Goal: Task Accomplishment & Management: Manage account settings

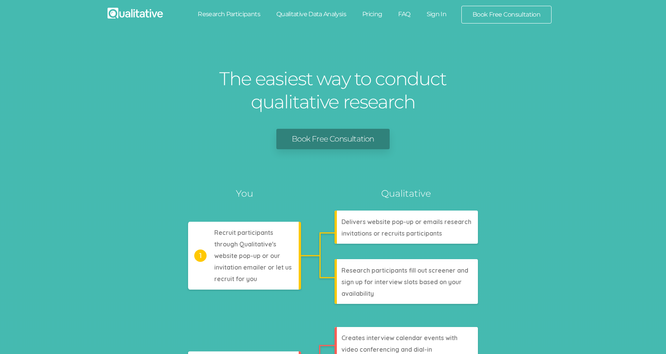
click at [436, 15] on link "Sign In" at bounding box center [436, 14] width 36 height 17
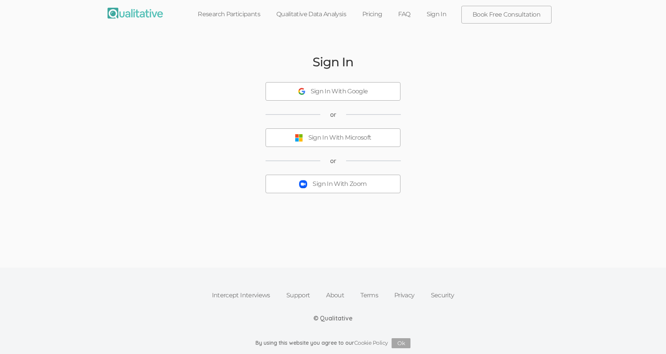
click at [333, 88] on div "Sign In With Google" at bounding box center [339, 91] width 57 height 9
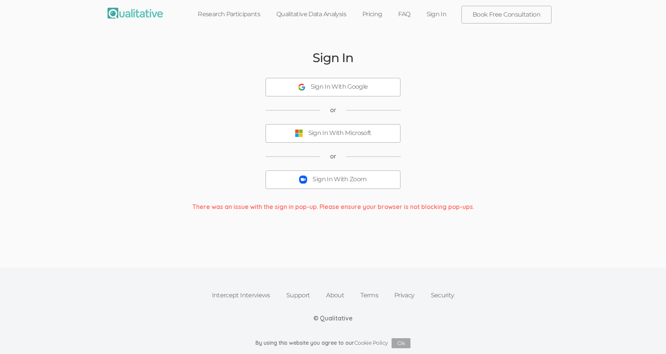
click at [320, 183] on div "Sign In With Zoom" at bounding box center [339, 179] width 54 height 9
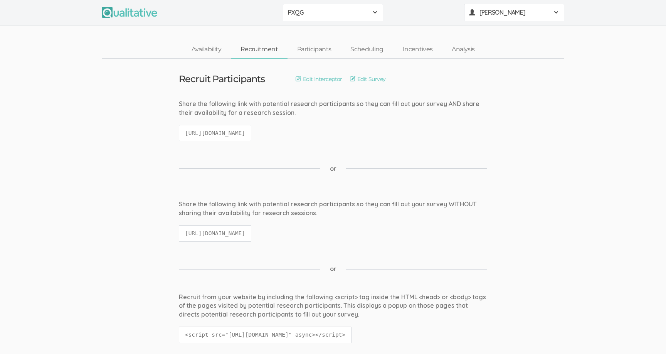
click at [503, 11] on span "[PERSON_NAME]" at bounding box center [513, 12] width 69 height 9
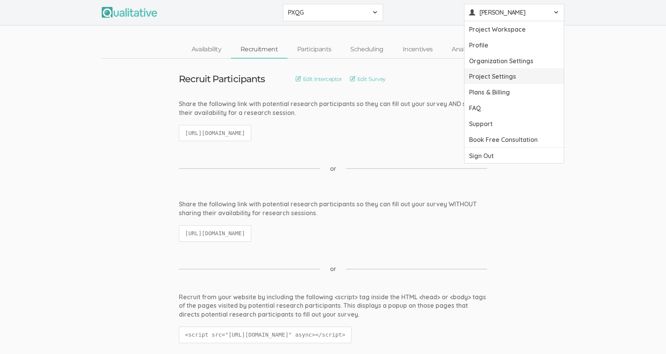
click at [497, 74] on link "Project Settings" at bounding box center [513, 76] width 99 height 16
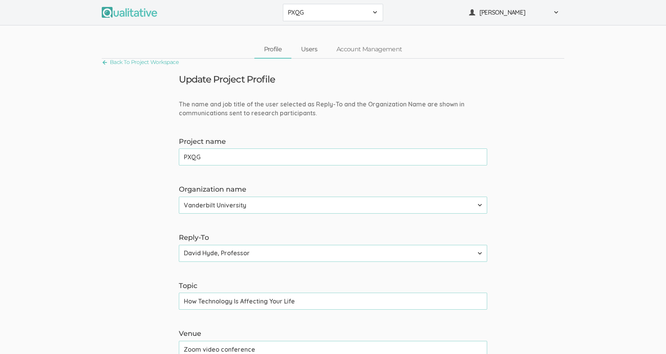
click at [310, 49] on link "Users" at bounding box center [308, 49] width 35 height 17
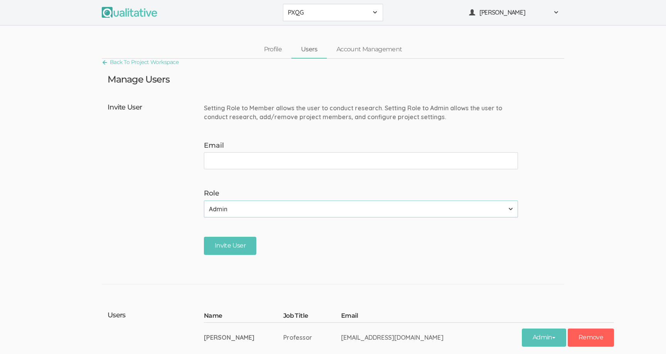
click at [368, 59] on div "Back To Project Workspace" at bounding box center [333, 63] width 462 height 9
click at [362, 49] on link "Account Management" at bounding box center [369, 49] width 85 height 17
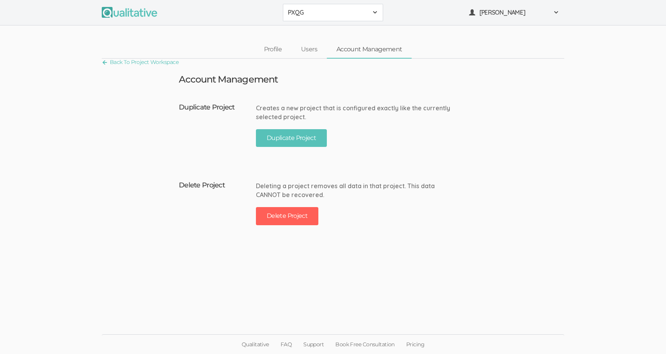
click at [332, 85] on ui-view "Back To Project Workspace Account Management Duplicate Project Creates a new pr…" at bounding box center [333, 177] width 666 height 237
click at [296, 134] on button "Duplicate Project" at bounding box center [291, 138] width 71 height 18
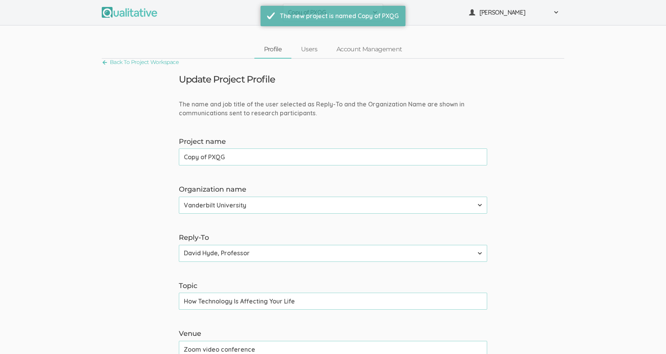
click at [334, 138] on label "Project name" at bounding box center [333, 142] width 308 height 10
click at [334, 148] on input "Copy of PXQG" at bounding box center [333, 156] width 308 height 17
click at [333, 157] on input "Copy of PXQG" at bounding box center [333, 156] width 308 height 17
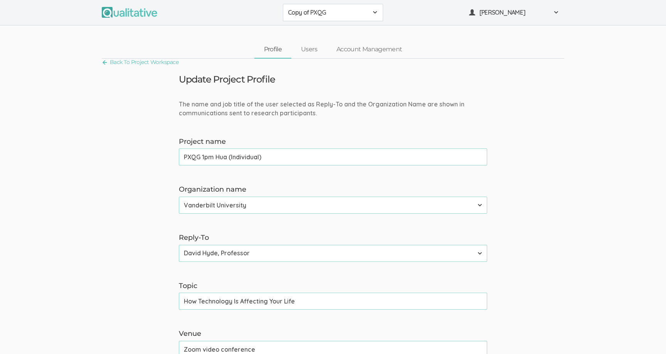
click at [282, 156] on input "PXQG 1pm Hua (Individual)" at bounding box center [333, 156] width 308 height 17
click at [327, 157] on input "PXQG 1pm Hua (Individual)" at bounding box center [333, 156] width 308 height 17
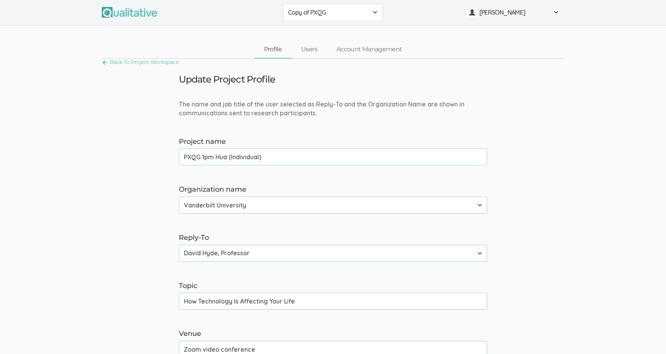
click at [327, 157] on input "PXQG 1pm Hua (Individual)" at bounding box center [333, 156] width 308 height 17
click at [326, 158] on input "PXQG 1pm Hua (Individual)" at bounding box center [333, 156] width 308 height 17
click at [238, 156] on input "PXQG 1pm Hua (Individual)" at bounding box center [333, 156] width 308 height 17
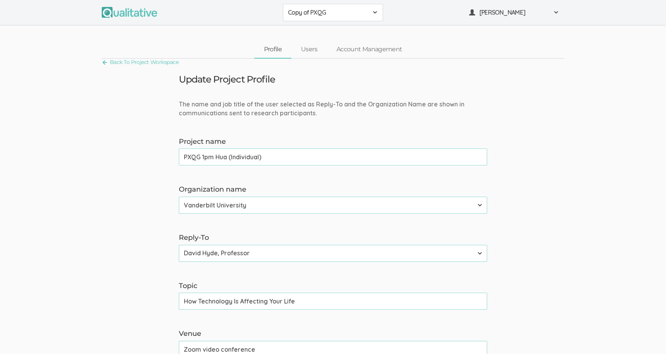
click at [337, 157] on input "PXQG 1pm Hua (Individual)" at bounding box center [333, 156] width 308 height 17
click at [336, 156] on input "PXQG 1pm Hua (Individual)" at bounding box center [333, 156] width 308 height 17
type input "PXQG 1pm Hua (Individual)"
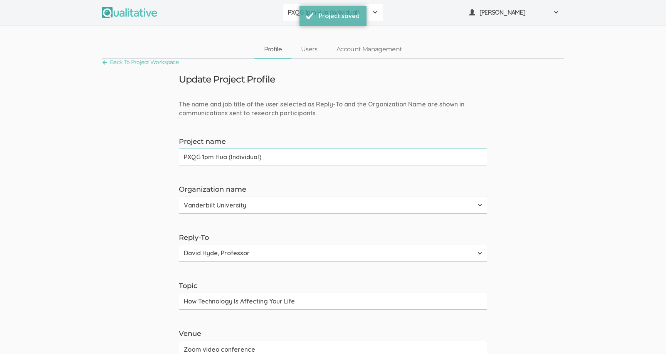
click at [333, 159] on input "PXQG 1pm Hua (Individual)" at bounding box center [333, 156] width 308 height 17
click at [354, 49] on link "Account Management" at bounding box center [369, 49] width 85 height 17
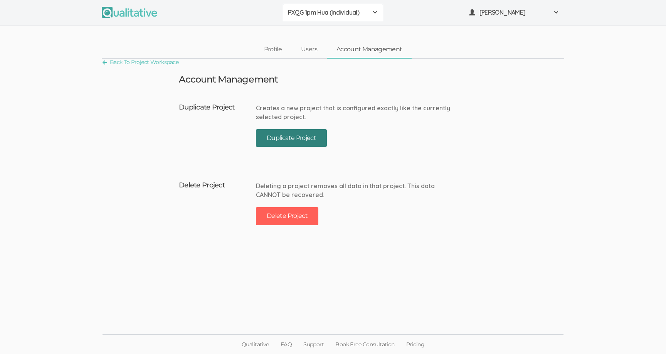
click at [284, 140] on button "Duplicate Project" at bounding box center [291, 138] width 71 height 18
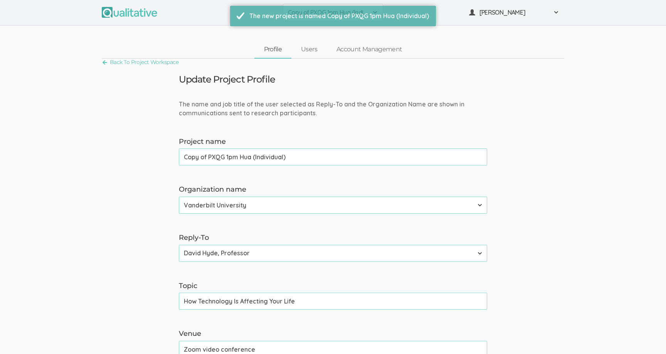
click at [308, 160] on input "Copy of PXQG 1pm Hua (Individual)" at bounding box center [333, 156] width 308 height 17
click at [222, 156] on input "PXQG 1pm Hua (Individual)" at bounding box center [333, 156] width 308 height 17
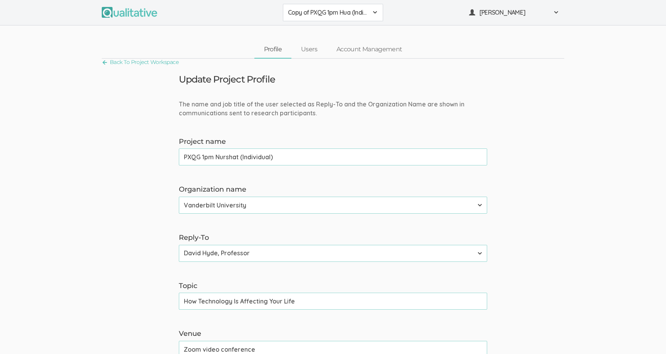
type input "PXQG 1pm Nurshat (Individual)"
click at [258, 158] on input "PXQG 1pm Nurshat (Individual)" at bounding box center [333, 156] width 308 height 17
click at [279, 159] on input "PXQG 1pm Nurshat (Individual)" at bounding box center [333, 156] width 308 height 17
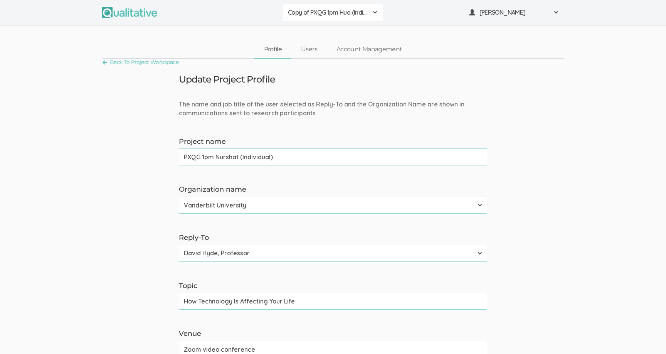
click at [359, 51] on link "Account Management" at bounding box center [369, 49] width 85 height 17
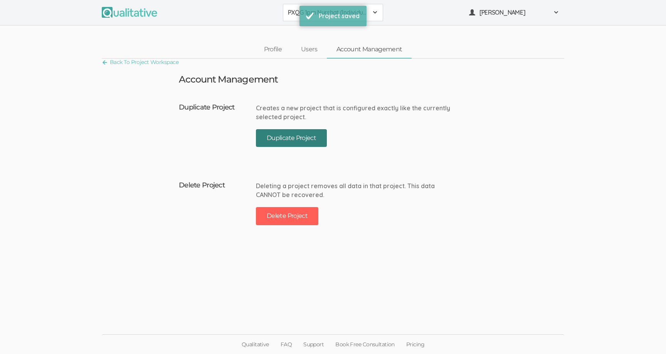
click at [297, 138] on button "Duplicate Project" at bounding box center [291, 138] width 71 height 18
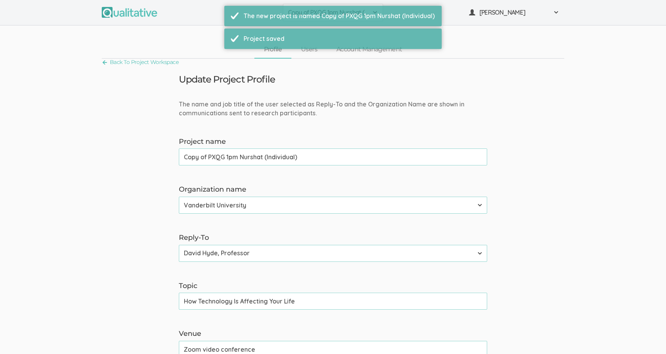
click at [261, 147] on div "Project name Copy of PXQG 1pm Nurshat (Individual) (success)" at bounding box center [333, 151] width 320 height 29
click at [259, 162] on input "Copy of PXQG 1pm Nurshat (Individual)" at bounding box center [333, 156] width 308 height 17
paste input "text"
click at [228, 159] on input "PXQG 1pm Nurshat (Individual)" at bounding box center [333, 156] width 308 height 17
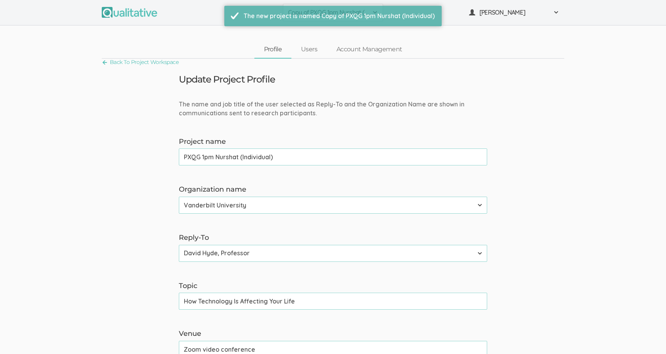
click at [228, 159] on input "PXQG 1pm Nurshat (Individual)" at bounding box center [333, 156] width 308 height 17
type input "PXQG 1pm [PERSON_NAME] (Individual)"
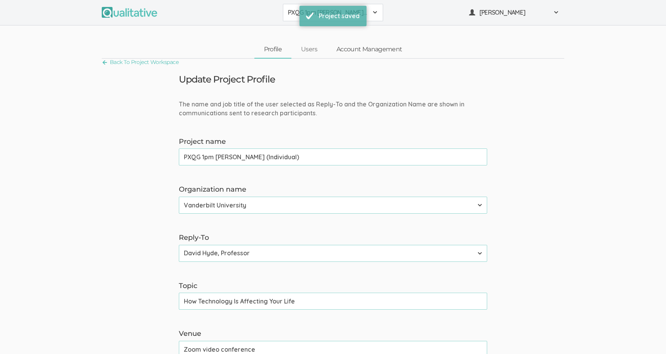
click at [350, 54] on link "Account Management" at bounding box center [369, 49] width 85 height 17
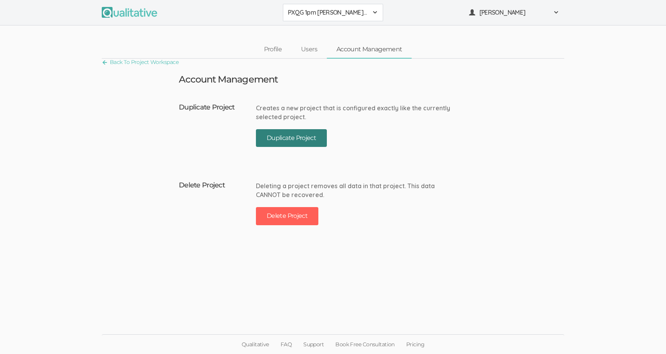
click at [316, 135] on button "Duplicate Project" at bounding box center [291, 138] width 71 height 18
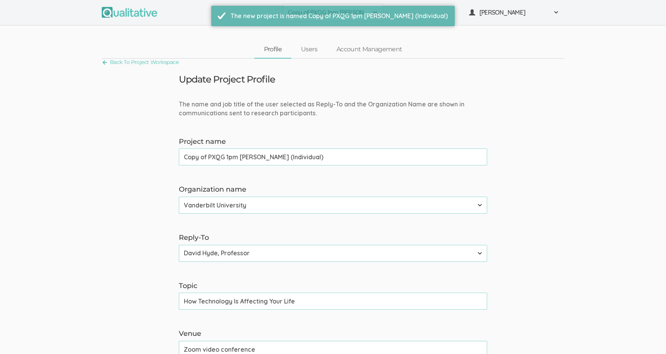
click at [318, 158] on input "Copy of PXQG 1pm Bibek (Individual)" at bounding box center [333, 156] width 308 height 17
click at [224, 158] on input "PXQG 1pm Nurshat (Individual)" at bounding box center [333, 156] width 308 height 17
type input "PXQG 1pm Shihan (Individual)"
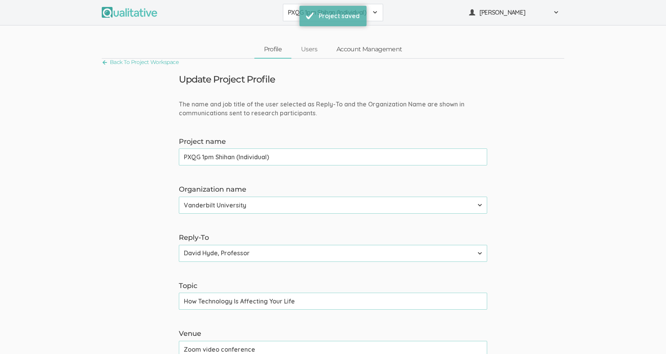
click at [353, 54] on link "Account Management" at bounding box center [369, 49] width 85 height 17
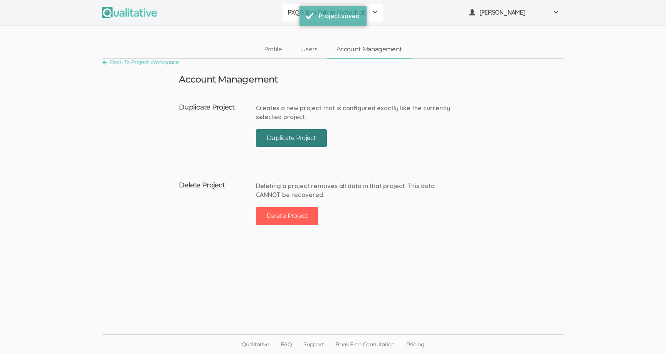
click at [307, 136] on button "Duplicate Project" at bounding box center [291, 138] width 71 height 18
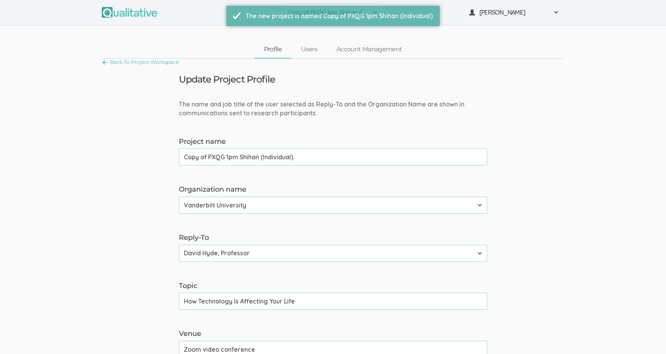
click at [227, 160] on input "Copy of PXQG 1pm Shihan (Individual)" at bounding box center [333, 156] width 308 height 17
click at [205, 156] on input "PXQG 1pm Nurshat (Individual)" at bounding box center [333, 156] width 308 height 17
click at [251, 156] on input "PXQG 2pm Nurshat (Individual)" at bounding box center [333, 156] width 308 height 17
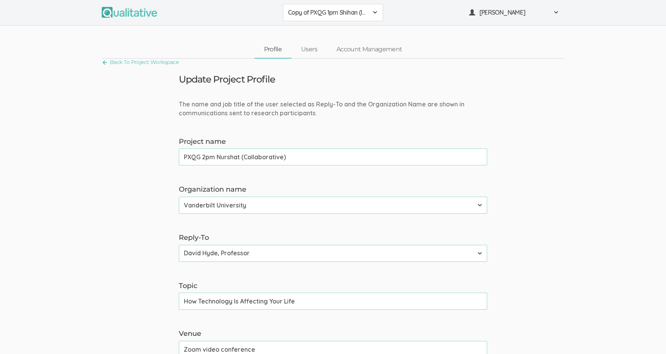
click at [229, 158] on input "PXQG 2pm Nurshat (Collaborative)" at bounding box center [333, 156] width 308 height 17
click at [290, 153] on input "PXQG 2pm Hua (Collaborative)" at bounding box center [333, 156] width 308 height 17
click at [296, 159] on input "PXQG 2pm Hua (Collaborative)" at bounding box center [333, 156] width 308 height 17
type input "PXQG 2pm Hua (Collaborative)"
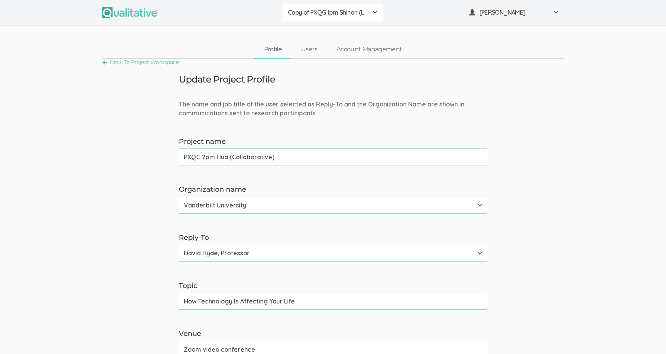
click at [348, 49] on link "Account Management" at bounding box center [369, 49] width 85 height 17
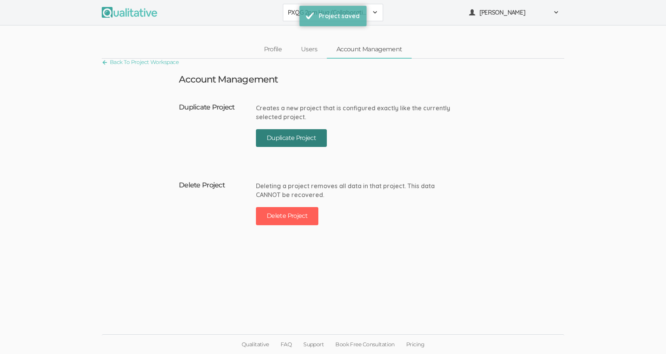
click at [300, 144] on button "Duplicate Project" at bounding box center [291, 138] width 71 height 18
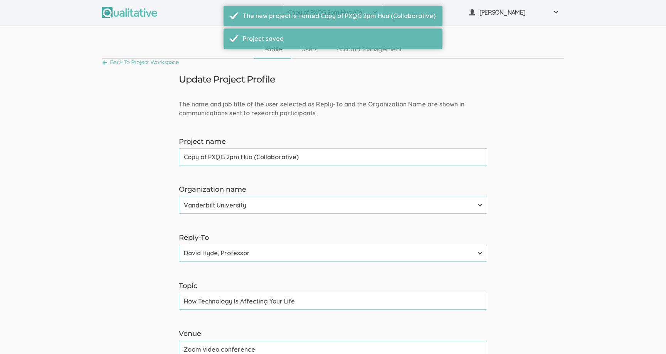
click at [293, 161] on input "Copy of PXQG 2pm Hua (Collaborative)" at bounding box center [333, 156] width 308 height 17
click at [221, 160] on input "PXQG 2pm Hua (Collaborative)" at bounding box center [333, 156] width 308 height 17
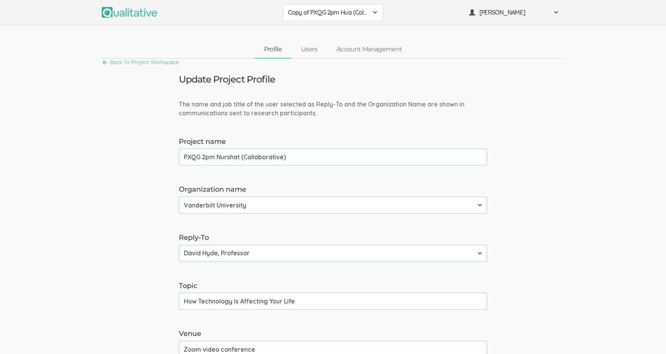
type input "PXQG 2pm Nurshat (Collaborative)"
click at [348, 49] on link "Account Management" at bounding box center [369, 49] width 85 height 17
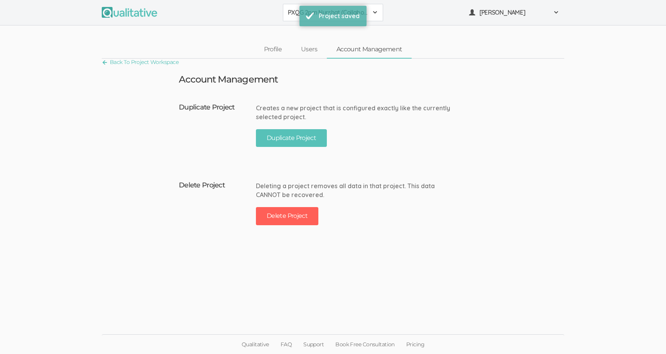
click at [284, 149] on div "Creates a new project that is configured exactly like the currently selected pr…" at bounding box center [354, 127] width 197 height 55
click at [276, 138] on button "Duplicate Project" at bounding box center [291, 138] width 71 height 18
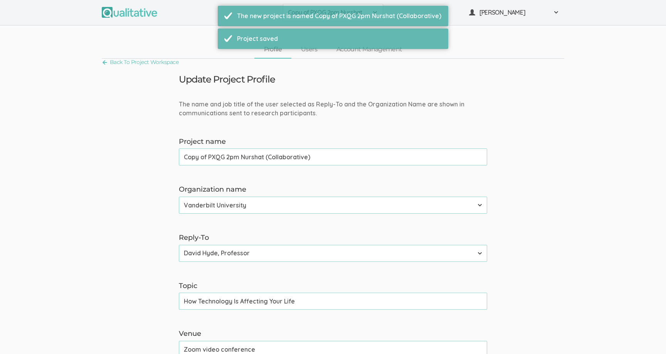
click at [267, 155] on input "Copy of PXQG 2pm Nurshat (Collaborative)" at bounding box center [333, 156] width 308 height 17
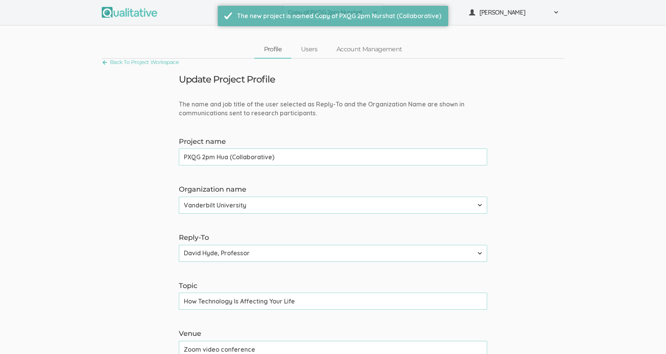
click at [219, 158] on input "PXQG 2pm Hua (Collaborative)" at bounding box center [333, 156] width 308 height 17
type input "PXQG 2pm Bibek (Collaborative)"
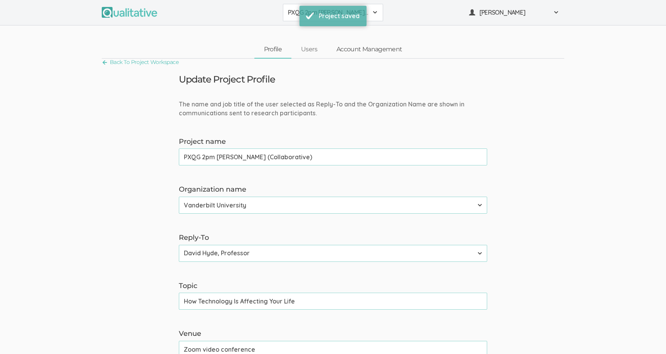
click at [345, 54] on link "Account Management" at bounding box center [369, 49] width 85 height 17
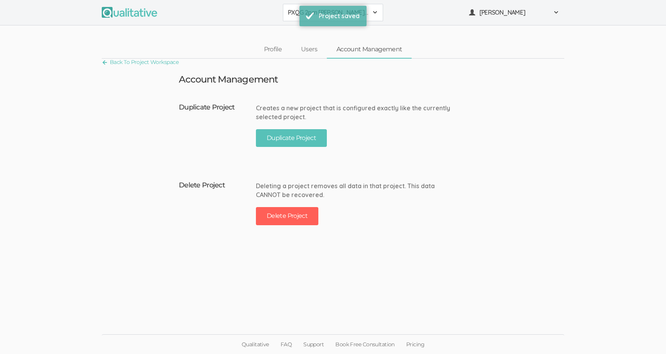
click at [274, 125] on div "Creates a new project that is configured exactly like the currently selected pr…" at bounding box center [354, 127] width 197 height 55
click at [275, 133] on button "Duplicate Project" at bounding box center [291, 138] width 71 height 18
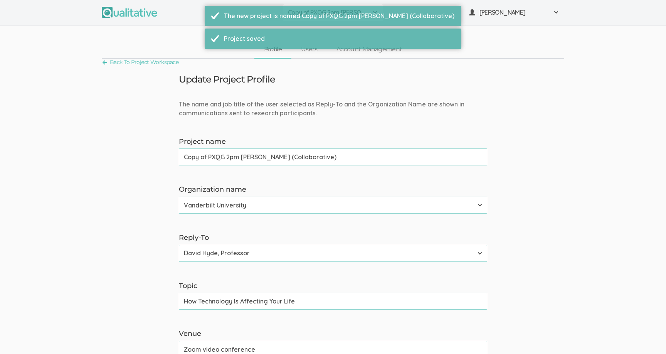
click at [277, 156] on input "Copy of PXQG 2pm Bibek (Collaborative)" at bounding box center [333, 156] width 308 height 17
click at [225, 157] on input "PXQG 2pm Hua (Collaborative)" at bounding box center [333, 156] width 308 height 17
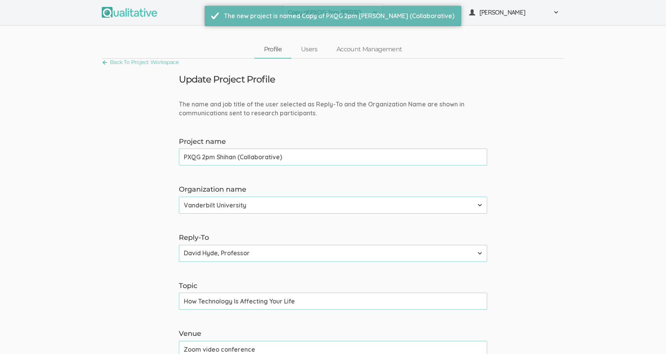
type input "PXQG 2pm Shihan (Collaborative)"
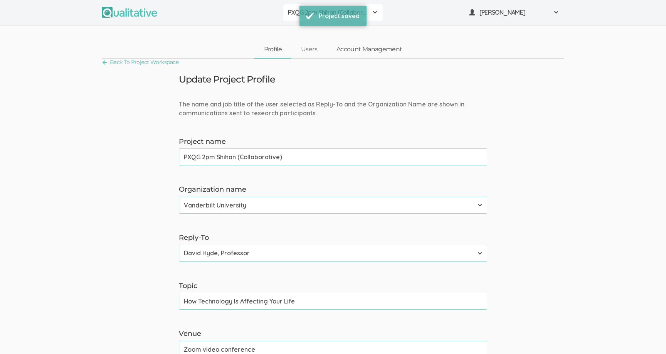
click at [347, 54] on link "Account Management" at bounding box center [369, 49] width 85 height 17
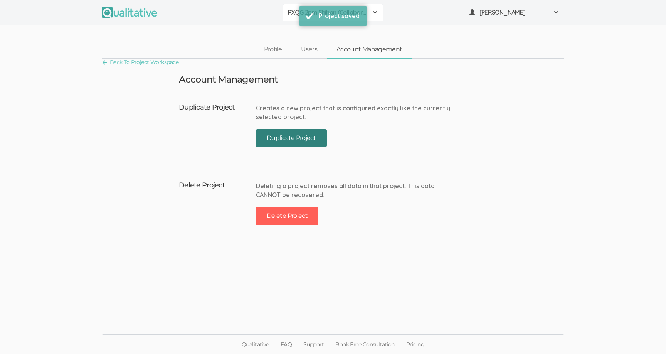
click at [274, 139] on button "Duplicate Project" at bounding box center [291, 138] width 71 height 18
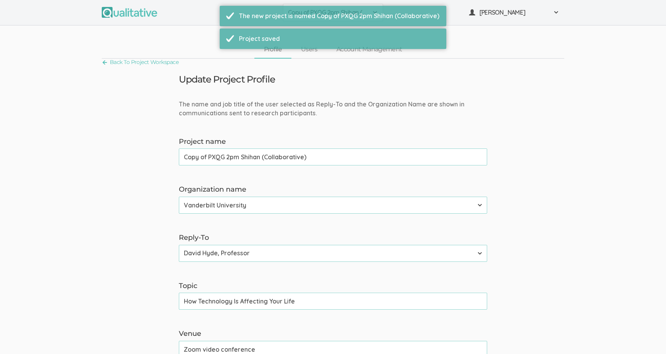
click at [274, 155] on input "Copy of PXQG 2pm Shihan (Collaborative)" at bounding box center [333, 156] width 308 height 17
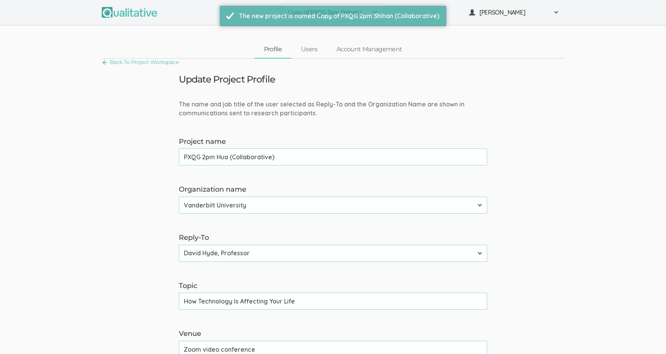
click at [204, 159] on input "PXQG 2pm Hua (Collaborative)" at bounding box center [333, 156] width 308 height 17
click at [242, 156] on input "PXQG 3pm Hua (Collaborative)" at bounding box center [333, 156] width 308 height 17
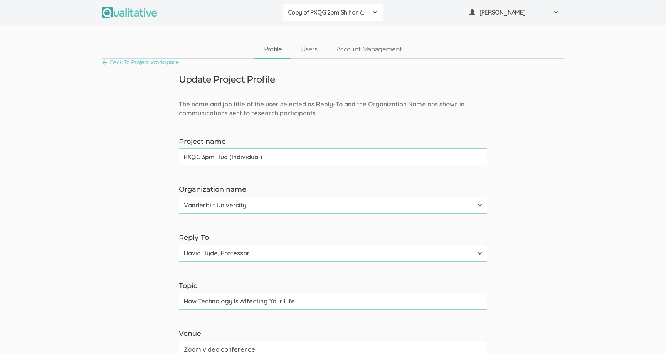
click at [273, 160] on input "PXQG 3pm Hua (Individual)" at bounding box center [333, 156] width 308 height 17
type input "PXQG 3pm Hua (Individual)"
click at [352, 50] on link "Account Management" at bounding box center [369, 49] width 85 height 17
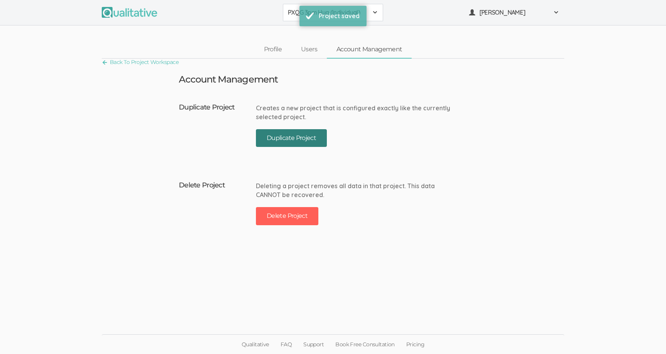
click at [299, 133] on button "Duplicate Project" at bounding box center [291, 138] width 71 height 18
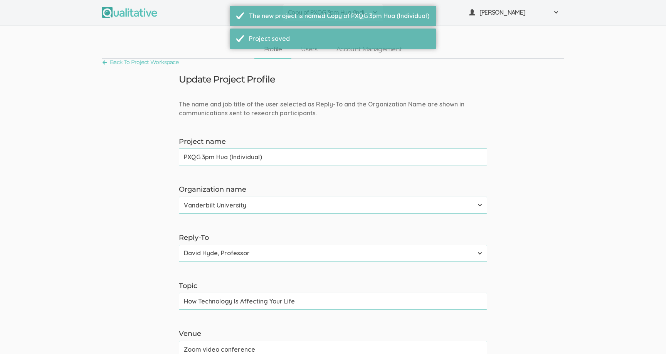
click at [222, 158] on input "PXQG 3pm Hua (Individual)" at bounding box center [333, 156] width 308 height 17
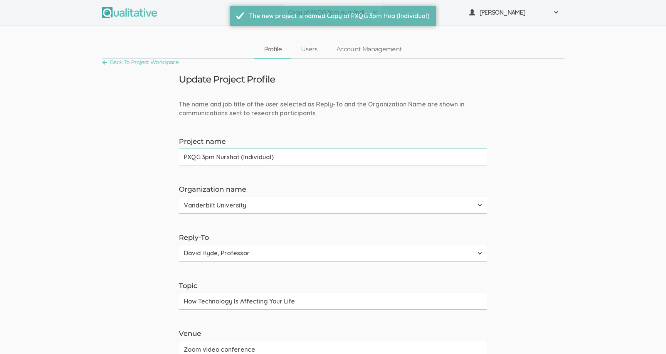
type input "PXQG 3pm Nurshat (Individual)"
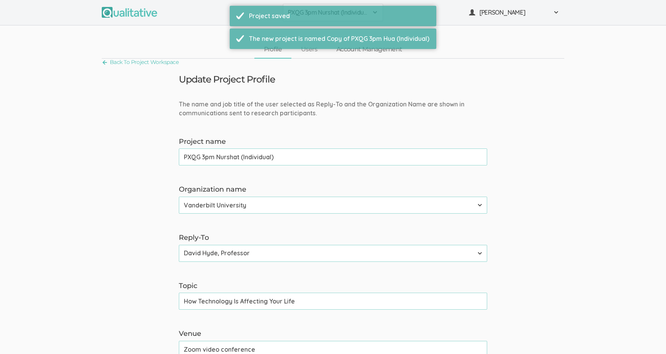
click at [359, 52] on link "Account Management" at bounding box center [369, 49] width 85 height 17
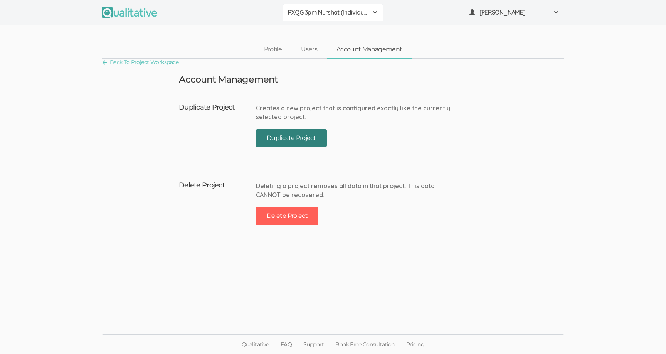
click at [295, 139] on button "Duplicate Project" at bounding box center [291, 138] width 71 height 18
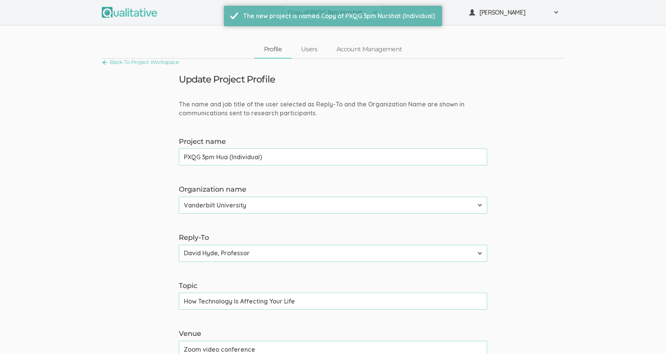
click at [221, 158] on input "PXQG 3pm Hua (Individual)" at bounding box center [333, 156] width 308 height 17
type input "PXQG 3pm Bibek (Individual)"
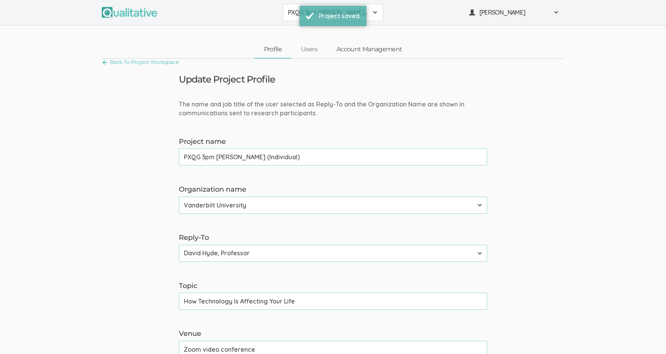
click at [352, 50] on link "Account Management" at bounding box center [369, 49] width 85 height 17
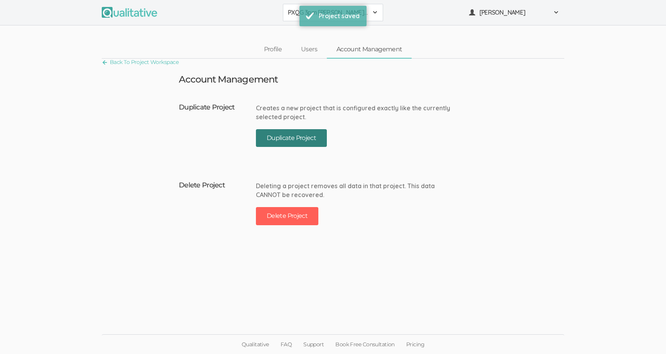
click at [292, 133] on button "Duplicate Project" at bounding box center [291, 138] width 71 height 18
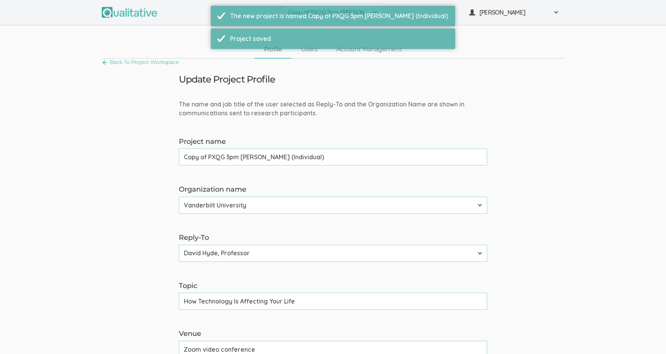
click at [272, 153] on input "Copy of PXQG 3pm Bibek (Individual)" at bounding box center [333, 156] width 308 height 17
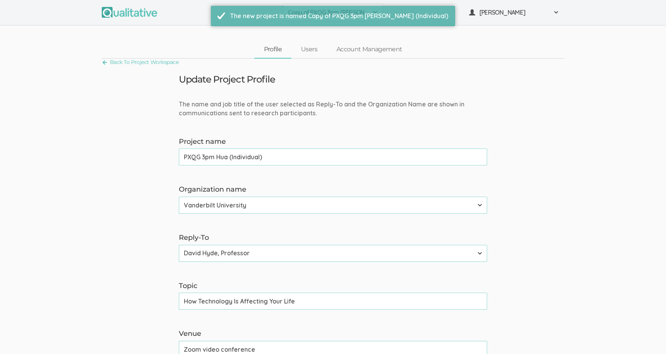
click at [220, 156] on input "PXQG 3pm Hua (Individual)" at bounding box center [333, 156] width 308 height 17
type input "PXQG 3pm Shihan (Individual)"
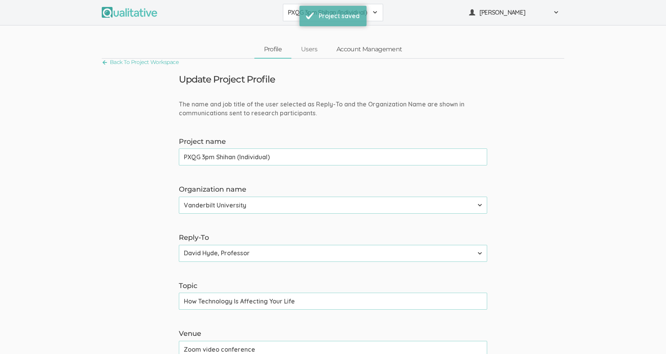
click at [354, 47] on link "Account Management" at bounding box center [369, 49] width 85 height 17
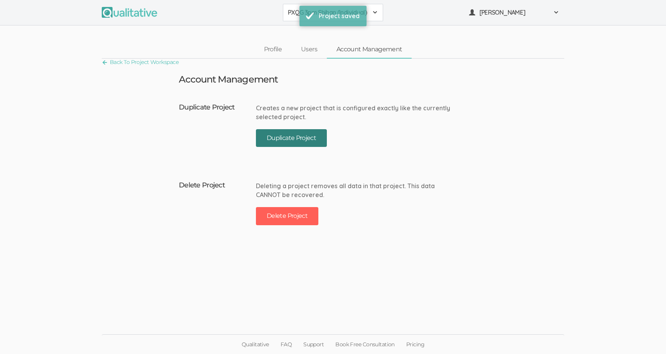
click at [301, 133] on button "Duplicate Project" at bounding box center [291, 138] width 71 height 18
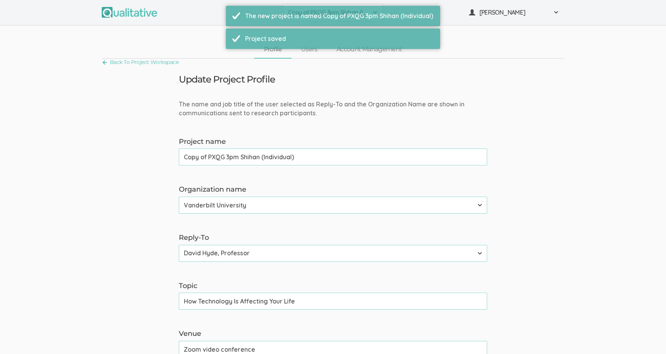
click at [220, 155] on input "Copy of PXQG 3pm Shihan (Individual)" at bounding box center [333, 156] width 308 height 17
click at [205, 156] on input "PXQG 3pm Hua (Individual)" at bounding box center [333, 156] width 308 height 17
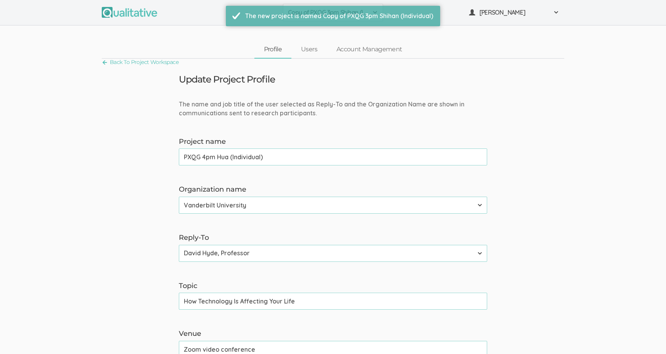
click at [239, 159] on input "PXQG 4pm Hua (Individual)" at bounding box center [333, 156] width 308 height 17
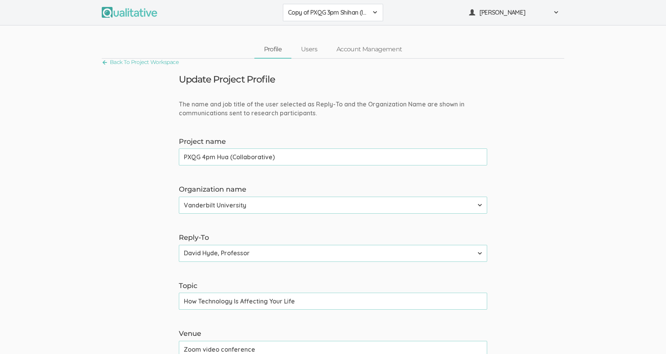
click at [306, 160] on input "PXQG 4pm Hua (Collaborative)" at bounding box center [333, 156] width 308 height 17
type input "PXQG 4pm Hua (Collaborative)"
click at [347, 50] on link "Account Management" at bounding box center [369, 49] width 85 height 17
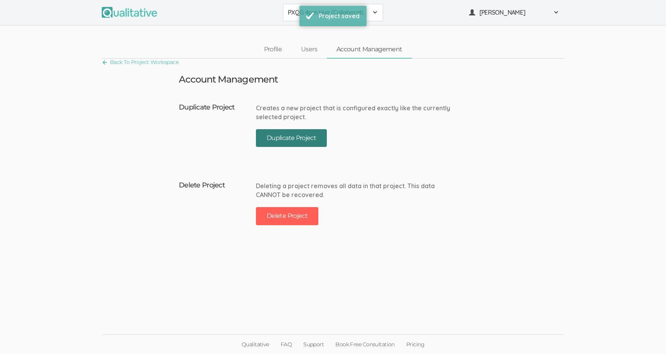
click at [299, 134] on button "Duplicate Project" at bounding box center [291, 138] width 71 height 18
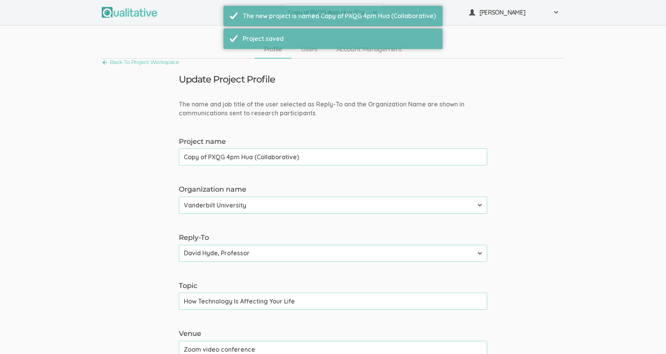
click at [257, 162] on input "Copy of PXQG 4pm Hua (Collaborative)" at bounding box center [333, 156] width 308 height 17
click at [225, 158] on input "PXQG 4pm Hua (Collaborative)" at bounding box center [333, 156] width 308 height 17
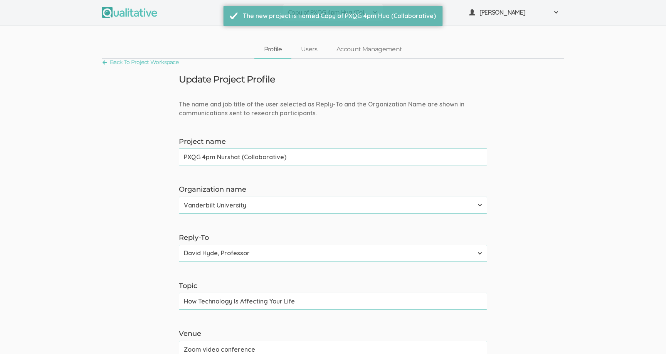
type input "PXQG 4pm Nurshat (Collaborative)"
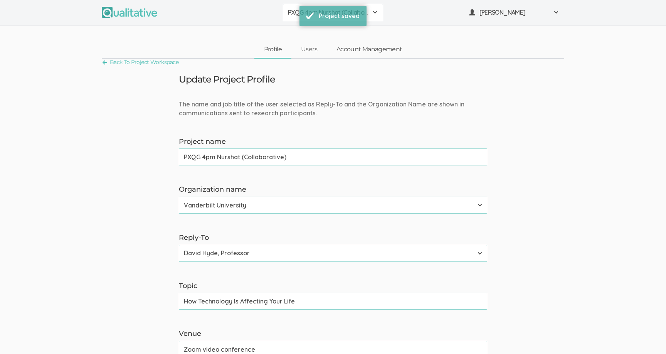
click at [343, 52] on link "Account Management" at bounding box center [369, 49] width 85 height 17
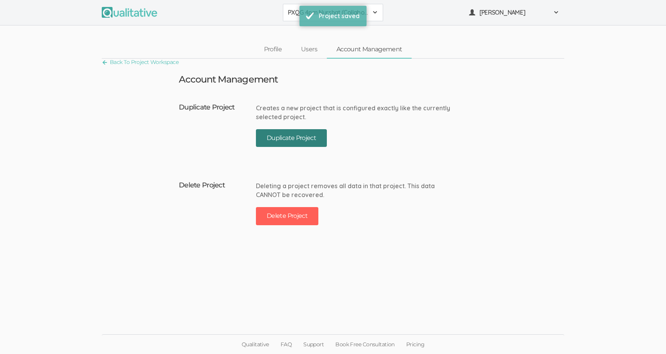
click at [272, 136] on button "Duplicate Project" at bounding box center [291, 138] width 71 height 18
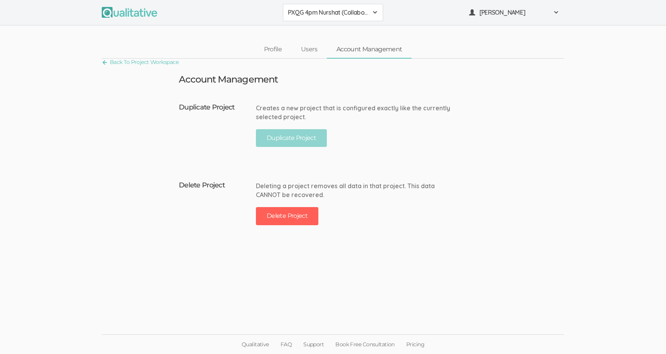
click at [274, 121] on div "Creates a new project that is configured exactly like the currently selected pr…" at bounding box center [354, 113] width 197 height 18
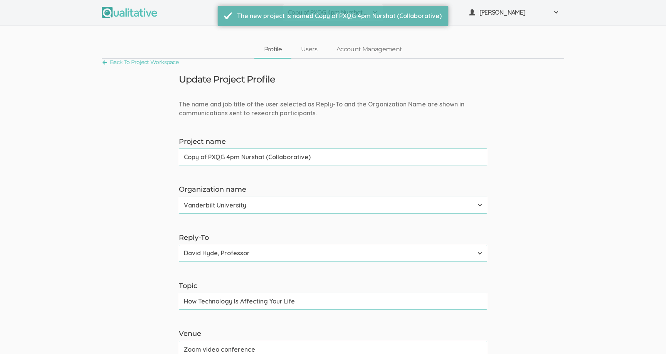
click at [273, 155] on input "Copy of PXQG 4pm Nurshat (Collaborative)" at bounding box center [333, 156] width 308 height 17
click at [225, 158] on input "PXQG 4pm Hua (Collaborative)" at bounding box center [333, 156] width 308 height 17
type input "PXQG 4pm Bibek (Collaborative)"
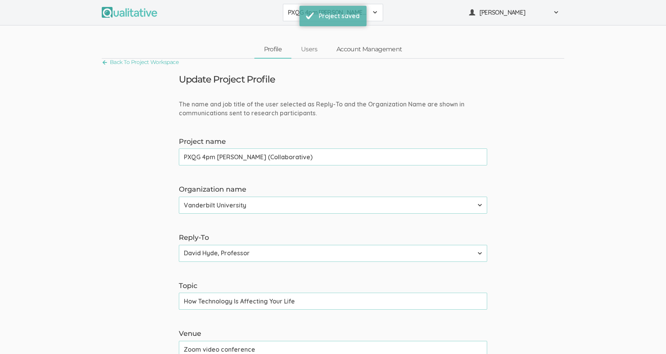
click at [347, 51] on link "Account Management" at bounding box center [369, 49] width 85 height 17
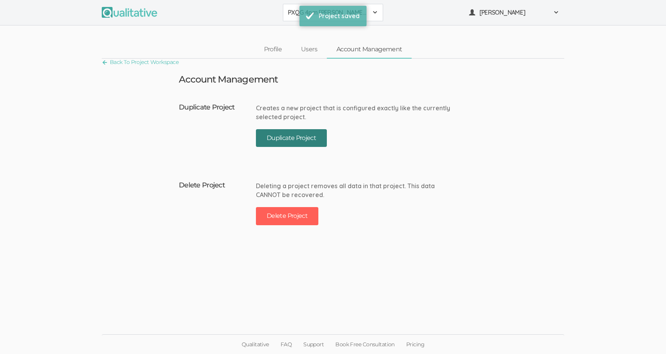
click at [294, 143] on button "Duplicate Project" at bounding box center [291, 138] width 71 height 18
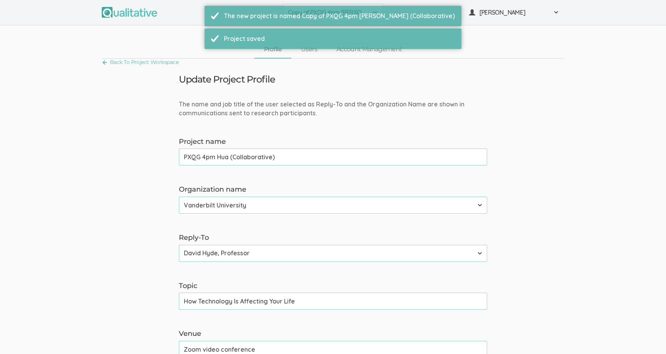
click at [221, 157] on input "PXQG 4pm Hua (Collaborative)" at bounding box center [333, 156] width 308 height 17
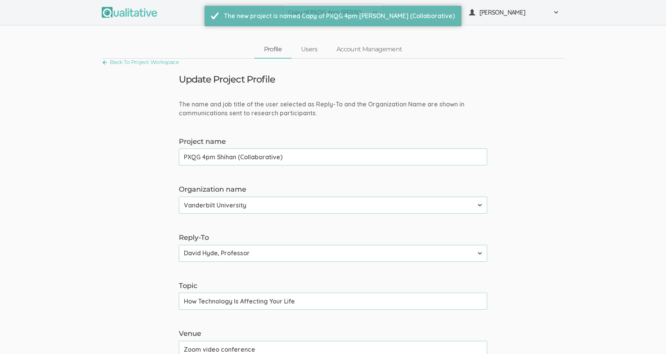
type input "PXQG 4pm Shihan (Collaborative)"
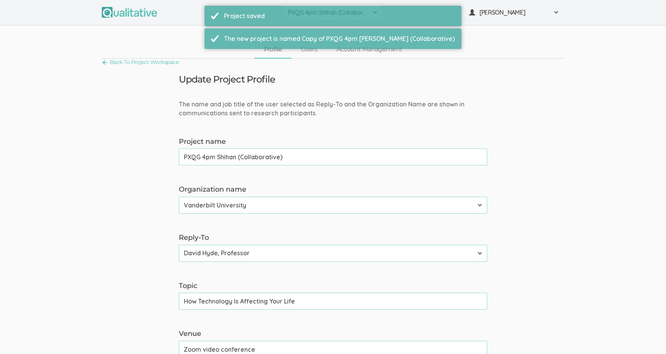
click at [332, 113] on div "The name and job title of the user selected as Reply-To and the Organization Na…" at bounding box center [333, 109] width 320 height 18
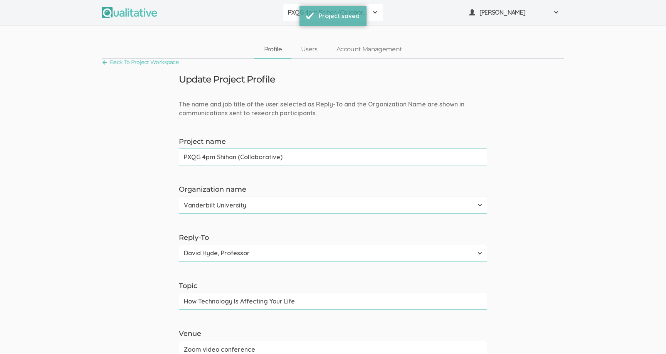
click at [328, 113] on div "The name and job title of the user selected as Reply-To and the Organization Na…" at bounding box center [333, 109] width 320 height 18
click at [330, 113] on div "The name and job title of the user selected as Reply-To and the Organization Na…" at bounding box center [333, 109] width 320 height 18
click at [331, 77] on div "Update Project Profile" at bounding box center [333, 79] width 320 height 10
click at [331, 78] on div "Update Project Profile" at bounding box center [333, 79] width 320 height 10
click at [330, 77] on div "Update Project Profile" at bounding box center [333, 79] width 320 height 10
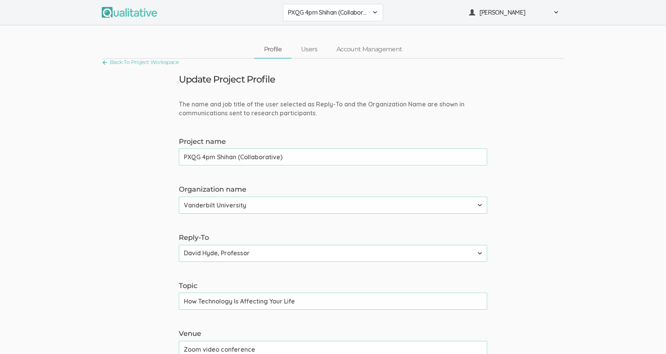
click at [330, 77] on div "Update Project Profile" at bounding box center [333, 79] width 320 height 10
click at [351, 50] on link "Account Management" at bounding box center [369, 49] width 85 height 17
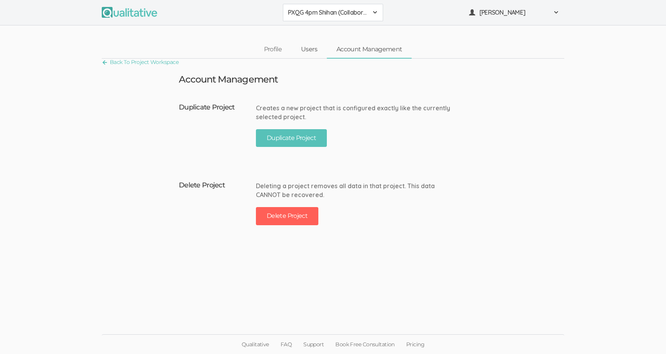
click at [312, 48] on link "Users" at bounding box center [308, 49] width 35 height 17
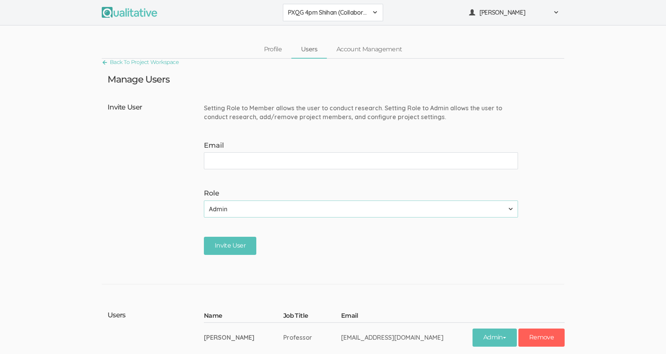
click at [322, 161] on input "Email" at bounding box center [361, 160] width 314 height 17
paste input "shihan.cheng@vanderbilt.edu"
type input "shihan.cheng@vanderbilt.edu"
click at [247, 242] on input "Invite User" at bounding box center [230, 246] width 52 height 18
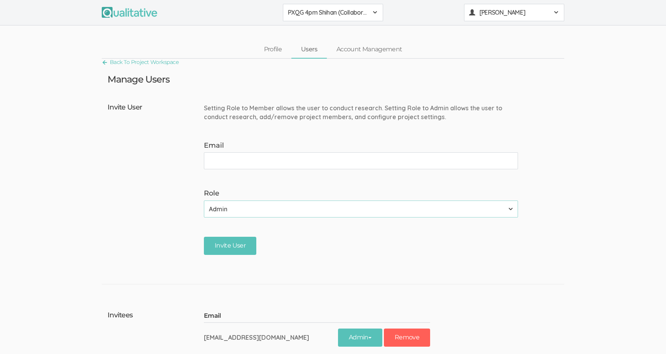
click at [485, 7] on button "[PERSON_NAME]" at bounding box center [514, 12] width 100 height 17
click at [385, 12] on ul "PXQG 4pm Shihan (Collaborative) PXQG PXQG 1pm Bibek (Individual) PXQG 1pm Hua (…" at bounding box center [333, 12] width 462 height 17
click at [368, 12] on span "PXQG 4pm Shihan (Collaborative)" at bounding box center [328, 12] width 80 height 9
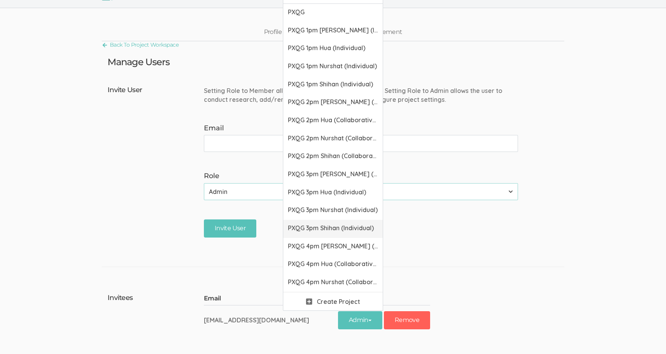
scroll to position [17, 0]
click at [339, 233] on span "PXQG 3pm Shihan (Individual)" at bounding box center [333, 228] width 90 height 9
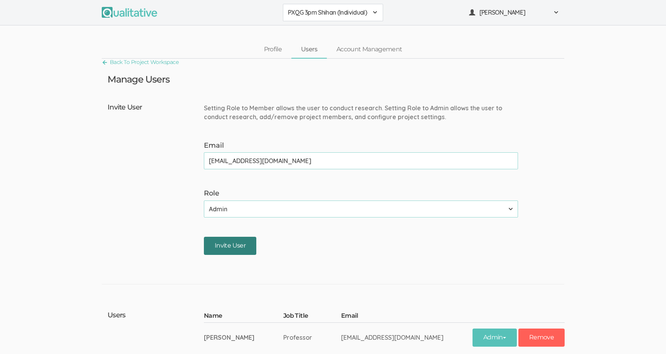
type input "shihan.cheng@vanderbilt.edu"
click at [235, 242] on input "Invite User" at bounding box center [230, 246] width 52 height 18
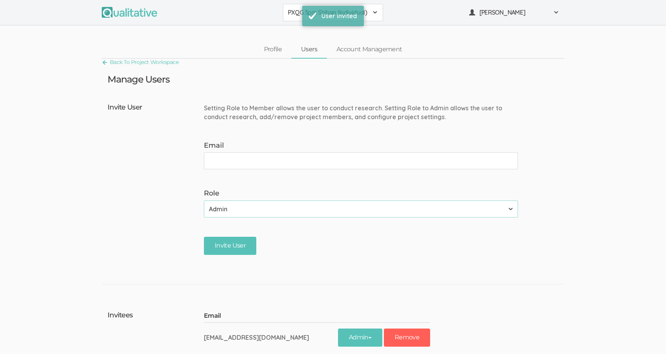
click at [288, 17] on span "PXQG 3pm Shihan (Individual)" at bounding box center [328, 12] width 80 height 9
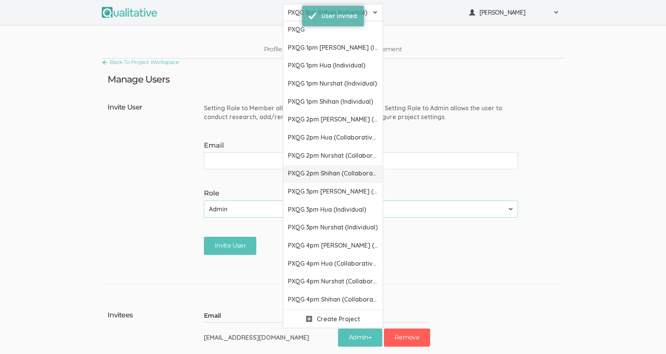
click at [303, 168] on link "PXQG 2pm Shihan (Collaborative)" at bounding box center [332, 174] width 99 height 18
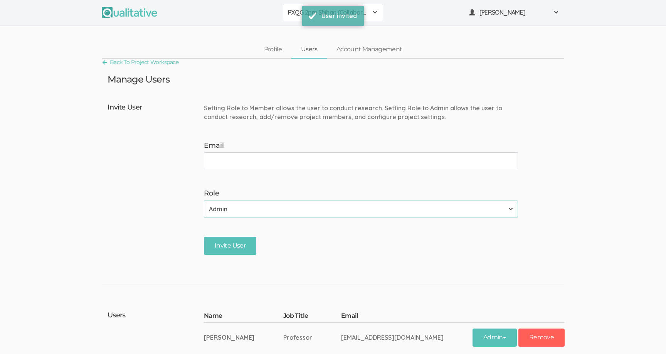
click at [303, 168] on input "Email" at bounding box center [361, 160] width 314 height 17
type input "shihan.cheng@vanderbilt.edu"
click at [238, 241] on input "Invite User" at bounding box center [230, 246] width 52 height 18
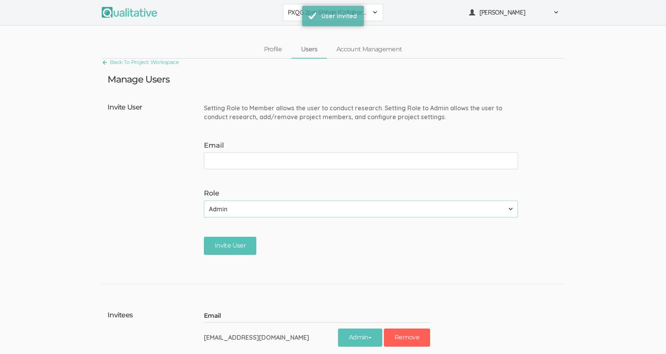
click at [293, 18] on button "PXQG 2pm Shihan (Collaborative)" at bounding box center [333, 12] width 100 height 17
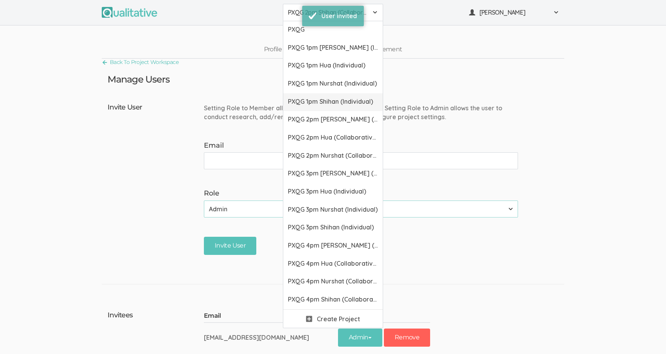
click at [301, 100] on span "PXQG 1pm Shihan (Individual)" at bounding box center [333, 101] width 90 height 9
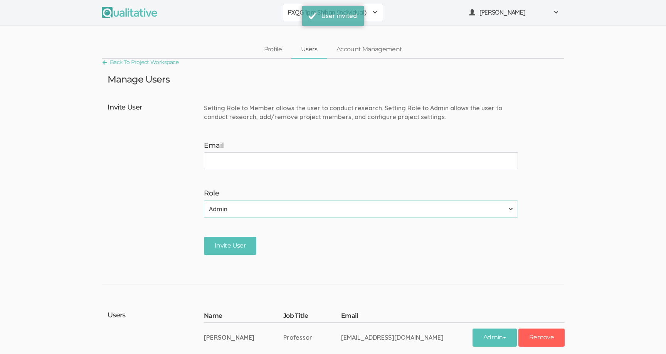
click at [304, 155] on input "Email" at bounding box center [361, 160] width 314 height 17
type input "shihan.cheng@vanderbilt.edu"
click at [247, 245] on input "Invite User" at bounding box center [230, 246] width 52 height 18
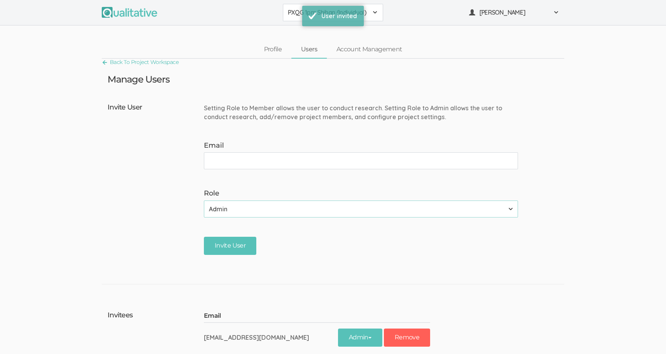
click at [296, 18] on button "PXQG 1pm Shihan (Individual)" at bounding box center [333, 12] width 100 height 17
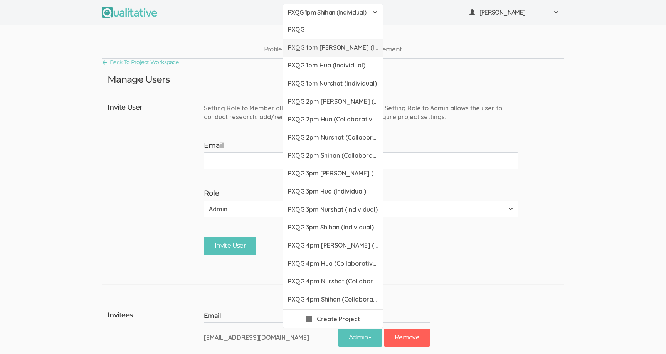
click at [301, 51] on span "PXQG 1pm Bibek (Individual)" at bounding box center [333, 47] width 90 height 9
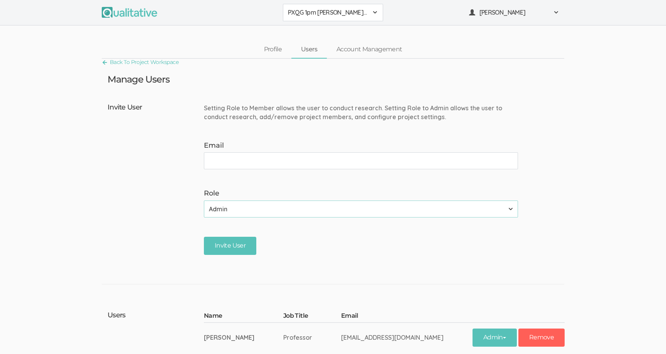
click at [324, 161] on input "Email" at bounding box center [361, 160] width 314 height 17
paste input "bibek.dhungana@vanderbilt.edu"
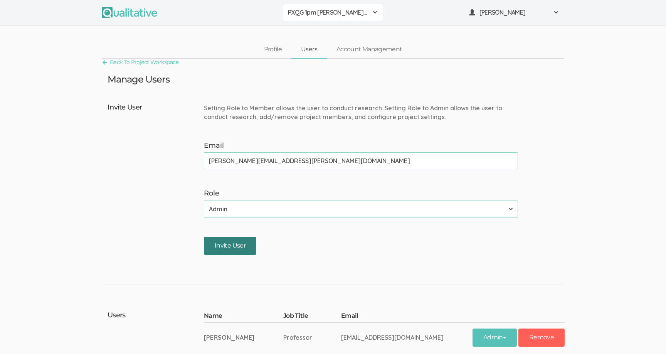
type input "bibek.dhungana@vanderbilt.edu"
click at [244, 247] on input "Invite User" at bounding box center [230, 246] width 52 height 18
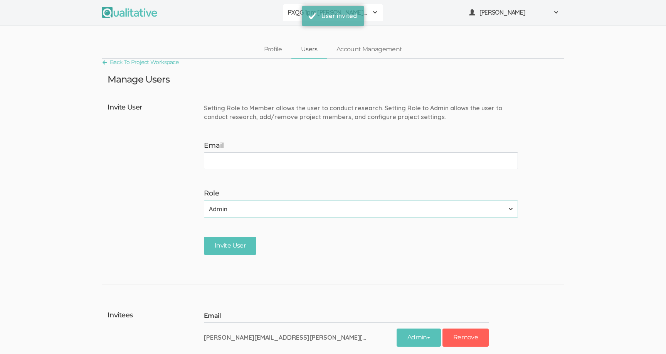
click at [293, 16] on span "PXQG 1pm Bibek (Individual)" at bounding box center [328, 12] width 80 height 9
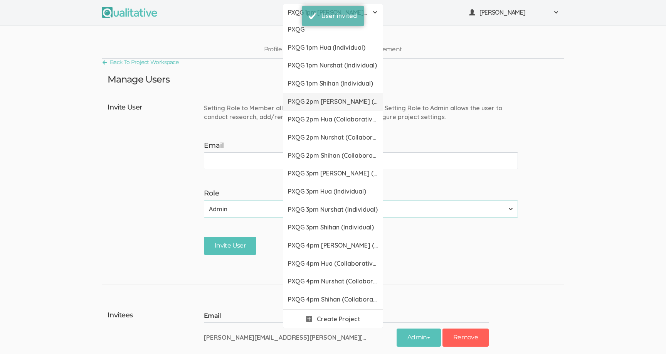
click at [297, 102] on span "PXQG 2pm Bibek (Collaborative)" at bounding box center [333, 101] width 90 height 9
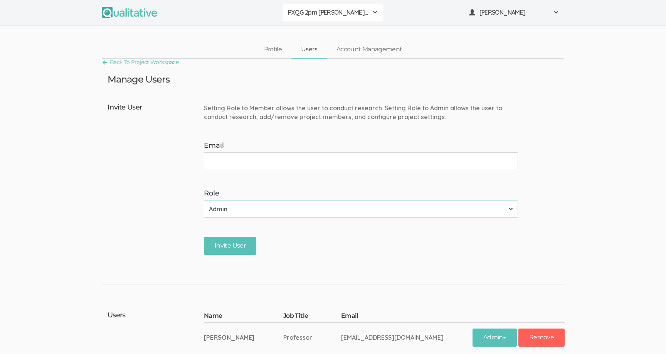
click at [311, 159] on input "Email" at bounding box center [361, 160] width 314 height 17
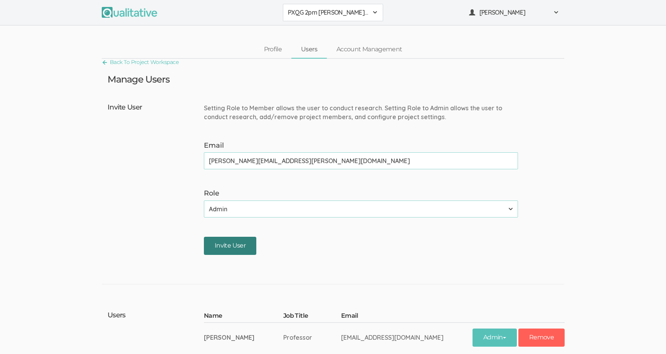
type input "bibek.dhungana@vanderbilt.edu"
click at [234, 243] on input "Invite User" at bounding box center [230, 246] width 52 height 18
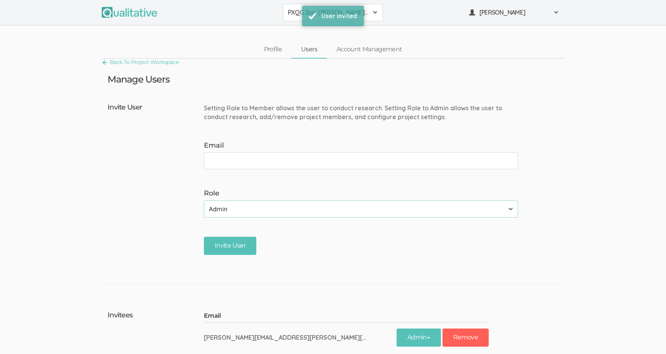
click at [293, 16] on span "PXQG 2pm Bibek (Collaborative)" at bounding box center [328, 12] width 80 height 9
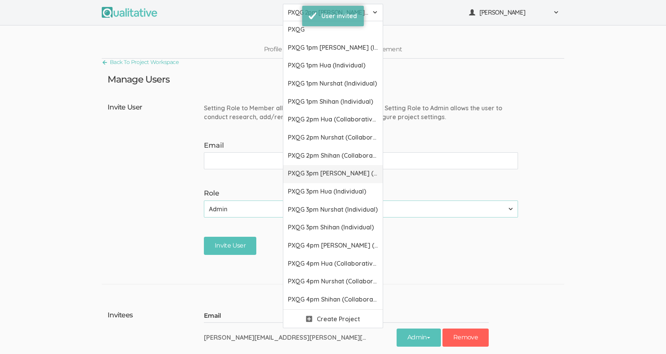
click at [305, 173] on span "PXQG 3pm Bibek (Individual)" at bounding box center [333, 173] width 90 height 9
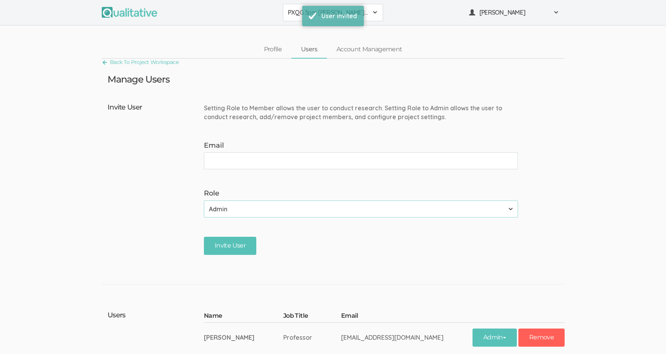
click at [304, 163] on input "Email" at bounding box center [361, 160] width 314 height 17
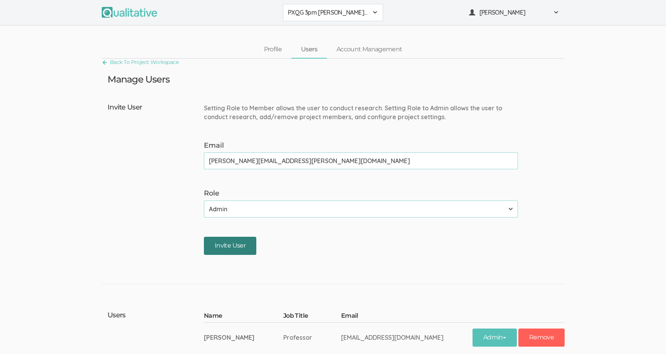
type input "bibek.dhungana@vanderbilt.edu"
click at [242, 240] on input "Invite User" at bounding box center [230, 246] width 52 height 18
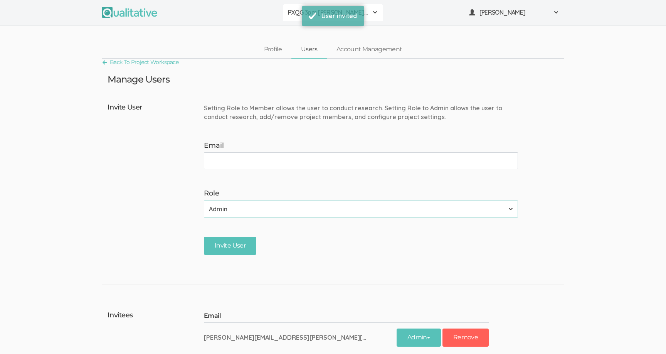
click at [294, 19] on button "PXQG 3pm Bibek (Individual)" at bounding box center [333, 12] width 100 height 17
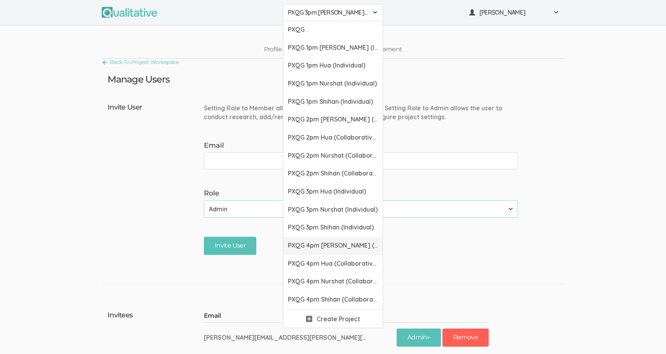
click at [302, 244] on span "PXQG 4pm Bibek (Collaborative)" at bounding box center [333, 245] width 90 height 9
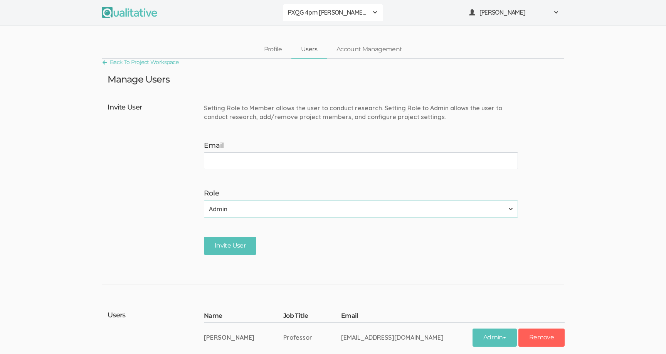
click at [270, 166] on input "Email" at bounding box center [361, 160] width 314 height 17
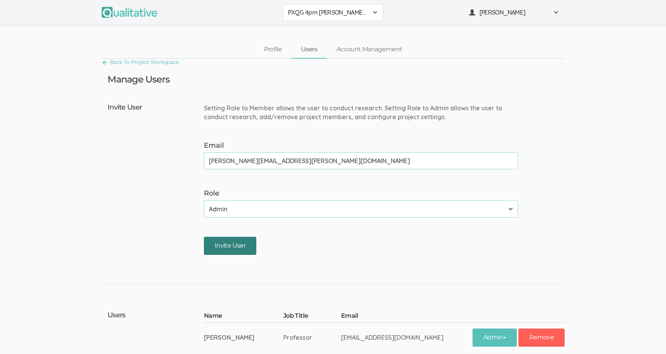
type input "bibek.dhungana@vanderbilt.edu"
click at [230, 239] on input "Invite User" at bounding box center [230, 246] width 52 height 18
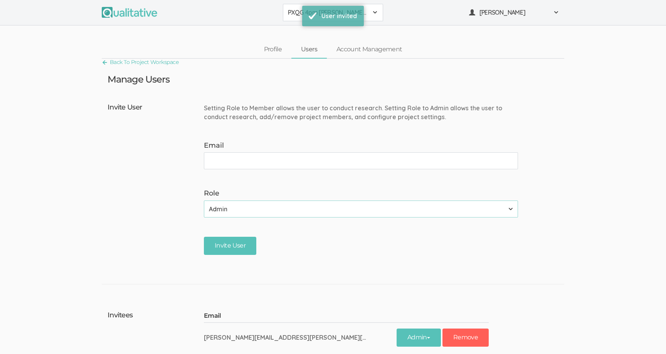
click at [299, 18] on button "PXQG 4pm Bibek (Collaborative)" at bounding box center [333, 12] width 100 height 17
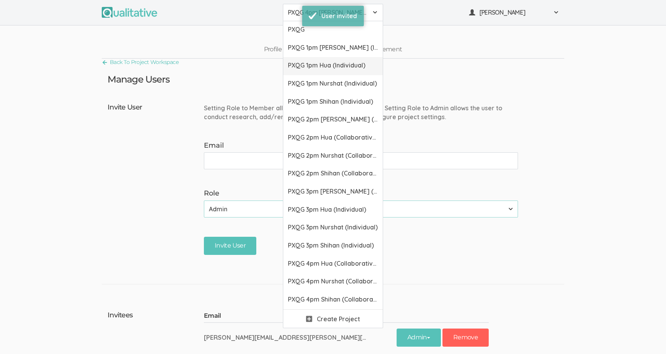
click at [300, 66] on span "PXQG 1pm Hua (Individual)" at bounding box center [333, 65] width 90 height 9
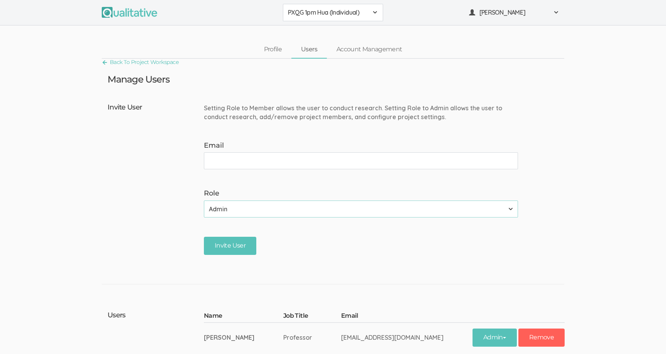
paste input "zhi.h.jin@vanderbilt.edu"
type input "zhi.h.jin@vanderbilt.edu"
click at [237, 247] on input "Invite User" at bounding box center [230, 246] width 52 height 18
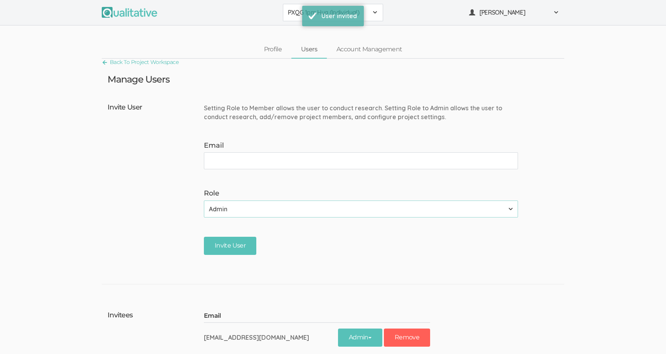
click at [290, 13] on span "PXQG 1pm Hua (Individual)" at bounding box center [328, 12] width 80 height 9
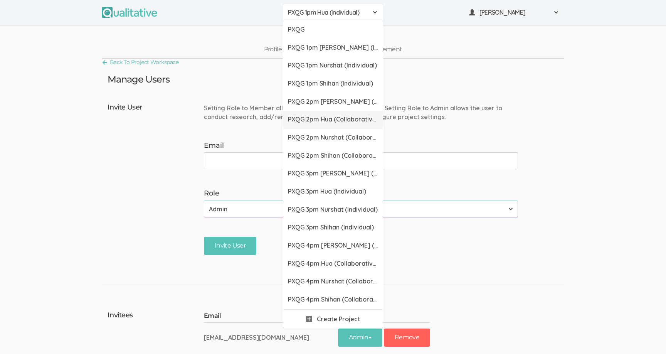
click at [297, 124] on link "PXQG 2pm Hua (Collaborative)" at bounding box center [332, 120] width 99 height 18
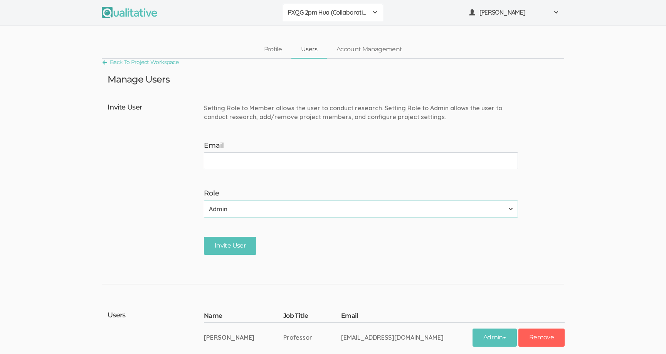
click at [290, 156] on input "Email" at bounding box center [361, 160] width 314 height 17
type input "zhi.h.jin@vanderbilt.edu"
click at [234, 240] on input "Invite User" at bounding box center [230, 246] width 52 height 18
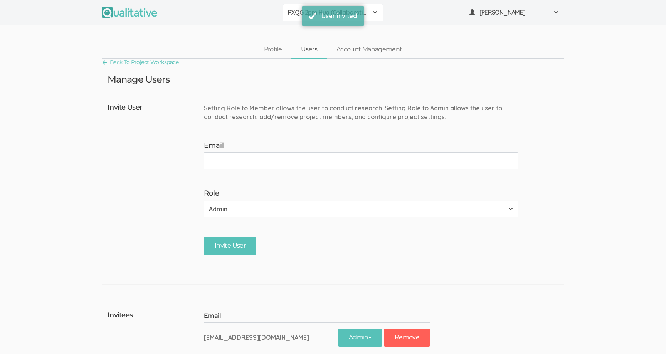
click at [295, 12] on span "PXQG 2pm Hua (Collaborative)" at bounding box center [328, 12] width 80 height 9
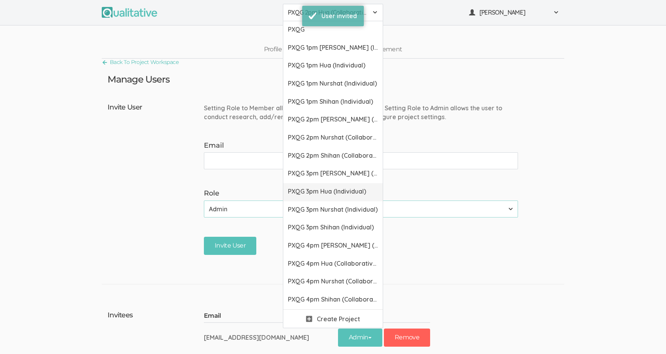
click at [296, 186] on link "PXQG 3pm Hua (Individual)" at bounding box center [332, 192] width 99 height 18
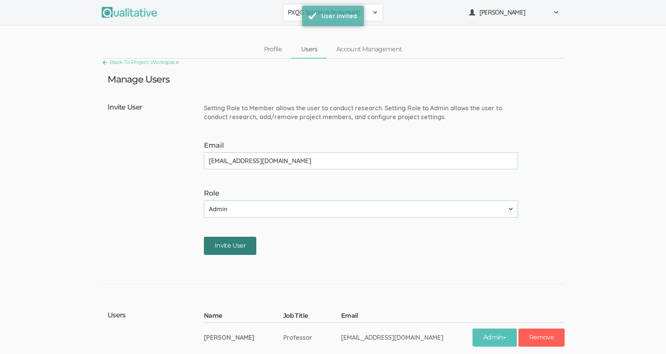
type input "zhi.h.jin@vanderbilt.edu"
click at [234, 240] on input "Invite User" at bounding box center [230, 246] width 52 height 18
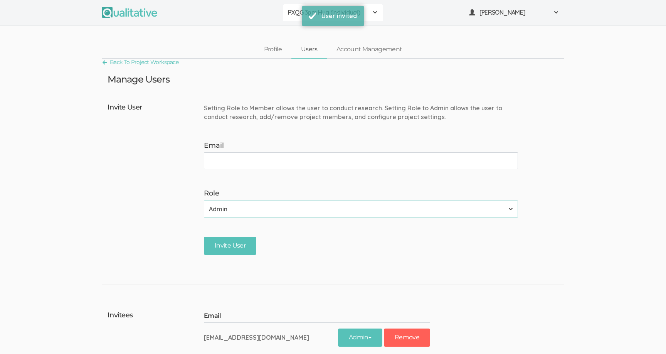
click at [288, 8] on span "PXQG 3pm Hua (Individual)" at bounding box center [328, 12] width 80 height 9
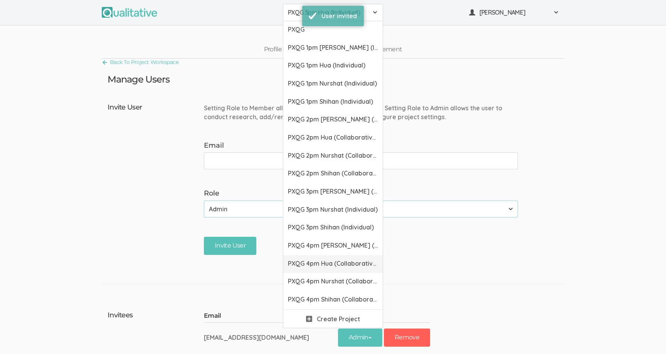
click at [294, 265] on span "PXQG 4pm Hua (Collaborative)" at bounding box center [333, 263] width 90 height 9
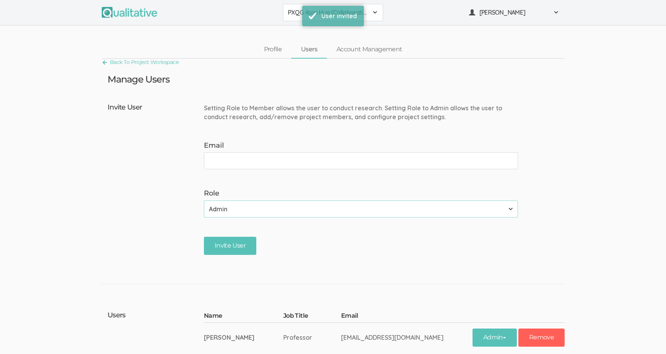
click at [263, 163] on input "Email" at bounding box center [361, 160] width 314 height 17
type input "zhi.h.jin@vanderbilt.edu"
click at [243, 241] on input "Invite User" at bounding box center [230, 246] width 52 height 18
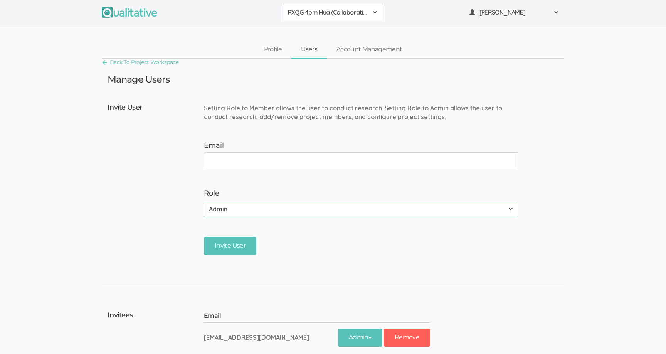
click at [307, 12] on span "PXQG 4pm Hua (Collaborative)" at bounding box center [328, 12] width 80 height 9
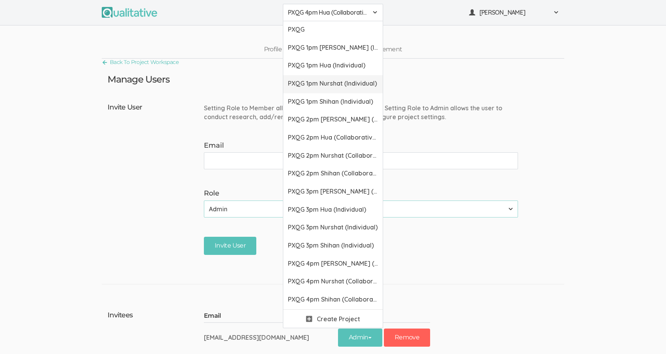
click at [316, 80] on span "PXQG 1pm Nurshat (Individual)" at bounding box center [333, 83] width 90 height 9
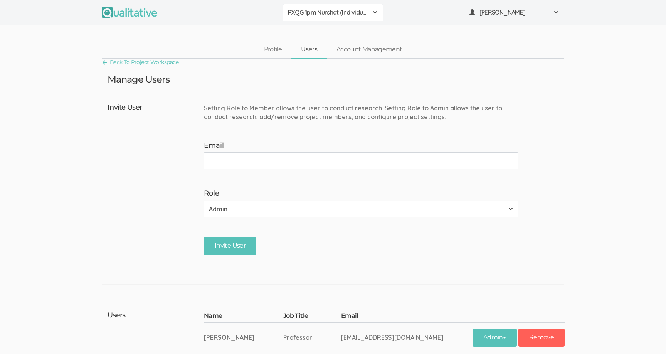
click at [304, 159] on input "Email" at bounding box center [361, 160] width 314 height 17
type input "nulixiati.mangnike@vanderbilt.edu"
click at [237, 243] on input "Invite User" at bounding box center [230, 246] width 52 height 18
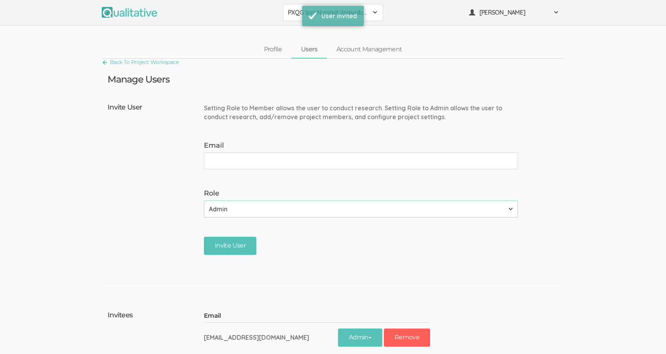
click at [297, 9] on span "PXQG 1pm Nurshat (Individual)" at bounding box center [328, 12] width 80 height 9
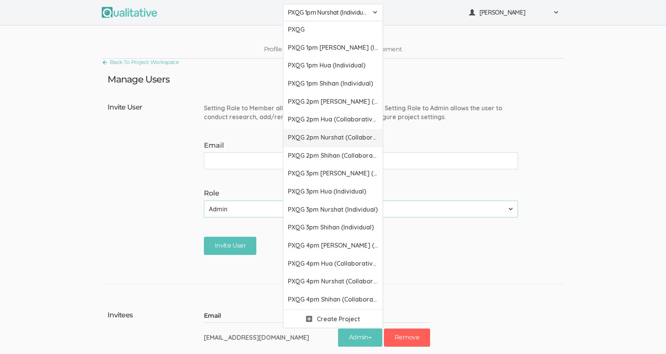
click at [296, 132] on link "PXQG 2pm Nurshat (Collaborative)" at bounding box center [332, 138] width 99 height 18
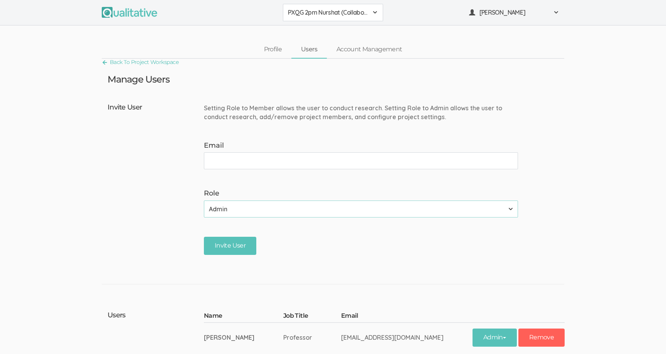
click at [296, 156] on input "Email" at bounding box center [361, 160] width 314 height 17
type input "nulixiati.mangnike@vanderbilt.edu"
click at [225, 248] on input "Invite User" at bounding box center [230, 246] width 52 height 18
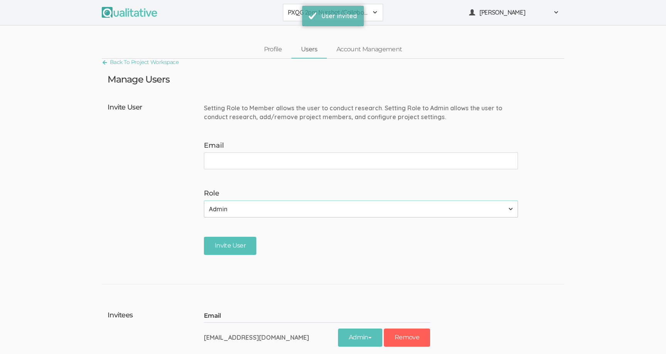
click at [298, 18] on button "PXQG 2pm Nurshat (Collaborative)" at bounding box center [333, 12] width 100 height 17
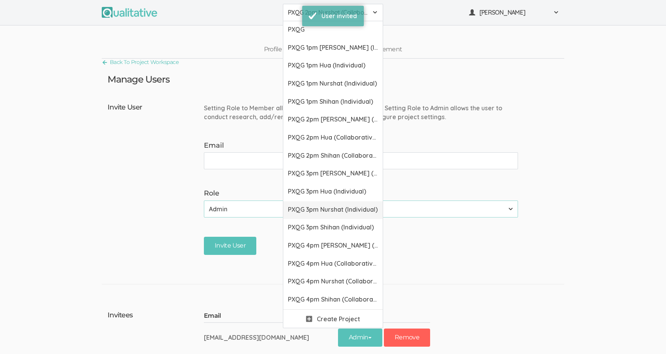
click at [296, 207] on span "PXQG 3pm Nurshat (Individual)" at bounding box center [333, 209] width 90 height 9
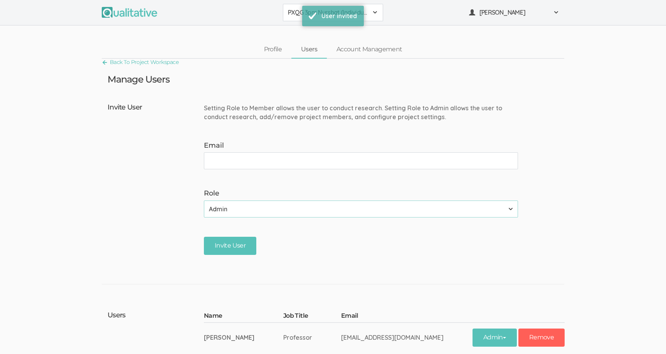
drag, startPoint x: 274, startPoint y: 165, endPoint x: 269, endPoint y: 165, distance: 4.6
click at [269, 165] on input "Email" at bounding box center [361, 160] width 314 height 17
type input "nulixiati.mangnike@vanderbilt.edu"
click at [238, 237] on input "Invite User" at bounding box center [230, 246] width 52 height 18
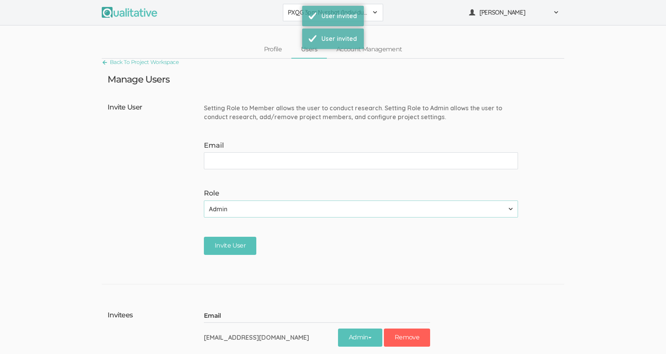
click at [294, 13] on span "PXQG 3pm Nurshat (Individual)" at bounding box center [328, 12] width 80 height 9
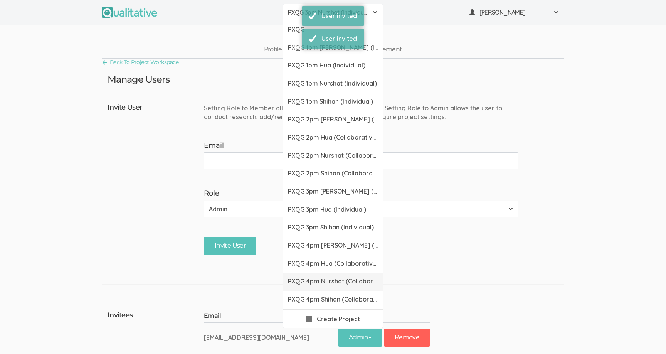
click at [299, 281] on span "PXQG 4pm Nurshat (Collaborative)" at bounding box center [333, 281] width 90 height 9
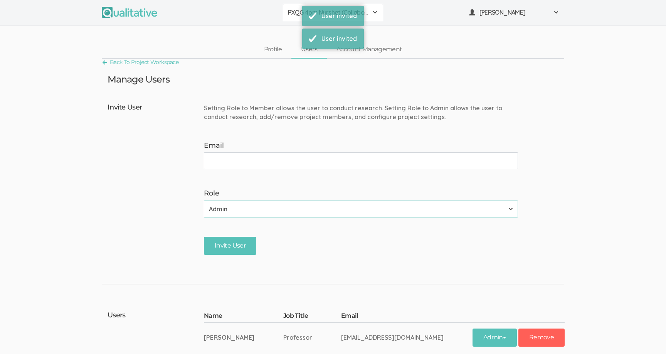
click at [256, 159] on input "Email" at bounding box center [361, 160] width 314 height 17
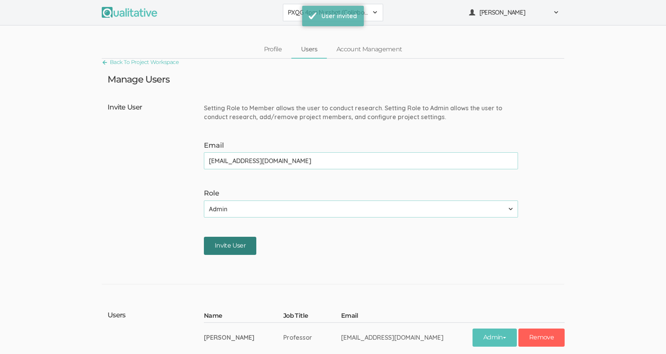
type input "nulixiati.mangnike@vanderbilt.edu"
click at [238, 246] on input "Invite User" at bounding box center [230, 246] width 52 height 18
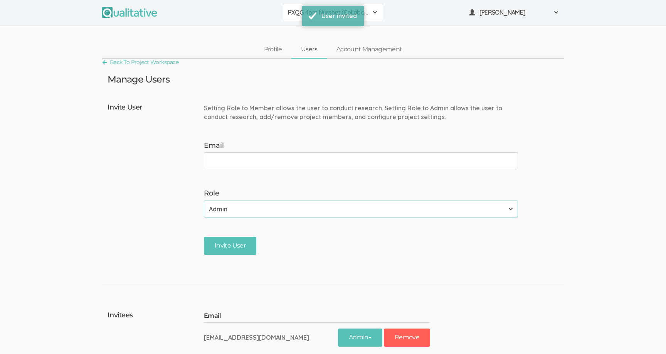
click at [332, 83] on div "Manage Users" at bounding box center [333, 79] width 462 height 10
click at [321, 15] on span "PXQG 4pm Nurshat (Collaborative)" at bounding box center [328, 12] width 80 height 9
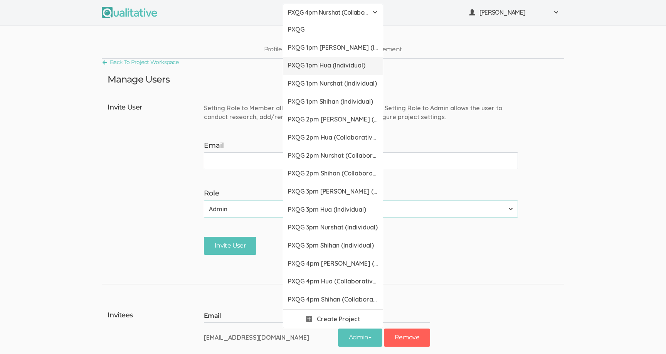
click at [327, 64] on span "PXQG 1pm Hua (Individual)" at bounding box center [333, 65] width 90 height 9
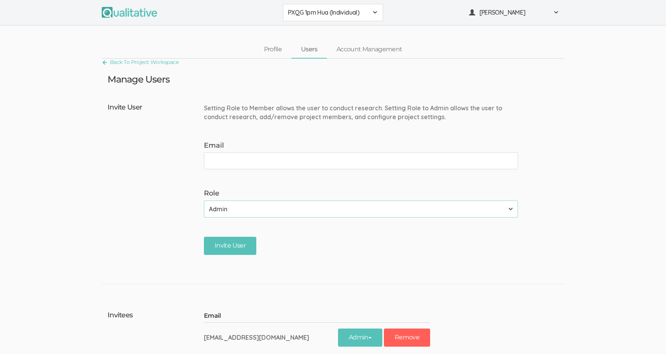
click at [328, 108] on div "Setting Role to Member allows the user to conduct research. Setting Role to Adm…" at bounding box center [364, 113] width 320 height 18
click at [321, 13] on span "PXQG 1pm Hua (Individual)" at bounding box center [328, 12] width 80 height 9
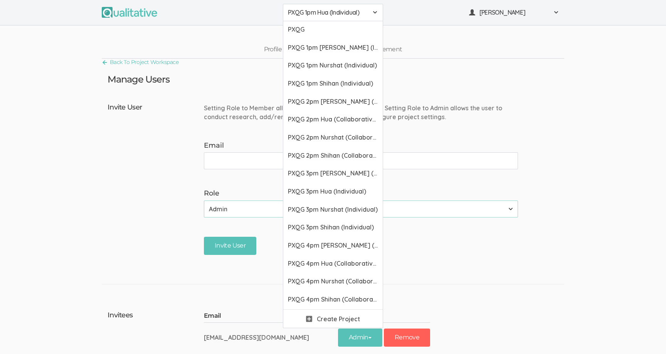
click at [309, 11] on span "PXQG 1pm Hua (Individual)" at bounding box center [328, 12] width 80 height 9
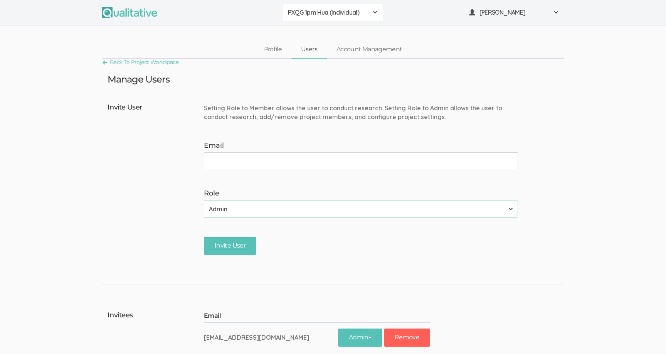
click at [328, 82] on div "Manage Users" at bounding box center [333, 79] width 462 height 10
click at [121, 62] on link "Back To Project Workspace" at bounding box center [140, 62] width 77 height 10
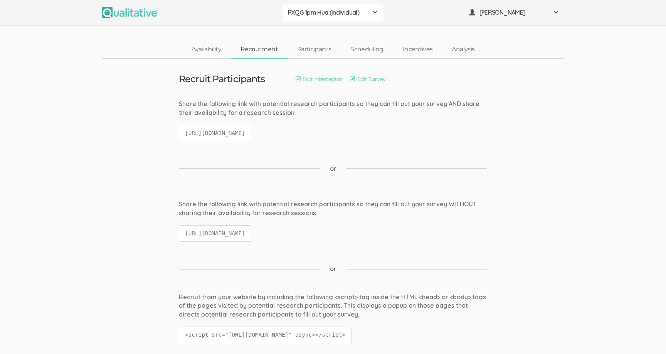
click at [215, 134] on code "https://qualitative.io/screener/68af8658523ad5468c5a70b4" at bounding box center [215, 133] width 72 height 17
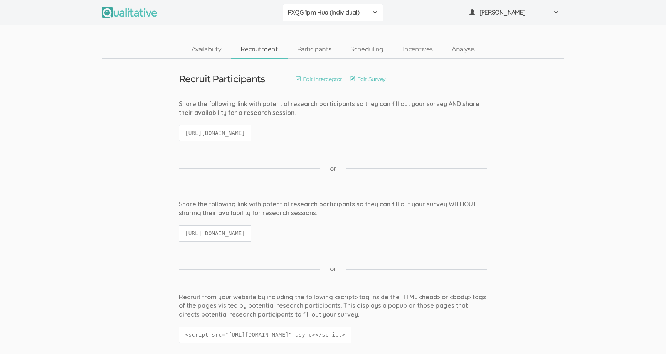
click at [215, 134] on code "https://qualitative.io/screener/68af8658523ad5468c5a70b4" at bounding box center [215, 133] width 72 height 17
copy ui-view "https://qualitative.io/screener/68af8658523ad5468c5a70b4"
click at [359, 49] on link "Scheduling" at bounding box center [367, 49] width 52 height 17
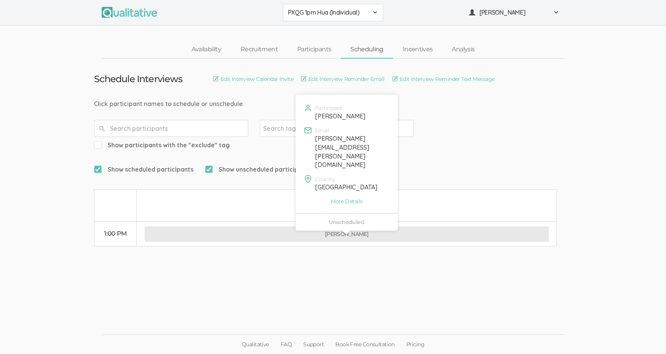
click at [316, 226] on button "[PERSON_NAME]" at bounding box center [346, 233] width 404 height 15
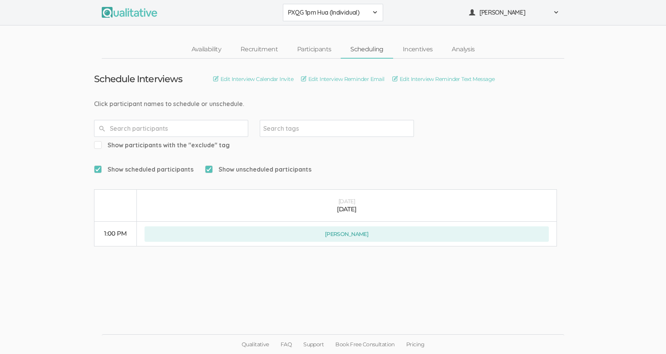
click at [339, 104] on div "Click participant names to schedule or unschedule." at bounding box center [333, 103] width 478 height 9
click at [252, 81] on link "Edit Interview Calendar Invite" at bounding box center [253, 79] width 80 height 8
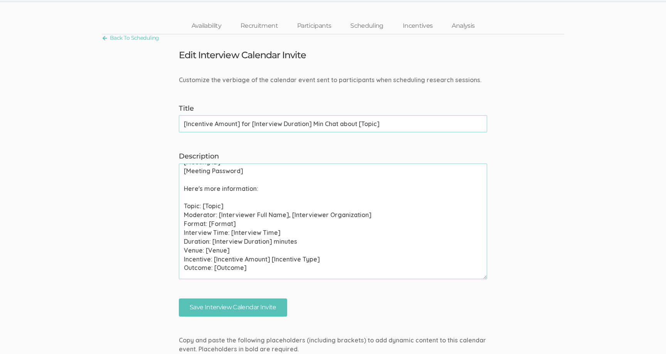
scroll to position [37, 0]
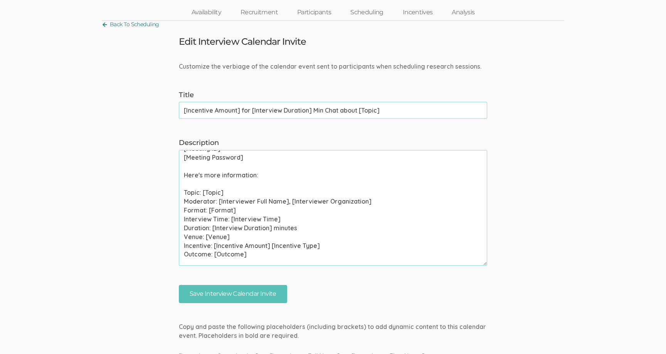
click at [130, 25] on link "Back To Scheduling" at bounding box center [130, 24] width 57 height 10
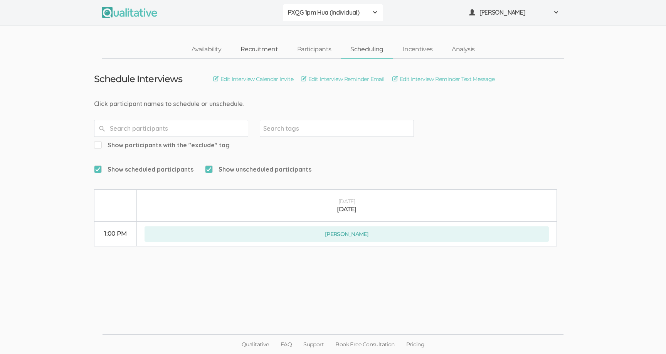
click at [268, 50] on link "Recruitment" at bounding box center [259, 49] width 57 height 17
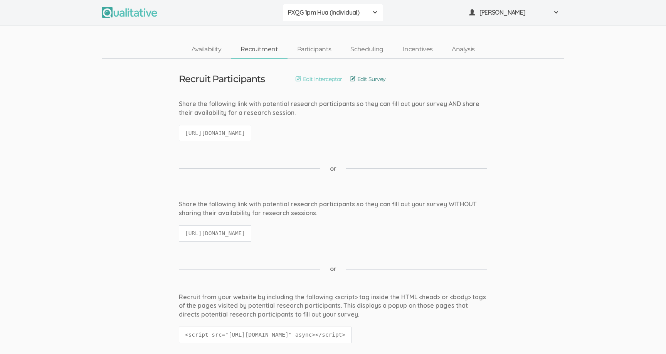
click at [357, 79] on link "Edit Survey" at bounding box center [368, 79] width 36 height 8
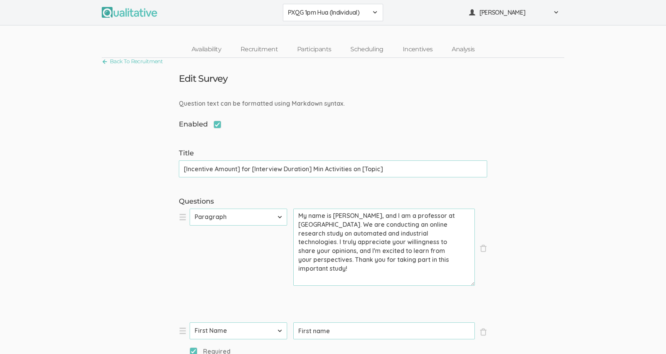
click at [307, 169] on input "[Incentive Amount] for [Interview Duration] Min Activities on [Topic]" at bounding box center [333, 168] width 308 height 17
click at [137, 62] on link "Back To Recruitment" at bounding box center [132, 61] width 61 height 10
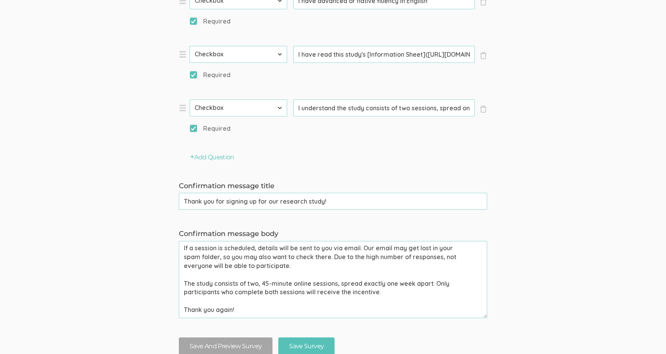
scroll to position [0, 238]
drag, startPoint x: 338, startPoint y: 108, endPoint x: 584, endPoint y: 121, distance: 246.6
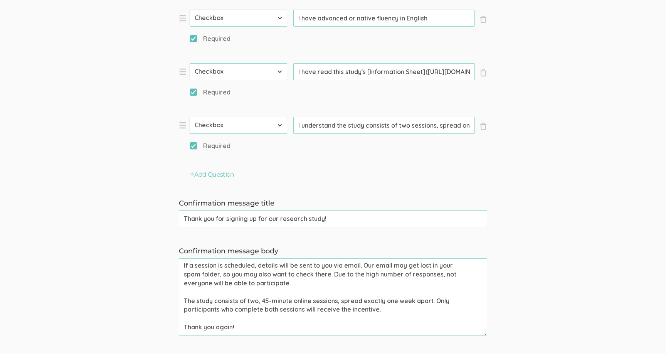
scroll to position [690, 0]
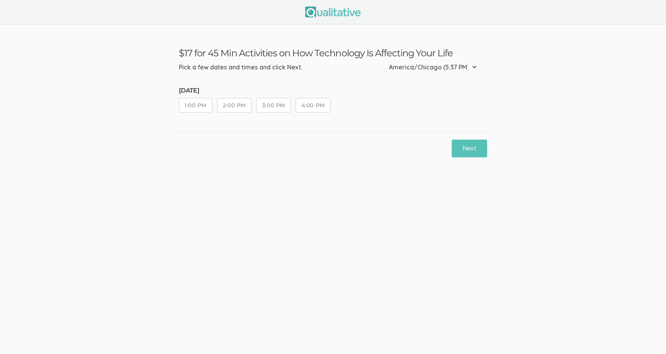
click at [342, 159] on div "Next" at bounding box center [333, 148] width 320 height 34
click at [460, 152] on button "Next" at bounding box center [469, 148] width 35 height 18
click at [194, 109] on button "1:00 PM" at bounding box center [196, 105] width 34 height 15
click at [465, 149] on button "Next" at bounding box center [469, 148] width 35 height 18
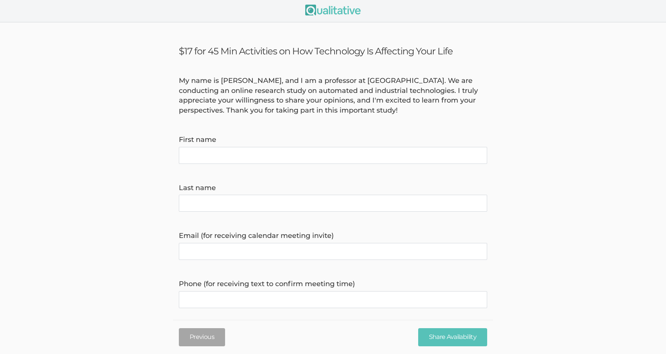
scroll to position [2, 0]
click at [338, 154] on name "First name" at bounding box center [333, 155] width 308 height 17
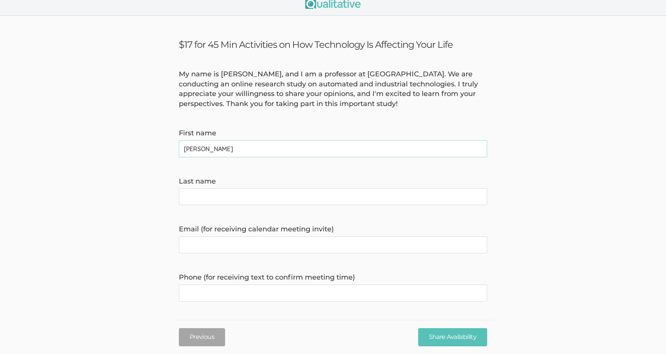
type name "[PERSON_NAME]"
type name "Tester"
type invite\) "[PERSON_NAME][EMAIL_ADDRESS][PERSON_NAME][DOMAIN_NAME]"
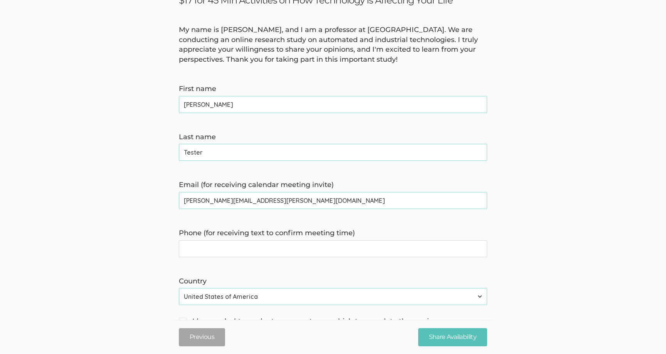
scroll to position [60, 0]
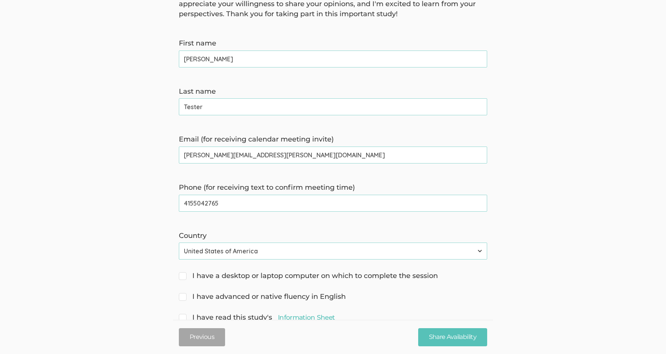
type time\) "4155042765"
click at [340, 275] on span "I have a desktop or laptop computer on which to complete the session" at bounding box center [308, 276] width 259 height 10
click at [184, 275] on input "I have a desktop or laptop computer on which to complete the session" at bounding box center [181, 274] width 5 height 5
checkbox input "true"
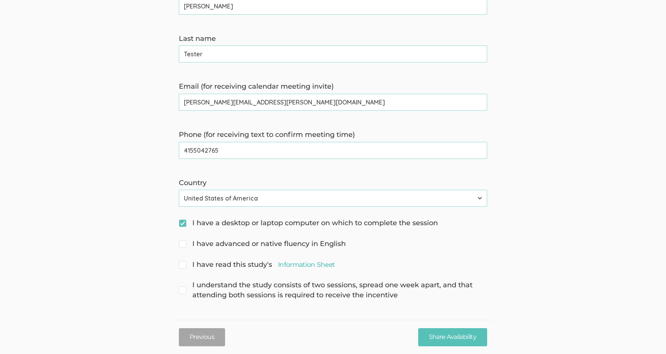
click at [257, 239] on span "I have advanced or native fluency in English" at bounding box center [262, 244] width 167 height 10
click at [184, 240] on input "I have advanced or native fluency in English" at bounding box center [181, 242] width 5 height 5
checkbox input "true"
click at [250, 267] on span "I have read this study's Information Sheet" at bounding box center [257, 265] width 156 height 10
click at [184, 266] on input "I have read this study's Information Sheet" at bounding box center [181, 263] width 5 height 5
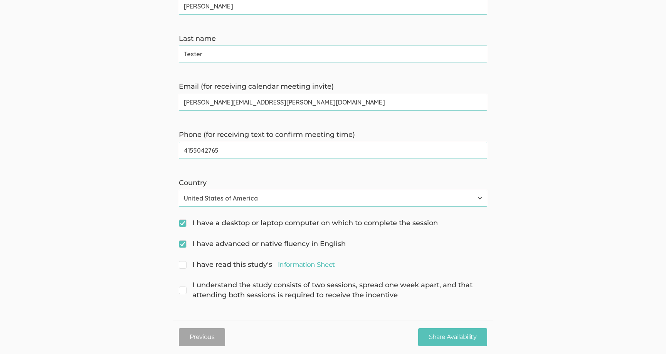
checkbox input "true"
click at [255, 287] on span "I understand the study consists of two sessions, spread one week apart, and tha…" at bounding box center [333, 290] width 308 height 20
click at [184, 287] on input "I understand the study consists of two sessions, spread one week apart, and tha…" at bounding box center [181, 284] width 5 height 5
checkbox input "true"
click at [439, 329] on input "Share Availability" at bounding box center [452, 337] width 69 height 18
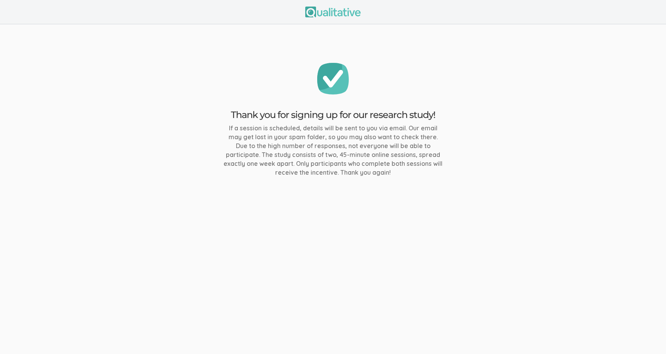
click at [331, 183] on ui-view "Thank you for signing up for our research study! If a session is scheduled, det…" at bounding box center [333, 119] width 666 height 191
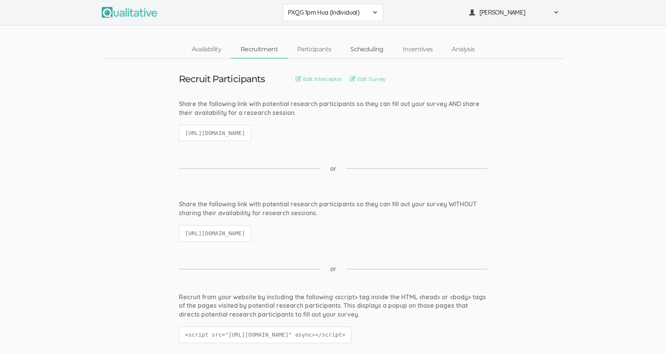
click at [358, 53] on link "Scheduling" at bounding box center [367, 49] width 52 height 17
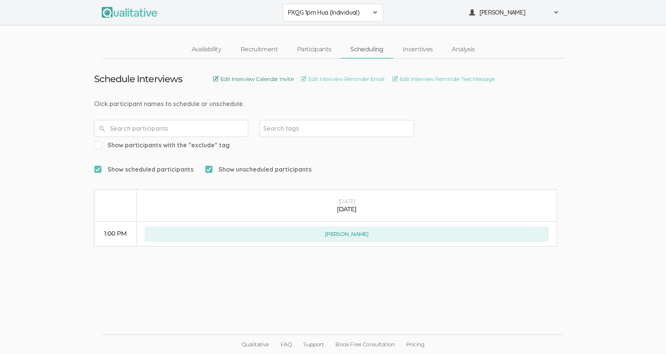
click at [271, 78] on link "Edit Interview Calendar Invite" at bounding box center [253, 79] width 80 height 8
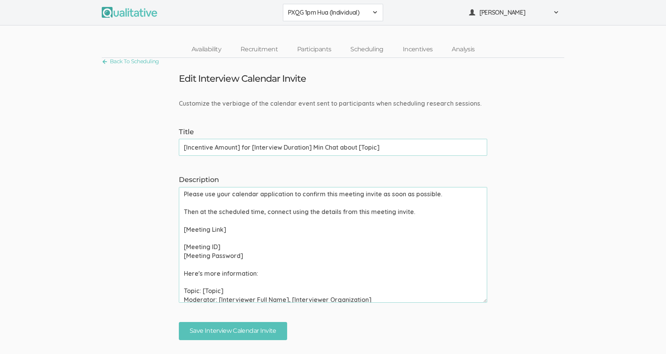
click at [315, 151] on input "[Incentive Amount] for [Interview Duration] Min Chat about [Topic]" at bounding box center [333, 147] width 308 height 17
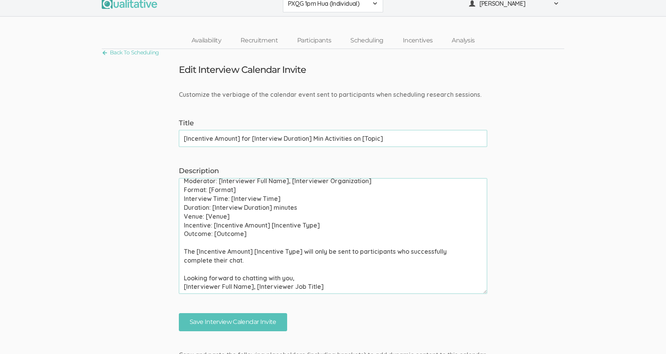
scroll to position [18, 0]
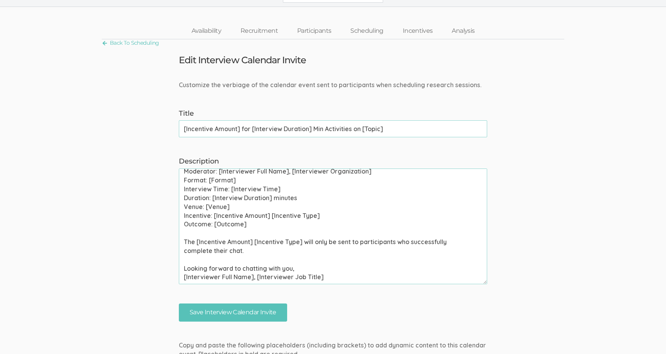
type input "[Incentive Amount] for [Interview Duration] Min Activities on [Topic]"
click at [327, 250] on textarea "Please use your calendar application to confirm this meeting invite as soon as …" at bounding box center [333, 226] width 308 height 116
click at [235, 237] on textarea "Please use your calendar application to confirm this meeting invite as soon as …" at bounding box center [333, 226] width 308 height 116
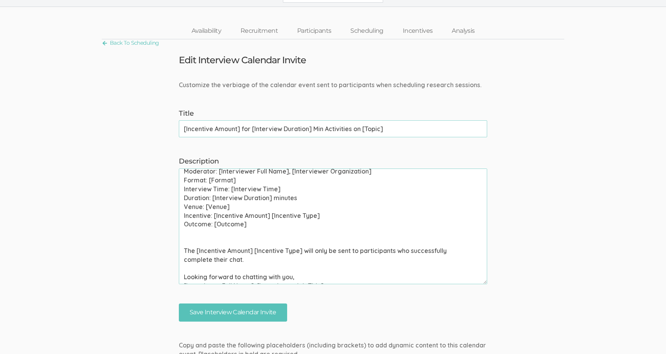
paste textarea "the study consists of two sessions, spread one week apart, and that attending b…"
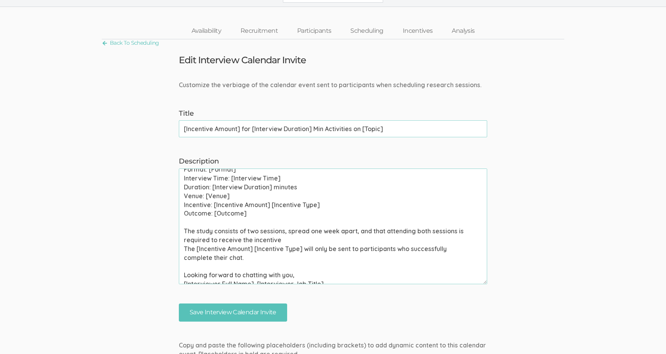
scroll to position [122, 0]
click at [377, 229] on textarea "Please use your calendar application to confirm this meeting invite as soon as …" at bounding box center [333, 226] width 308 height 116
click at [376, 236] on textarea "Please use your calendar application to confirm this meeting invite as soon as …" at bounding box center [333, 226] width 308 height 116
drag, startPoint x: 252, startPoint y: 238, endPoint x: 196, endPoint y: 248, distance: 56.4
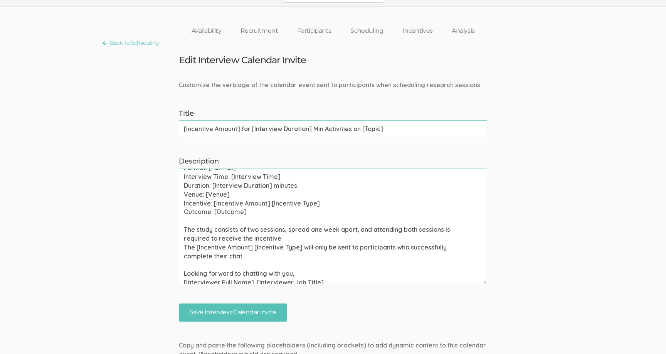
click at [196, 248] on textarea "Please use your calendar application to confirm this meeting invite as soon as …" at bounding box center [333, 226] width 308 height 116
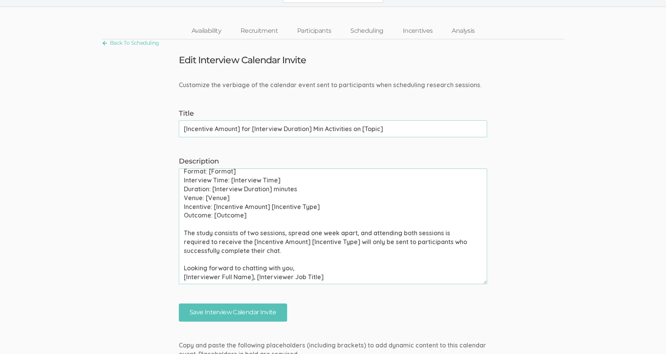
scroll to position [119, 0]
drag, startPoint x: 301, startPoint y: 252, endPoint x: 356, endPoint y: 245, distance: 55.5
click at [356, 245] on textarea "Please use your calendar application to confirm this meeting invite as soon as …" at bounding box center [333, 226] width 308 height 116
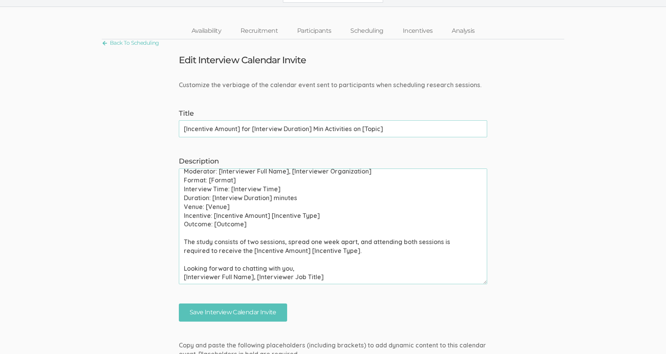
scroll to position [110, 0]
drag, startPoint x: 326, startPoint y: 280, endPoint x: 253, endPoint y: 279, distance: 73.6
click at [252, 279] on textarea "Please use your calendar application to confirm this meeting invite as soon as …" at bounding box center [333, 226] width 308 height 116
click at [251, 259] on textarea "Please use your calendar application to confirm this meeting invite as soon as …" at bounding box center [333, 226] width 308 height 116
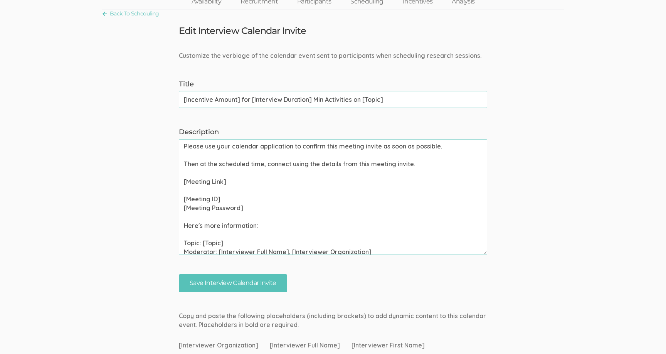
scroll to position [52, 0]
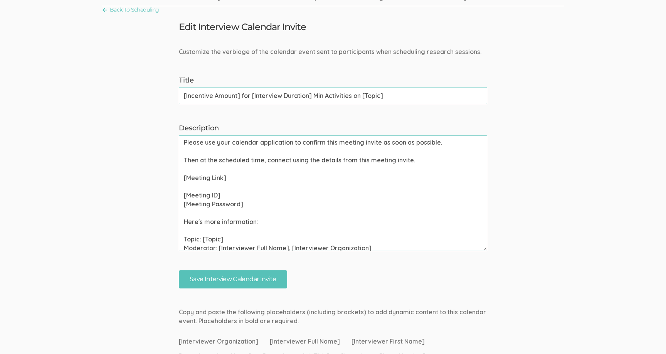
click at [183, 144] on textarea "Please use your calendar application to confirm this meeting invite as soon as …" at bounding box center [333, 193] width 308 height 116
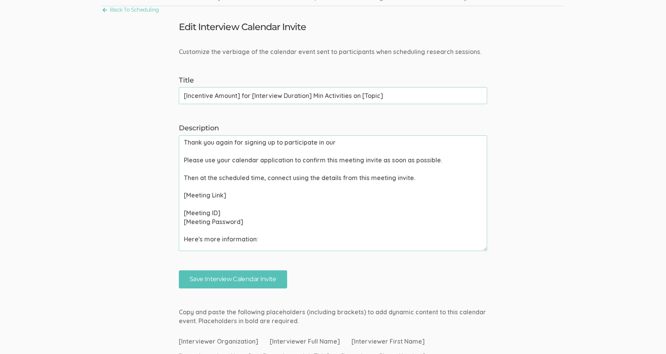
drag, startPoint x: 252, startPoint y: 97, endPoint x: 311, endPoint y: 98, distance: 59.0
click at [311, 98] on input "[Incentive Amount] for [Interview Duration] Min Activities on [Topic]" at bounding box center [333, 95] width 308 height 17
click at [344, 142] on textarea "Thank you again for signing up to participate in our Please use your calendar a…" at bounding box center [333, 193] width 308 height 116
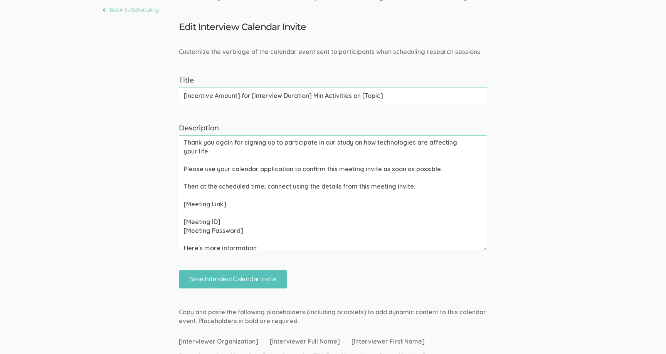
scroll to position [0, 0]
click at [423, 142] on textarea "Thank you again for signing up to participate in our study on how technologies …" at bounding box center [333, 193] width 308 height 116
click at [333, 167] on textarea "Thank you again for signing up to participate in our study on how technology is…" at bounding box center [333, 193] width 308 height 116
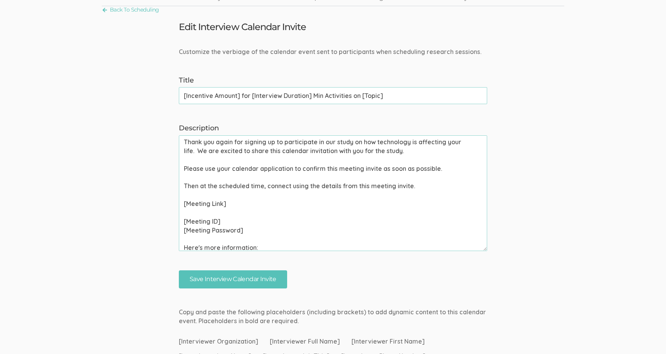
click at [333, 167] on textarea "Thank you again for signing up to participate in our study on how technology is…" at bounding box center [333, 193] width 308 height 116
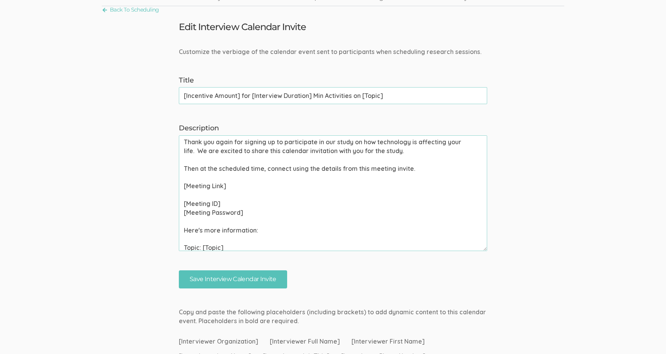
drag, startPoint x: 203, startPoint y: 170, endPoint x: 175, endPoint y: 170, distance: 28.1
click at [175, 170] on div "Description Thank you again for signing up to participate in our study on how t…" at bounding box center [333, 187] width 320 height 128
click at [403, 170] on textarea "Thank you again for signing up to participate in our study on how technology is…" at bounding box center [333, 193] width 308 height 116
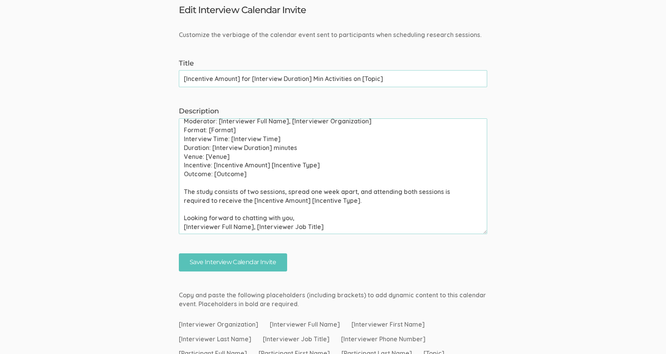
scroll to position [64, 0]
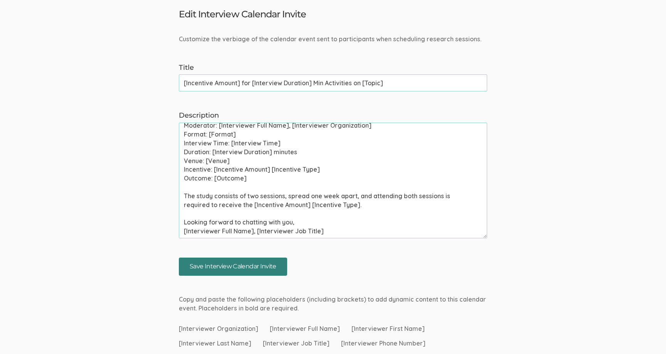
type textarea "Thank you again for signing up to participate in our study on how technology is…"
click at [281, 263] on input "Save Interview Calendar Invite" at bounding box center [233, 266] width 108 height 18
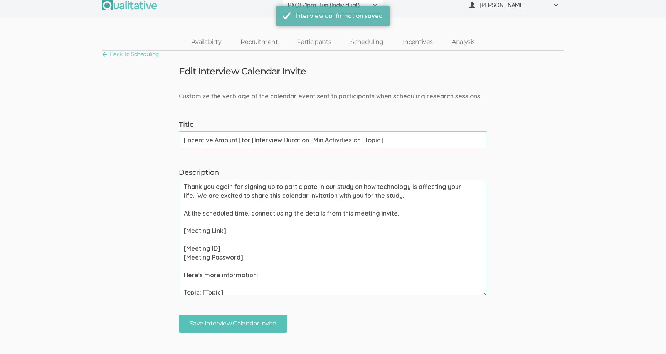
scroll to position [0, 0]
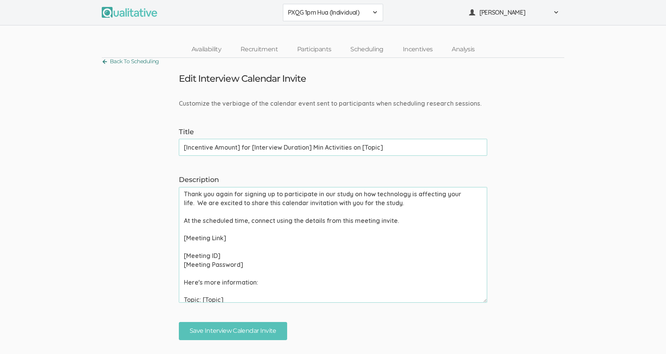
click at [125, 62] on link "Back To Scheduling" at bounding box center [130, 61] width 57 height 10
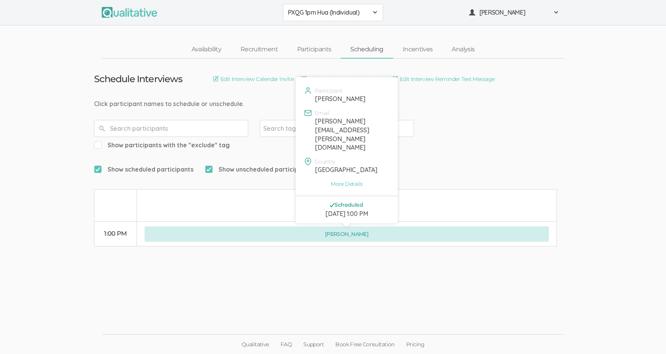
click at [317, 226] on button "[PERSON_NAME]" at bounding box center [346, 233] width 404 height 15
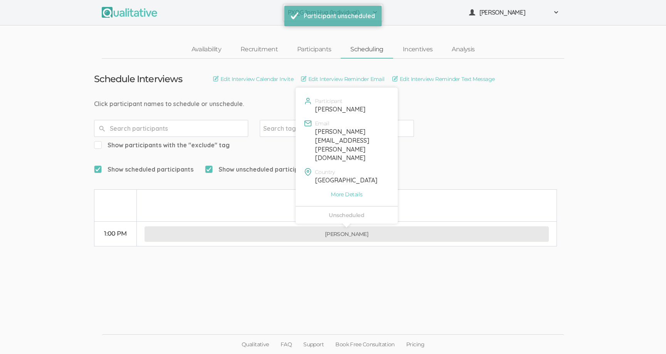
click at [326, 226] on button "[PERSON_NAME]" at bounding box center [346, 233] width 404 height 15
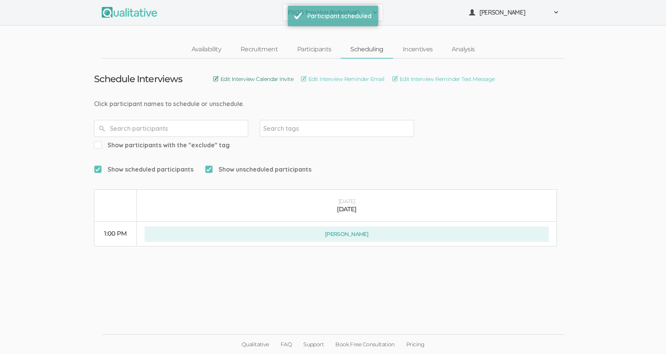
click at [261, 80] on link "Edit Interview Calendar Invite" at bounding box center [253, 79] width 80 height 8
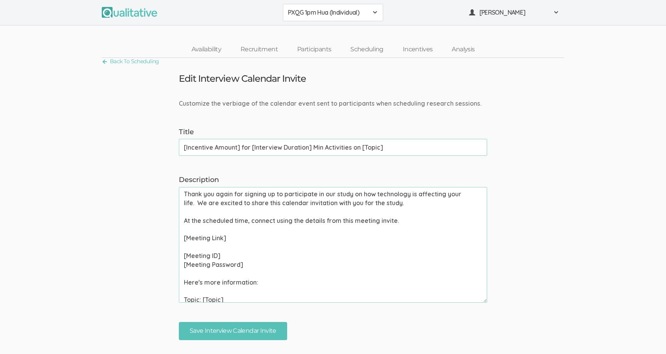
click at [235, 143] on input "[Incentive Amount] for [Interview Duration] Min Activities on [Topic]" at bounding box center [333, 147] width 308 height 17
click at [143, 64] on link "Back To Scheduling" at bounding box center [130, 61] width 57 height 10
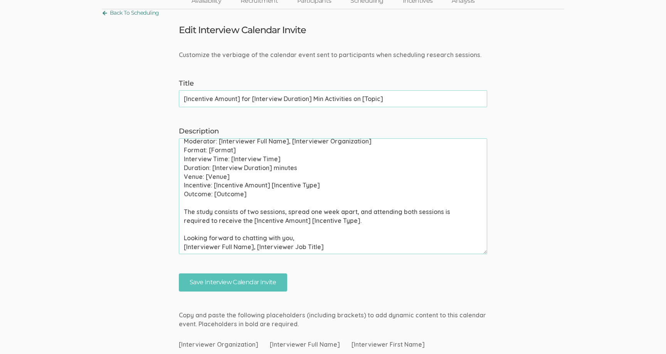
scroll to position [62, 0]
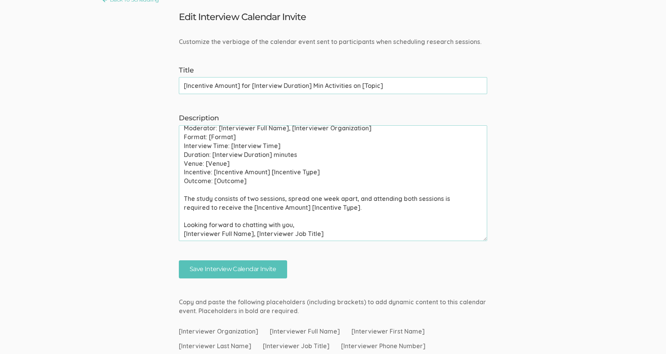
click at [308, 203] on textarea "Thank you again for signing up to participate in our study on how technology is…" at bounding box center [333, 183] width 308 height 116
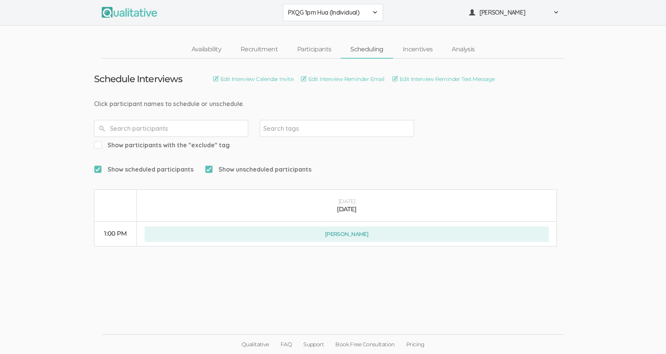
click at [339, 105] on div "Click participant names to schedule or unschedule." at bounding box center [333, 103] width 478 height 9
click at [342, 105] on div "Click participant names to schedule or unschedule." at bounding box center [333, 103] width 478 height 9
click at [341, 79] on link "Edit Interview Reminder Email" at bounding box center [343, 79] width 84 height 8
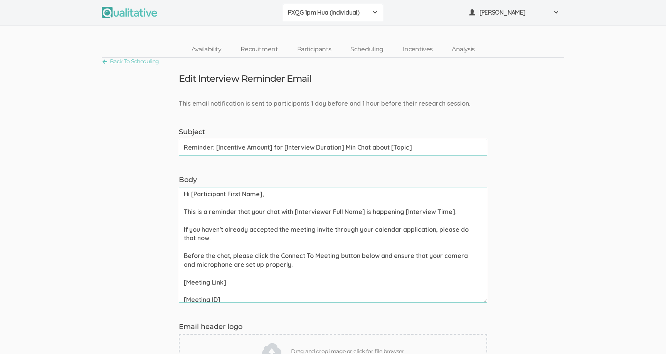
drag, startPoint x: 421, startPoint y: 149, endPoint x: 216, endPoint y: 148, distance: 205.0
click at [216, 148] on input "Reminder: [Incentive Amount] for [Interview Duration] Min Chat about [Topic]" at bounding box center [333, 147] width 308 height 17
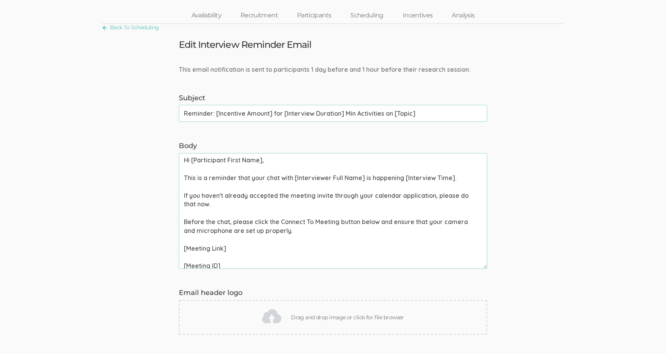
scroll to position [43, 0]
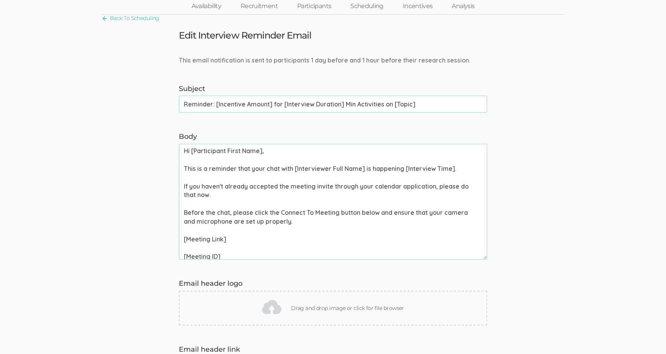
type input "Reminder: [Incentive Amount] for [Interview Duration] Min Activities on [Topic]"
click at [269, 169] on textarea "Hi [Participant First Name], This is a reminder that your chat with [Interviewe…" at bounding box center [333, 202] width 308 height 116
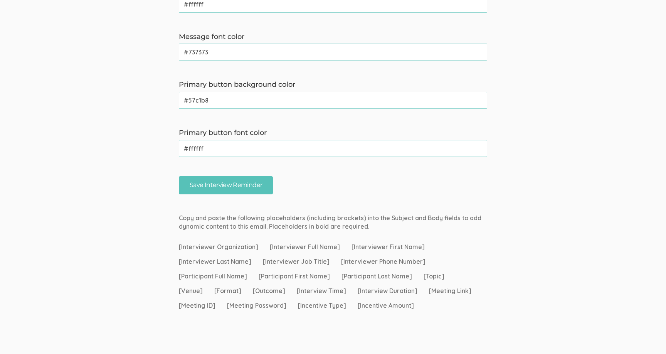
scroll to position [568, 0]
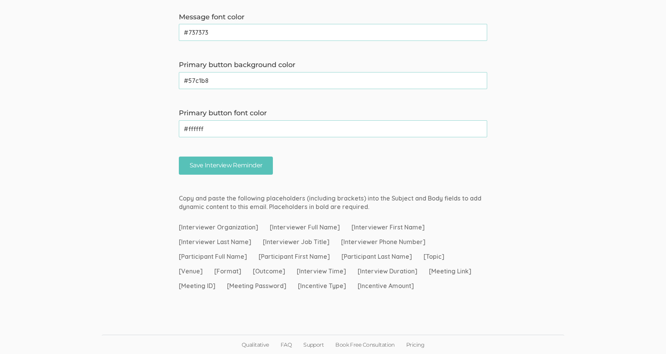
drag, startPoint x: 257, startPoint y: 226, endPoint x: 179, endPoint y: 225, distance: 77.4
click at [179, 225] on div "Copy and paste the following placeholders (including brackets) into the Subject…" at bounding box center [333, 243] width 320 height 106
copy span "[Interviewer Organization]"
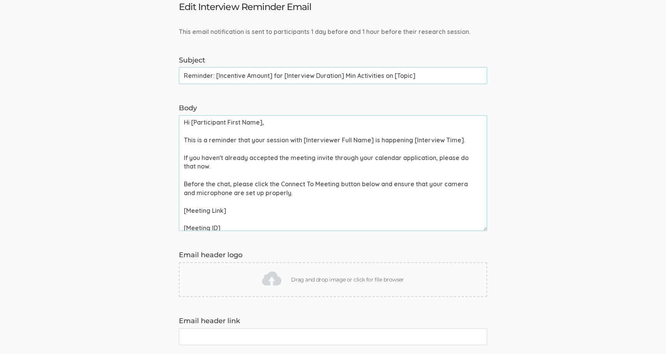
scroll to position [66, 0]
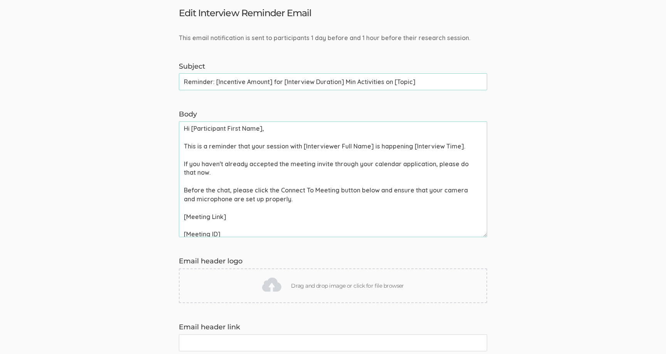
click at [329, 154] on textarea "Hi [Participant First Name], This is a reminder that your session with [Intervi…" at bounding box center [333, 179] width 308 height 116
click at [373, 145] on textarea "Hi [Participant First Name], This is a reminder that your session with [Intervi…" at bounding box center [333, 179] width 308 height 116
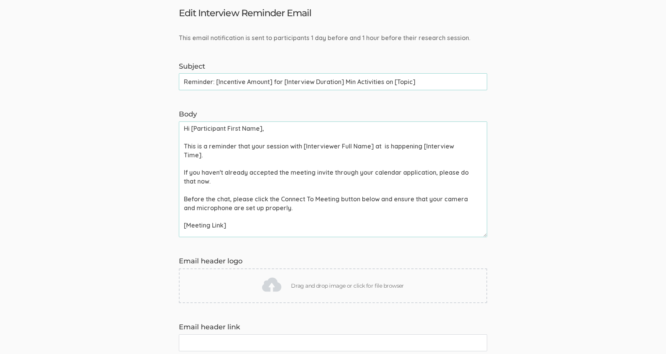
paste textarea "[Interviewer Organization]"
click at [320, 155] on textarea "Hi [Participant First Name], This is a reminder that your session with [Intervi…" at bounding box center [333, 179] width 308 height 116
click at [217, 155] on textarea "Hi [Participant First Name], This is a reminder that your session with [Intervi…" at bounding box center [333, 179] width 308 height 116
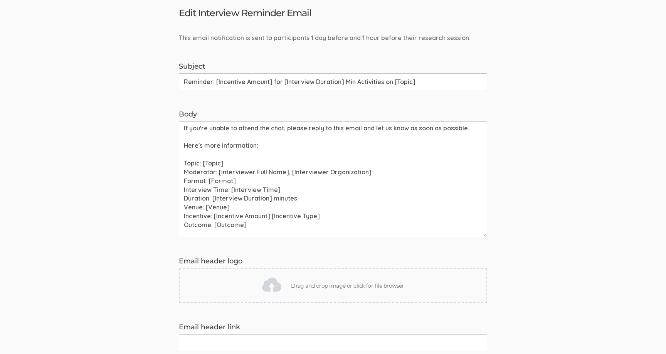
scroll to position [189, 0]
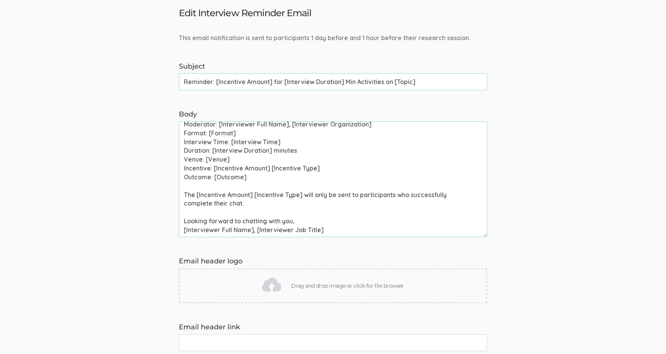
click at [339, 232] on textarea "Body" at bounding box center [333, 179] width 308 height 116
click at [334, 215] on textarea "Body" at bounding box center [333, 179] width 308 height 116
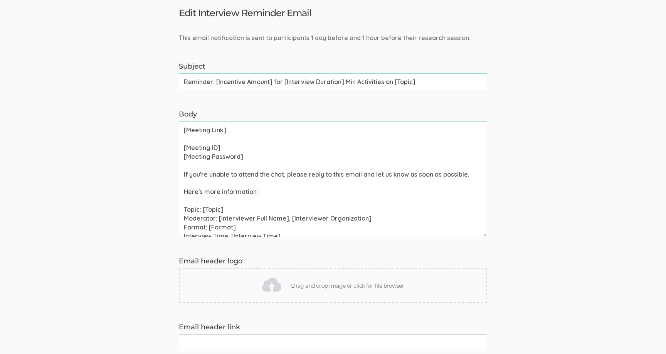
scroll to position [0, 0]
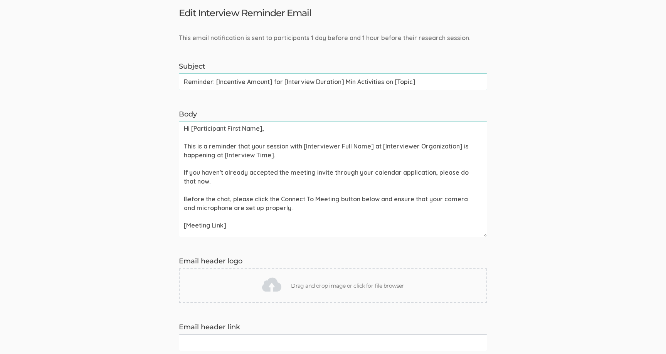
click at [330, 155] on textarea "Body" at bounding box center [333, 179] width 308 height 116
click at [333, 173] on textarea "Body" at bounding box center [333, 179] width 308 height 116
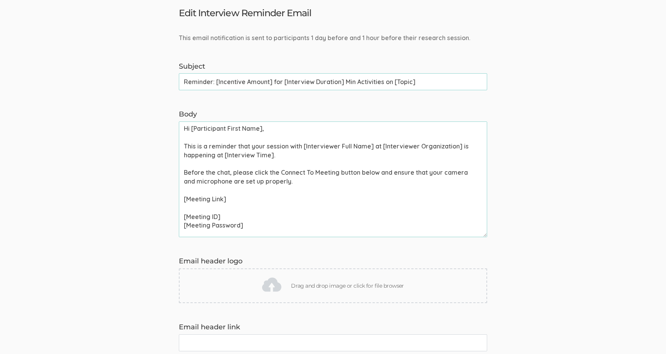
click at [223, 173] on textarea "Hi [Participant First Name], This is a reminder that your session with [Intervi…" at bounding box center [333, 179] width 308 height 116
click at [334, 185] on textarea "Hi [Participant First Name], This is a reminder that your session with [Intervi…" at bounding box center [333, 179] width 308 height 116
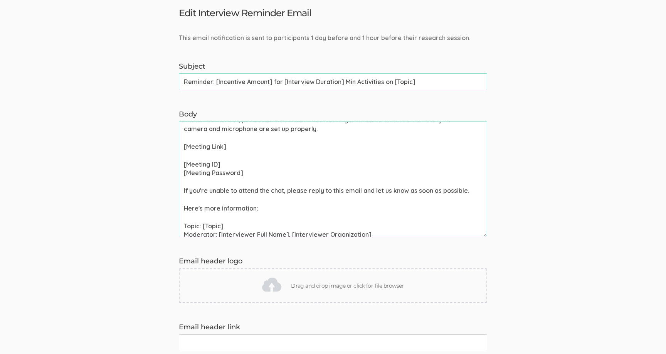
scroll to position [55, 0]
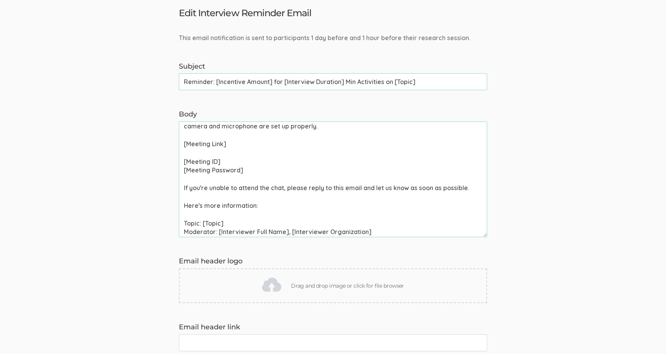
click at [275, 189] on textarea "Hi [Participant First Name], This is a reminder that your session with [Intervi…" at bounding box center [333, 179] width 308 height 116
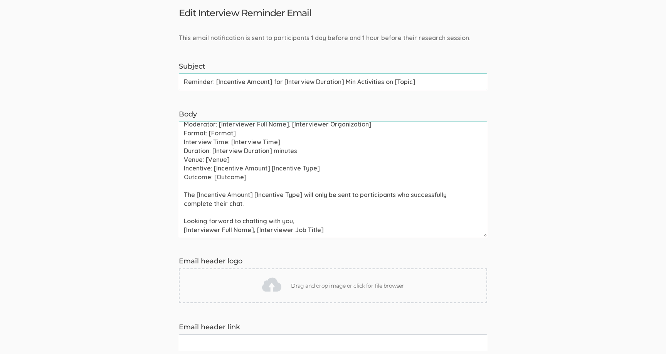
scroll to position [73, 0]
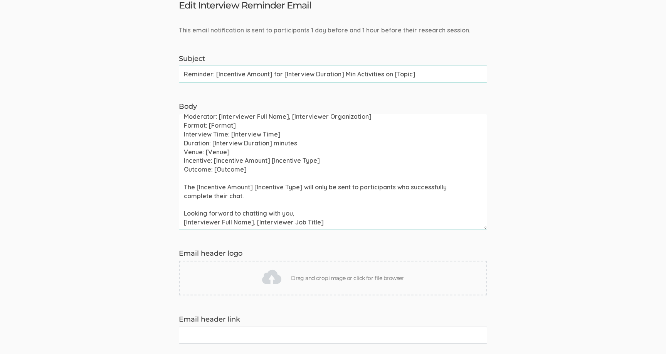
click at [257, 184] on textarea "Hi [Participant First Name], This is a reminder that your session with [Intervi…" at bounding box center [333, 172] width 308 height 116
paste textarea "study consists of two sessions, spread one week apart, and attending both sessi…"
type textarea "Hi [Participant First Name], This is a reminder that your session with [Intervi…"
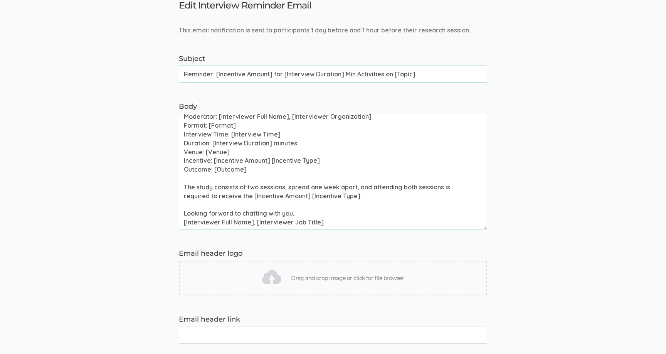
click at [328, 249] on label "Email header logo" at bounding box center [333, 254] width 308 height 10
click at [325, 249] on label "Email header logo" at bounding box center [333, 254] width 308 height 10
click at [324, 250] on label "Email header logo" at bounding box center [333, 254] width 308 height 10
click at [328, 170] on textarea "Hi [Participant First Name], This is a reminder that your session with [Intervi…" at bounding box center [333, 172] width 308 height 116
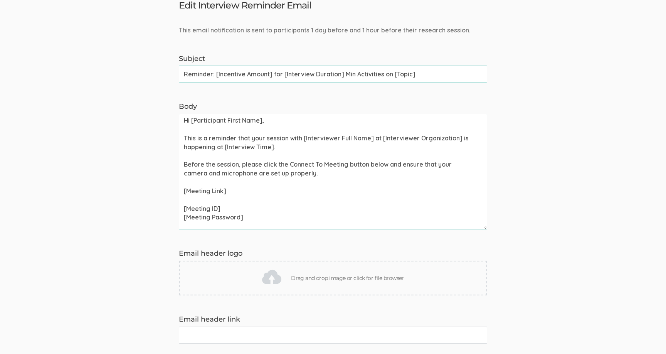
scroll to position [0, 0]
click at [328, 191] on textarea "Hi [Participant First Name], This is a reminder that your session with [Intervi…" at bounding box center [333, 172] width 308 height 116
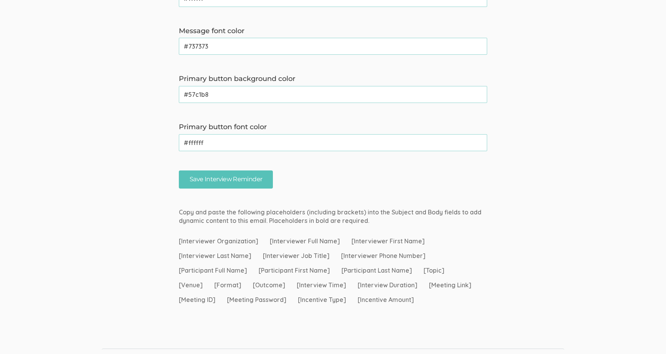
scroll to position [568, 0]
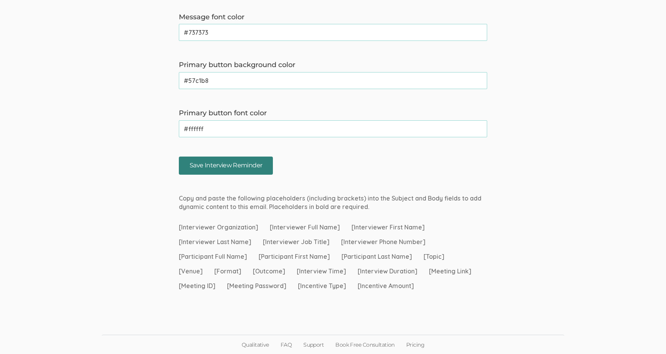
click at [258, 165] on input "Save Interview Reminder" at bounding box center [226, 165] width 94 height 18
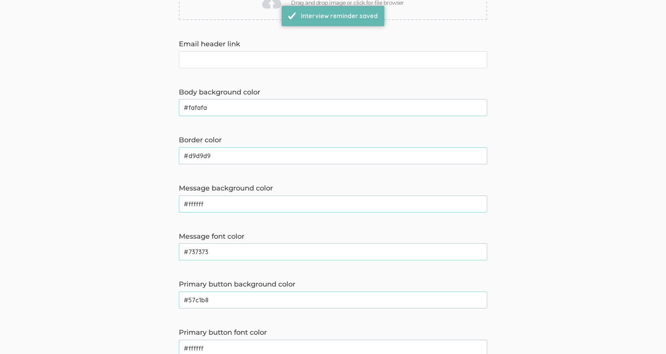
scroll to position [0, 0]
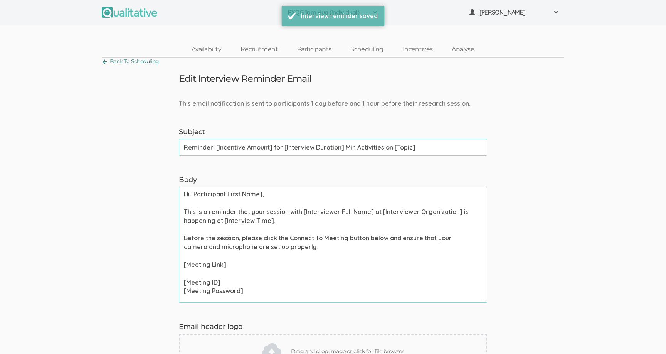
click at [139, 65] on link "Back To Scheduling" at bounding box center [130, 61] width 57 height 10
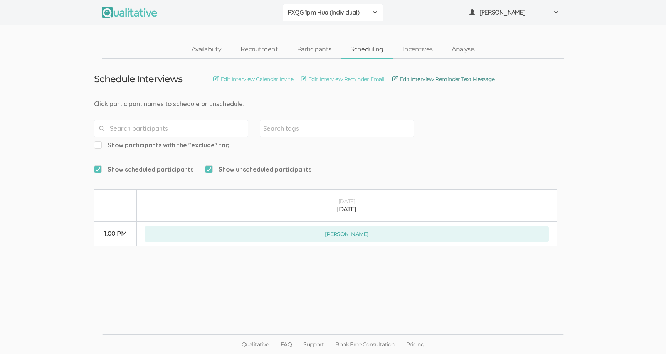
click at [415, 83] on link "Edit Interview Reminder Text Message" at bounding box center [443, 79] width 102 height 8
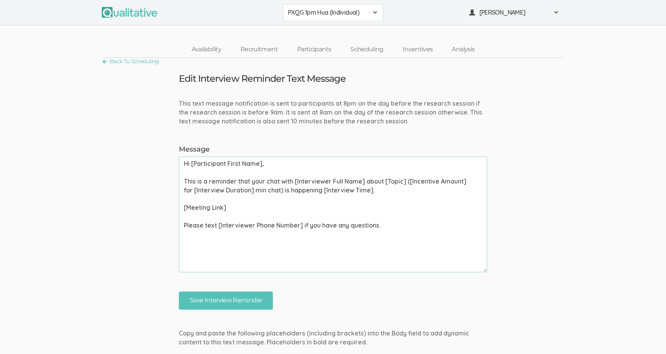
click at [275, 181] on textarea "Hi [Participant First Name], This is a reminder that your chat with [Interviewe…" at bounding box center [333, 214] width 308 height 116
click at [301, 190] on textarea "Hi [Participant First Name], This is a reminder that your session with [Intervi…" at bounding box center [333, 214] width 308 height 116
click at [388, 193] on textarea "Hi [Participant First Name], This is a reminder that your session with [Intervi…" at bounding box center [333, 214] width 308 height 116
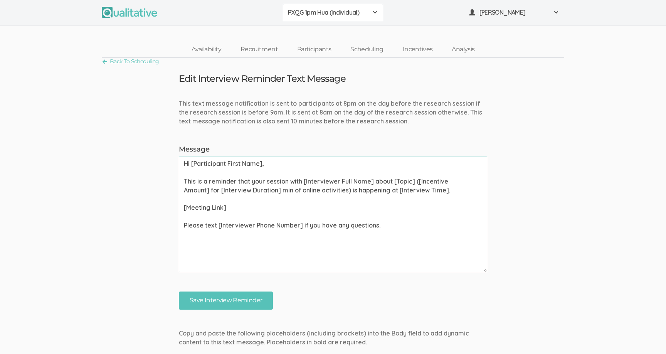
click at [328, 210] on textarea "Hi [Participant First Name], This is a reminder that your session with [Intervi…" at bounding box center [333, 214] width 308 height 116
drag, startPoint x: 293, startPoint y: 191, endPoint x: 222, endPoint y: 191, distance: 70.9
click at [222, 191] on textarea "Hi [Participant First Name], This is a reminder that your session with [Intervi…" at bounding box center [333, 214] width 308 height 116
click at [237, 191] on textarea "Hi [Participant First Name], This is a reminder that your session with [Intervi…" at bounding box center [333, 214] width 308 height 116
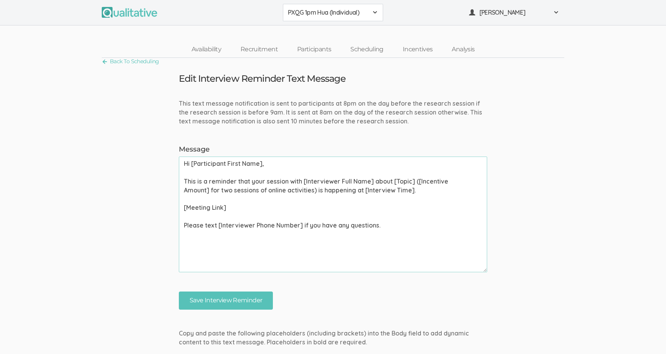
click at [237, 191] on textarea "Hi [Participant First Name], This is a reminder that your session with [Intervi…" at bounding box center [333, 214] width 308 height 116
click at [279, 192] on textarea "Hi [Participant First Name], This is a reminder that your session with [Intervi…" at bounding box center [333, 214] width 308 height 116
paste textarea "sessions"
click at [289, 208] on textarea "Hi [Participant First Name], This is a reminder that your session with [Intervi…" at bounding box center [333, 214] width 308 height 116
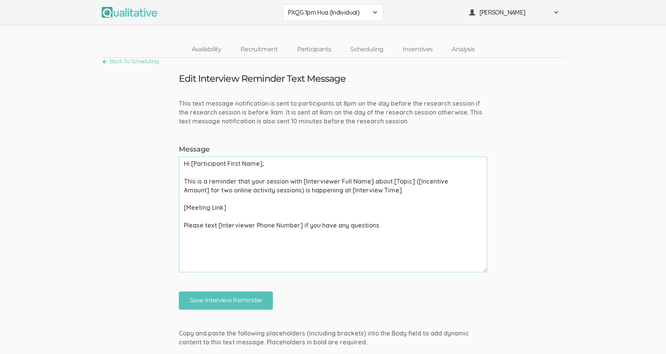
click at [264, 180] on textarea "Hi [Participant First Name], This is a reminder that your session with [Intervi…" at bounding box center [333, 214] width 308 height 116
click at [275, 181] on textarea "Hi [Participant First Name], This is a reminder that your first session with [I…" at bounding box center [333, 214] width 308 height 116
click at [328, 205] on textarea "Hi [Participant First Name], This is a reminder that your first session with [I…" at bounding box center [333, 214] width 308 height 116
click at [328, 207] on textarea "Hi [Participant First Name], This is a reminder that your first session with [I…" at bounding box center [333, 214] width 308 height 116
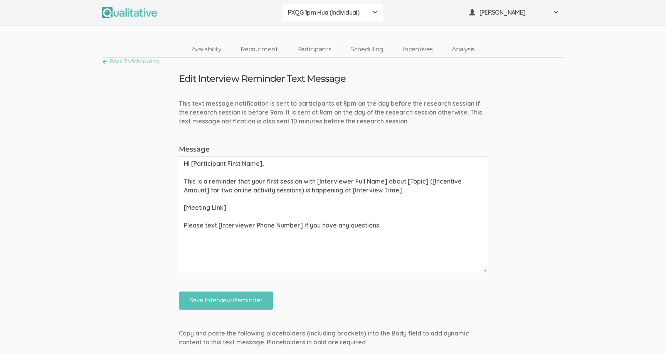
click at [328, 208] on textarea "Hi [Participant First Name], This is a reminder that your first session with [I…" at bounding box center [333, 214] width 308 height 116
type textarea "Hi [Participant First Name], This is a reminder that your first session with [I…"
click at [346, 236] on textarea "Hi [Participant First Name], This is a reminder that your first session with [I…" at bounding box center [333, 214] width 308 height 116
click at [386, 237] on textarea "Hi [Participant First Name], This is a reminder that your first session with [I…" at bounding box center [333, 214] width 308 height 116
click at [238, 306] on input "Save Interview Reminder" at bounding box center [226, 300] width 94 height 18
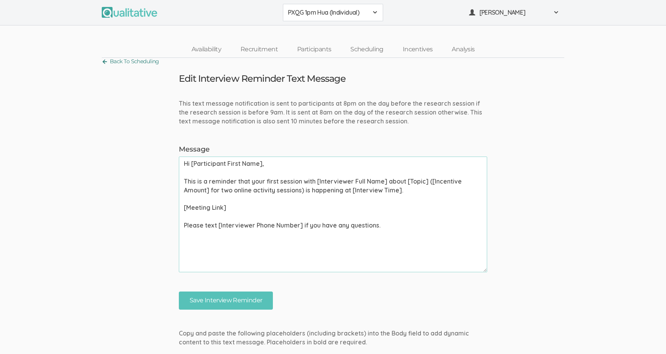
click at [151, 59] on link "Back To Scheduling" at bounding box center [130, 61] width 57 height 10
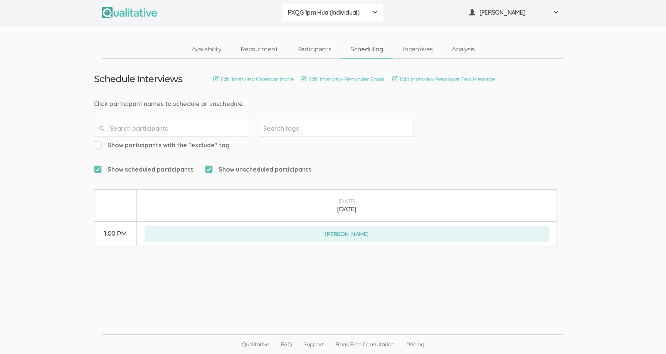
click at [315, 249] on ui-view "Schedule Interviews Edit Interview Calendar Invite Edit Interview Reminder Emai…" at bounding box center [333, 177] width 666 height 237
click at [206, 45] on link "Availability" at bounding box center [206, 49] width 49 height 17
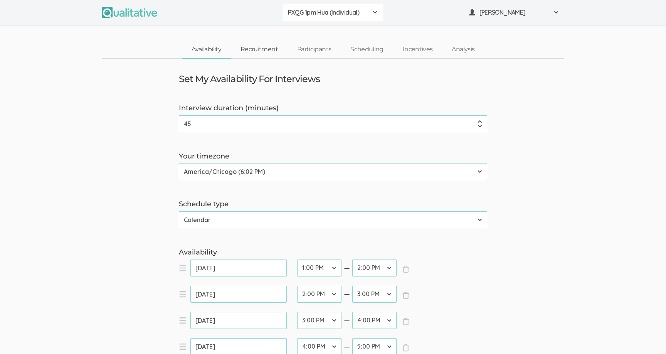
click at [253, 54] on link "Recruitment" at bounding box center [259, 49] width 57 height 17
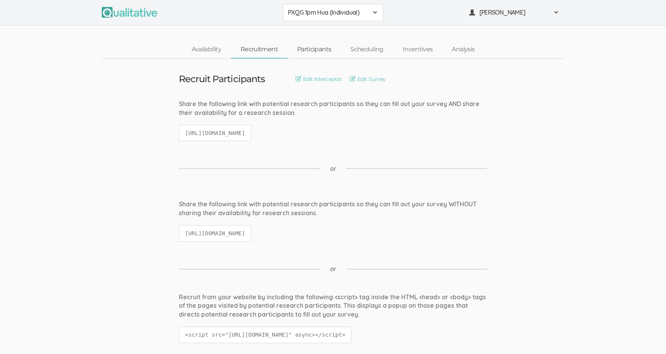
click at [321, 49] on link "Participants" at bounding box center [313, 49] width 53 height 17
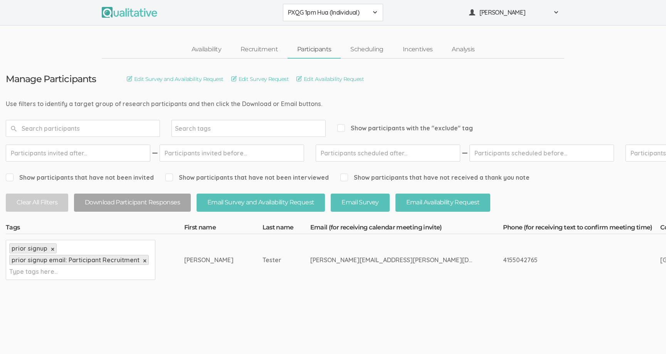
click at [256, 339] on ui-view "Qualitative FAQ Support Book Free Consultation Pricing" at bounding box center [333, 345] width 666 height 58
click at [321, 78] on link "Edit Availability Request" at bounding box center [329, 79] width 67 height 8
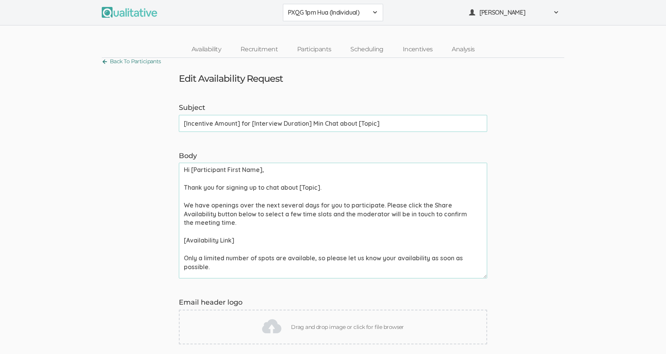
click at [147, 62] on link "Back To Participants" at bounding box center [131, 61] width 59 height 10
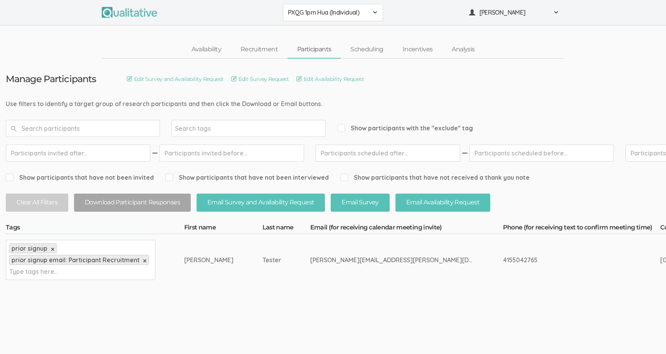
click at [323, 283] on td "[PERSON_NAME][EMAIL_ADDRESS][PERSON_NAME][DOMAIN_NAME]" at bounding box center [406, 260] width 193 height 52
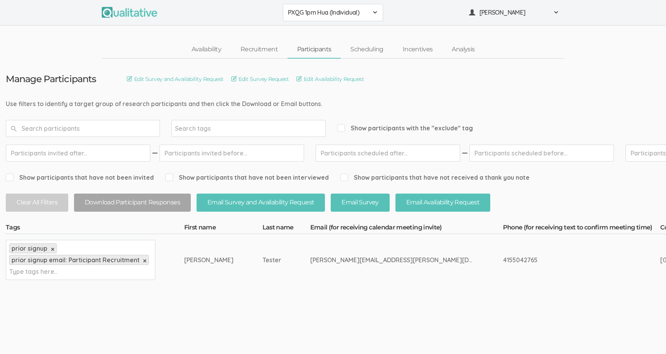
click at [407, 56] on link "Incentives" at bounding box center [417, 49] width 49 height 17
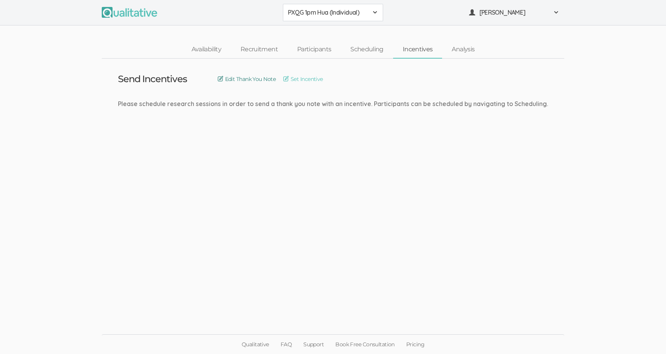
click at [250, 77] on link "Edit Thank You Note" at bounding box center [247, 79] width 58 height 8
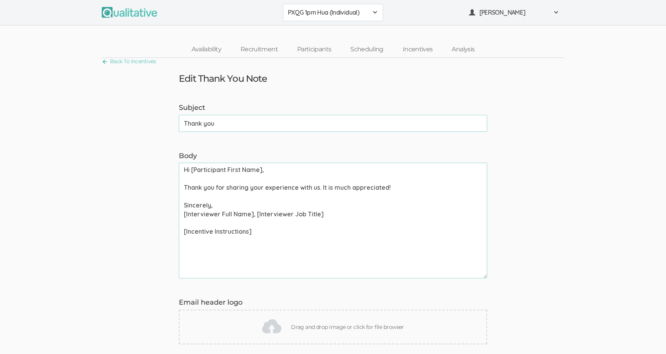
click at [321, 188] on textarea "Hi [Participant First Name], Thank you for sharing your experience with us. It …" at bounding box center [333, 221] width 308 height 116
click at [324, 238] on textarea "Hi [Participant First Name], Thank you for sharing your experience with us. It …" at bounding box center [333, 221] width 308 height 116
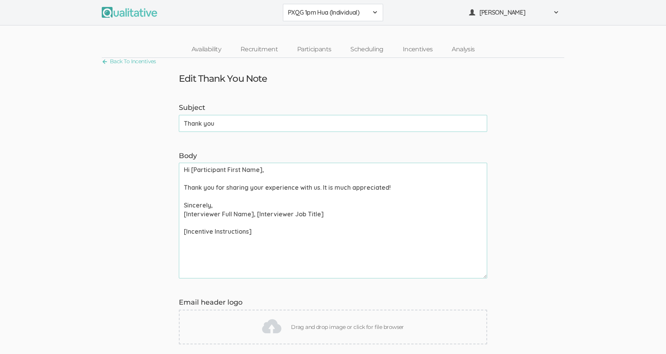
click at [324, 238] on textarea "Hi [Participant First Name], Thank you for sharing your experience with us. It …" at bounding box center [333, 221] width 308 height 116
click at [120, 58] on link "Back To Incentives" at bounding box center [129, 61] width 54 height 10
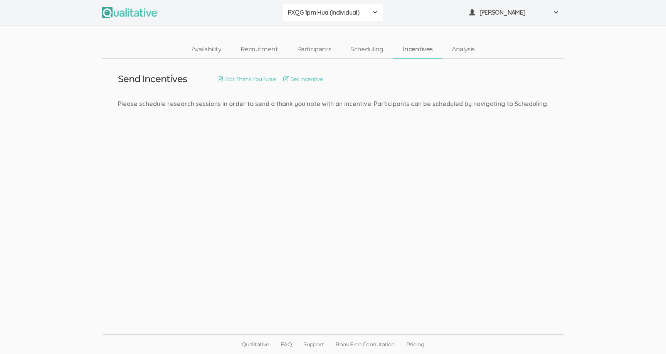
click at [157, 123] on ui-view "Send Incentives Edit Thank You Note Set Incentive Please schedule research sess…" at bounding box center [333, 177] width 666 height 237
click at [149, 124] on ui-view "Send Incentives Edit Thank You Note Set Incentive Please schedule research sess…" at bounding box center [333, 177] width 666 height 237
click at [334, 104] on div "Please schedule research sessions in order to send a thank you note with an inc…" at bounding box center [333, 103] width 430 height 9
click at [200, 55] on link "Availability" at bounding box center [206, 49] width 49 height 17
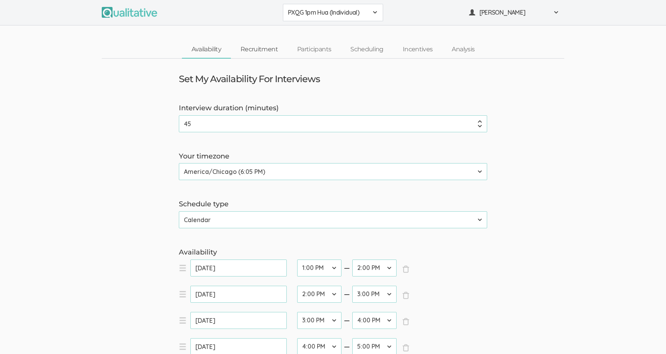
click at [237, 52] on link "Recruitment" at bounding box center [259, 49] width 57 height 17
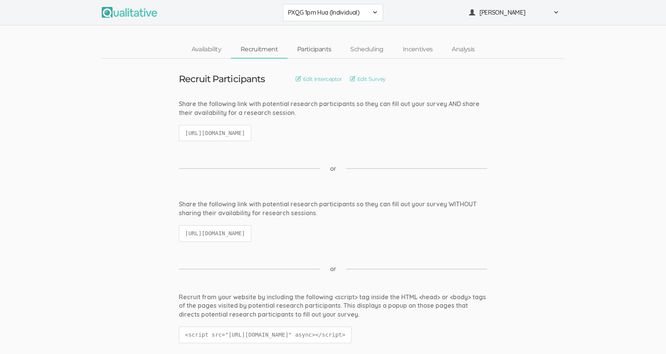
click at [304, 51] on link "Participants" at bounding box center [313, 49] width 53 height 17
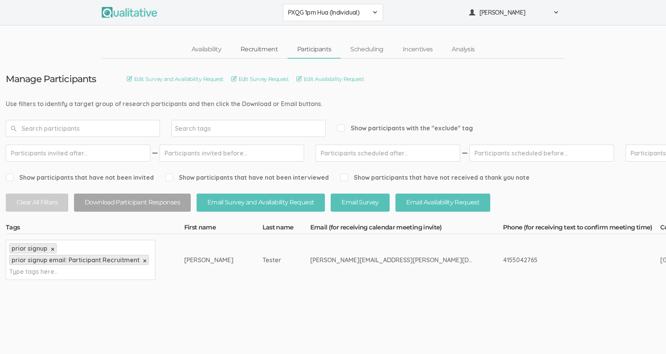
click at [275, 50] on link "Recruitment" at bounding box center [259, 49] width 57 height 17
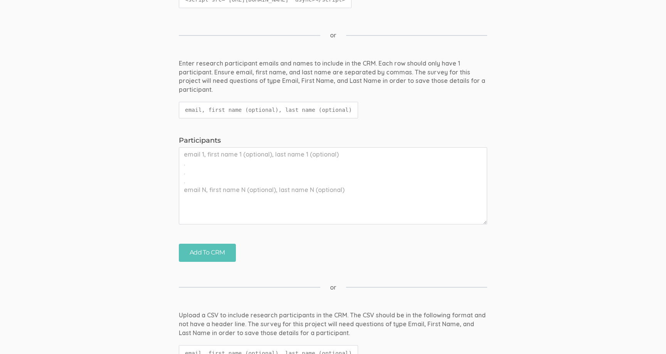
scroll to position [348, 0]
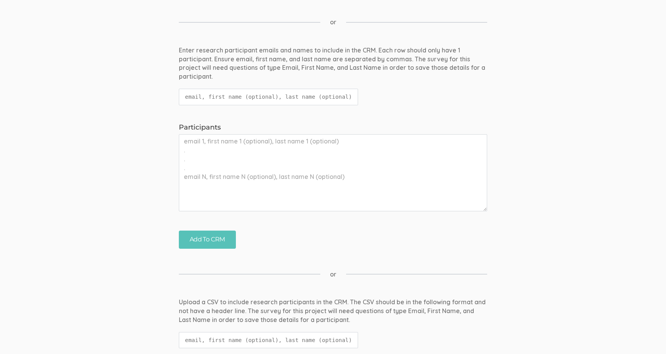
click at [331, 270] on span "or" at bounding box center [333, 274] width 7 height 9
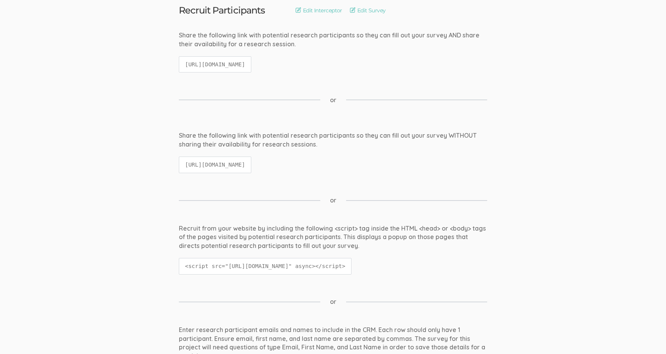
scroll to position [0, 0]
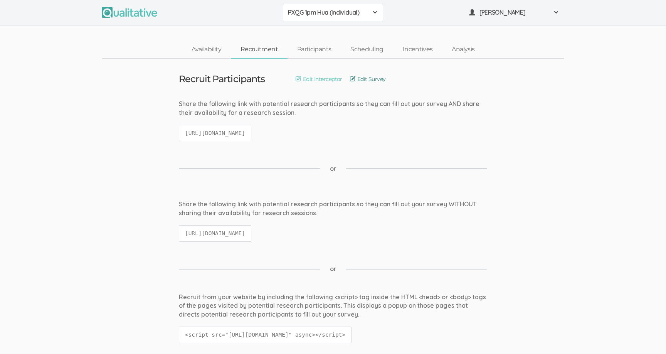
click at [364, 81] on link "Edit Survey" at bounding box center [368, 79] width 36 height 8
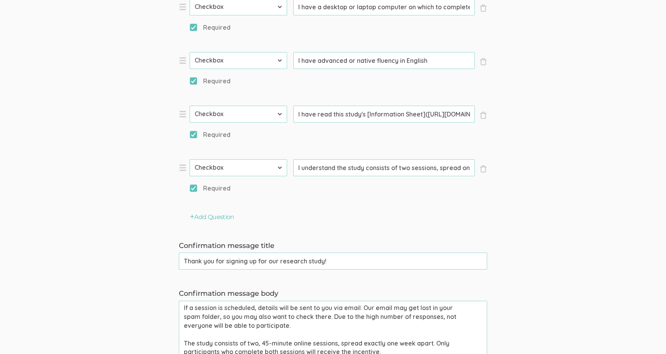
scroll to position [613, 0]
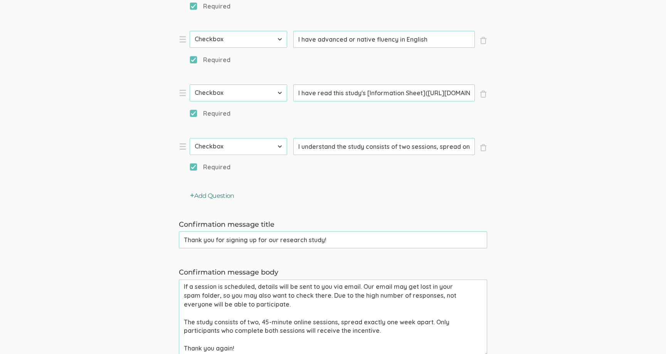
click at [226, 198] on button "Add Question" at bounding box center [212, 195] width 44 height 9
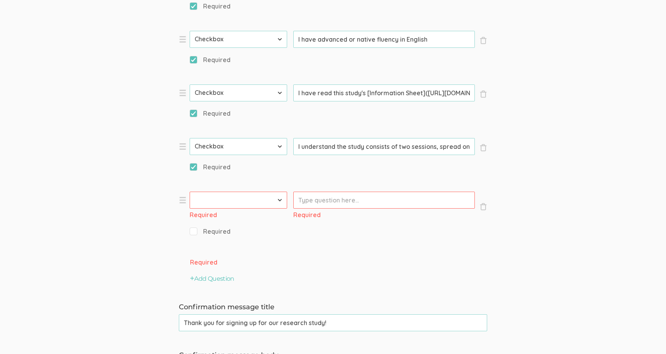
click at [247, 200] on select "First Name Last Name Email Phone Number LinkedIn Profile URL Country State Shor…" at bounding box center [238, 199] width 97 height 17
click at [263, 203] on select "First Name Last Name Email Phone Number LinkedIn Profile URL Country State Shor…" at bounding box center [238, 199] width 97 height 17
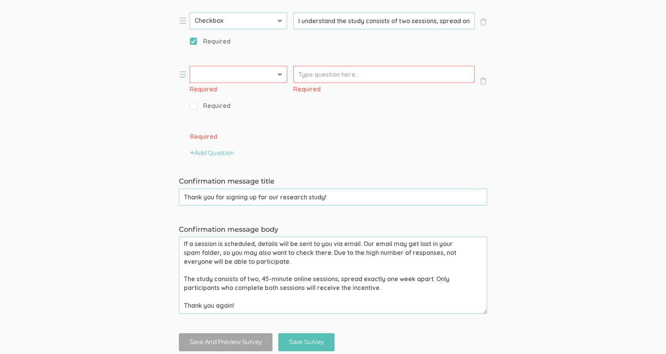
scroll to position [745, 0]
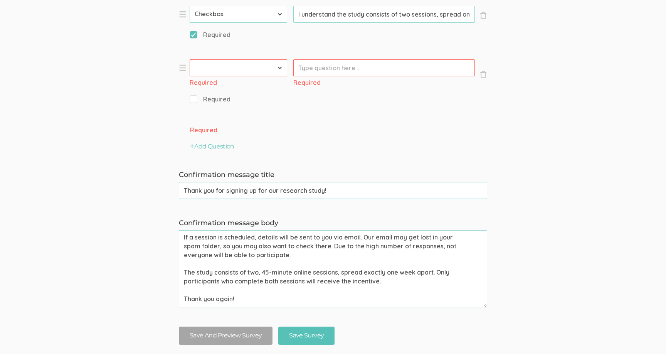
click at [259, 69] on select "First Name Last Name Email Phone Number LinkedIn Profile URL Country State Shor…" at bounding box center [238, 67] width 97 height 17
select select "9"
click at [190, 59] on select "First Name Last Name Email Phone Number LinkedIn Profile URL Country State Shor…" at bounding box center [238, 67] width 97 height 17
click at [304, 74] on input "Prompt" at bounding box center [383, 67] width 181 height 17
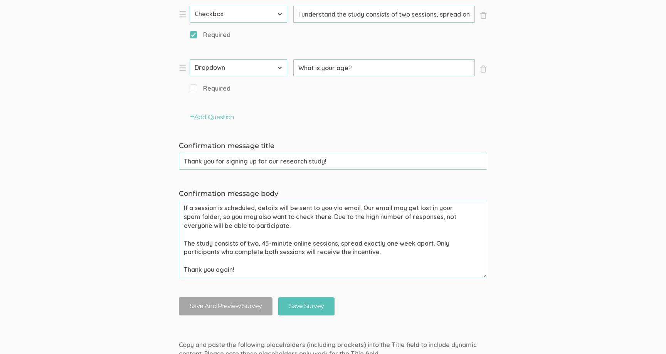
click at [207, 88] on span "Required" at bounding box center [210, 88] width 41 height 9
type input "What is your age?"
click at [195, 88] on input "Required" at bounding box center [192, 88] width 5 height 5
checkbox input "true"
click at [213, 114] on button "Add Question" at bounding box center [212, 117] width 44 height 9
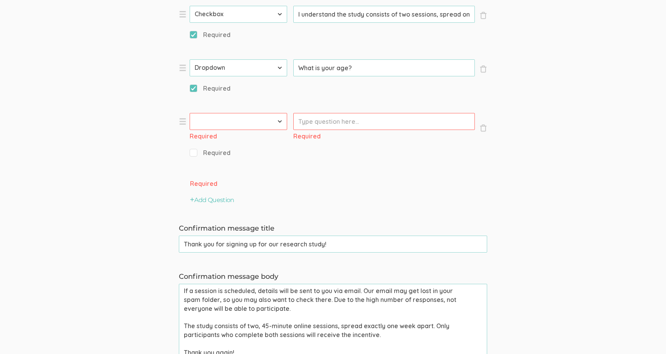
click at [223, 119] on select "First Name Last Name Email Phone Number LinkedIn Profile URL Country State Shor…" at bounding box center [238, 121] width 97 height 17
select select "10"
click at [190, 113] on select "First Name Last Name Email Phone Number LinkedIn Profile URL Country State Shor…" at bounding box center [238, 121] width 97 height 17
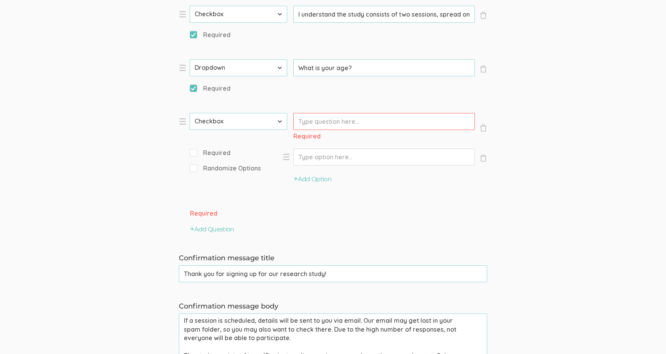
click at [319, 122] on input "Prompt" at bounding box center [383, 121] width 181 height 17
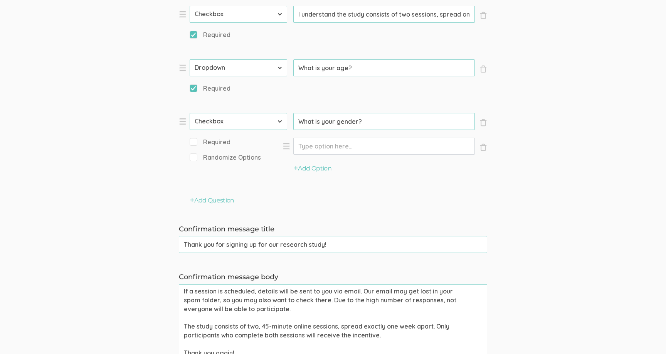
click at [212, 143] on span "Required" at bounding box center [210, 142] width 41 height 9
type input "What is your gender?"
click at [195, 143] on input "Required" at bounding box center [192, 141] width 5 height 5
checkbox input "true"
click at [359, 146] on input "Option" at bounding box center [383, 146] width 181 height 17
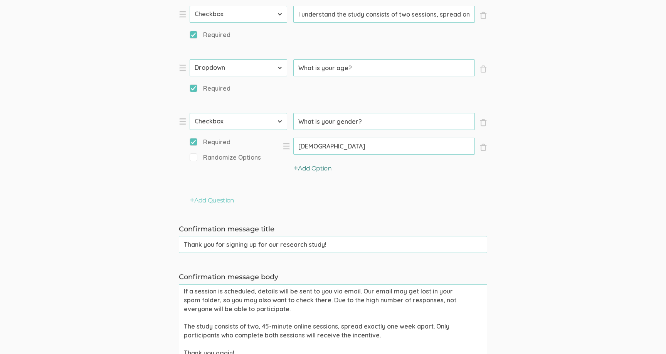
type input "[DEMOGRAPHIC_DATA]"
click at [320, 168] on button "Add Option" at bounding box center [313, 168] width 38 height 9
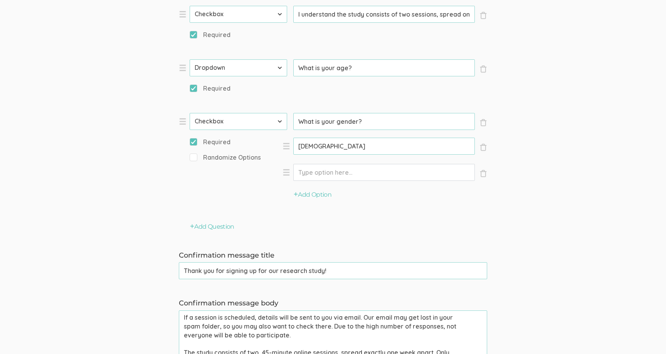
click at [319, 167] on input "Option" at bounding box center [383, 172] width 181 height 17
click at [306, 203] on div "Add Option" at bounding box center [384, 198] width 205 height 26
type input "[DEMOGRAPHIC_DATA]"
click at [304, 197] on button "Add Option" at bounding box center [313, 194] width 38 height 9
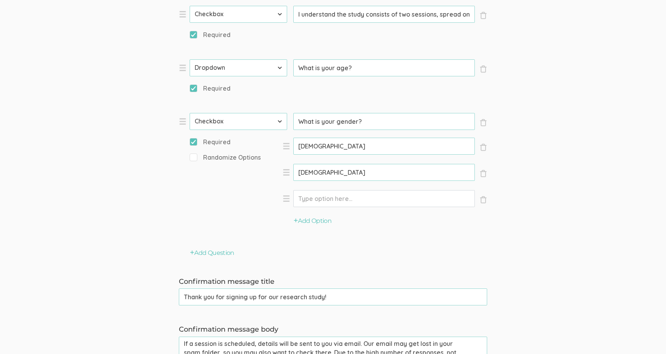
click at [310, 196] on input "Option" at bounding box center [383, 198] width 181 height 17
click at [310, 216] on li "× Close Option Non-binary (success)" at bounding box center [384, 203] width 205 height 27
type input "[DEMOGRAPHIC_DATA]"
click at [310, 218] on button "Add Option" at bounding box center [313, 221] width 38 height 9
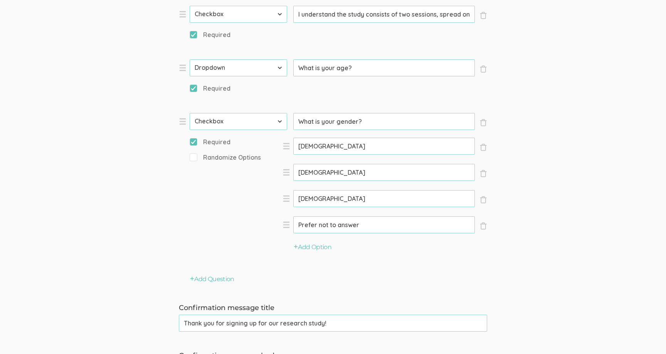
type input "Prefer not to answer"
click at [225, 275] on button "Add Question" at bounding box center [212, 279] width 44 height 9
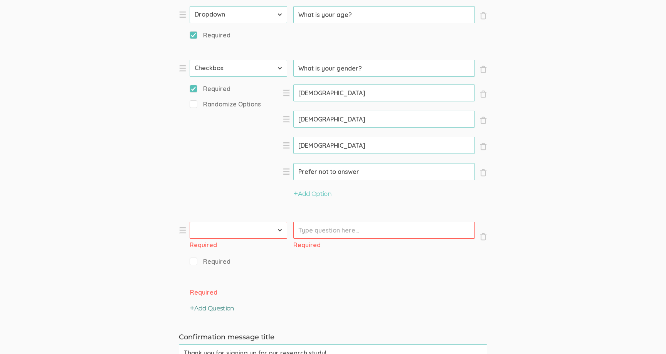
scroll to position [810, 0]
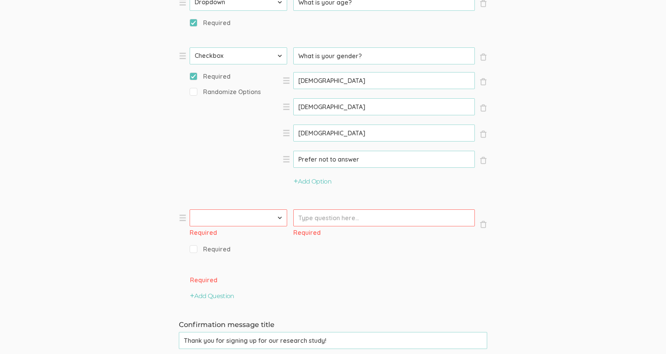
click at [240, 225] on select "First Name Last Name Email Phone Number LinkedIn Profile URL Country State Shor…" at bounding box center [238, 217] width 97 height 17
select select "10"
click at [190, 209] on select "First Name Last Name Email Phone Number LinkedIn Profile URL Country State Shor…" at bounding box center [238, 217] width 97 height 17
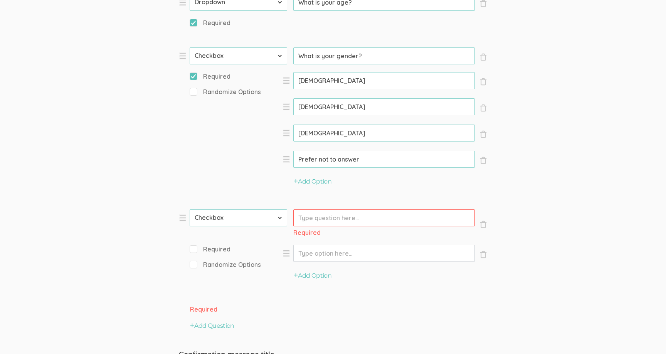
click at [324, 217] on input "Prompt" at bounding box center [383, 217] width 181 height 17
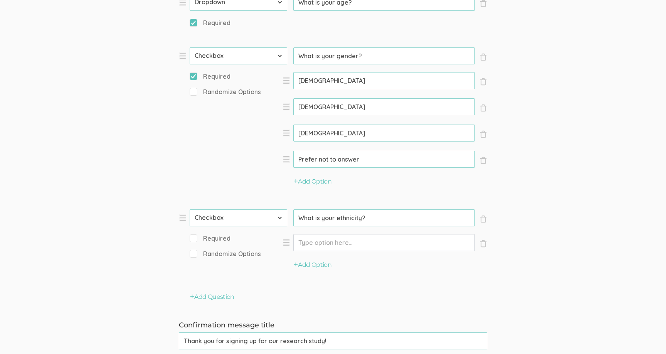
type input "What is your ethnicity?"
click at [209, 240] on span "Required" at bounding box center [210, 238] width 41 height 9
click at [195, 240] on input "Required" at bounding box center [192, 237] width 5 height 5
checkbox input "true"
click at [335, 244] on input "Option" at bounding box center [383, 242] width 181 height 17
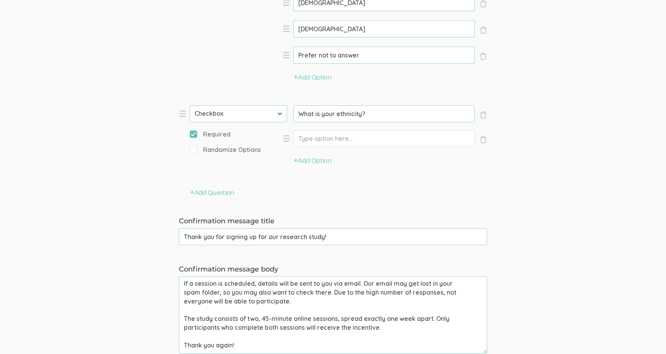
scroll to position [916, 0]
type input "White"
click at [311, 160] on button "Add Option" at bounding box center [313, 159] width 38 height 9
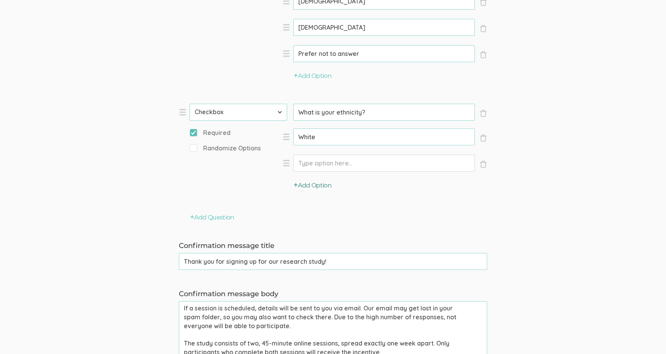
click at [311, 160] on input "Option" at bounding box center [383, 163] width 181 height 17
type input "Black or [DEMOGRAPHIC_DATA]"
click at [320, 187] on button "Add Option" at bounding box center [313, 185] width 38 height 9
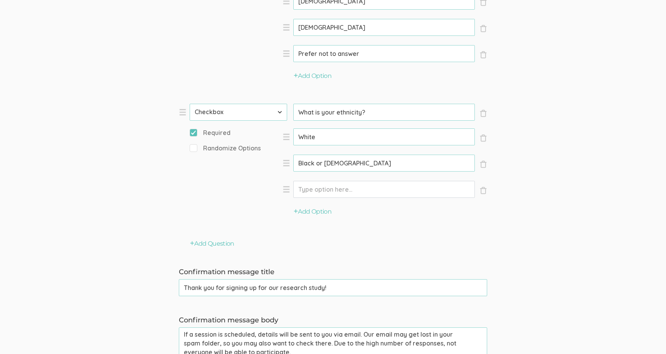
click at [320, 192] on input "Option" at bounding box center [383, 189] width 181 height 17
click at [312, 207] on li "× Close Option Hispanic or Latino/Latina (success)" at bounding box center [384, 194] width 205 height 27
type input "[DEMOGRAPHIC_DATA] or [DEMOGRAPHIC_DATA]/Latina"
click at [312, 213] on button "Add Option" at bounding box center [313, 211] width 38 height 9
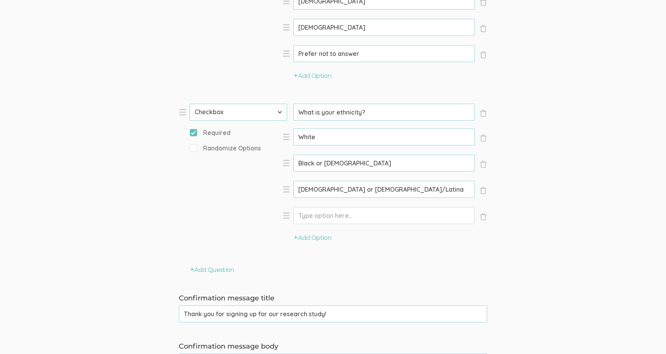
click at [315, 218] on input "Option" at bounding box center [383, 215] width 181 height 17
click at [304, 214] on input "Option" at bounding box center [383, 215] width 181 height 17
click at [305, 231] on li "× Close Option Asian or Pacific Islander (success)" at bounding box center [384, 220] width 205 height 27
type input "Asian or Pacific Islander"
click at [309, 237] on button "Add Option" at bounding box center [313, 237] width 38 height 9
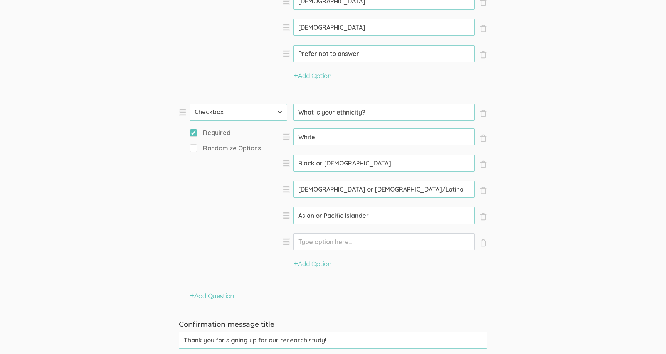
click at [311, 242] on input "Option" at bounding box center [383, 241] width 181 height 17
type input "[DEMOGRAPHIC_DATA] or [DEMOGRAPHIC_DATA]"
click at [318, 265] on button "Add Option" at bounding box center [313, 264] width 38 height 9
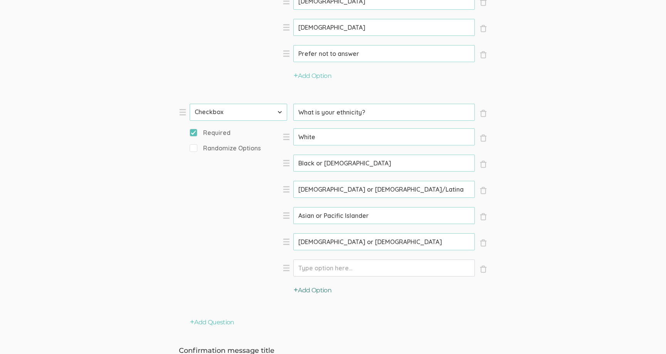
click at [318, 265] on input "Option" at bounding box center [383, 267] width 181 height 17
type input "Middle Eastern or North African"
click at [326, 287] on button "Add Option" at bounding box center [313, 290] width 38 height 9
click at [325, 294] on input "Option" at bounding box center [383, 294] width 181 height 17
type input "Multiracial or Biracial"
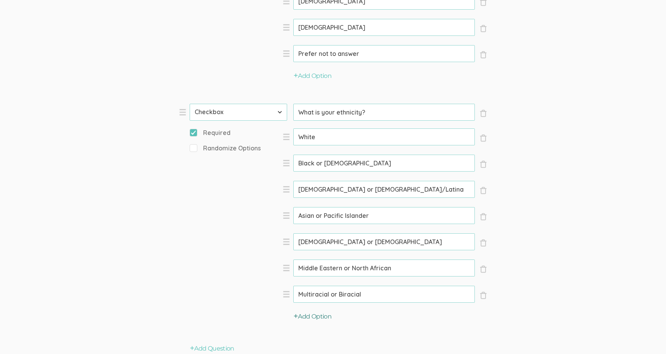
click at [325, 316] on button "Add Option" at bounding box center [313, 316] width 38 height 9
click at [325, 316] on input "Option" at bounding box center [383, 320] width 181 height 17
type input "I do not wish to answer"
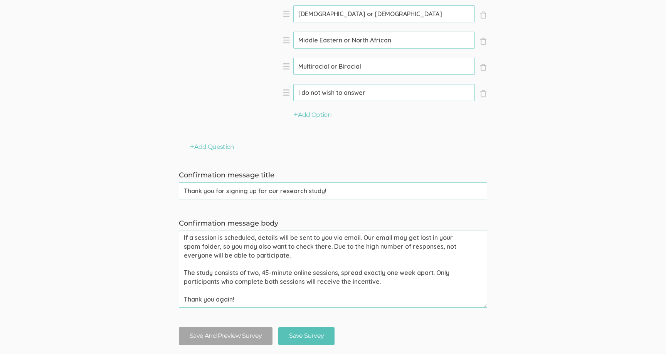
scroll to position [1159, 0]
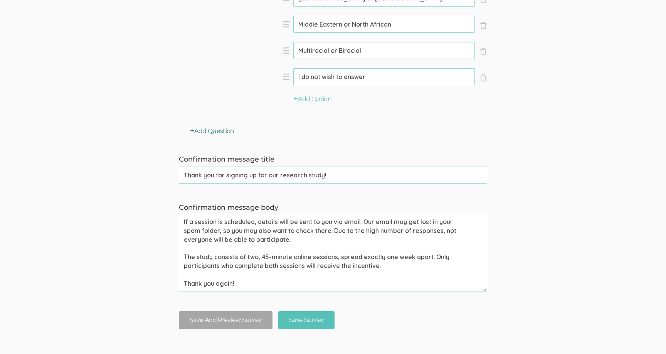
click at [222, 129] on button "Add Question" at bounding box center [212, 131] width 44 height 9
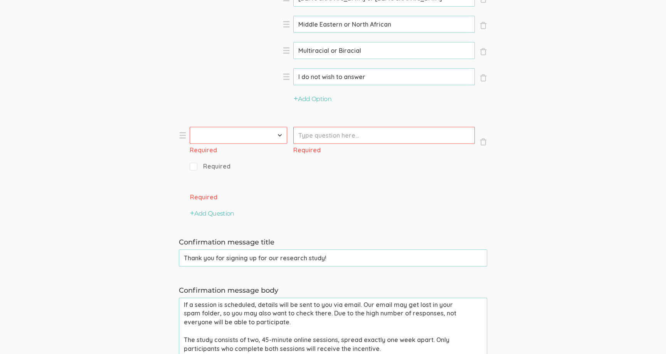
click at [249, 138] on select "First Name Last Name Email Phone Number LinkedIn Profile URL Country State Shor…" at bounding box center [238, 135] width 97 height 17
select select "10"
click at [190, 127] on select "First Name Last Name Email Phone Number LinkedIn Profile URL Country State Shor…" at bounding box center [238, 135] width 97 height 17
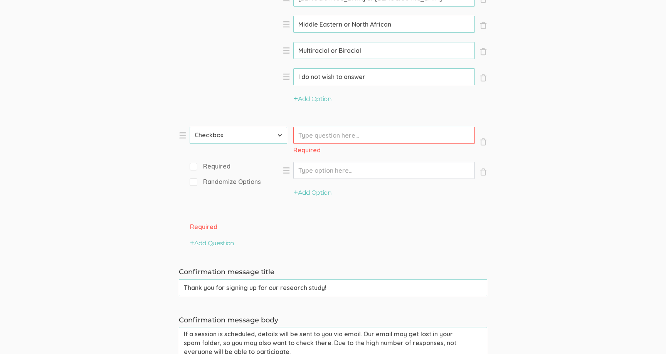
click at [328, 138] on input "Prompt" at bounding box center [383, 135] width 181 height 17
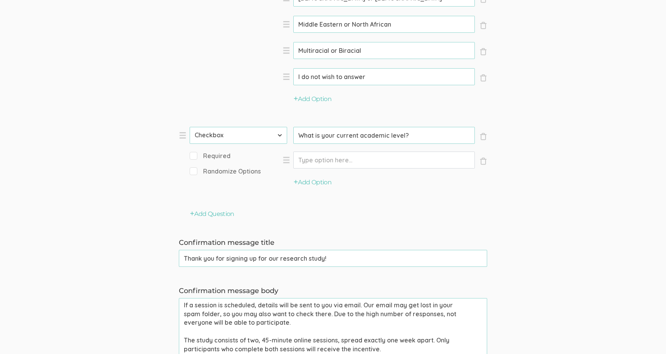
click at [213, 155] on span "Required" at bounding box center [210, 155] width 41 height 9
type input "What is your current academic level?"
click at [195, 155] on input "Required" at bounding box center [192, 155] width 5 height 5
checkbox input "true"
click at [368, 158] on input "Option" at bounding box center [383, 159] width 181 height 17
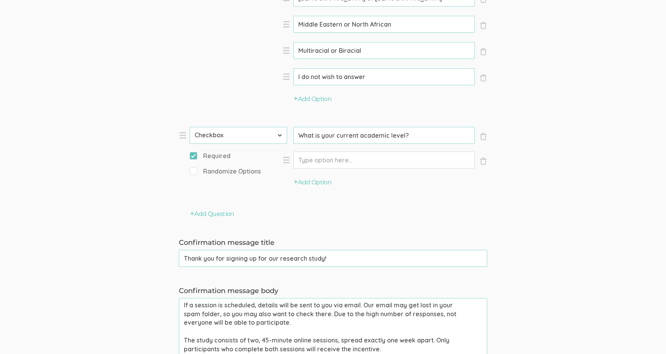
type input "F"
paste input "Freshman (1st year undergraduate"
type input "Freshman (1st year undergraduate)"
click at [323, 181] on button "Add Option" at bounding box center [313, 182] width 38 height 9
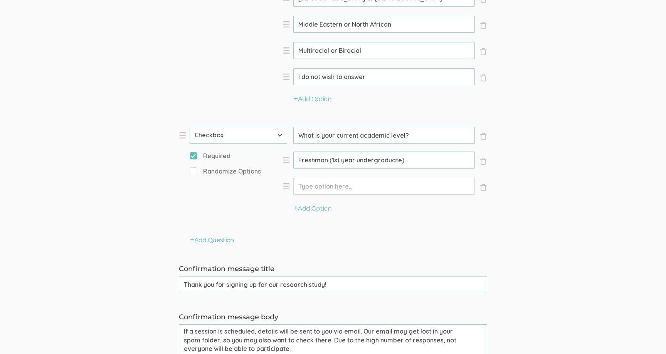
click at [371, 186] on input "Option" at bounding box center [383, 186] width 181 height 17
paste input "Sophomore (2nd year undergraduate"
type input "Sophomore (2nd year undergraduate)"
click at [313, 205] on button "Add Option" at bounding box center [313, 208] width 38 height 9
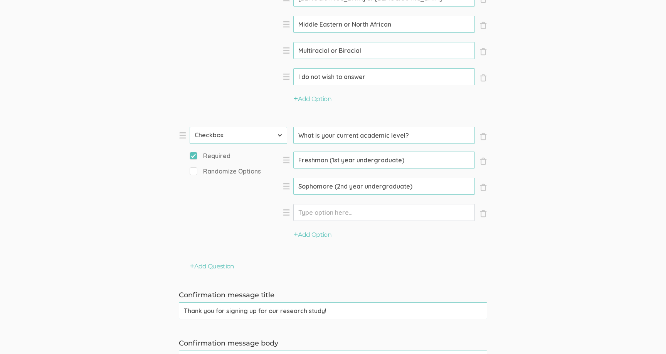
click at [320, 212] on input "Option" at bounding box center [383, 212] width 181 height 17
paste input "Junior (3rd year undergraduate"
type input "Junior (3rd year undergraduate)"
click at [320, 231] on button "Add Option" at bounding box center [313, 234] width 38 height 9
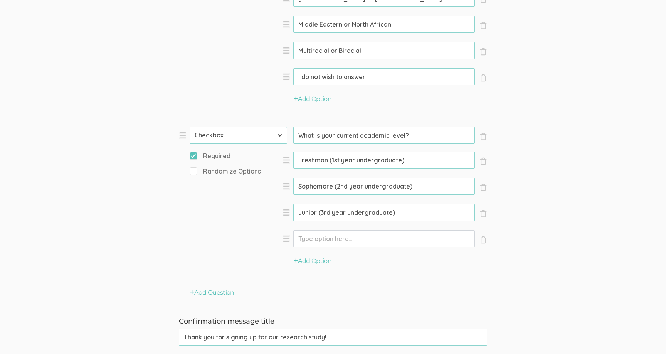
click at [320, 235] on input "Option" at bounding box center [383, 238] width 181 height 17
paste input "Senior (4th year undergraduate"
type input "Senior (4th year undergraduate)"
click at [312, 260] on button "Add Option" at bounding box center [313, 261] width 38 height 9
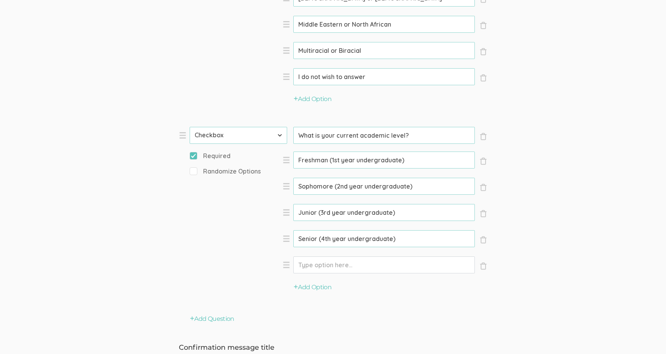
click at [320, 260] on input "Option" at bounding box center [383, 264] width 181 height 17
paste input "Master's student"
click at [312, 277] on li "× Close Option Master's student (success)" at bounding box center [384, 269] width 205 height 27
click at [316, 292] on div "Add Option" at bounding box center [384, 290] width 205 height 26
type input "Master's student"
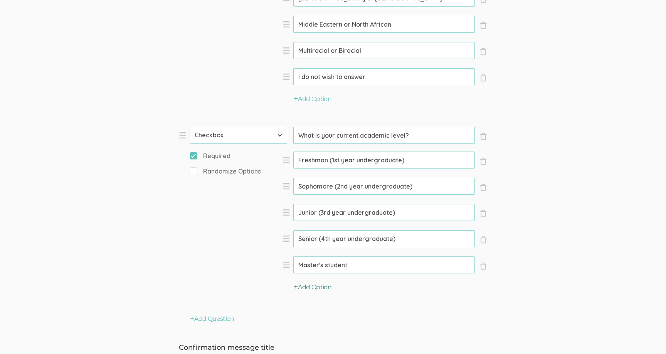
click at [318, 289] on button "Add Option" at bounding box center [313, 287] width 38 height 9
click at [294, 309] on button "Add Option" at bounding box center [313, 313] width 38 height 9
click at [366, 293] on input "Option" at bounding box center [383, 290] width 181 height 17
paste input "Doctoral student"
type input "Doctoral student"
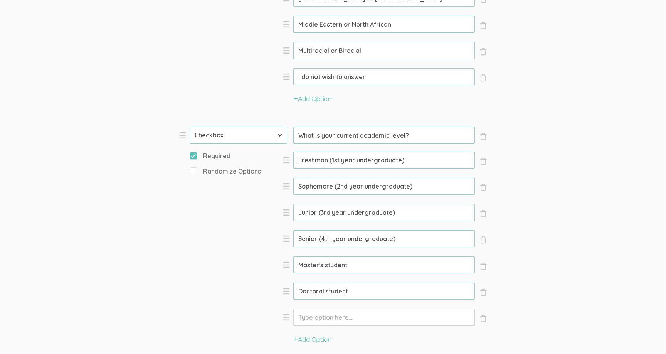
click at [365, 311] on input "Option" at bounding box center [383, 317] width 181 height 17
paste input "Not a student"
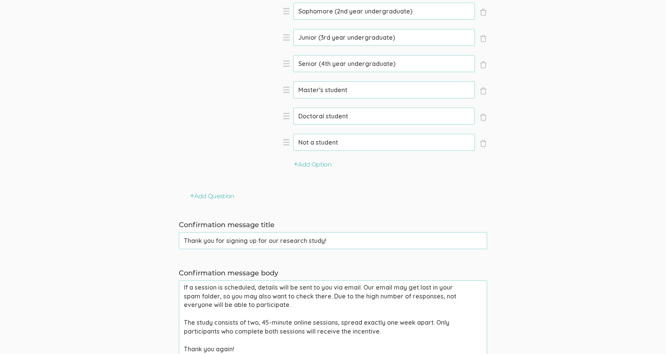
scroll to position [1337, 0]
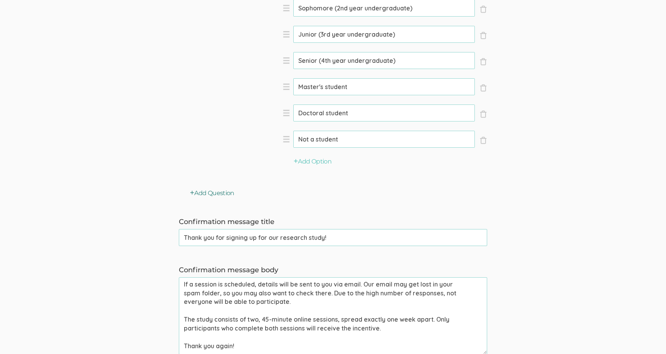
type input "Not a student"
click at [230, 193] on button "Add Question" at bounding box center [212, 193] width 44 height 9
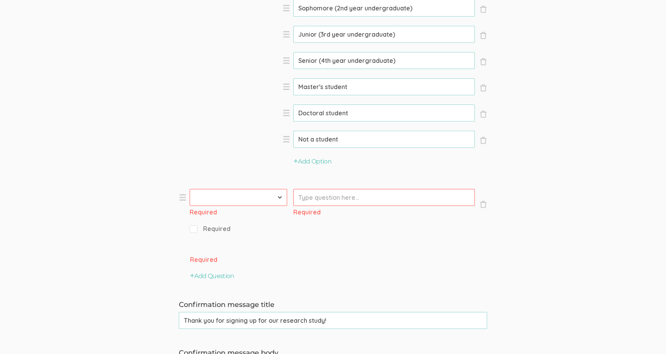
click at [232, 202] on select "First Name Last Name Email Phone Number LinkedIn Profile URL Country State Shor…" at bounding box center [238, 197] width 97 height 17
select select "7"
click at [190, 189] on select "First Name Last Name Email Phone Number LinkedIn Profile URL Country State Shor…" at bounding box center [238, 197] width 97 height 17
click at [331, 198] on input "Prompt" at bounding box center [383, 197] width 181 height 17
paste input "What are your major(s) and minor(s)? If not applicable, type "n/a""
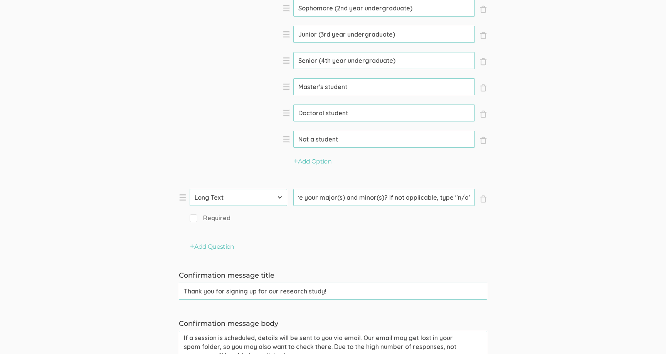
scroll to position [0, 0]
drag, startPoint x: 394, startPoint y: 197, endPoint x: 270, endPoint y: 197, distance: 123.7
click at [270, 197] on li "× Close Type First Name Last Name Email Phone Number LinkedIn Profile URL Count…" at bounding box center [294, 210] width 231 height 42
click at [206, 220] on span "Required" at bounding box center [210, 217] width 41 height 9
type input "What are your major(s) and minor(s)? If not applicable, type "n/a""
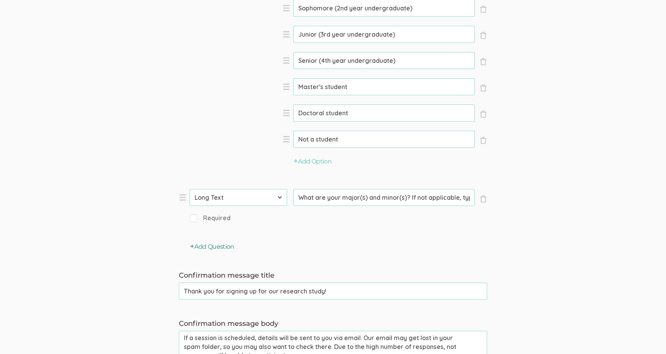
click at [215, 244] on button "Add Question" at bounding box center [212, 246] width 44 height 9
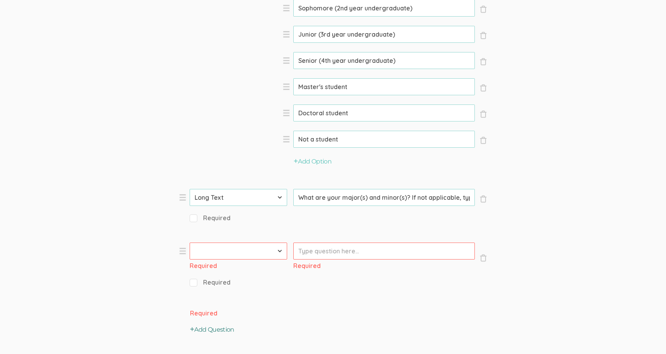
click at [195, 218] on span "Required" at bounding box center [210, 217] width 41 height 9
click at [193, 215] on input "Required" at bounding box center [192, 217] width 5 height 5
checkbox input "true"
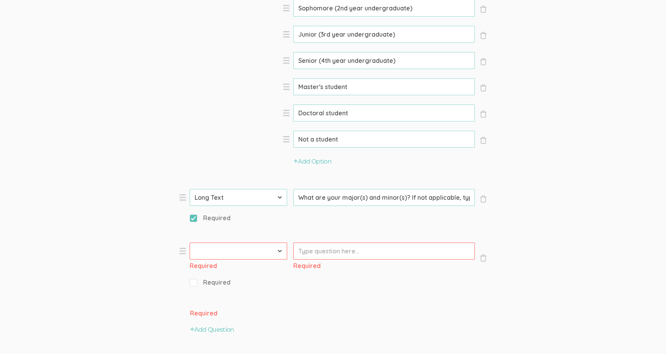
click at [303, 255] on input "Prompt" at bounding box center [383, 250] width 181 height 17
paste input "What university do you attend? If not applicable, type "n/a""
type input "What university do you attend? If not applicable, type "n/a""
click at [268, 248] on select "First Name Last Name Email Phone Number LinkedIn Profile URL Country State Shor…" at bounding box center [238, 250] width 97 height 17
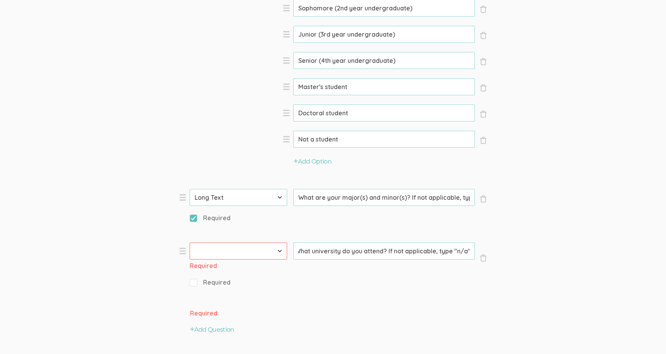
scroll to position [0, 0]
select select "7"
click at [190, 242] on select "First Name Last Name Email Phone Number LinkedIn Profile URL Country State Shor…" at bounding box center [238, 250] width 97 height 17
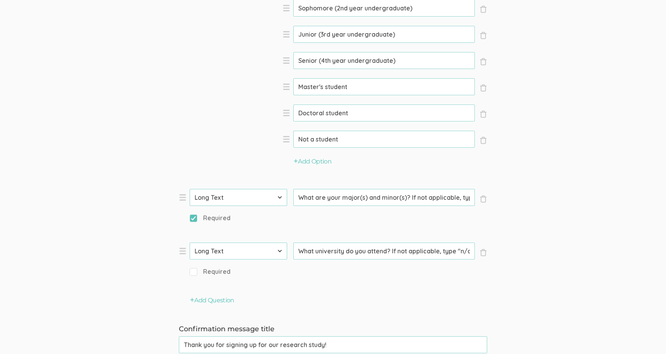
click at [193, 274] on span "Required" at bounding box center [210, 271] width 41 height 9
click at [193, 274] on input "Required" at bounding box center [192, 271] width 5 height 5
checkbox input "true"
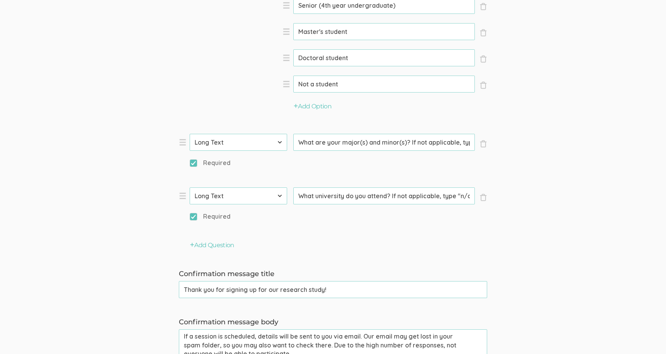
scroll to position [1405, 0]
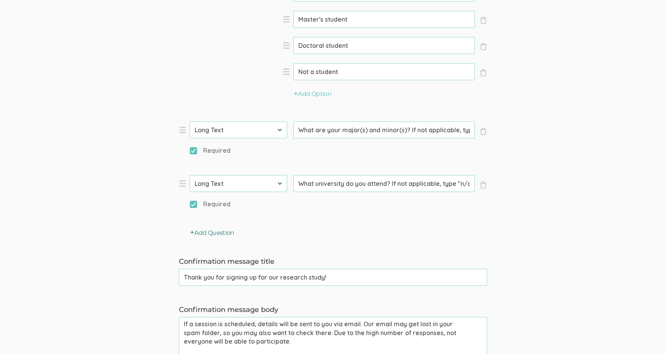
click at [229, 232] on button "Add Question" at bounding box center [212, 232] width 44 height 9
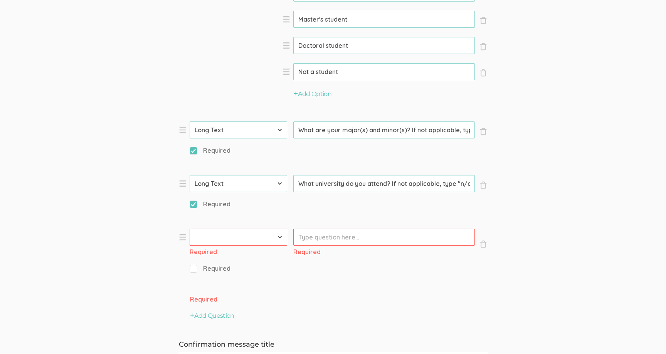
click at [232, 234] on select "First Name Last Name Email Phone Number LinkedIn Profile URL Country State Shor…" at bounding box center [238, 236] width 97 height 17
select select "12"
click at [190, 228] on select "First Name Last Name Email Phone Number LinkedIn Profile URL Country State Shor…" at bounding box center [238, 236] width 97 height 17
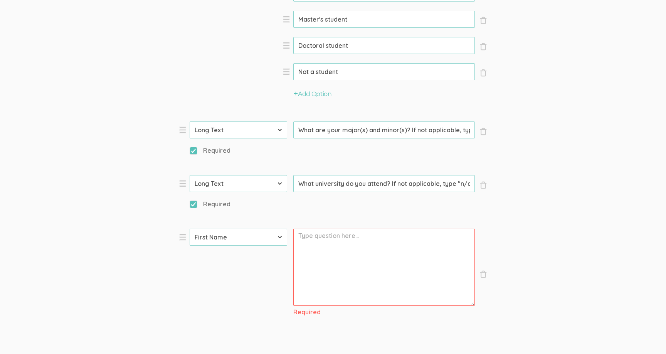
click at [312, 263] on textarea "Prompt" at bounding box center [383, 266] width 181 height 77
paste textarea "In this survey, Cyber-Physical Systems (CPS) are engineered systems that combin…"
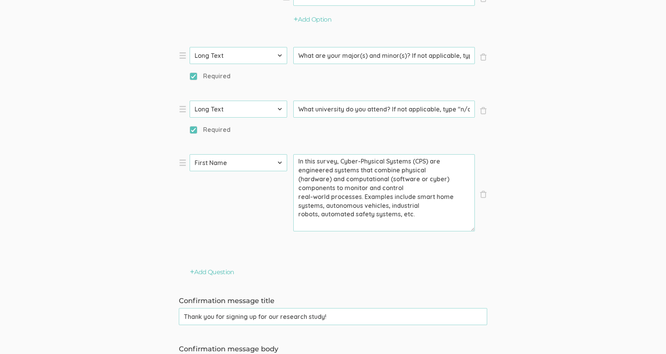
scroll to position [1485, 0]
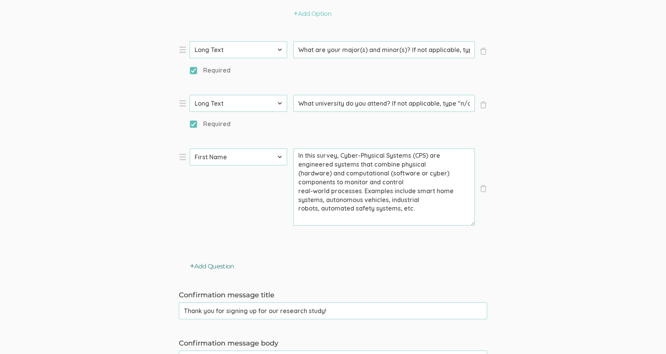
type textarea "In this survey, Cyber-Physical Systems (CPS) are engineered systems that combin…"
click at [230, 270] on button "Add Question" at bounding box center [212, 266] width 44 height 9
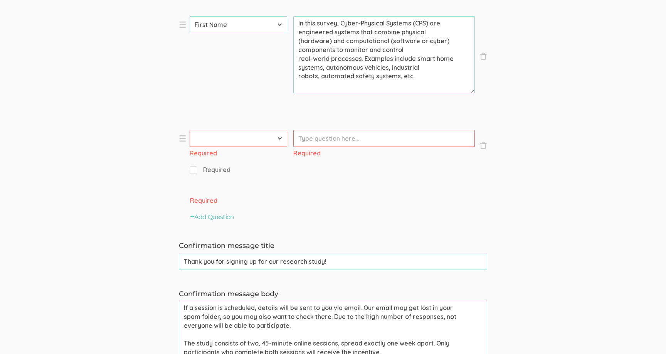
scroll to position [1617, 0]
click at [321, 140] on input "Prompt" at bounding box center [383, 137] width 181 height 17
paste input "Generally, I trust Cyber-Physical Systems"
type input "Generally, I trust Cyber-Physical Systems"
click at [257, 145] on select "First Name Last Name Email Phone Number LinkedIn Profile URL Country State Shor…" at bounding box center [238, 137] width 97 height 17
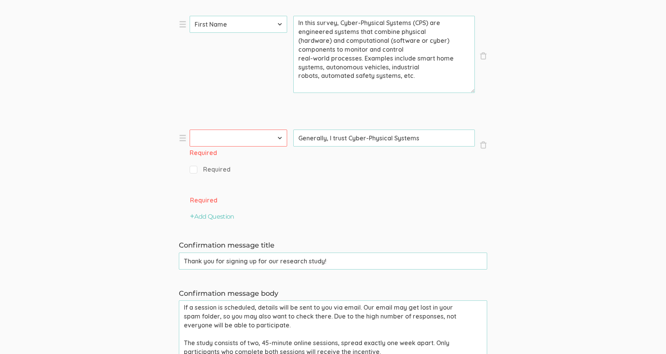
select select "10"
click at [190, 129] on select "First Name Last Name Email Phone Number LinkedIn Profile URL Country State Shor…" at bounding box center [238, 137] width 97 height 17
click at [325, 165] on input "Option" at bounding box center [383, 162] width 181 height 17
click at [195, 160] on span "Required" at bounding box center [210, 158] width 41 height 9
click at [195, 160] on input "Required" at bounding box center [192, 158] width 5 height 5
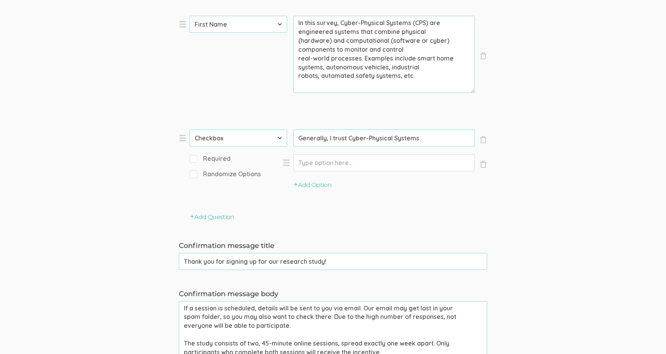
checkbox input "true"
click at [353, 160] on input "Option" at bounding box center [383, 162] width 181 height 17
type input "Strongly Disagree"
click at [320, 186] on button "Add Option" at bounding box center [313, 185] width 38 height 9
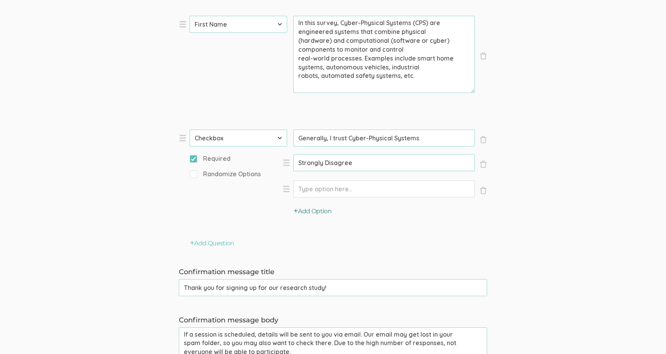
click at [320, 186] on input "Option" at bounding box center [383, 188] width 181 height 17
type input "Disagree"
click at [319, 214] on button "Add Option" at bounding box center [313, 211] width 38 height 9
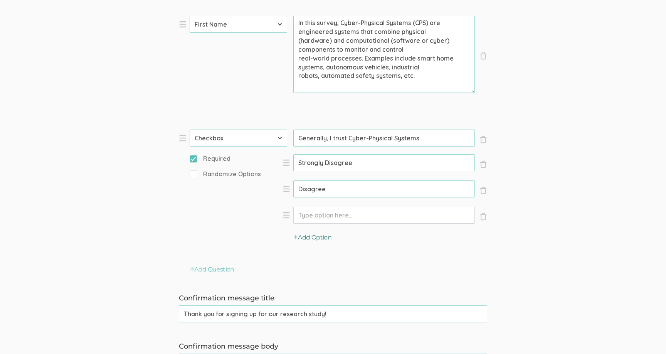
click at [319, 214] on input "Option" at bounding box center [383, 215] width 181 height 17
click at [321, 246] on div "Add Option" at bounding box center [384, 240] width 205 height 26
type input "Neutral"
click at [316, 235] on button "Add Option" at bounding box center [313, 237] width 38 height 9
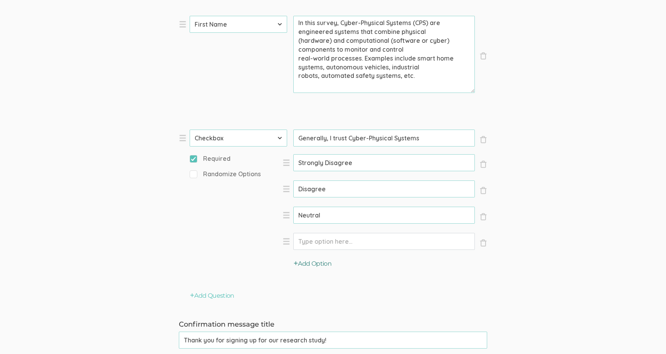
click at [316, 235] on input "Option" at bounding box center [383, 241] width 181 height 17
type input "Agree"
click at [315, 266] on button "Add Option" at bounding box center [313, 263] width 38 height 9
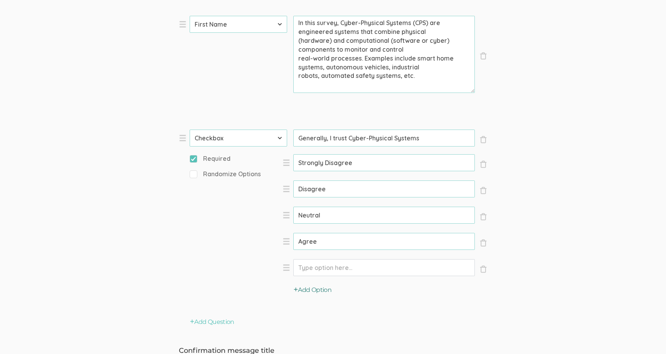
click at [315, 266] on input "Option" at bounding box center [383, 267] width 181 height 17
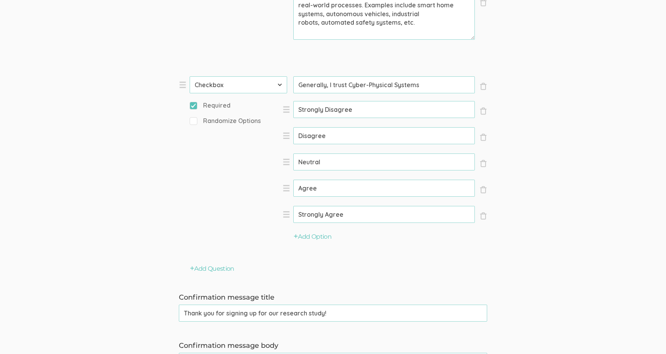
scroll to position [1683, 0]
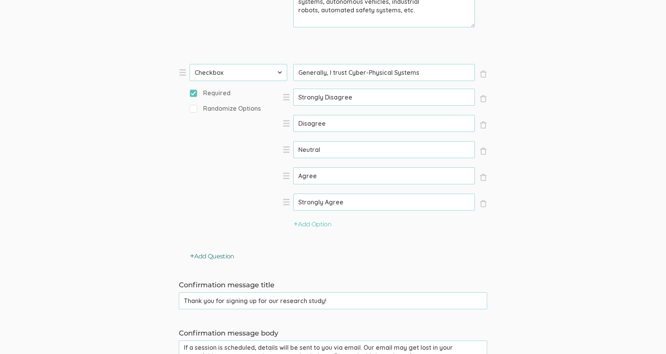
type input "Strongly Agree"
click at [229, 255] on button "Add Question" at bounding box center [212, 256] width 44 height 9
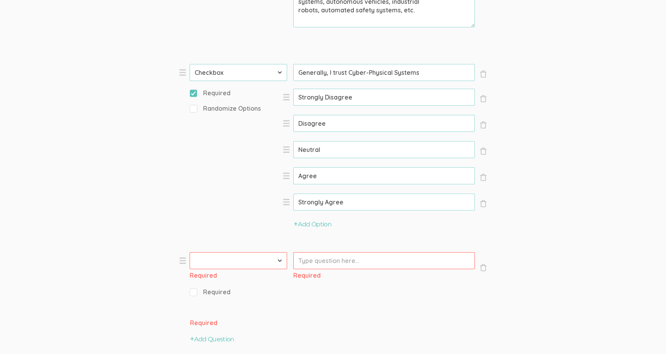
click at [323, 257] on input "Prompt" at bounding box center [383, 260] width 181 height 17
paste input "Cyber-Physical Systems help me solve many problems"
type input "Cyber-Physical Systems help me solve many problems"
click at [266, 262] on select "First Name Last Name Email Phone Number LinkedIn Profile URL Country State Shor…" at bounding box center [238, 260] width 97 height 17
select select "10"
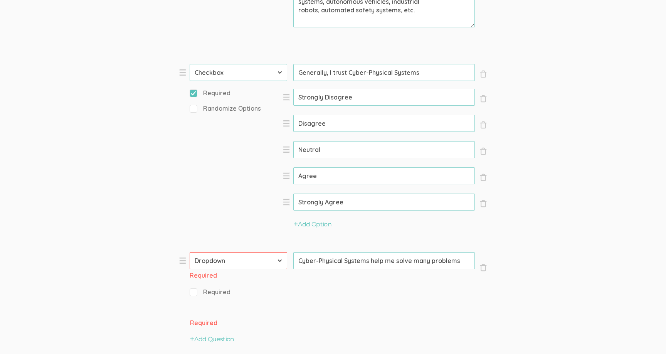
click at [190, 252] on select "First Name Last Name Email Phone Number LinkedIn Profile URL Country State Shor…" at bounding box center [238, 260] width 97 height 17
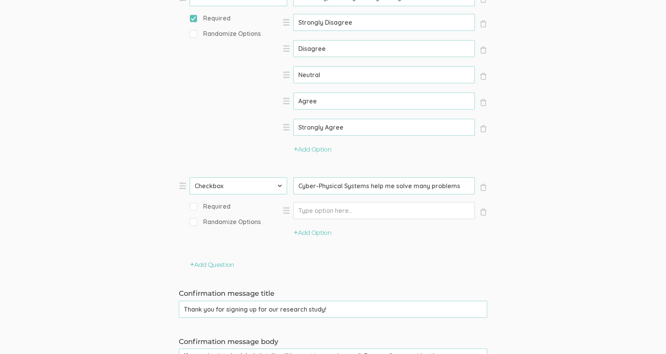
scroll to position [1779, 0]
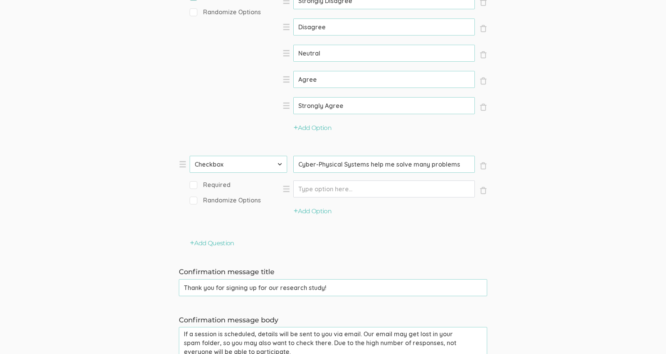
click at [192, 186] on input "Required" at bounding box center [192, 184] width 5 height 5
checkbox input "true"
click at [321, 195] on input "Option" at bounding box center [383, 188] width 181 height 17
paste input "Strongly Disagree"
type input "Strongly Disagree"
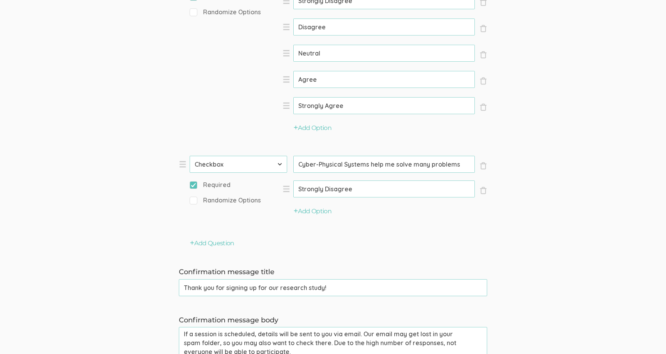
select select "10"
click at [324, 215] on button "Add Option" at bounding box center [313, 211] width 38 height 9
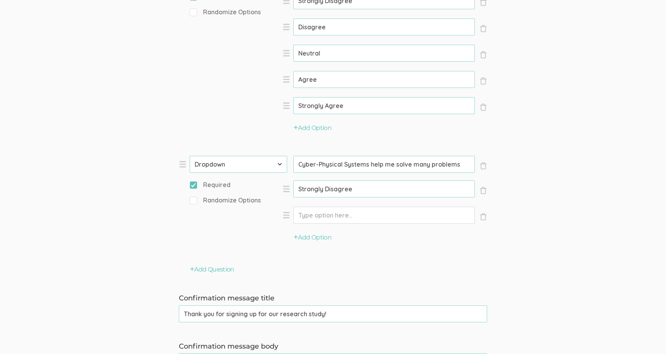
click at [375, 214] on input "Option" at bounding box center [383, 215] width 181 height 17
paste input "Disagree"
click at [317, 242] on div "Add Option" at bounding box center [384, 240] width 205 height 26
type input "Disagree"
click at [318, 241] on button "Add Option" at bounding box center [313, 237] width 38 height 9
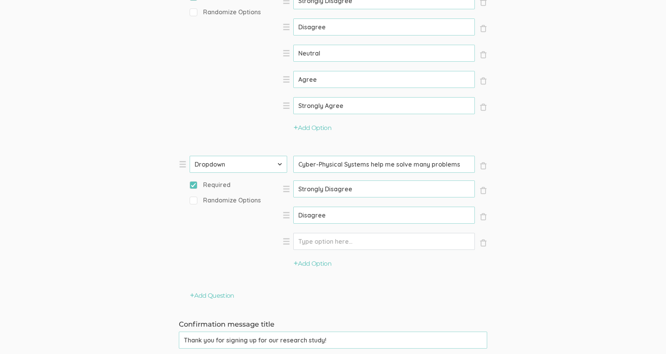
click at [344, 243] on input "Option" at bounding box center [383, 241] width 181 height 17
paste input "Neutral"
type input "Neutral"
click at [327, 267] on button "Add Option" at bounding box center [313, 263] width 38 height 9
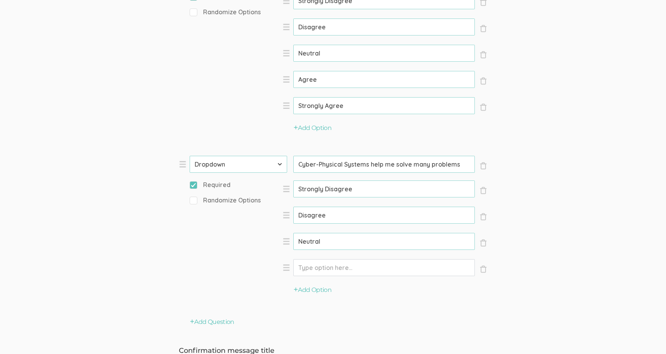
click at [364, 267] on input "Option" at bounding box center [383, 267] width 181 height 17
paste input "Agree"
type input "Agree"
click at [314, 294] on button "Add Option" at bounding box center [313, 290] width 38 height 9
click at [351, 293] on input "Option" at bounding box center [383, 293] width 181 height 17
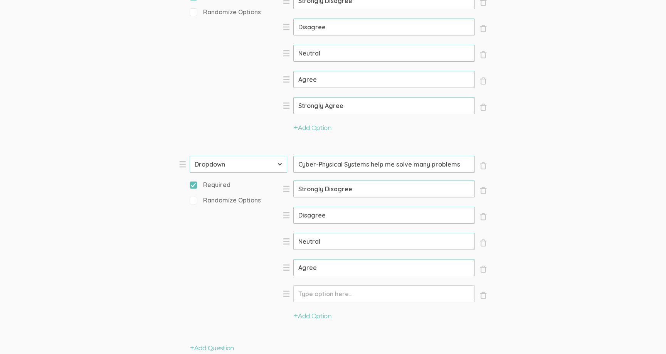
paste input "Strongly Agree"
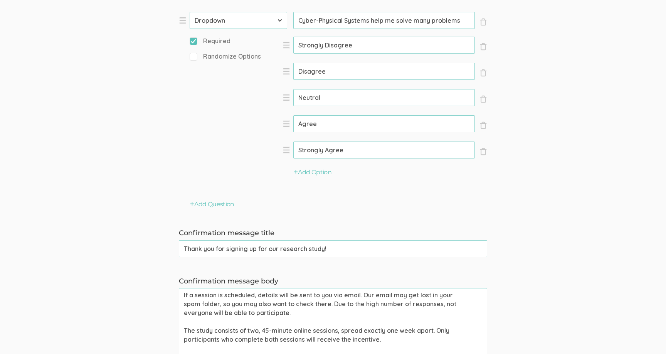
scroll to position [1933, 0]
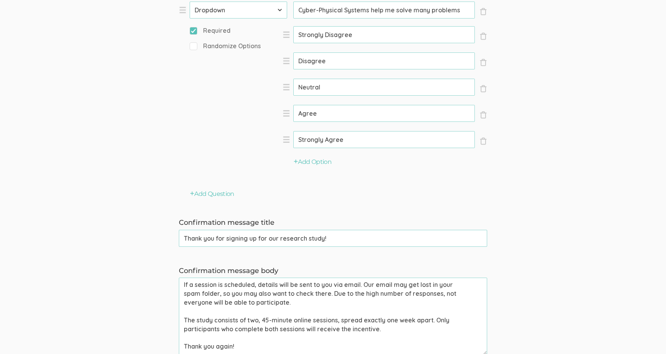
type input "Strongly Agree"
click at [220, 194] on button "Add Question" at bounding box center [212, 194] width 44 height 9
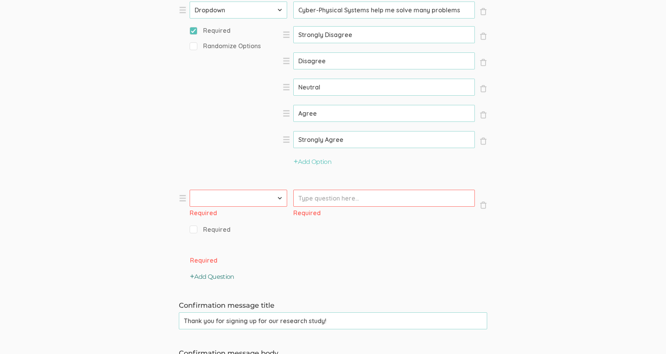
click at [238, 209] on div "Required" at bounding box center [238, 212] width 97 height 9
click at [235, 203] on select "First Name Last Name Email Phone Number LinkedIn Profile URL Country State Shor…" at bounding box center [238, 198] width 97 height 17
select select "10"
click at [190, 190] on select "First Name Last Name Email Phone Number LinkedIn Profile URL Country State Shor…" at bounding box center [238, 198] width 97 height 17
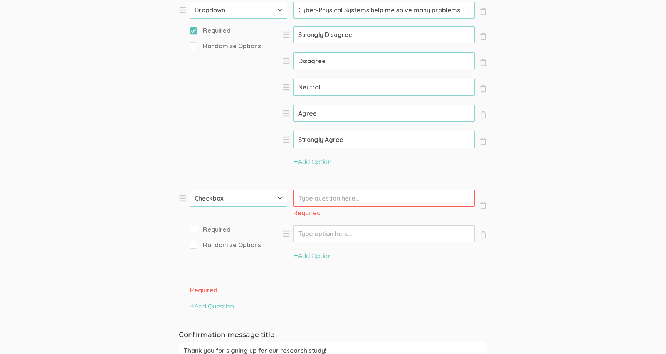
click at [190, 228] on input "Required" at bounding box center [192, 229] width 5 height 5
checkbox input "true"
click at [330, 200] on input "Prompt" at bounding box center [383, 198] width 181 height 17
paste input "I think it's a good idea to rely on Cyber-Physical Strongly Disagree Systems fo…"
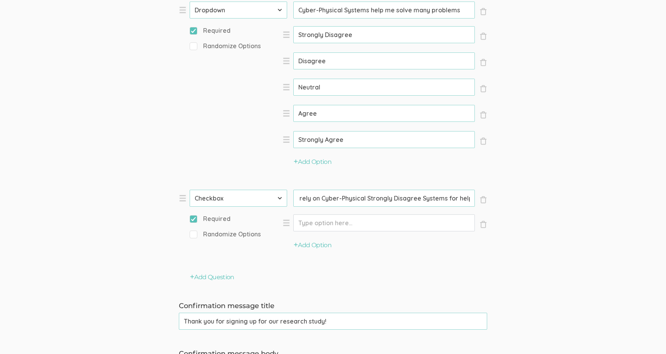
click at [398, 197] on input "I think it's a good idea to rely on Cyber-Physical Strongly Disagree Systems fo…" at bounding box center [383, 198] width 181 height 17
click at [410, 200] on input "I think it's a good idea to rely on Cyber-Physical Strongly Disagree Systems fo…" at bounding box center [383, 198] width 181 height 17
drag, startPoint x: 417, startPoint y: 200, endPoint x: 368, endPoint y: 199, distance: 49.3
click at [368, 199] on input "I think it's a good idea to rely on Cyber-Physical Strongly Disagree Systems fo…" at bounding box center [383, 198] width 181 height 17
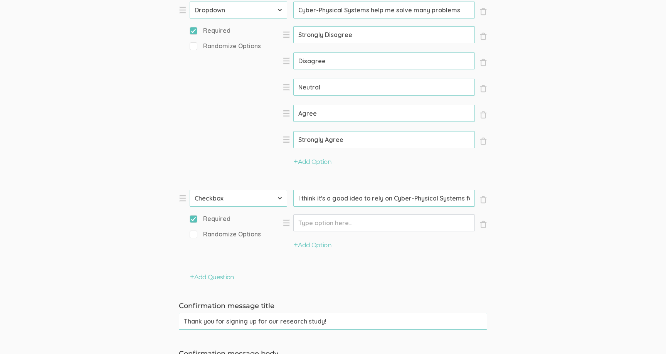
scroll to position [0, 18]
drag, startPoint x: 455, startPoint y: 200, endPoint x: 504, endPoint y: 197, distance: 48.3
type input "I think it's a good idea to rely on Cyber-Physical Systems for help"
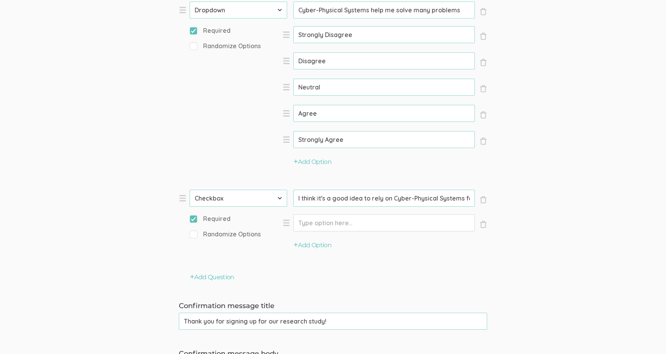
click at [406, 225] on input "Option" at bounding box center [383, 222] width 181 height 17
paste input "Strongly Disagree"
click at [322, 240] on li "× Close Option Strongly Disagree (success)" at bounding box center [384, 227] width 205 height 27
type input "Strongly Disagree"
click at [322, 244] on button "Add Option" at bounding box center [313, 245] width 38 height 9
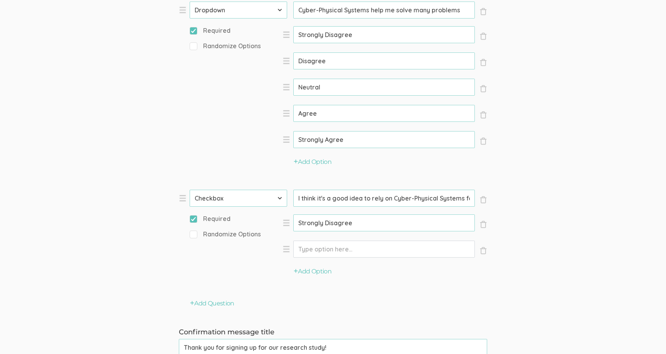
click at [333, 244] on input "Option" at bounding box center [383, 248] width 181 height 17
paste input "Disagree"
click at [307, 276] on div "Add Option" at bounding box center [384, 274] width 205 height 26
type input "Disagree"
click at [313, 270] on button "Add Option" at bounding box center [313, 271] width 38 height 9
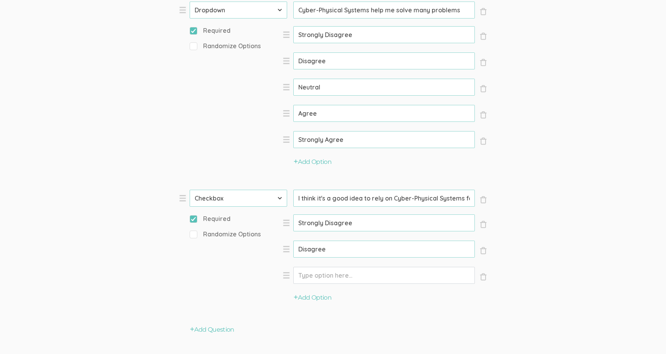
click at [327, 271] on input "Option" at bounding box center [383, 275] width 181 height 17
paste input "Neutral"
type input "Neutral"
click at [317, 295] on button "Add Option" at bounding box center [313, 297] width 38 height 9
click at [354, 301] on input "Option" at bounding box center [383, 301] width 181 height 17
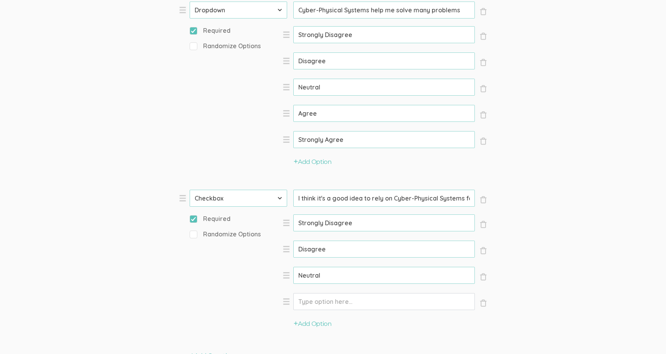
paste input "Agree"
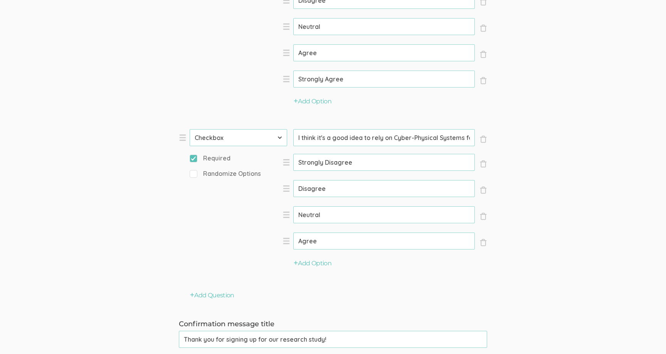
scroll to position [2019, 0]
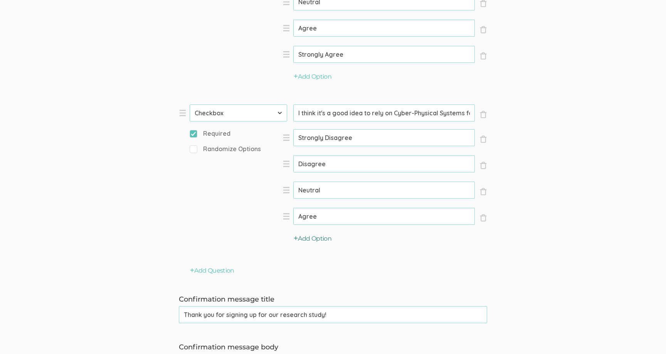
type input "Agree"
click at [305, 238] on button "Add Option" at bounding box center [313, 238] width 38 height 9
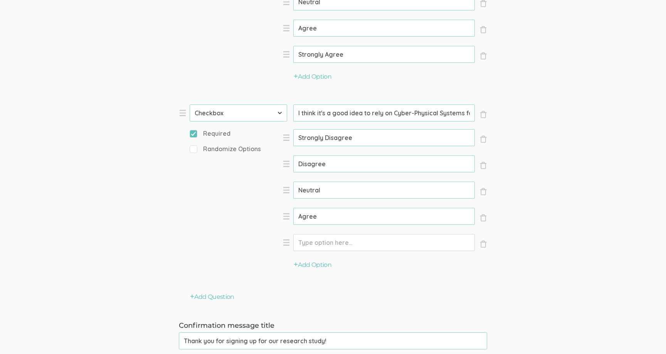
click at [333, 248] on input "Option" at bounding box center [383, 242] width 181 height 17
paste input "Strongly Agree"
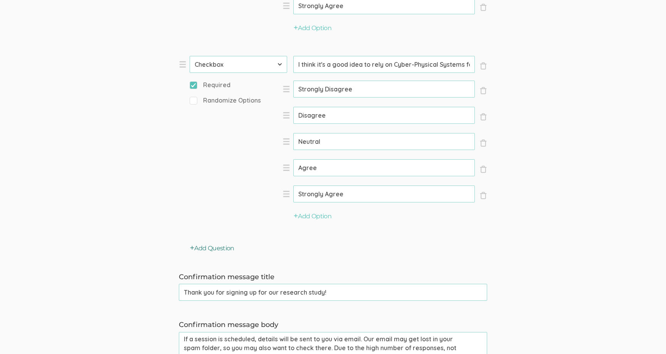
type input "Strongly Agree"
click at [220, 247] on button "Add Question" at bounding box center [212, 248] width 44 height 9
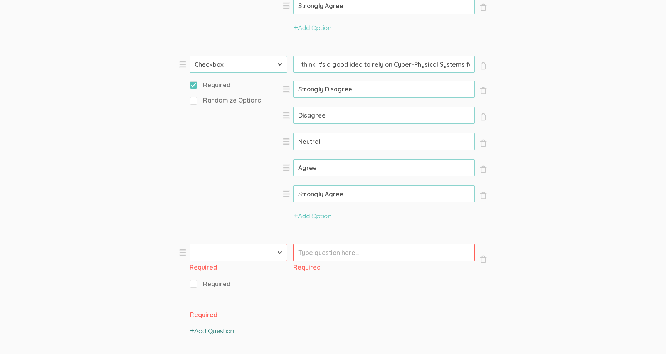
scroll to position [2091, 0]
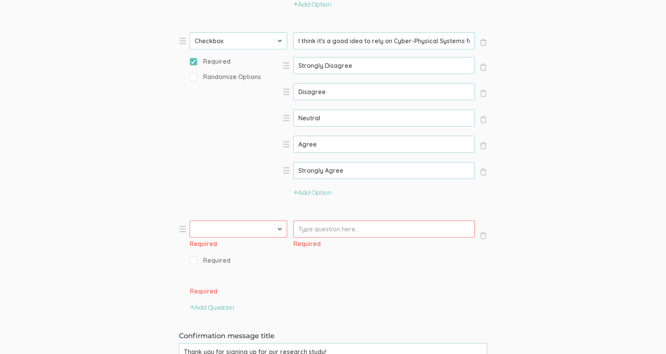
click at [244, 224] on select "First Name Last Name Email Phone Number LinkedIn Profile URL Country State Shor…" at bounding box center [238, 228] width 97 height 17
select select "10"
click at [190, 220] on select "First Name Last Name Email Phone Number LinkedIn Profile URL Country State Shor…" at bounding box center [238, 228] width 97 height 17
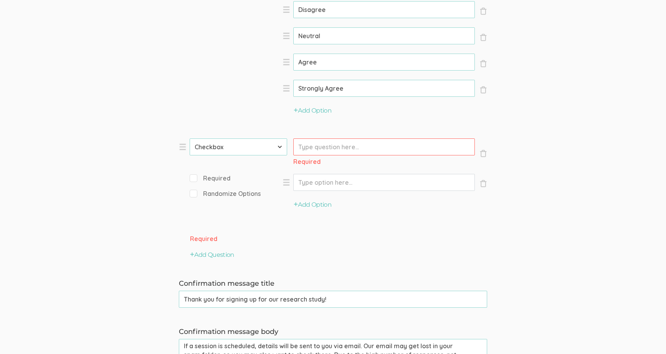
scroll to position [2193, 0]
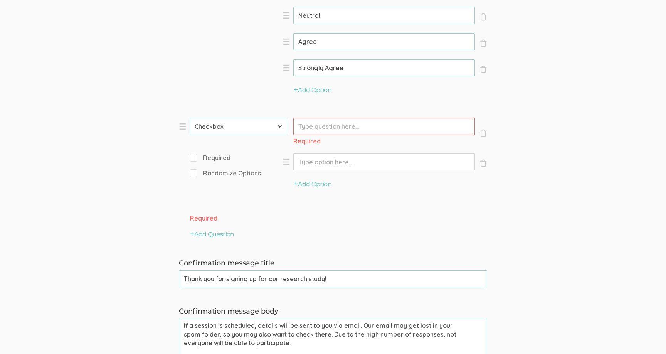
click at [306, 136] on div "Prompt (error) Required" at bounding box center [383, 134] width 181 height 32
click at [308, 133] on input "Prompt" at bounding box center [383, 126] width 181 height 17
paste input "I don't trust the information I get from Strongly Disagree Cyber-Physical Syste…"
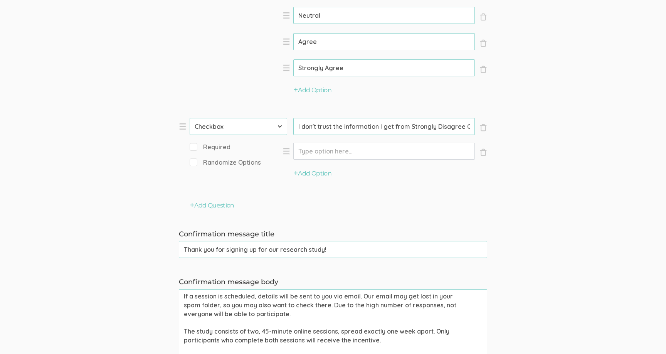
scroll to position [0, 66]
drag, startPoint x: 400, startPoint y: 127, endPoint x: 353, endPoint y: 125, distance: 47.0
click at [353, 125] on input "I don't trust the information I get from Strongly Disagree Cyber-Physical Syste…" at bounding box center [383, 126] width 181 height 17
drag, startPoint x: 391, startPoint y: 128, endPoint x: 269, endPoint y: 128, distance: 122.1
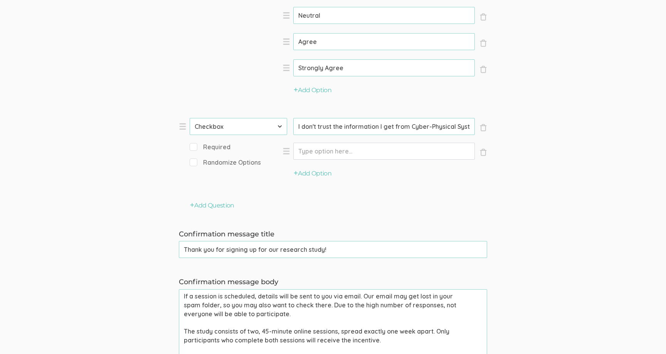
click at [268, 129] on li "× Close Type First Name Last Name Email Phone Number LinkedIn Profile URL Count…" at bounding box center [294, 154] width 231 height 72
type input "I don't trust the information I get from Cyber-Physical Systems"
click at [306, 148] on input "Option" at bounding box center [383, 151] width 181 height 17
click at [197, 148] on span "Required" at bounding box center [210, 147] width 41 height 9
click at [195, 148] on input "Required" at bounding box center [192, 146] width 5 height 5
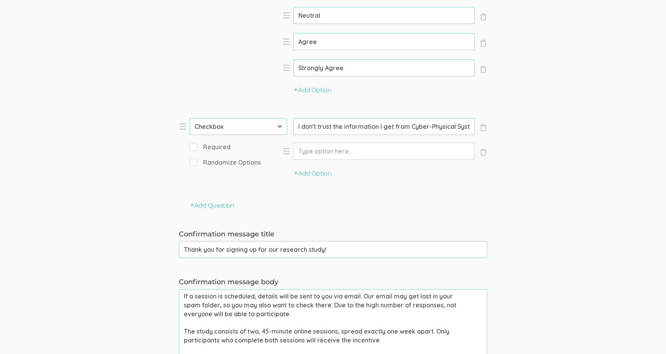
checkbox input "true"
click at [338, 156] on input "Option" at bounding box center [383, 151] width 181 height 17
paste input "Strongly Disagree"
type input "Strongly Disagree"
click at [328, 170] on button "Add Option" at bounding box center [313, 173] width 38 height 9
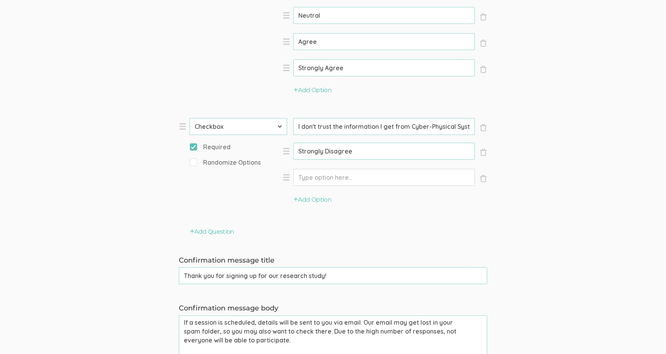
click at [343, 180] on input "Option" at bounding box center [383, 177] width 181 height 17
paste input "Disagree"
type input "Disagree"
click at [322, 200] on button "Add Option" at bounding box center [313, 199] width 38 height 9
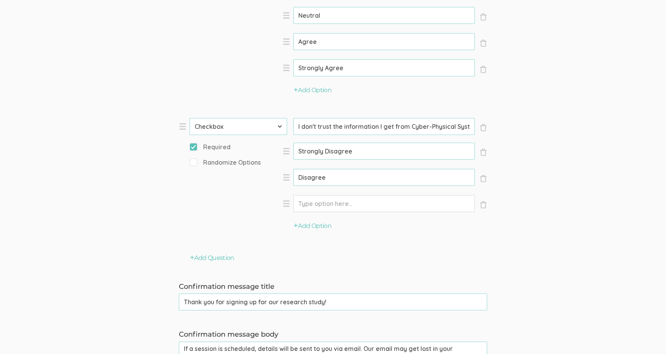
click at [335, 203] on input "Option" at bounding box center [383, 203] width 181 height 17
paste input "Neutral"
type input "Neutral"
click at [324, 225] on button "Add Option" at bounding box center [313, 226] width 38 height 9
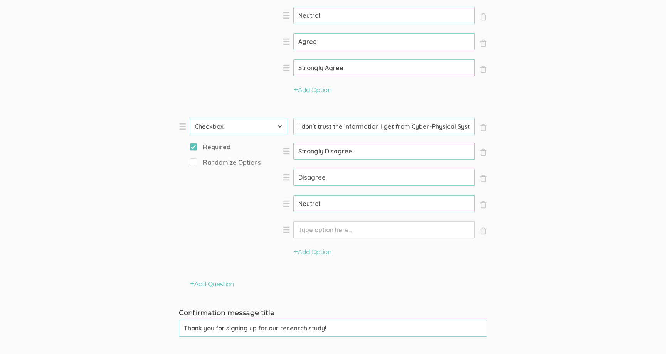
click at [351, 231] on input "Option" at bounding box center [383, 229] width 181 height 17
paste input "Agree"
type input "Agree"
click at [326, 253] on button "Add Option" at bounding box center [313, 252] width 38 height 9
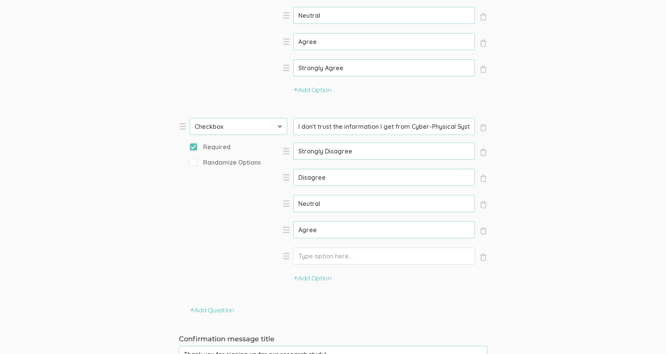
click at [347, 254] on input "Option" at bounding box center [383, 255] width 181 height 17
paste input "Strongly Agree"
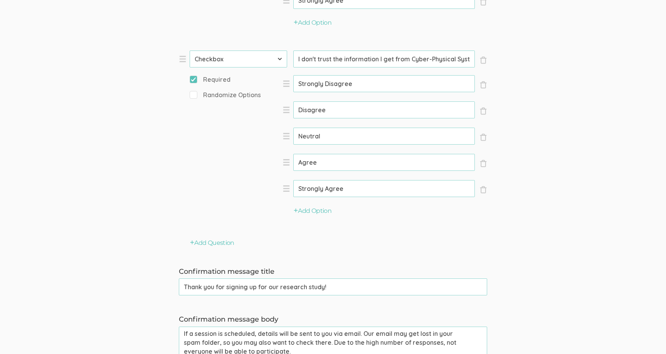
scroll to position [2295, 0]
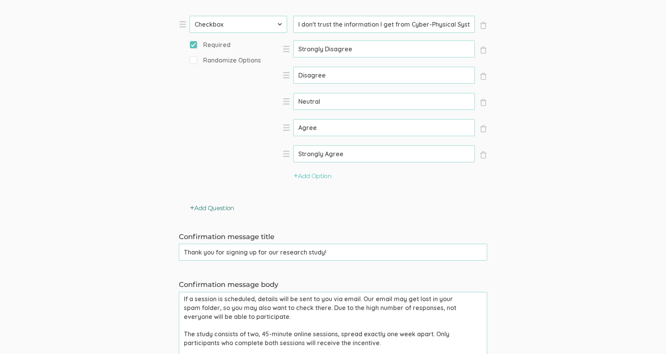
type input "Strongly Agree"
click at [191, 206] on icon "button" at bounding box center [192, 207] width 4 height 5
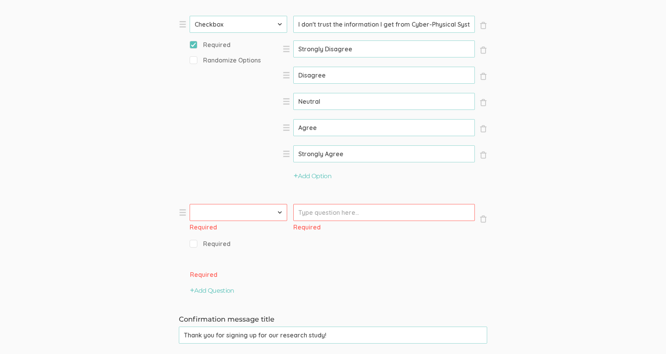
click at [246, 215] on select "First Name Last Name Email Phone Number LinkedIn Profile URL Country State Shor…" at bounding box center [238, 212] width 97 height 17
select select "10"
click at [190, 204] on select "First Name Last Name Email Phone Number LinkedIn Profile URL Country State Shor…" at bounding box center [238, 212] width 97 height 17
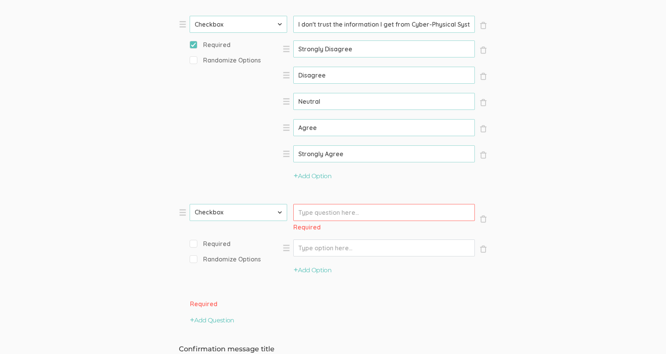
click at [190, 247] on span "Required" at bounding box center [210, 243] width 41 height 9
click at [190, 246] on input "Required" at bounding box center [192, 243] width 5 height 5
checkbox input "true"
click at [332, 222] on div "Prompt (error) Required" at bounding box center [383, 220] width 181 height 32
click at [433, 212] on input "Prompt" at bounding box center [383, 212] width 181 height 17
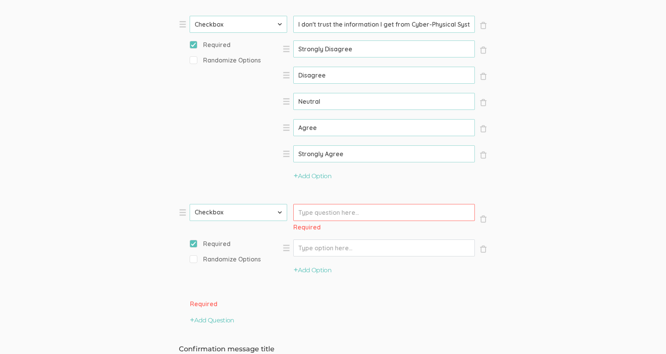
paste input "Cyber-Physical Systems are reliable."
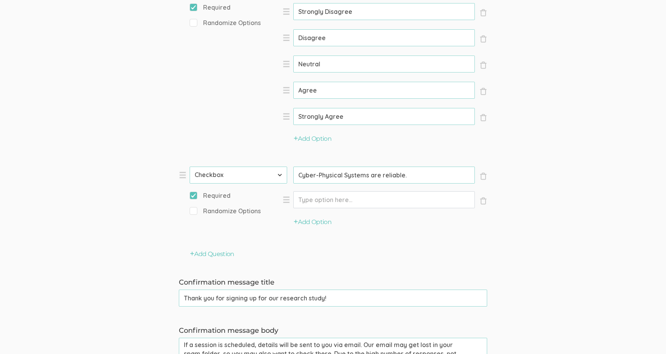
scroll to position [2342, 0]
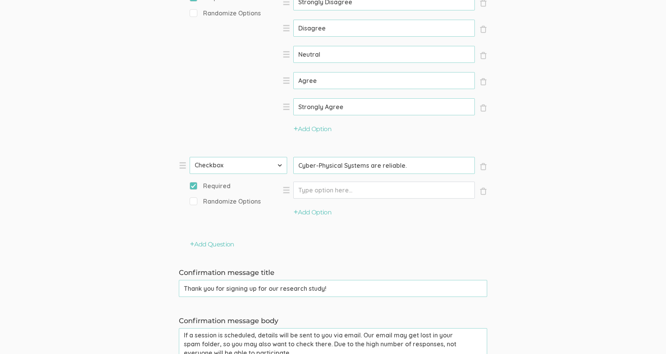
click at [316, 178] on li "× Close Type First Name Last Name Email Phone Number LinkedIn Profile URL Count…" at bounding box center [294, 193] width 231 height 72
type input "Cyber-Physical Systems are reliable."
click at [390, 192] on input "Option" at bounding box center [383, 189] width 181 height 17
paste input "Strongly Disagree"
type input "Strongly Disagree"
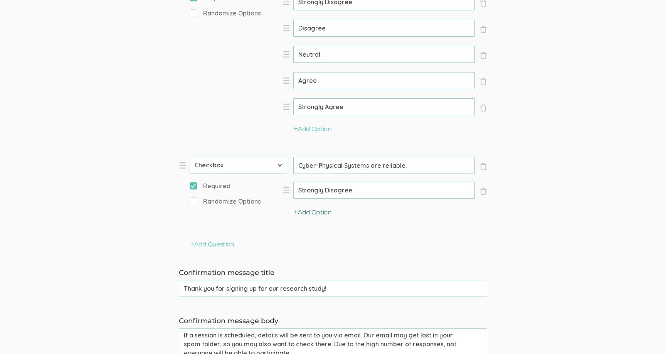
click at [322, 210] on button "Add Option" at bounding box center [313, 212] width 38 height 9
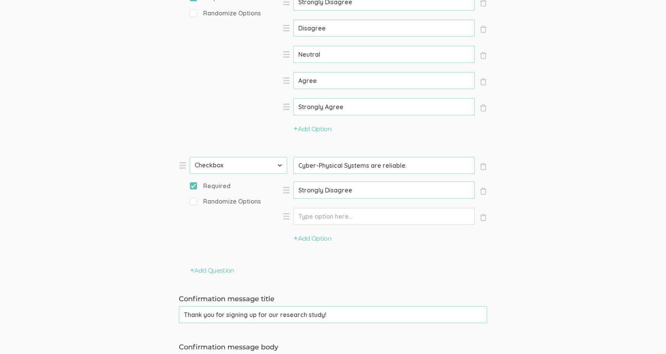
click at [342, 213] on input "Option" at bounding box center [383, 216] width 181 height 17
paste input "Disagree"
click at [328, 231] on li "× Close Option Disagree (success)" at bounding box center [384, 221] width 205 height 27
type input "Disagree"
click at [327, 235] on button "Add Option" at bounding box center [313, 238] width 38 height 9
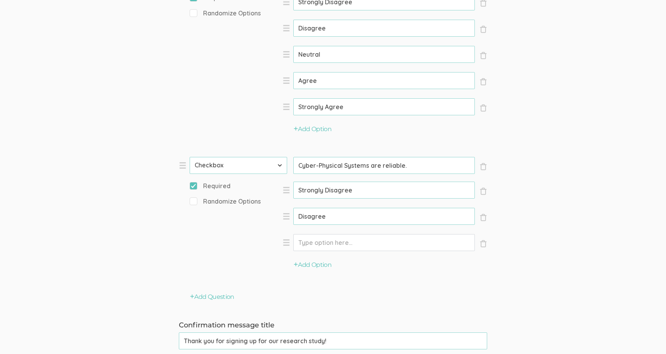
click at [337, 235] on input "Option" at bounding box center [383, 242] width 181 height 17
paste input "Neutral"
type input "Neutral"
click at [326, 264] on button "Add Option" at bounding box center [313, 264] width 38 height 9
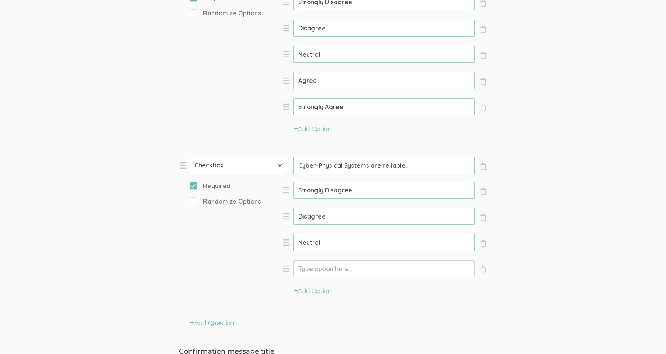
click at [376, 270] on input "Option" at bounding box center [383, 268] width 181 height 17
paste input "Agree"
type input "Agree"
click at [325, 290] on button "Add Option" at bounding box center [313, 291] width 38 height 9
click at [384, 296] on input "Option" at bounding box center [383, 294] width 181 height 17
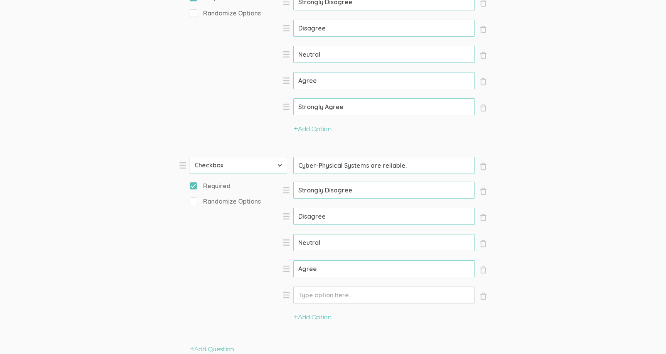
paste input "Strongly"
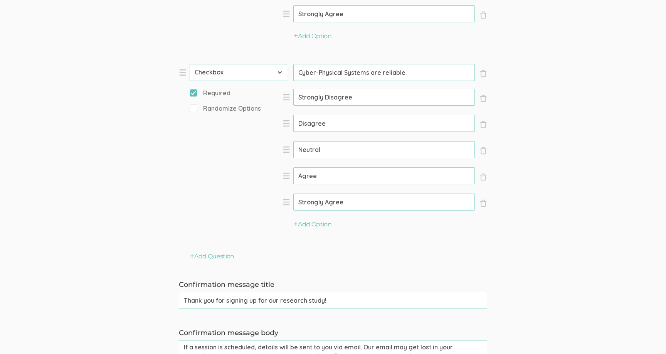
scroll to position [2465, 0]
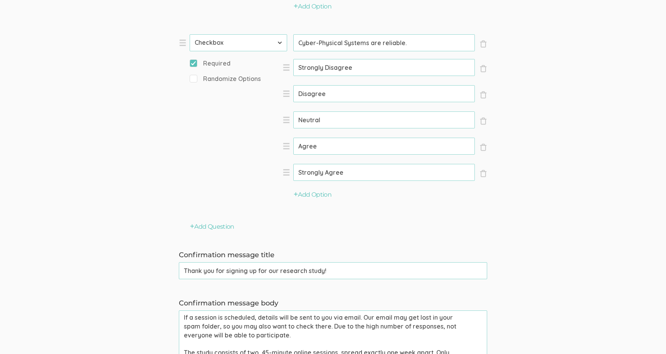
type input "Strongly Agree"
click at [236, 222] on div "Add Question" at bounding box center [294, 226] width 231 height 9
click at [234, 225] on button "Add Question" at bounding box center [212, 226] width 44 height 9
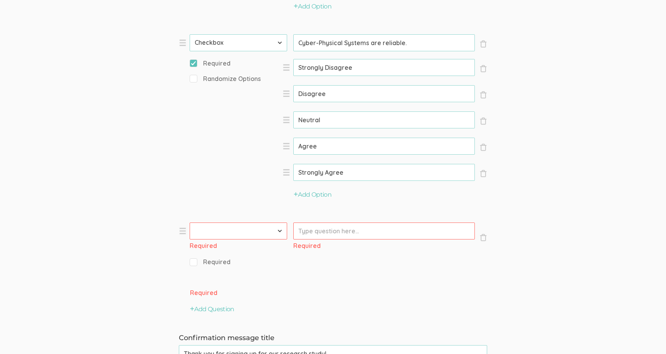
click at [250, 236] on select "First Name Last Name Email Phone Number LinkedIn Profile URL Country State Shor…" at bounding box center [238, 230] width 97 height 17
select select "10"
click at [190, 222] on select "First Name Last Name Email Phone Number LinkedIn Profile URL Country State Shor…" at bounding box center [238, 230] width 97 height 17
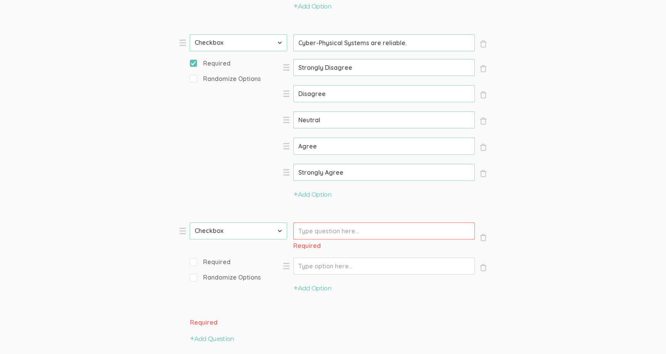
click at [318, 231] on input "Prompt" at bounding box center [383, 230] width 181 height 17
paste input "I rely on Cyber-Physical Systems"
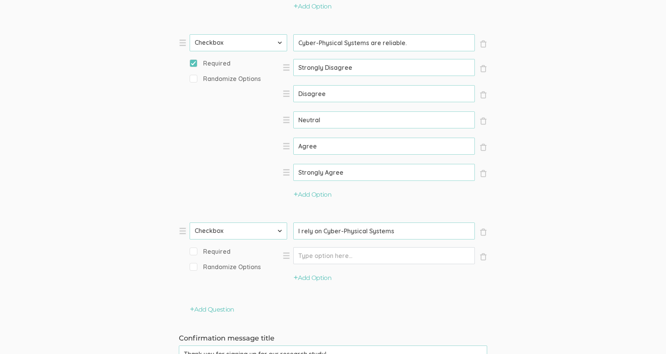
click at [213, 252] on span "Required" at bounding box center [210, 251] width 41 height 9
type input "I rely on Cyber-Physical Systems"
click at [195, 252] on input "Required" at bounding box center [192, 251] width 5 height 5
checkbox input "true"
click at [339, 264] on div "Option" at bounding box center [383, 257] width 181 height 21
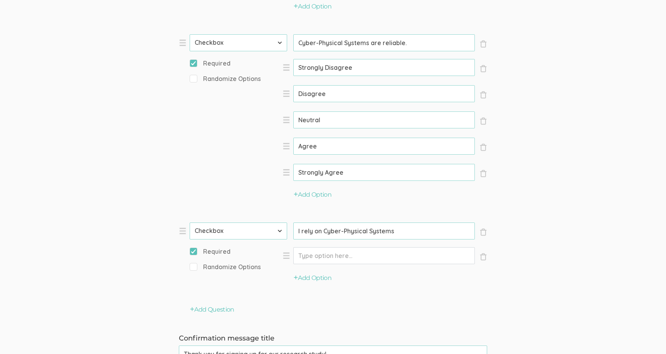
click at [340, 261] on input "Option" at bounding box center [383, 255] width 181 height 17
paste input "Strongly Disagree"
type input "Strongly Disagree"
click at [316, 280] on button "Add Option" at bounding box center [313, 278] width 38 height 9
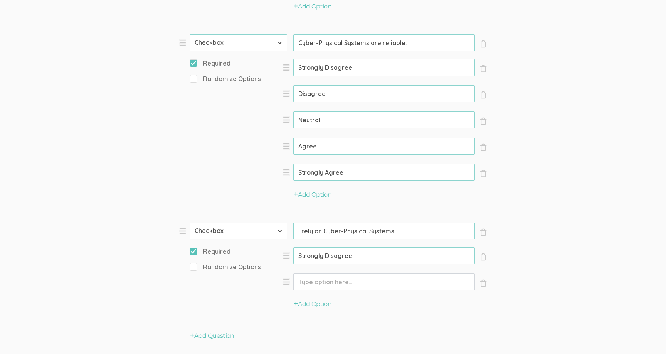
click at [348, 281] on input "Option" at bounding box center [383, 281] width 181 height 17
paste input "Disagree"
type input "Disagree"
click at [328, 305] on button "Add Option" at bounding box center [313, 304] width 38 height 9
click at [343, 309] on input "Option" at bounding box center [383, 307] width 181 height 17
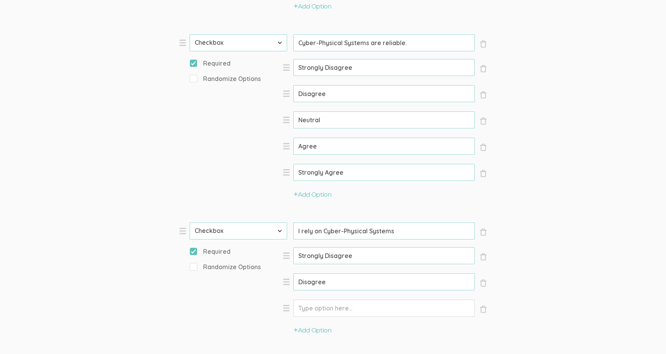
paste input "Neutral"
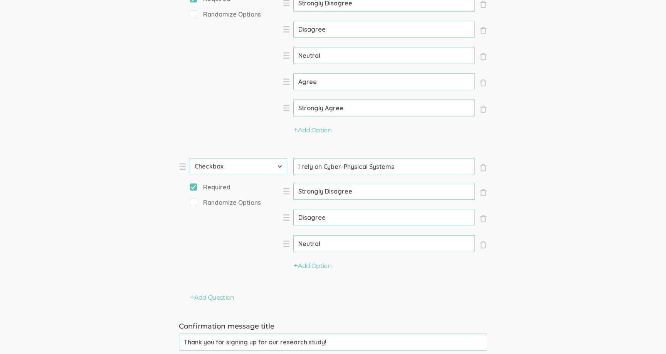
scroll to position [2540, 0]
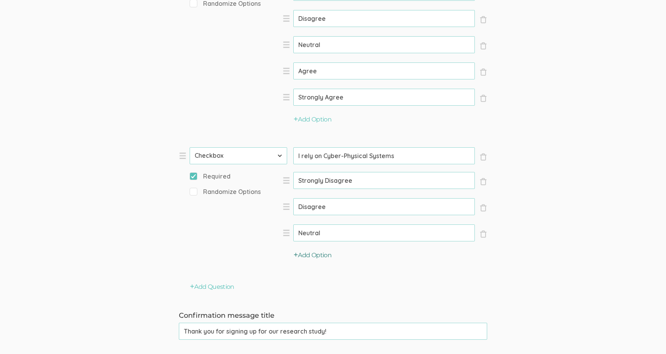
type input "Neutral"
click at [317, 256] on button "Add Option" at bounding box center [313, 255] width 38 height 9
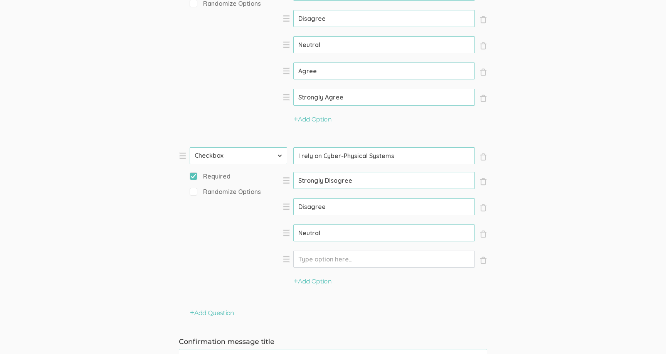
click at [355, 259] on input "Option" at bounding box center [383, 258] width 181 height 17
paste input "Agree"
type input "Agree"
click at [319, 282] on button "Add Option" at bounding box center [313, 281] width 38 height 9
click at [320, 286] on input "Option" at bounding box center [383, 285] width 181 height 17
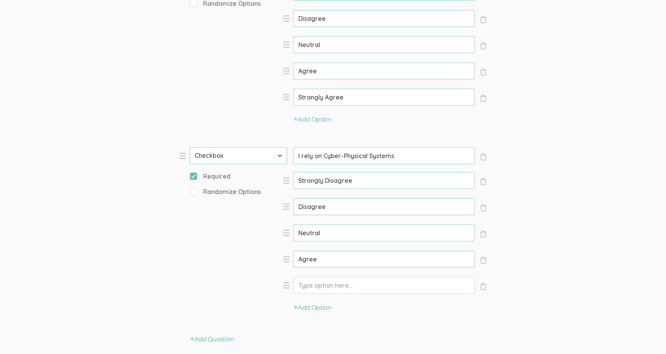
paste input "Strongly Agree"
click at [251, 243] on div "Randomize Options" at bounding box center [238, 253] width 97 height 133
type input "Strongly Agree"
click at [251, 243] on div "Randomize Options" at bounding box center [238, 251] width 97 height 133
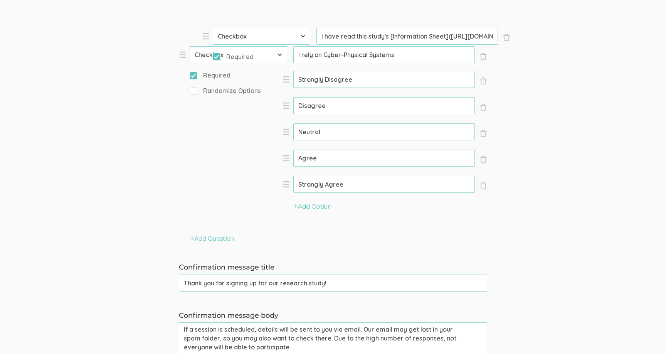
scroll to position [2659, 0]
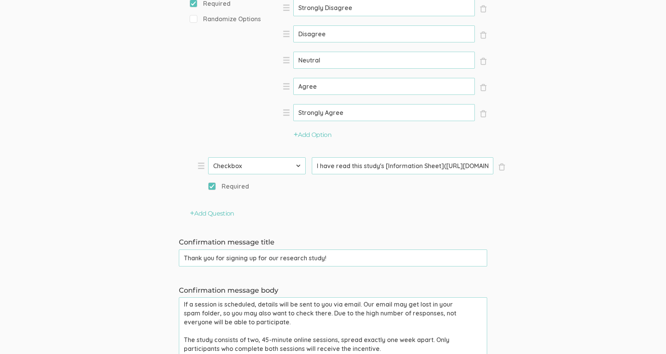
drag, startPoint x: 181, startPoint y: 167, endPoint x: 198, endPoint y: 166, distance: 16.6
type input "I understand the study consists of two sessions, spread one week apart, and tha…"
select select "9"
type input "What is your age?"
select select "10"
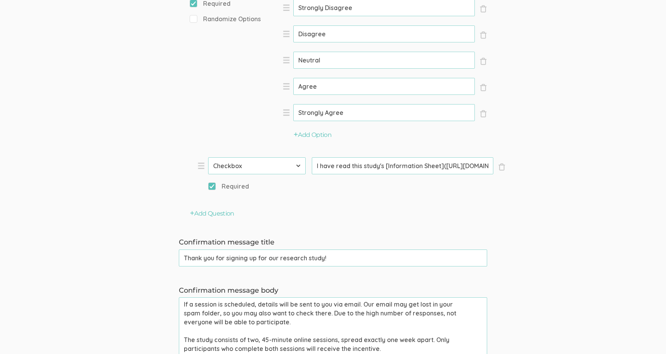
type input "What is your gender?"
type input "What is your ethnicity?"
type input "White"
type input "Black or African American"
type input "Hispanic or Latino/Latina"
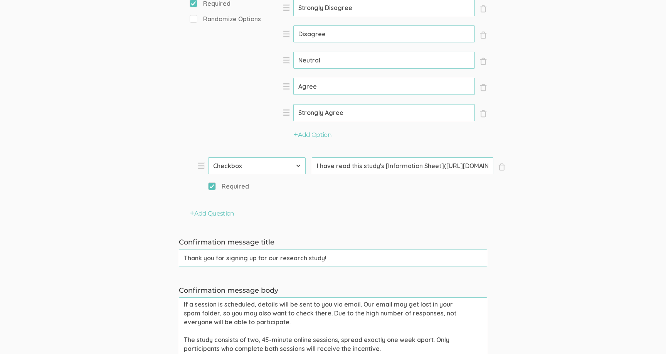
type input "Asian or Pacific Islander"
type input "What is your current academic level?"
type input "Freshman (1st year undergraduate)"
type input "Sophomore (2nd year undergraduate)"
type input "Junior (3rd year undergraduate)"
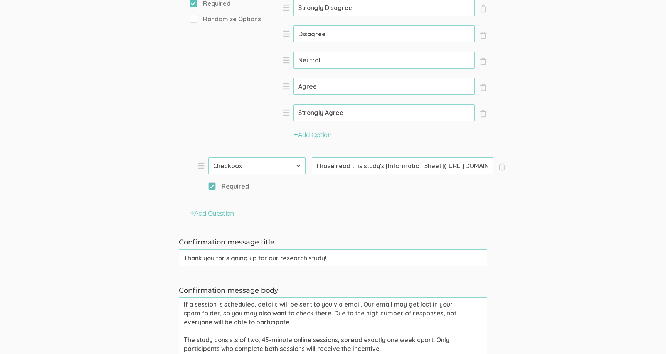
type input "Senior (4th year undergraduate)"
type input "Master's student"
type input "Doctoral student"
type input "Not a student"
select select "7"
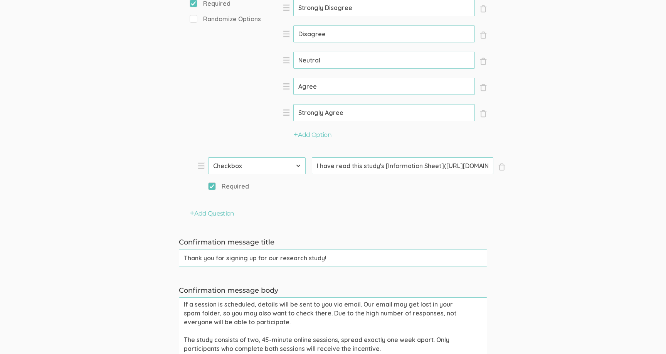
type input "What are your major(s) and minor(s)? If not applicable, type "n/a""
type input "What university do you attend? If not applicable, type "n/a""
select select "12"
select select "10"
type input "Cyber-Physical Systems help me solve many problems"
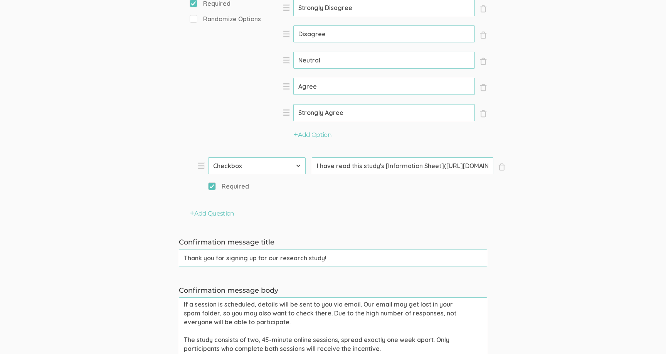
type input "I think it's a good idea to rely on Cyber-Physical Systems for help"
type input "I don't trust the information I get from Cyber-Physical Systems"
type input "Cyber-Physical Systems are reliable."
type input "I rely on Cyber-Physical Systems"
select select "11"
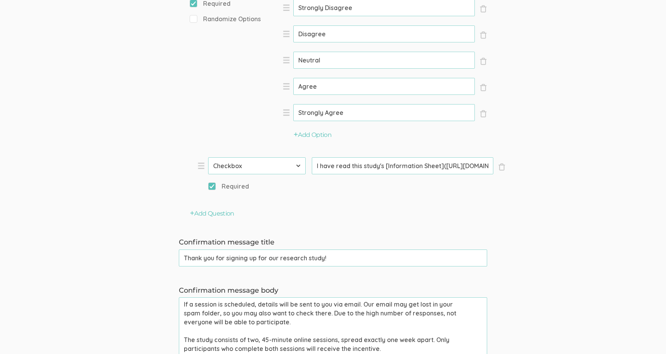
type input "I have read this study's [Information Sheet](https://drive.google.com/file/d/1j…"
select select "9"
select select "10"
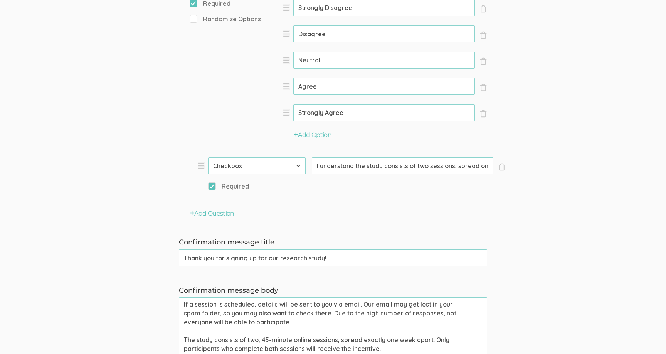
select select "7"
select select "12"
select select "10"
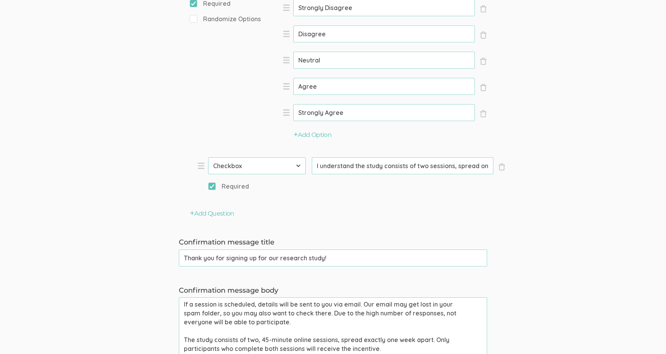
select select "10"
select select "11"
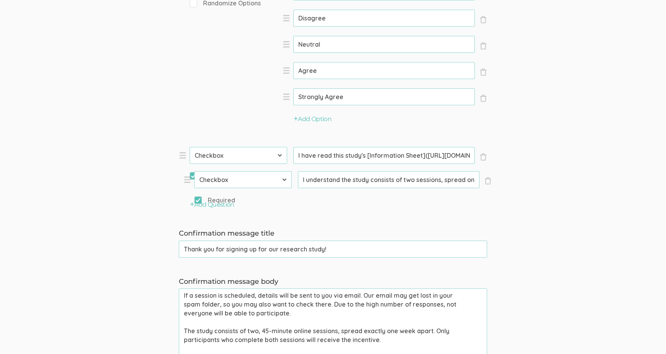
scroll to position [2621, 0]
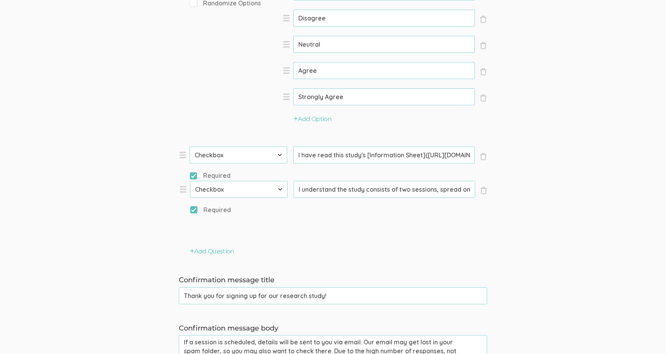
drag, startPoint x: 185, startPoint y: 162, endPoint x: 186, endPoint y: 188, distance: 25.4
select select "9"
type input "What is your age?"
select select "10"
type input "What is your gender?"
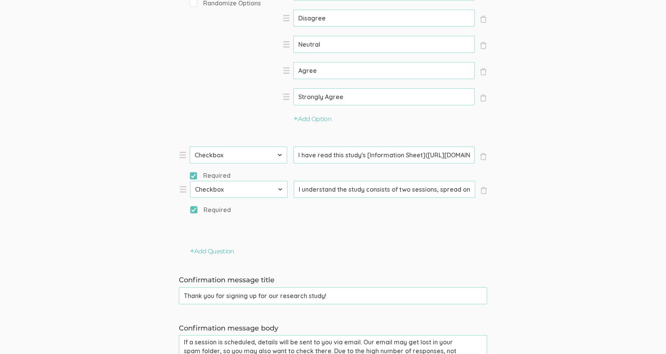
type input "What is your ethnicity?"
type input "White"
type input "Black or African American"
type input "Hispanic or Latino/Latina"
type input "Asian or Pacific Islander"
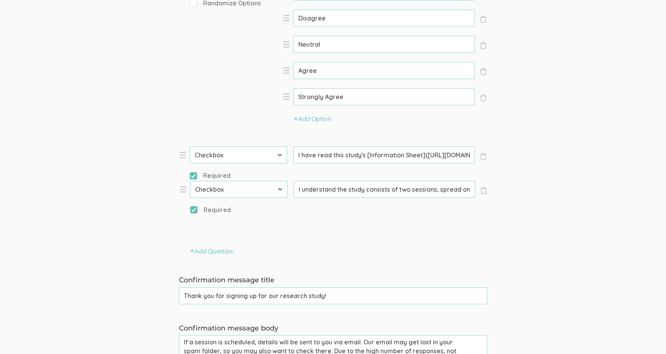
type input "What is your current academic level?"
type input "Freshman (1st year undergraduate)"
type input "Sophomore (2nd year undergraduate)"
type input "Junior (3rd year undergraduate)"
type input "Senior (4th year undergraduate)"
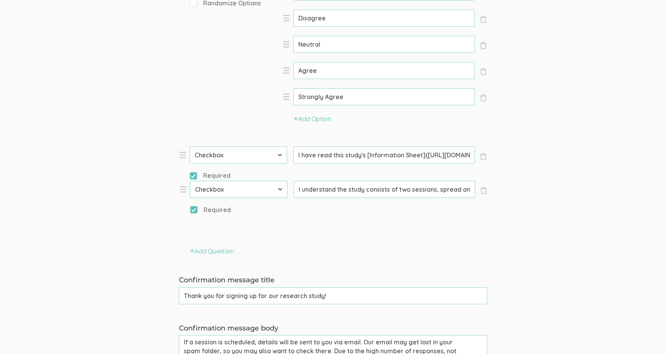
type input "Master's student"
type input "Doctoral student"
type input "Not a student"
select select "7"
type input "What are your major(s) and minor(s)? If not applicable, type "n/a""
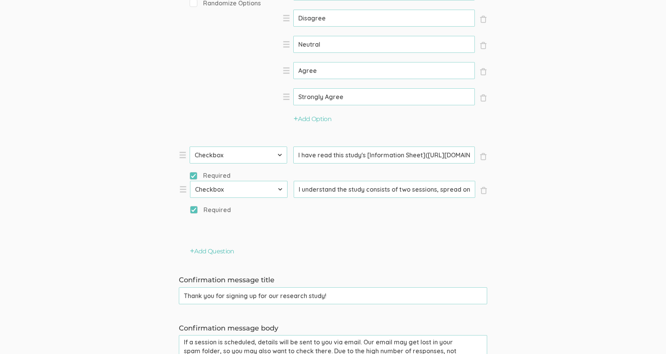
type input "What university do you attend? If not applicable, type "n/a""
select select "12"
select select "10"
type input "Cyber-Physical Systems help me solve many problems"
type input "I think it's a good idea to rely on Cyber-Physical Systems for help"
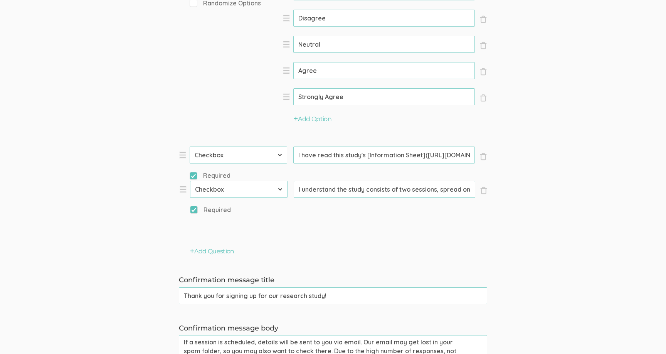
type input "I don't trust the information I get from Cyber-Physical Systems"
type input "Cyber-Physical Systems are reliable."
type input "I rely on Cyber-Physical Systems"
select select "11"
type input "I have read this study's [Information Sheet](https://drive.google.com/file/d/1j…"
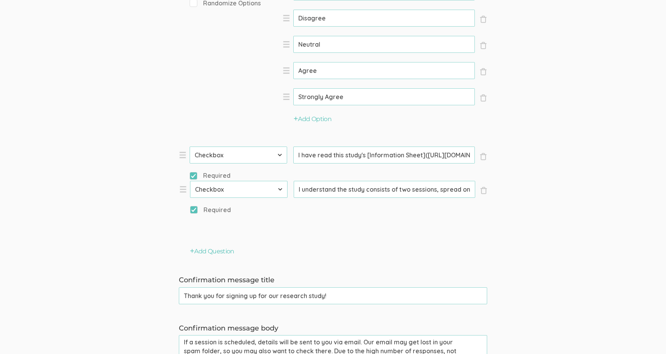
type input "I understand the study consists of two sessions, spread one week apart, and tha…"
select select "9"
select select "10"
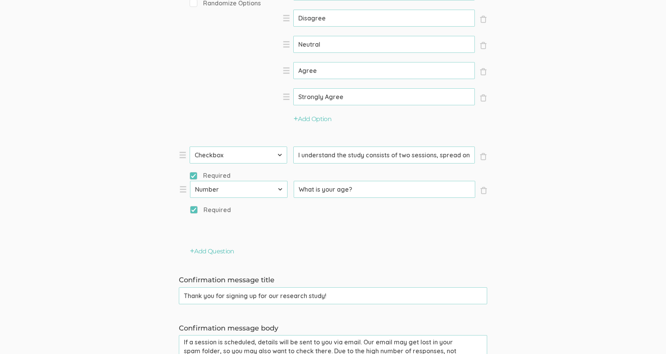
select select "7"
select select "12"
select select "10"
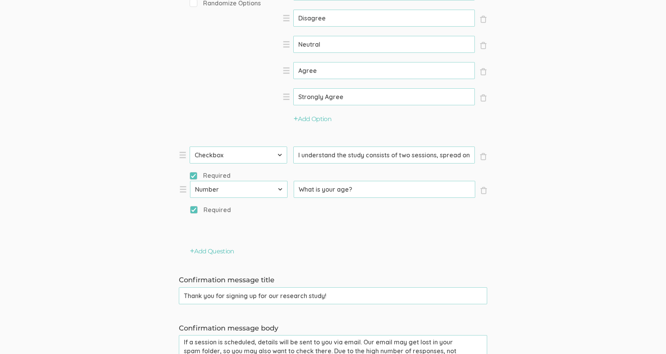
select select "10"
select select "11"
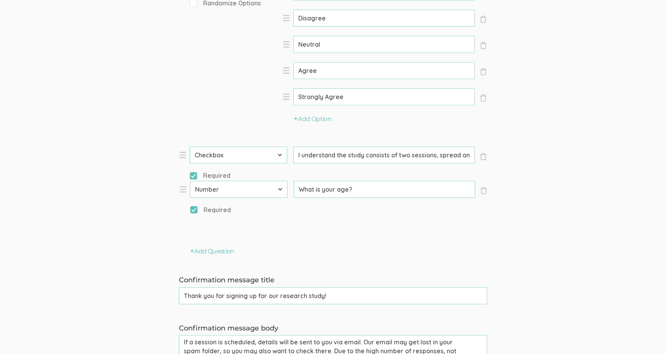
select select "11"
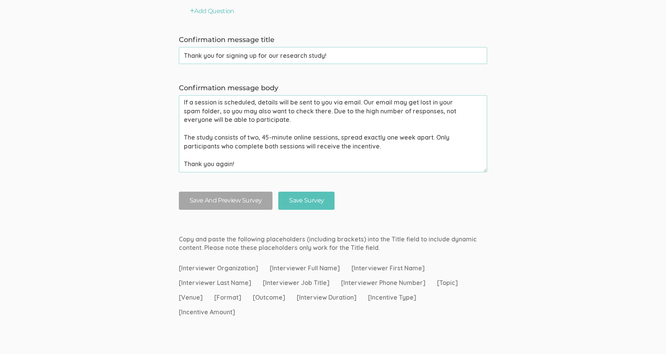
scroll to position [2894, 0]
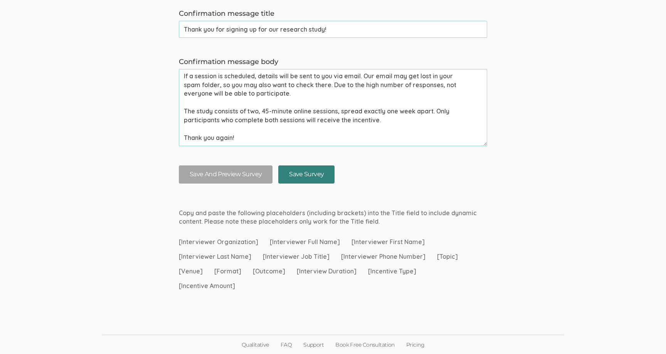
click at [307, 166] on input "Save Survey" at bounding box center [306, 174] width 56 height 18
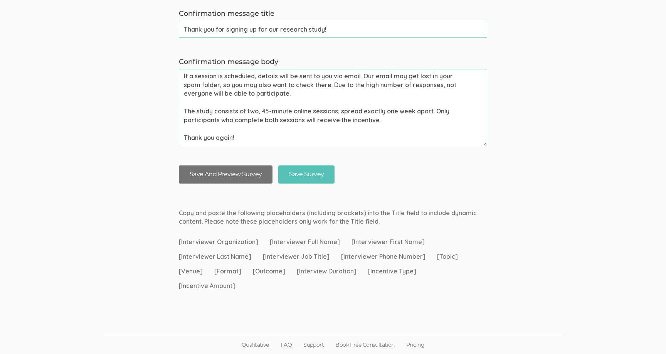
click at [237, 180] on button "Save And Preview Survey" at bounding box center [226, 174] width 94 height 18
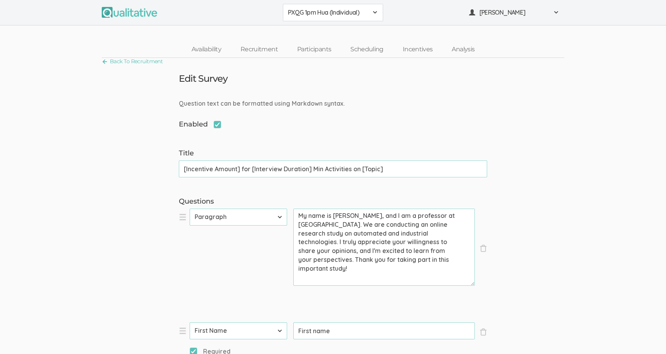
click at [326, 12] on span "PXQG 1pm Hua (Individual)" at bounding box center [328, 12] width 80 height 9
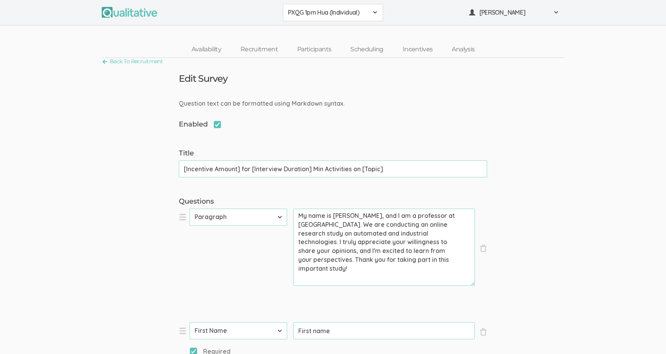
click at [333, 102] on div "Question text can be formatted using Markdown syntax." at bounding box center [333, 103] width 320 height 9
click at [485, 18] on button "[PERSON_NAME]" at bounding box center [514, 12] width 100 height 17
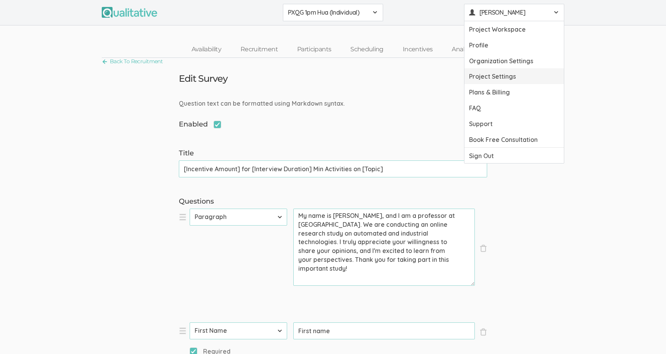
click at [487, 81] on link "Project Settings" at bounding box center [513, 76] width 99 height 16
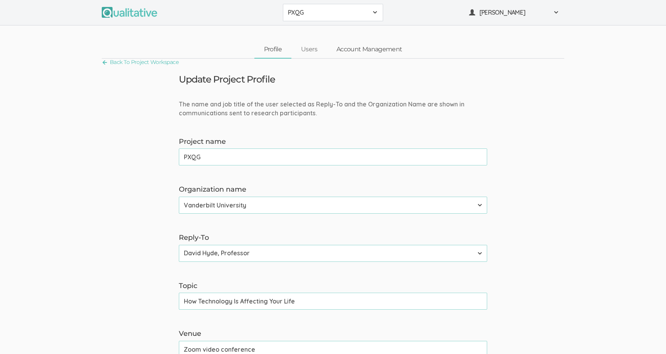
click at [349, 52] on link "Account Management" at bounding box center [369, 49] width 85 height 17
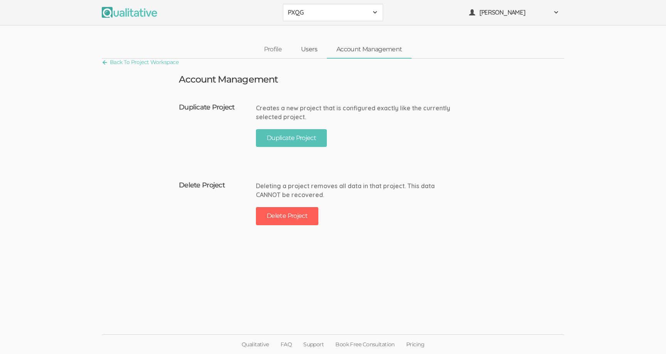
click at [316, 42] on link "Users" at bounding box center [308, 49] width 35 height 17
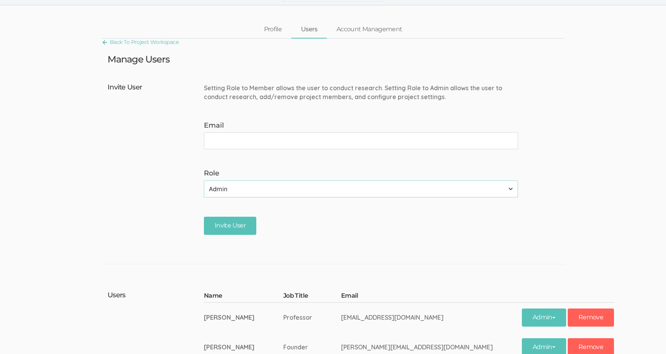
scroll to position [51, 0]
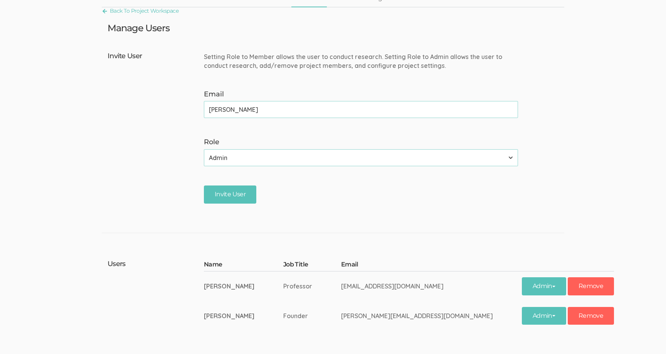
type input "neal@qualitative.io"
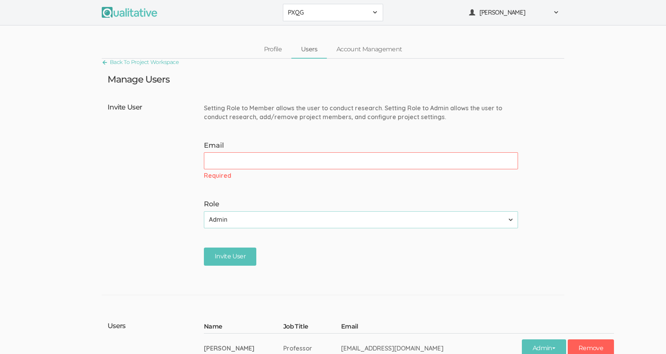
click at [303, 16] on span "PXQG" at bounding box center [328, 12] width 80 height 9
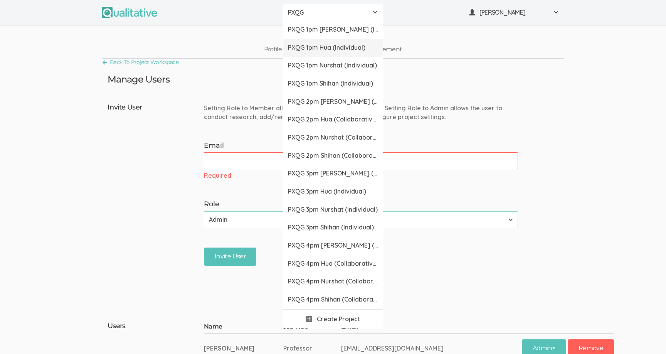
click at [314, 48] on span "PXQG 1pm Hua (Individual)" at bounding box center [333, 47] width 90 height 9
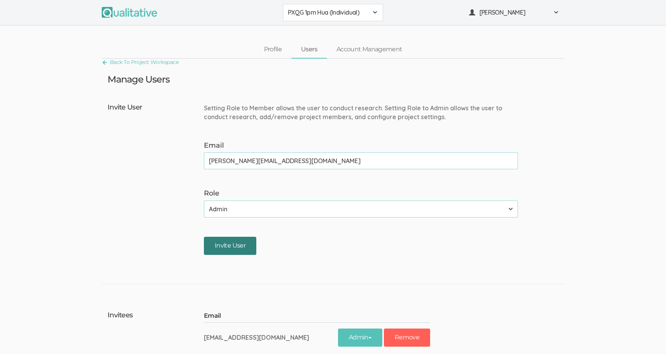
type input "neal@qualitative.io"
click at [234, 242] on input "Invite User" at bounding box center [230, 246] width 52 height 18
click at [332, 79] on div "Manage Users" at bounding box center [333, 79] width 462 height 10
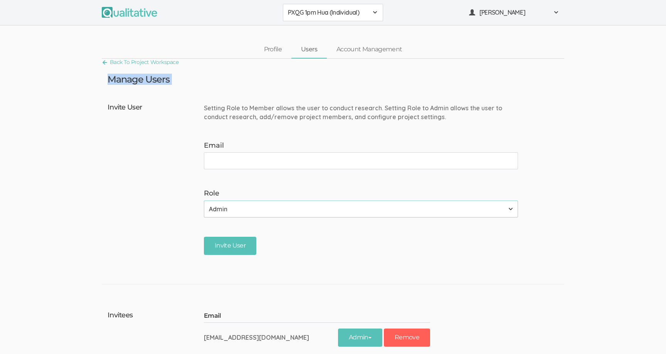
click at [332, 79] on div "Manage Users" at bounding box center [333, 79] width 462 height 10
click at [332, 82] on div "Manage Users" at bounding box center [333, 79] width 462 height 10
click at [330, 76] on div "Manage Users" at bounding box center [333, 79] width 462 height 10
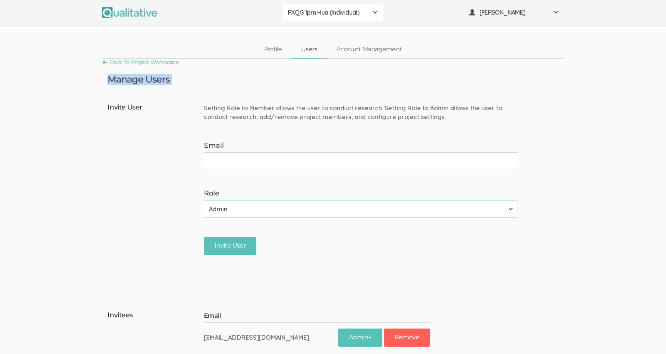
click at [330, 76] on div "Manage Users" at bounding box center [333, 79] width 462 height 10
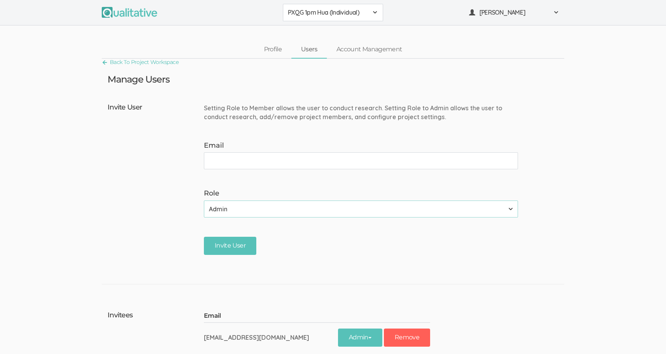
click at [330, 76] on div "Manage Users" at bounding box center [333, 79] width 462 height 10
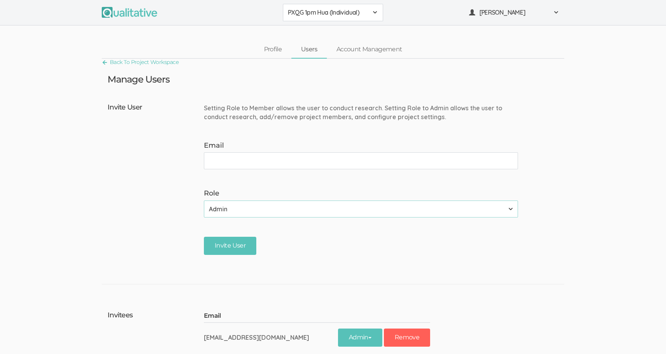
click at [330, 76] on div "Manage Users" at bounding box center [333, 79] width 462 height 10
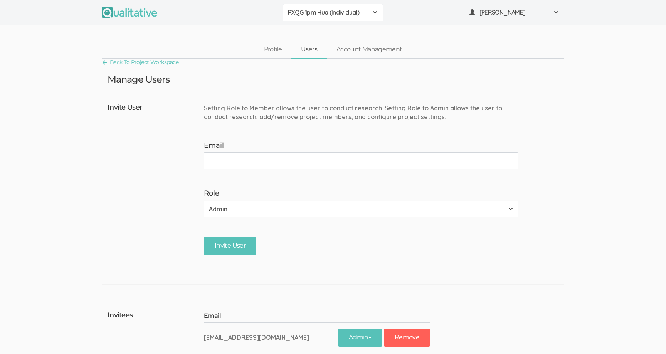
click at [330, 76] on div "Manage Users" at bounding box center [333, 79] width 462 height 10
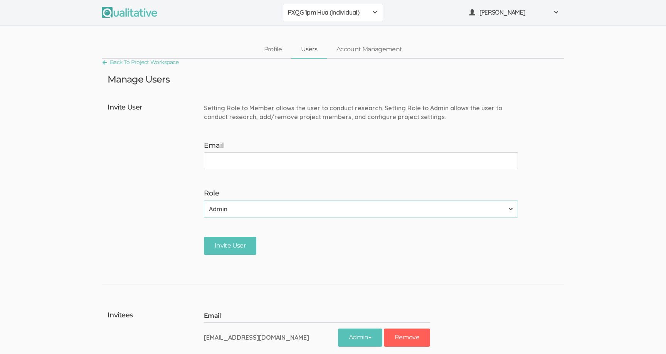
click at [330, 76] on div "Manage Users" at bounding box center [333, 79] width 462 height 10
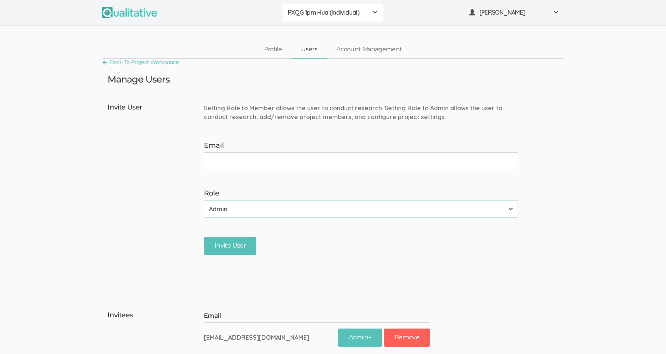
click at [330, 76] on div "Manage Users" at bounding box center [333, 79] width 462 height 10
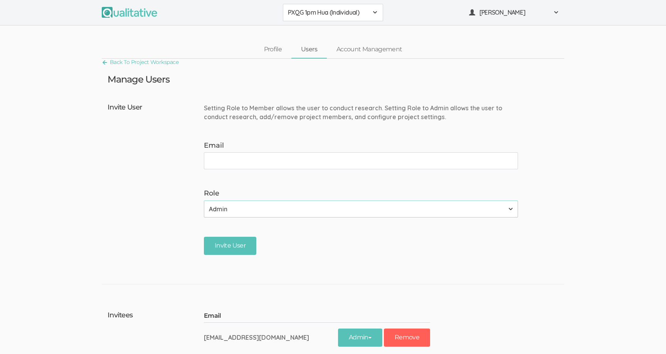
click at [330, 76] on div "Manage Users" at bounding box center [333, 79] width 462 height 10
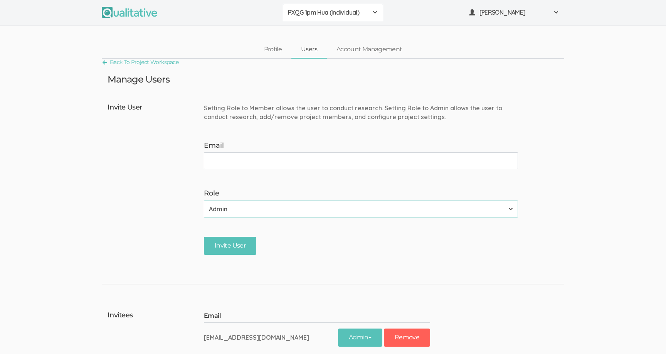
click at [327, 242] on div "Invite User" at bounding box center [364, 246] width 320 height 18
click at [329, 242] on div "Invite User" at bounding box center [364, 246] width 320 height 18
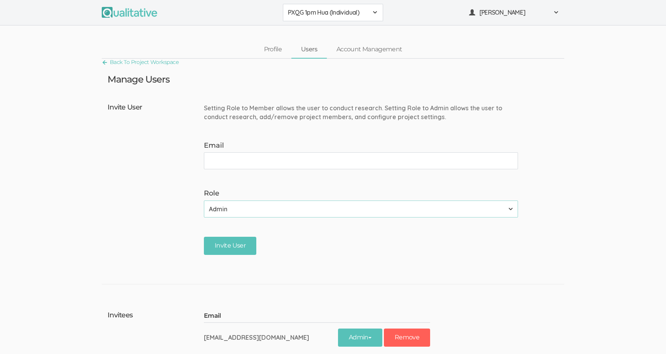
click at [374, 16] on div "PXQG 1pm Hua (Individual)" at bounding box center [333, 12] width 90 height 9
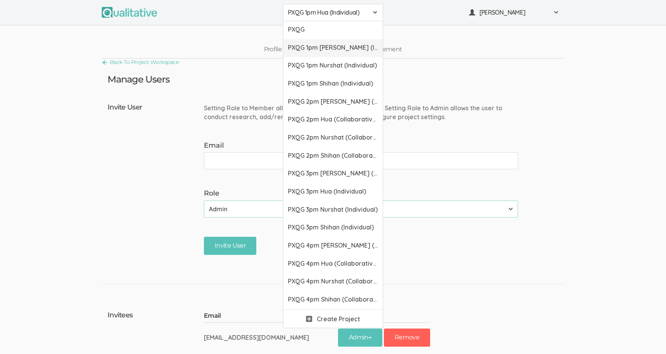
click at [359, 46] on span "PXQG 1pm Bibek (Individual)" at bounding box center [333, 47] width 90 height 9
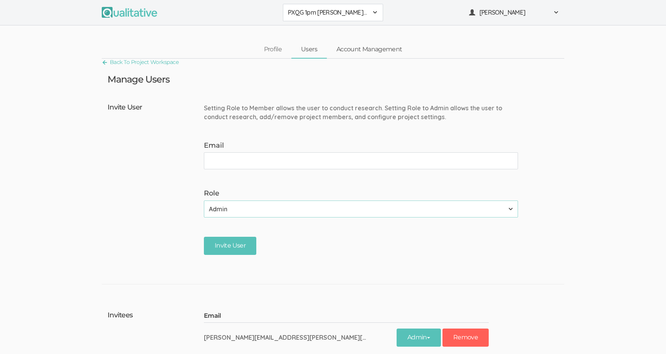
click at [362, 49] on link "Account Management" at bounding box center [369, 49] width 85 height 17
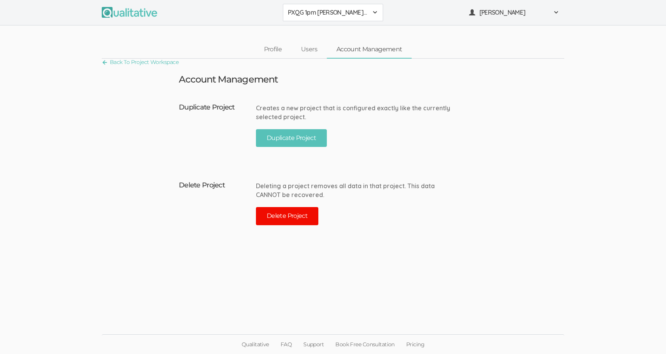
click at [309, 210] on button "Delete Project" at bounding box center [287, 216] width 62 height 18
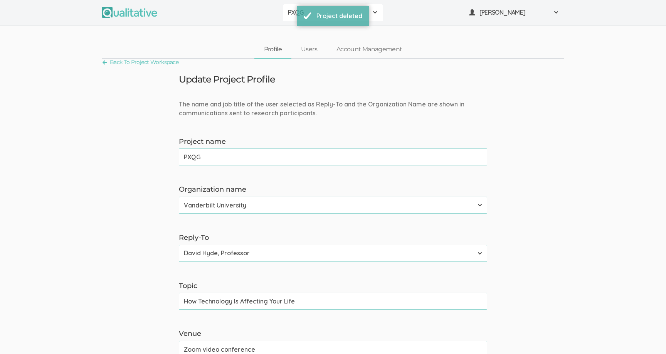
click at [371, 23] on div "PXQG PXQG PXQG 1pm Hua (Individual) PXQG 1pm Nurshat (Individual) PXQG 1pm Shih…" at bounding box center [333, 12] width 666 height 25
click at [287, 12] on button "PXQG" at bounding box center [333, 12] width 100 height 17
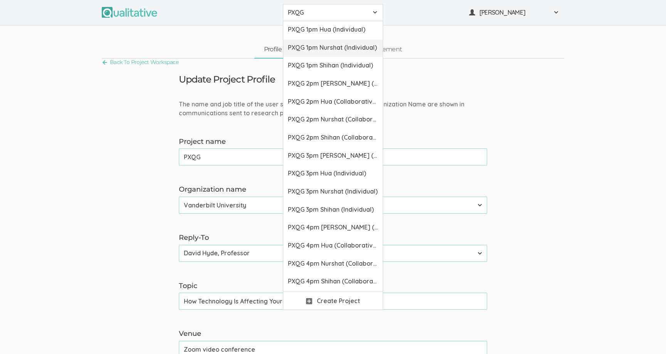
click at [307, 48] on span "PXQG 1pm Nurshat (Individual)" at bounding box center [333, 47] width 90 height 9
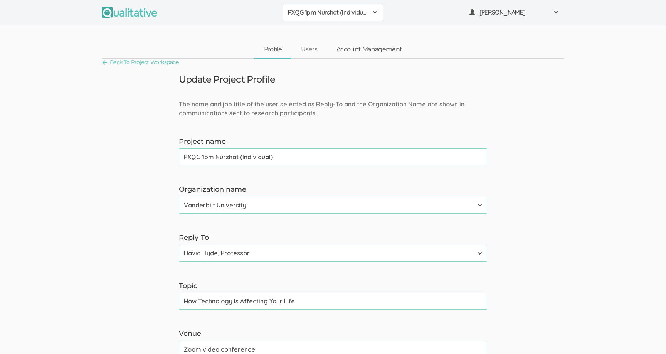
click at [352, 49] on link "Account Management" at bounding box center [369, 49] width 85 height 17
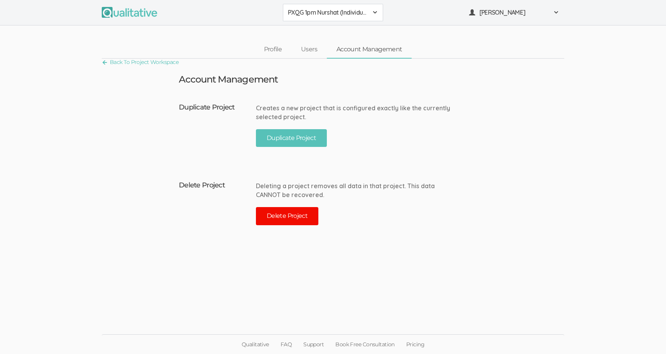
click at [302, 212] on button "Delete Project" at bounding box center [287, 216] width 62 height 18
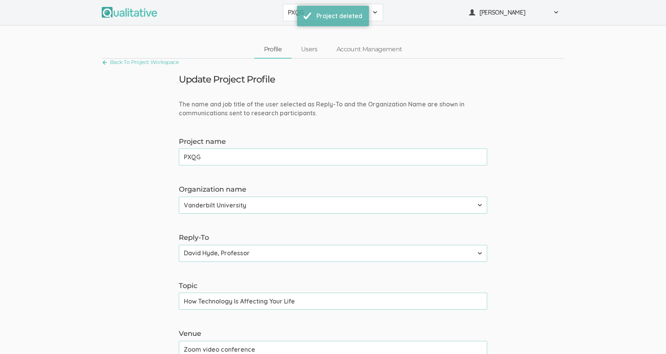
click at [375, 18] on button "PXQG" at bounding box center [333, 12] width 100 height 17
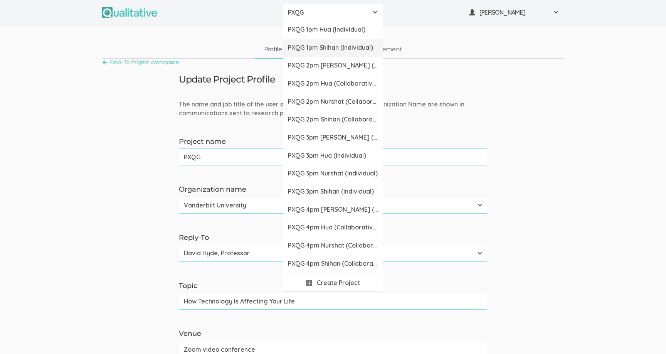
click at [359, 54] on link "PXQG 1pm Shihan (Individual)" at bounding box center [332, 48] width 99 height 18
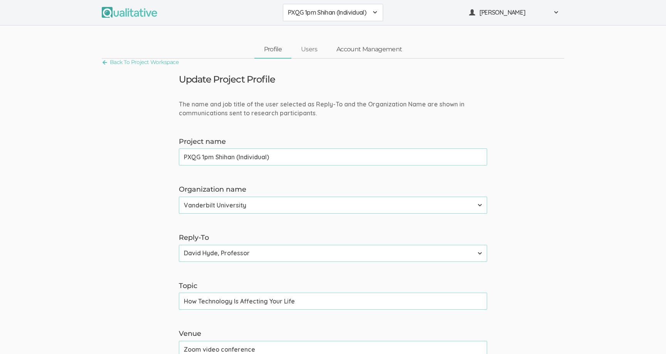
click at [350, 49] on link "Account Management" at bounding box center [369, 49] width 85 height 17
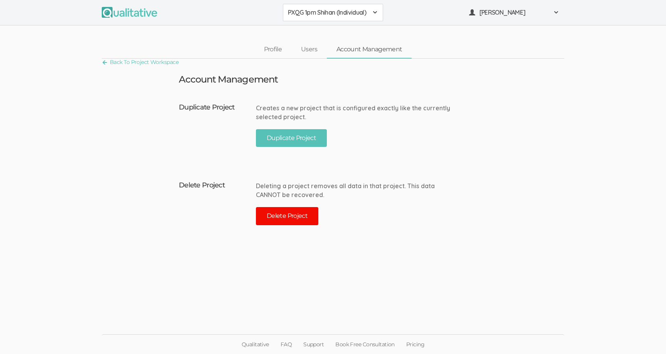
click at [301, 215] on button "Delete Project" at bounding box center [287, 216] width 62 height 18
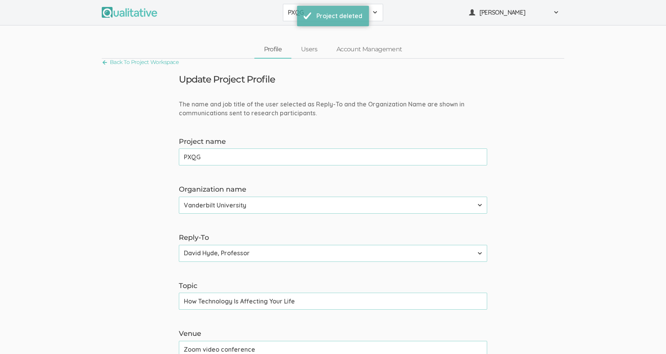
click at [369, 15] on div "PXQG" at bounding box center [333, 12] width 90 height 9
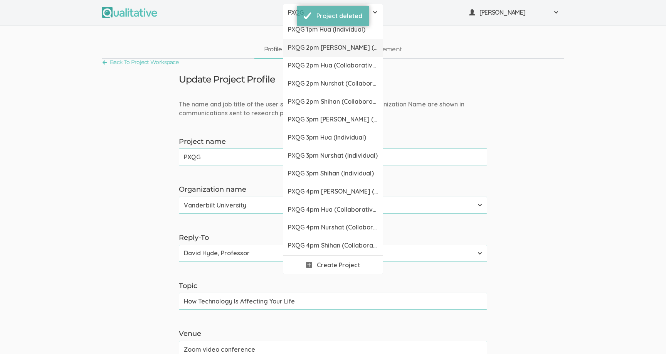
click at [369, 51] on span "PXQG 2pm Bibek (Collaborative)" at bounding box center [333, 47] width 90 height 9
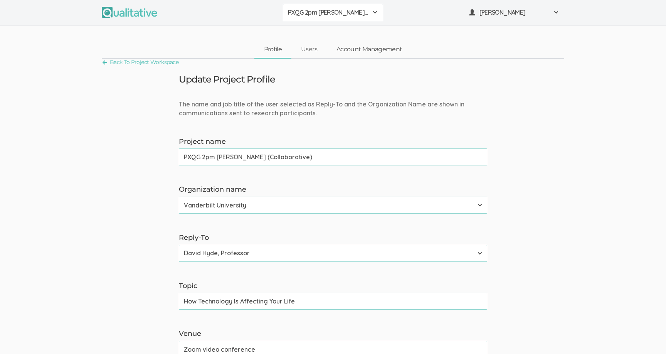
click at [351, 44] on link "Account Management" at bounding box center [369, 49] width 85 height 17
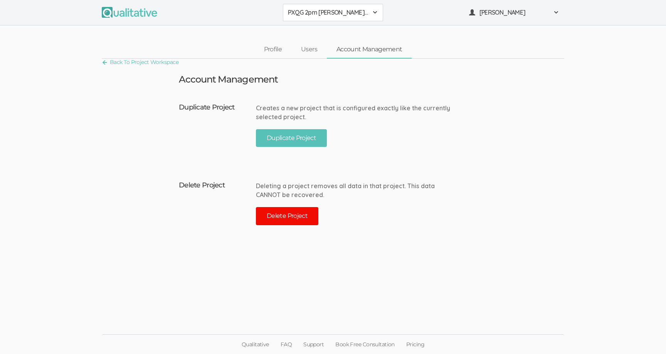
click at [299, 218] on button "Delete Project" at bounding box center [287, 216] width 62 height 18
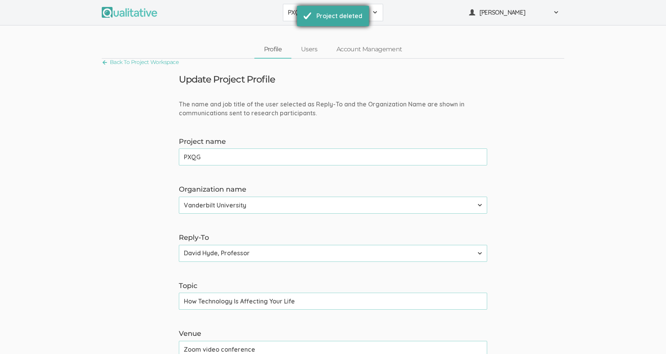
click at [368, 8] on div "Project deleted" at bounding box center [333, 16] width 72 height 20
click at [368, 10] on div "PXQG" at bounding box center [333, 12] width 90 height 9
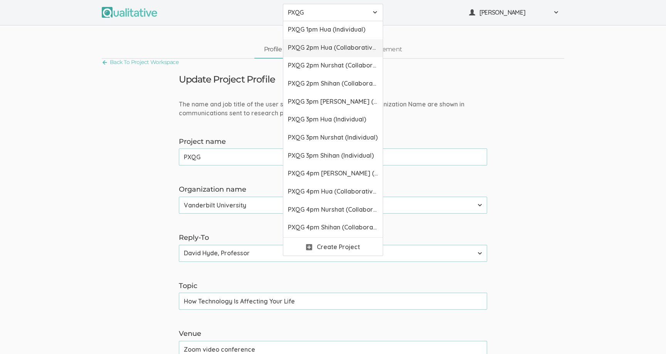
click at [368, 49] on span "PXQG 2pm Hua (Collaborative)" at bounding box center [333, 47] width 90 height 9
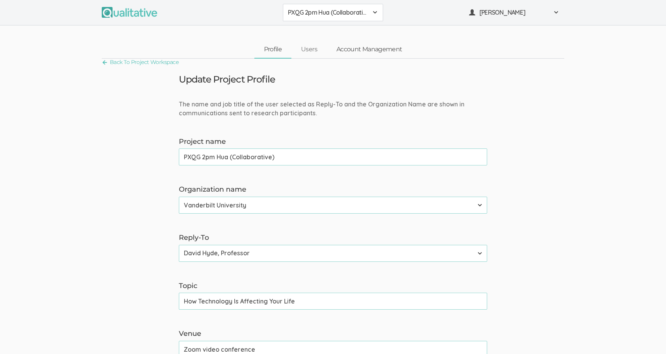
click at [368, 49] on link "Account Management" at bounding box center [369, 49] width 85 height 17
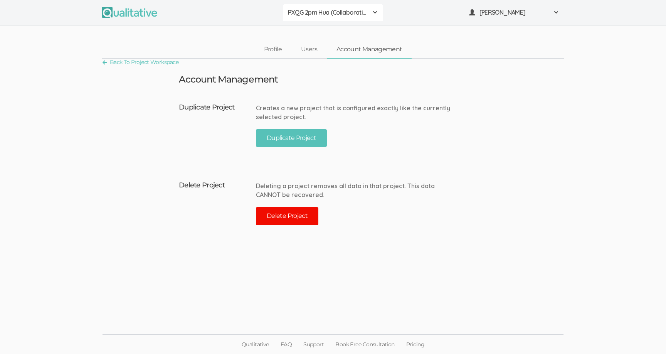
click at [307, 217] on button "Delete Project" at bounding box center [287, 216] width 62 height 18
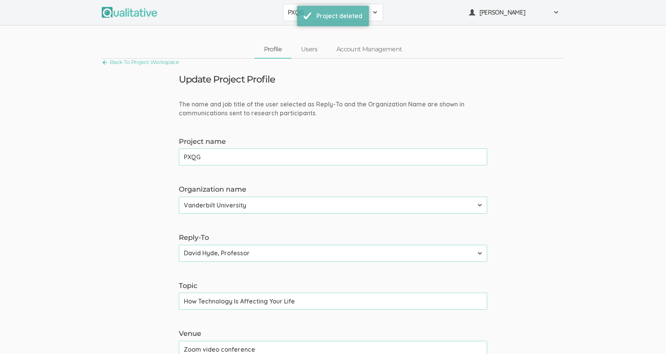
click at [373, 17] on div "PXQG" at bounding box center [333, 12] width 90 height 9
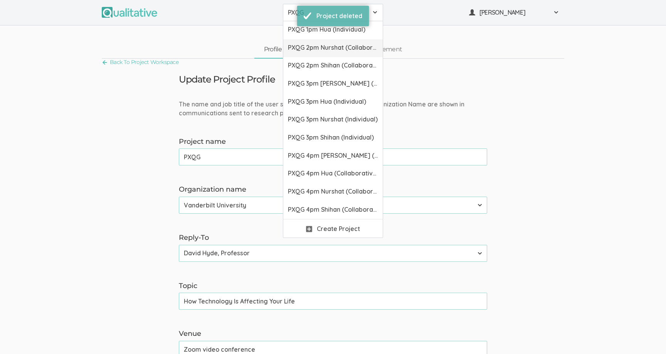
click at [369, 52] on link "PXQG 2pm Nurshat (Collaborative)" at bounding box center [332, 48] width 99 height 18
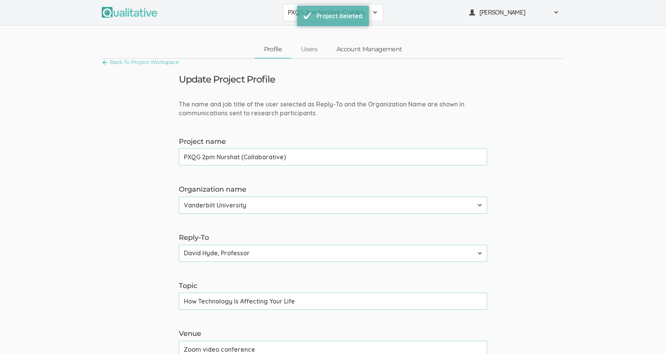
click at [369, 52] on link "Account Management" at bounding box center [369, 49] width 85 height 17
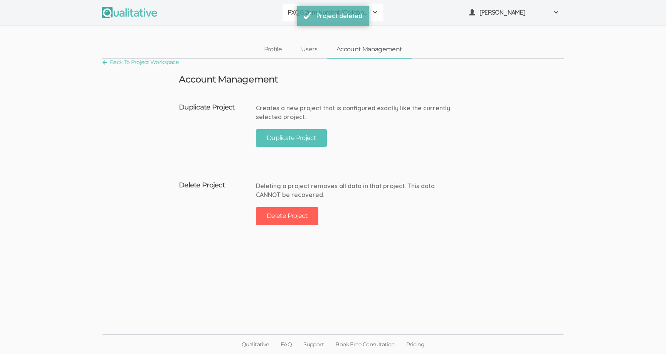
click at [307, 227] on div "Deleting a project removes all data in that project. This data CANNOT be recove…" at bounding box center [354, 205] width 197 height 55
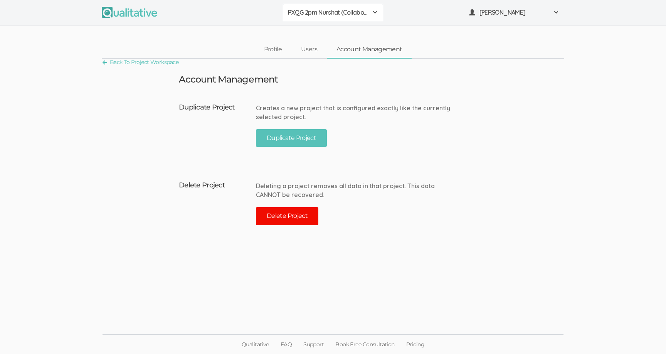
click at [313, 219] on button "Delete Project" at bounding box center [287, 216] width 62 height 18
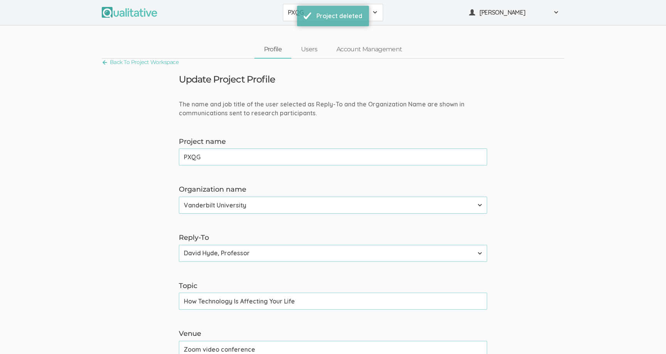
click at [373, 17] on button "PXQG" at bounding box center [333, 12] width 100 height 17
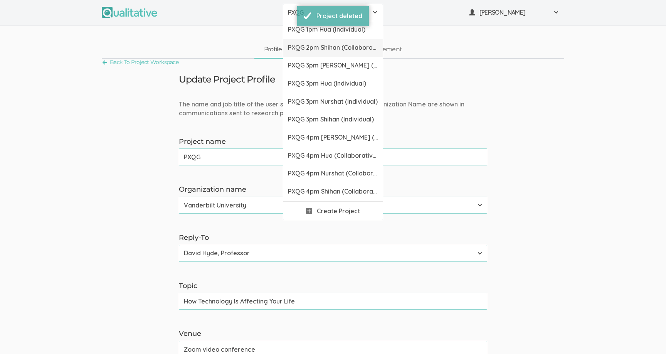
click at [361, 54] on link "PXQG 2pm Shihan (Collaborative)" at bounding box center [332, 48] width 99 height 18
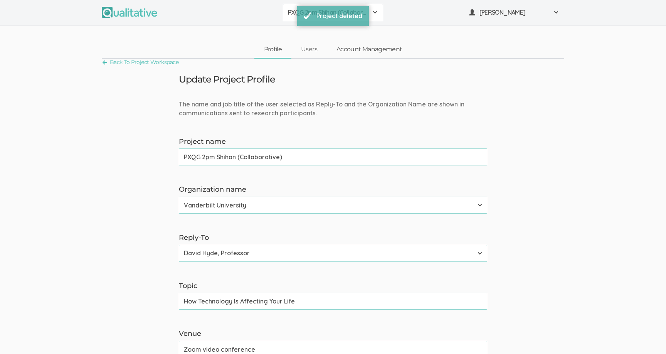
click at [361, 54] on link "Account Management" at bounding box center [369, 49] width 85 height 17
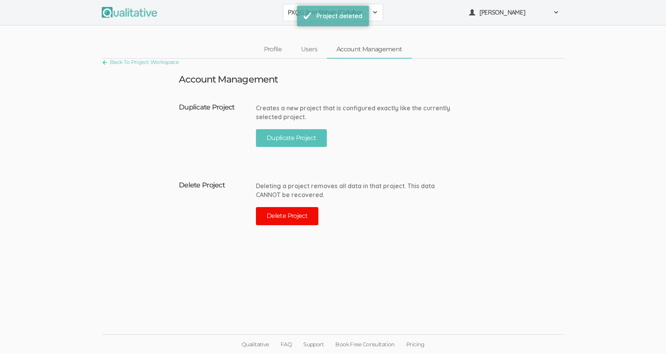
click at [309, 215] on button "Delete Project" at bounding box center [287, 216] width 62 height 18
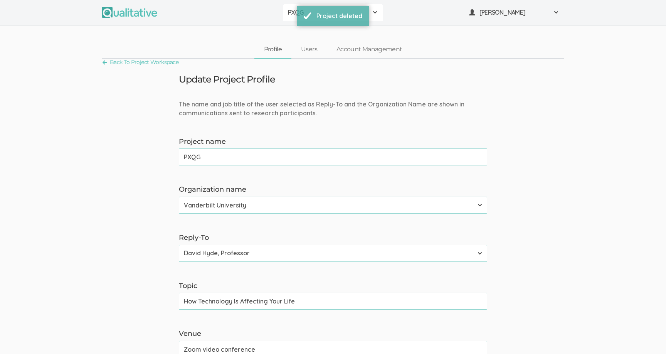
click at [376, 16] on div "PXQG" at bounding box center [333, 12] width 90 height 9
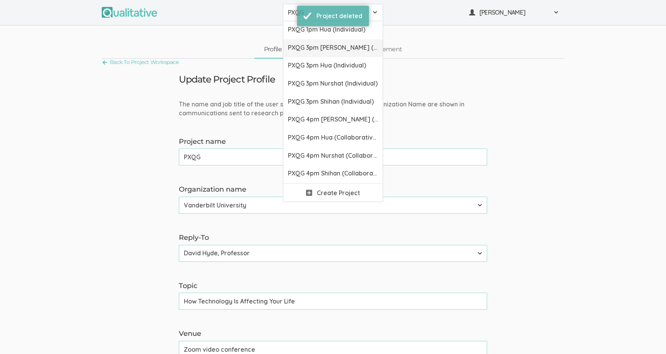
click at [371, 48] on span "PXQG 3pm Bibek (Individual)" at bounding box center [333, 47] width 90 height 9
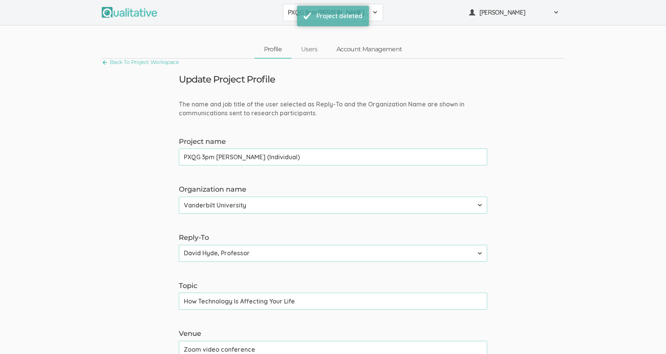
click at [372, 48] on link "Account Management" at bounding box center [369, 49] width 85 height 17
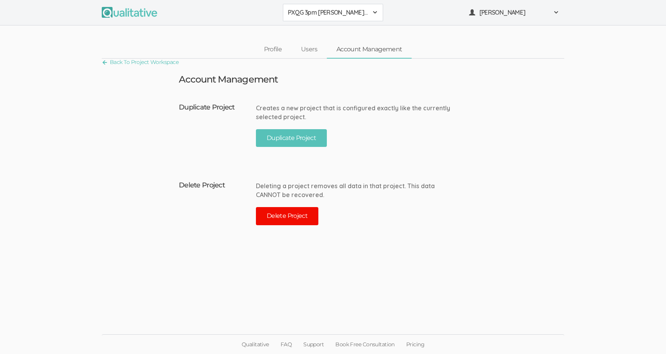
click at [292, 213] on button "Delete Project" at bounding box center [287, 216] width 62 height 18
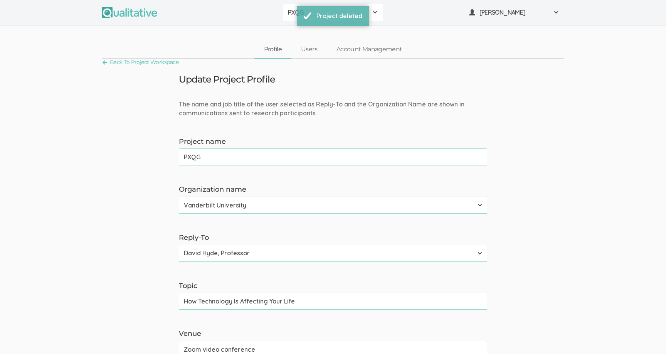
click at [372, 15] on span at bounding box center [375, 12] width 6 height 6
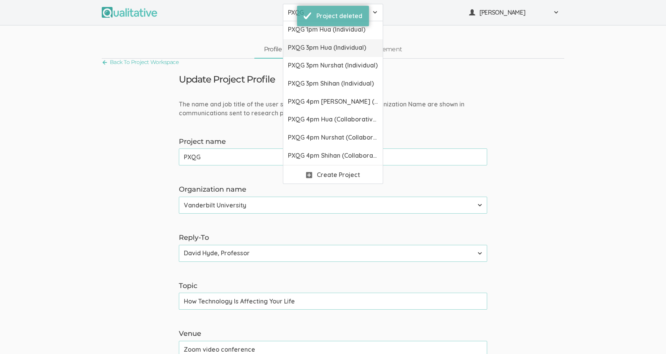
click at [370, 46] on span "PXQG 3pm Hua (Individual)" at bounding box center [333, 47] width 90 height 9
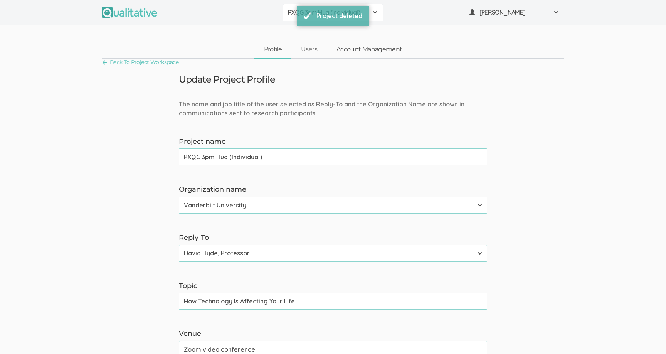
click at [372, 49] on link "Account Management" at bounding box center [369, 49] width 85 height 17
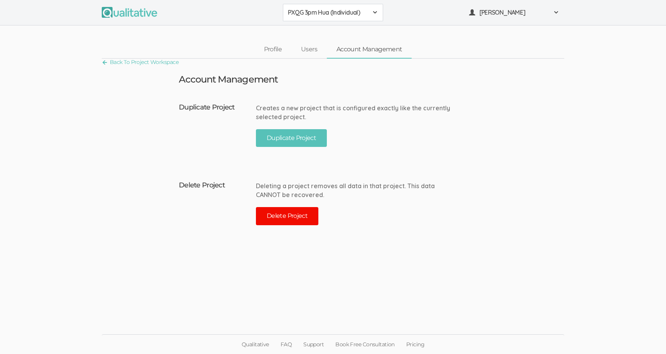
click at [302, 211] on button "Delete Project" at bounding box center [287, 216] width 62 height 18
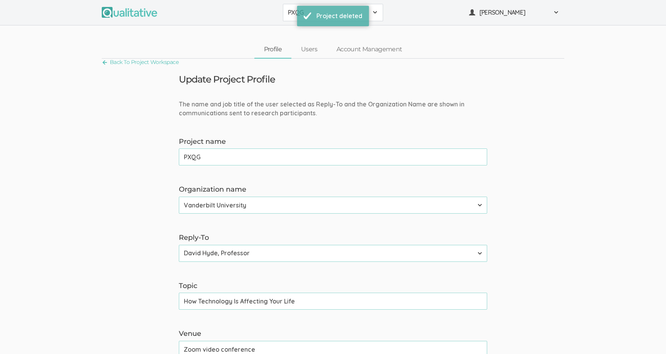
click at [376, 15] on span at bounding box center [375, 12] width 6 height 6
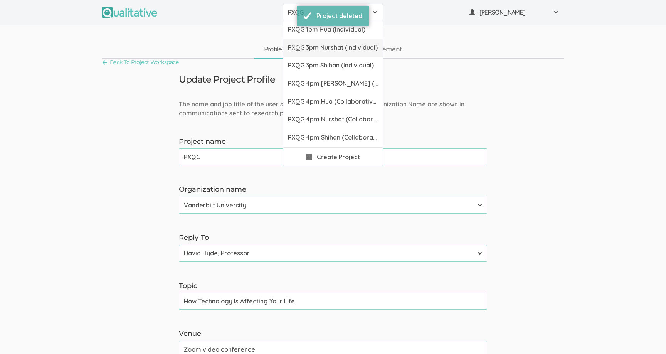
click at [372, 51] on span "PXQG 3pm Nurshat (Individual)" at bounding box center [333, 47] width 90 height 9
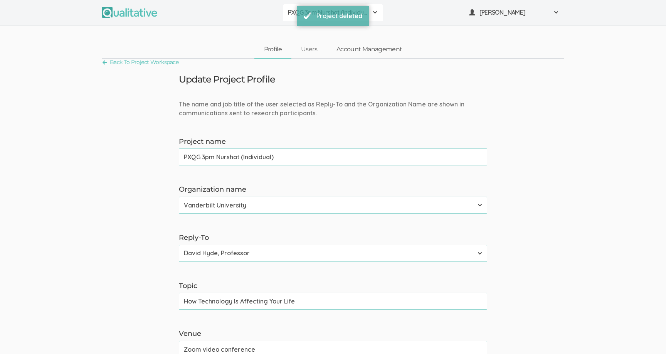
click at [372, 51] on link "Account Management" at bounding box center [369, 49] width 85 height 17
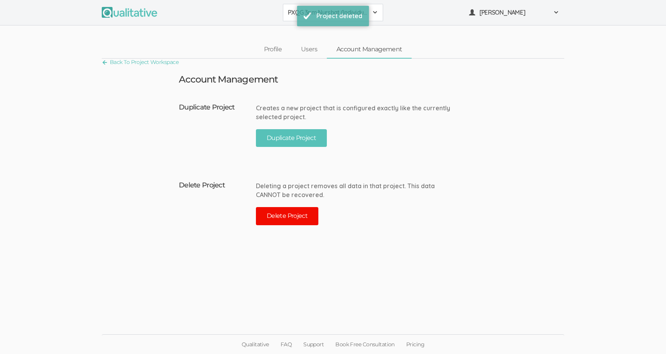
click at [310, 219] on button "Delete Project" at bounding box center [287, 216] width 62 height 18
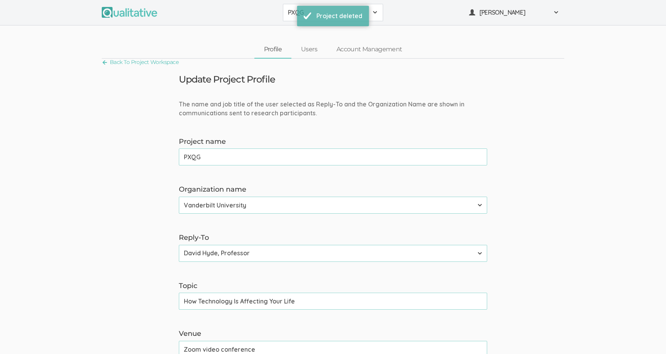
click at [376, 10] on span at bounding box center [375, 12] width 6 height 6
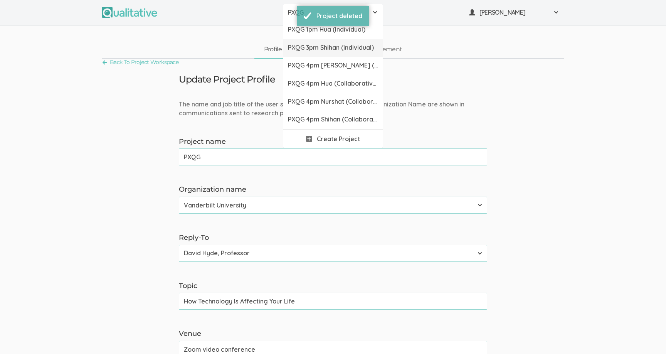
click at [370, 49] on span "PXQG 3pm Shihan (Individual)" at bounding box center [333, 47] width 90 height 9
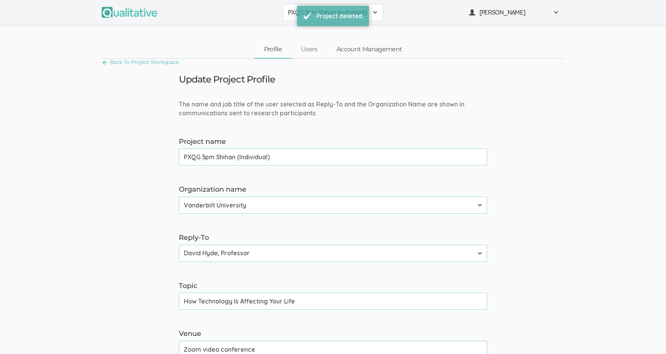
click at [370, 49] on link "Account Management" at bounding box center [369, 49] width 85 height 17
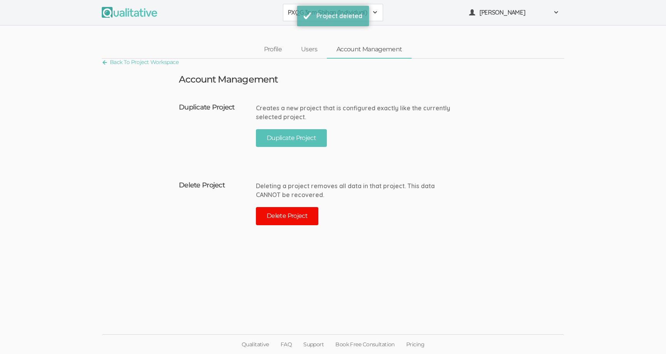
click at [307, 214] on button "Delete Project" at bounding box center [287, 216] width 62 height 18
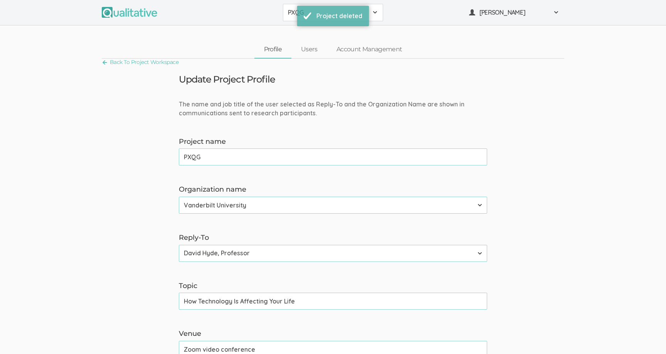
click at [376, 15] on span at bounding box center [375, 12] width 6 height 6
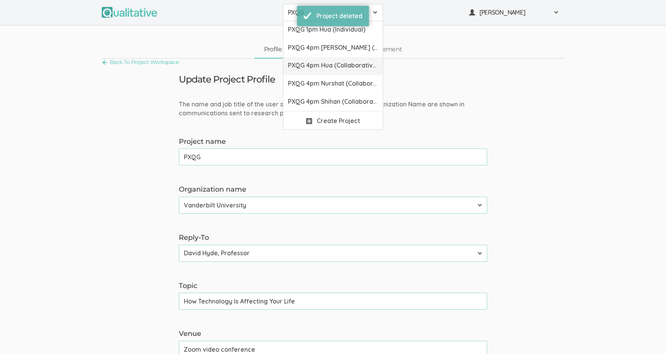
click at [366, 68] on span "PXQG 4pm Hua (Collaborative)" at bounding box center [333, 65] width 90 height 9
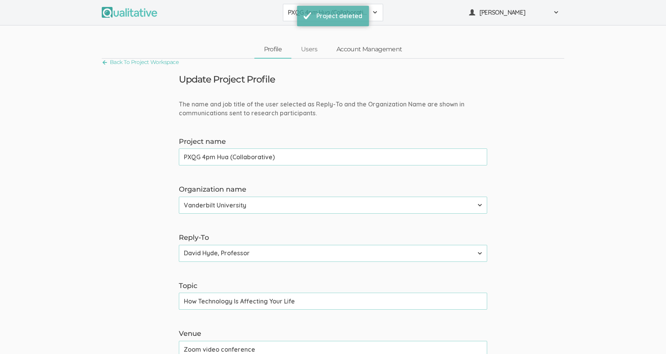
click at [361, 51] on link "Account Management" at bounding box center [369, 49] width 85 height 17
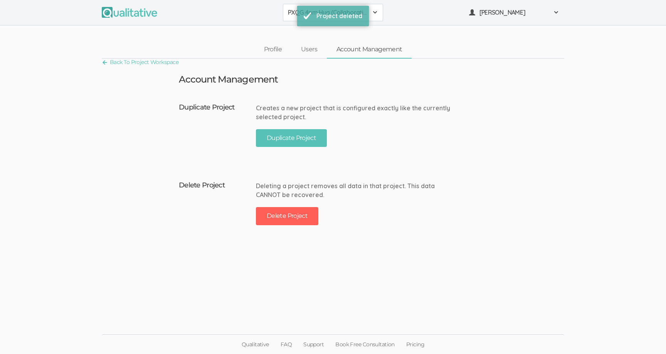
click at [294, 226] on div "Deleting a project removes all data in that project. This data CANNOT be recove…" at bounding box center [354, 205] width 197 height 55
click at [298, 219] on button "Delete Project" at bounding box center [287, 216] width 62 height 18
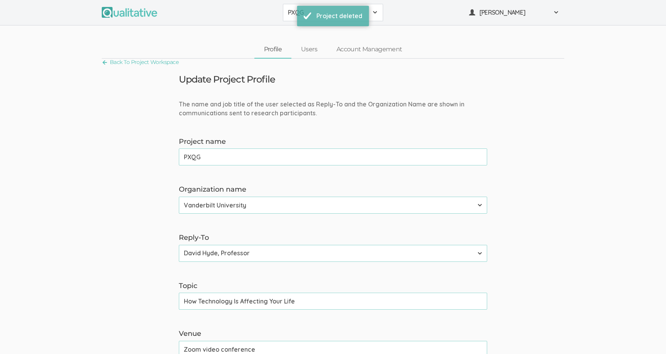
click at [372, 14] on span at bounding box center [375, 12] width 6 height 6
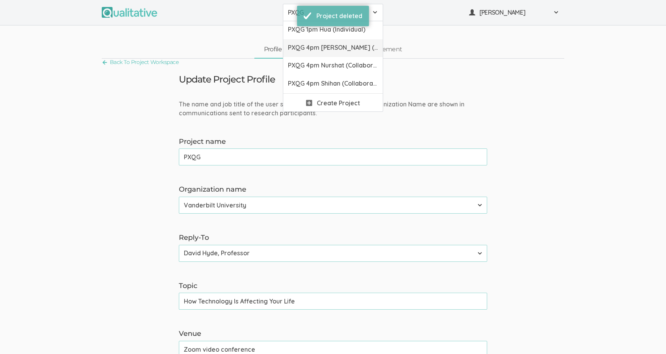
click at [357, 47] on span "PXQG 4pm Bibek (Collaborative)" at bounding box center [333, 47] width 90 height 9
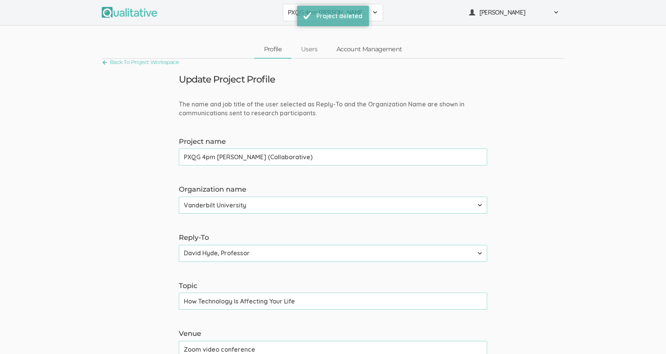
click at [359, 48] on link "Account Management" at bounding box center [369, 49] width 85 height 17
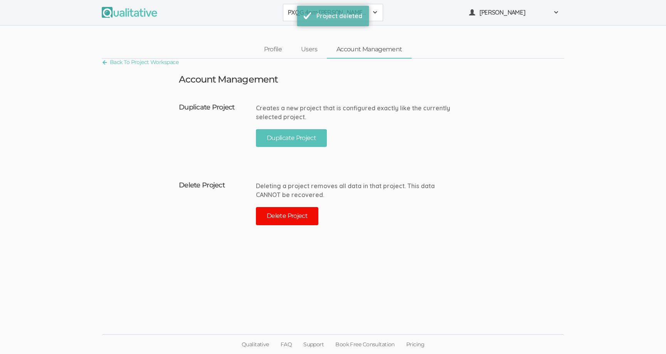
click at [304, 213] on button "Delete Project" at bounding box center [287, 216] width 62 height 18
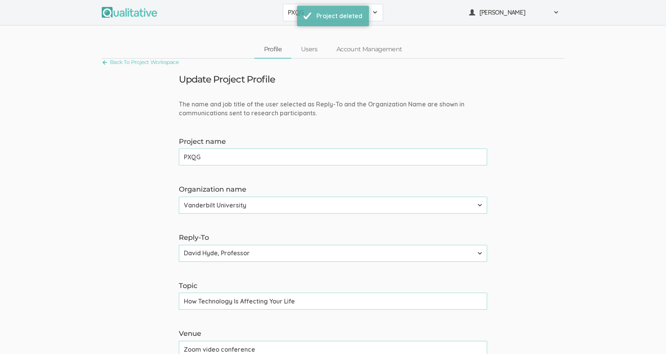
click at [377, 13] on span at bounding box center [375, 12] width 6 height 6
click at [368, 52] on link "PXQG 4pm Nurshat (Collaborative)" at bounding box center [332, 48] width 99 height 18
click at [368, 52] on link "Account Management" at bounding box center [369, 49] width 85 height 17
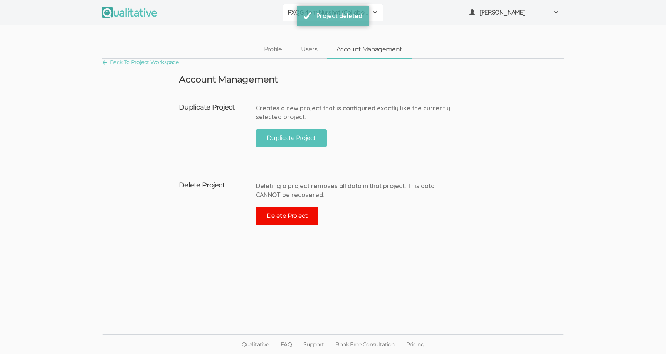
click at [302, 210] on button "Delete Project" at bounding box center [287, 216] width 62 height 18
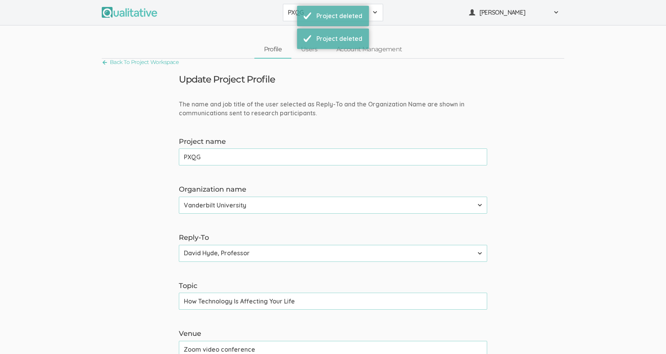
click at [376, 13] on span at bounding box center [375, 12] width 6 height 6
click at [368, 50] on span "PXQG 4pm Shihan (Collaborative)" at bounding box center [333, 47] width 90 height 9
click at [370, 51] on link "Account Management" at bounding box center [369, 49] width 85 height 17
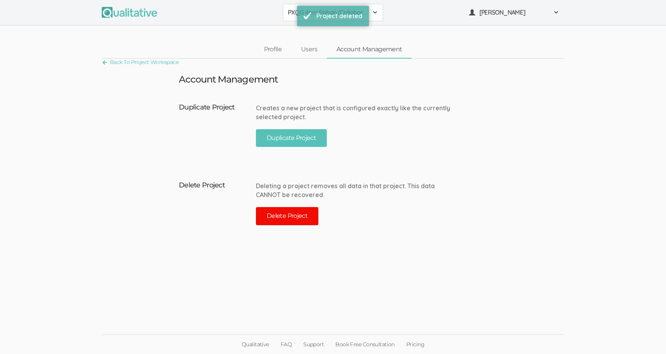
click at [304, 212] on button "Delete Project" at bounding box center [287, 216] width 62 height 18
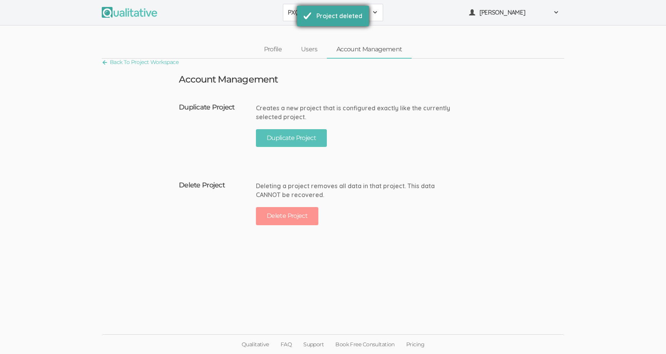
click at [368, 15] on div "Project deleted" at bounding box center [333, 16] width 72 height 20
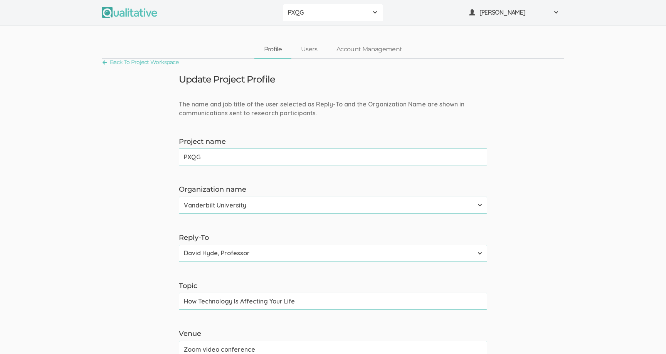
click at [368, 13] on div "PXQG" at bounding box center [333, 12] width 90 height 9
click at [358, 31] on span "PXQG 1pm Hua (Individual)" at bounding box center [333, 29] width 90 height 9
click at [331, 75] on div "Update Project Profile" at bounding box center [333, 79] width 320 height 10
click at [328, 10] on span "PXQG 1pm Hua (Individual)" at bounding box center [328, 12] width 80 height 9
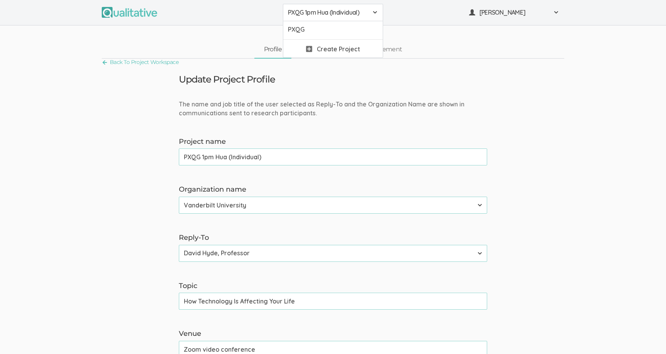
click at [329, 15] on span "PXQG 1pm Hua (Individual)" at bounding box center [328, 12] width 80 height 9
click at [327, 74] on div "Update Project Profile" at bounding box center [333, 79] width 320 height 10
click at [333, 75] on div "Update Project Profile" at bounding box center [333, 79] width 320 height 10
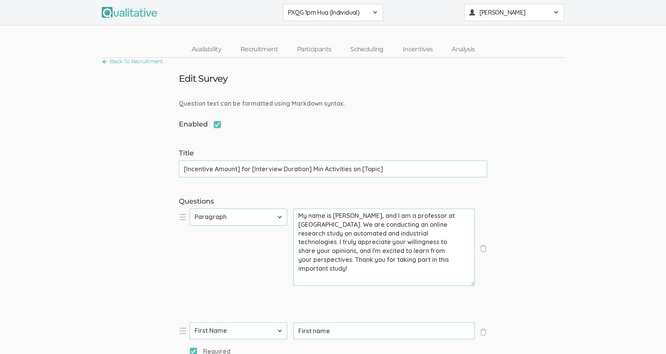
click at [494, 9] on span "[PERSON_NAME]" at bounding box center [513, 12] width 69 height 9
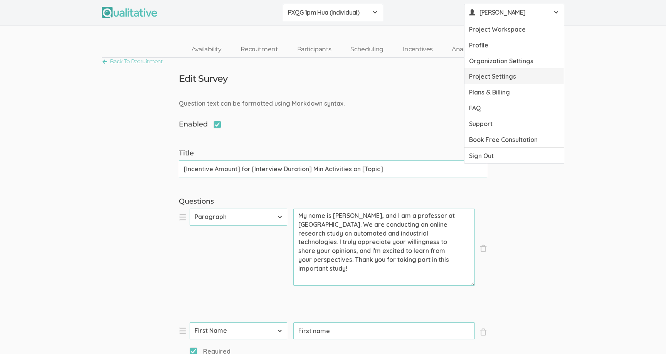
click at [480, 78] on link "Project Settings" at bounding box center [513, 76] width 99 height 16
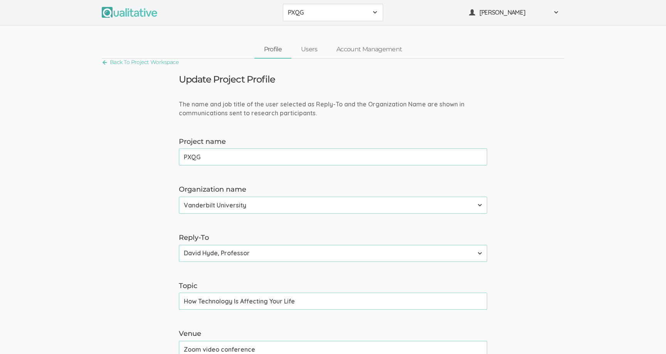
click at [374, 8] on div "PXQG" at bounding box center [333, 12] width 90 height 9
click at [354, 32] on span "PXQG 1pm Hua (Individual)" at bounding box center [333, 29] width 90 height 9
click at [185, 156] on input "PXQG 1pm Hua (Individual)" at bounding box center [333, 156] width 308 height 17
click at [186, 157] on input "Long Screener - PXQG 1pm Hua (Individual)" at bounding box center [333, 156] width 308 height 17
click at [187, 156] on input "Long Screener - PXQG 1pm Hua (Individual)" at bounding box center [333, 156] width 308 height 17
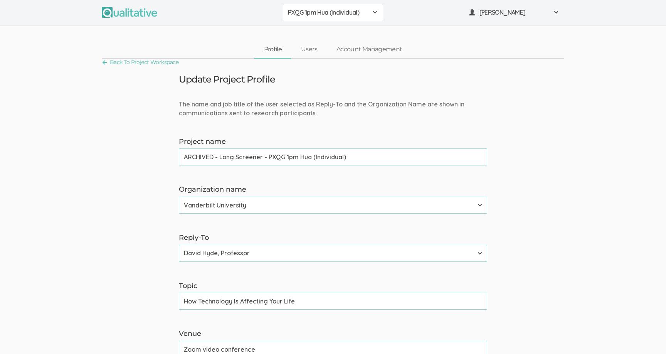
type input "ARCHIVED - Long Screener - PXQG 1pm Hua (Individual)"
click at [242, 185] on label "Organization name" at bounding box center [333, 190] width 308 height 10
click at [258, 160] on input "ARCHIVED - Long Screener - PXQG 1pm Hua (Individual)" at bounding box center [333, 156] width 308 height 17
click at [364, 9] on span "ARCHIVED - Long Screener - PXQG 1pm Hua (Individual)" at bounding box center [328, 12] width 80 height 9
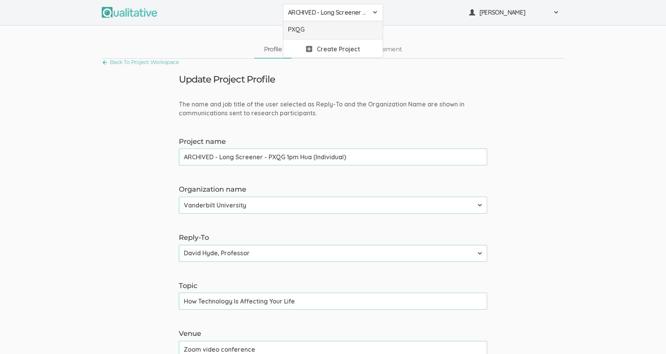
click at [358, 28] on span "PXQG" at bounding box center [333, 29] width 90 height 9
click at [325, 77] on div "Update Project Profile" at bounding box center [333, 79] width 320 height 10
click at [171, 62] on link "Back To Project Workspace" at bounding box center [140, 62] width 77 height 10
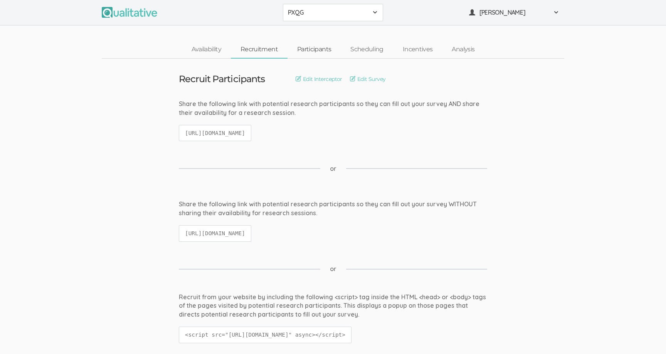
click at [323, 50] on link "Participants" at bounding box center [313, 49] width 53 height 17
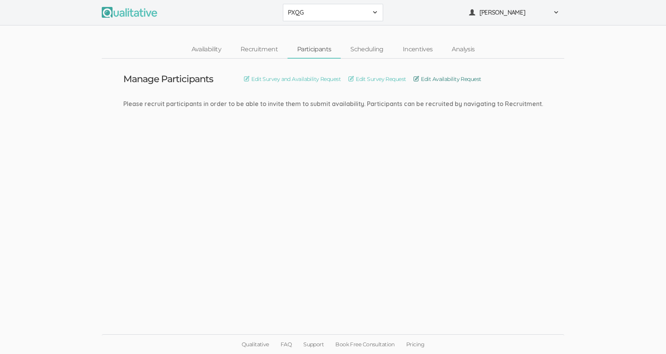
click at [426, 76] on link "Edit Availability Request" at bounding box center [446, 79] width 67 height 8
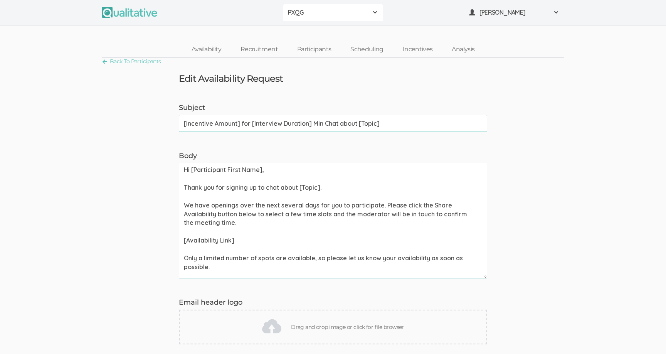
click at [371, 129] on input "[Incentive Amount] for [Interview Duration] Min Chat about [Topic]" at bounding box center [333, 123] width 308 height 17
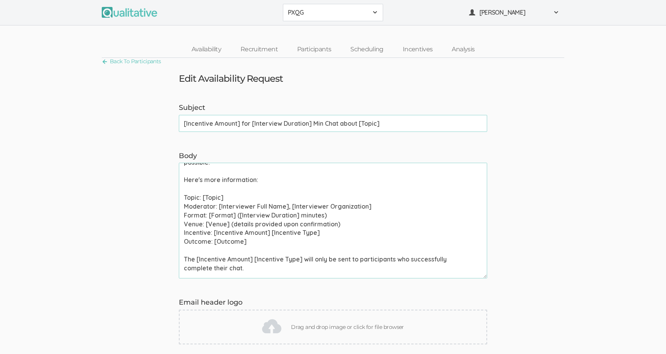
scroll to position [128, 0]
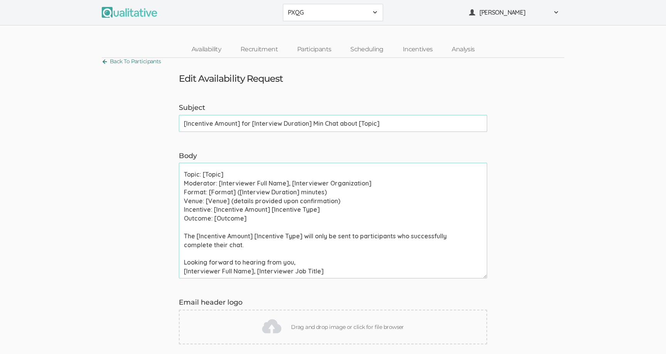
click at [113, 58] on link "Back To Participants" at bounding box center [131, 61] width 59 height 10
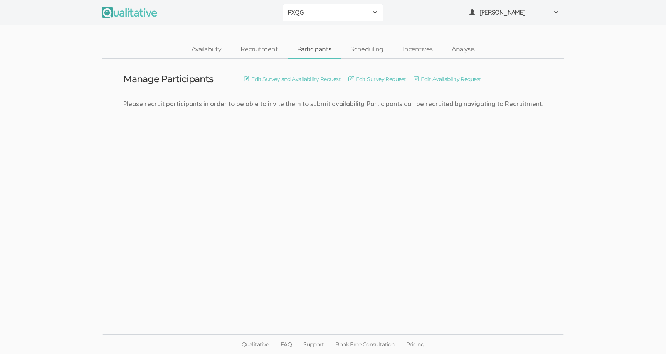
click at [364, 59] on td "Manage Participants Edit Survey and Availability Request Edit Survey Request Ed…" at bounding box center [333, 103] width 431 height 88
click at [364, 49] on link "Scheduling" at bounding box center [367, 49] width 52 height 17
click at [269, 81] on link "Edit Interview Calendar Invite" at bounding box center [253, 79] width 80 height 8
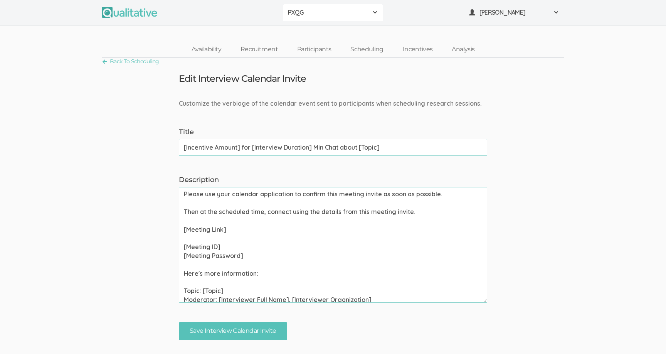
click at [435, 149] on input "[Incentive Amount] for [Interview Duration] Min Chat about [Topic]" at bounding box center [333, 147] width 308 height 17
paste input "Activities on"
type input "[Incentive Amount] for [Interview Duration] Min Activities on [Topic]"
click at [362, 221] on textarea "Please use your calendar application to confirm this meeting invite as soon as …" at bounding box center [333, 245] width 308 height 116
paste textarea "Thank you again for signing up to participate in our study on how technology is…"
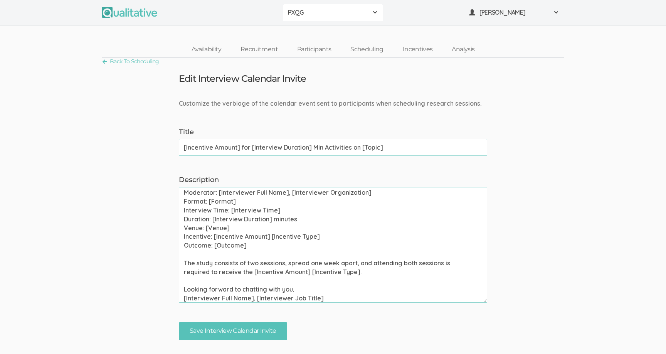
scroll to position [119, 0]
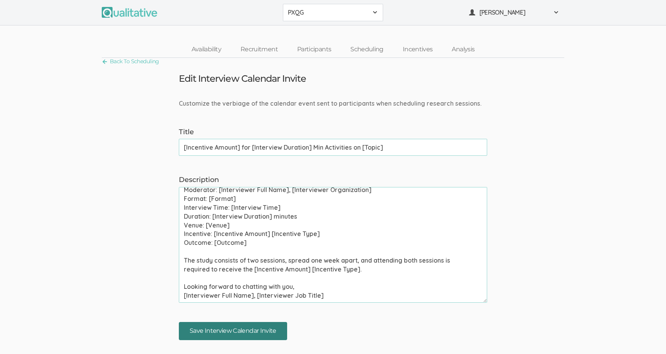
type textarea "Thank you again for signing up to participate in our study on how technology is…"
click at [232, 326] on input "Save Interview Calendar Invite" at bounding box center [233, 331] width 108 height 18
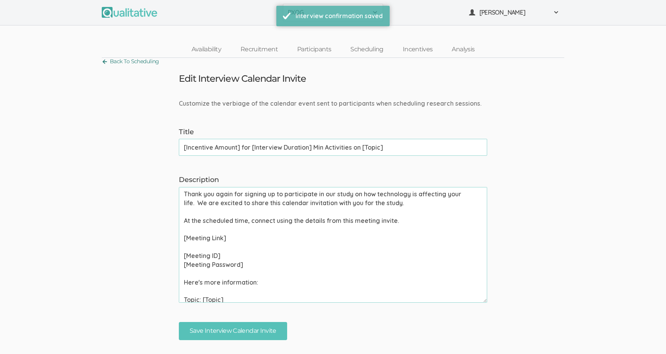
click at [149, 63] on link "Back To Scheduling" at bounding box center [130, 61] width 57 height 10
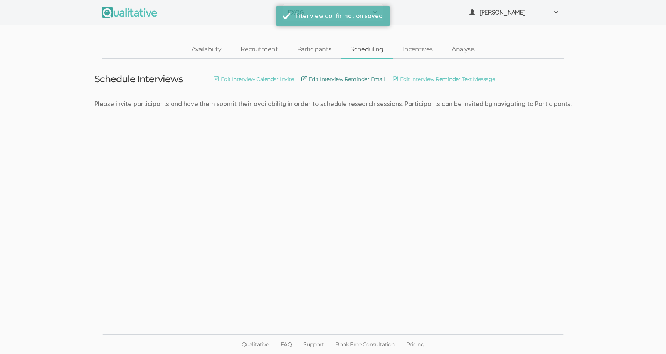
click at [354, 76] on link "Edit Interview Reminder Email" at bounding box center [343, 79] width 84 height 8
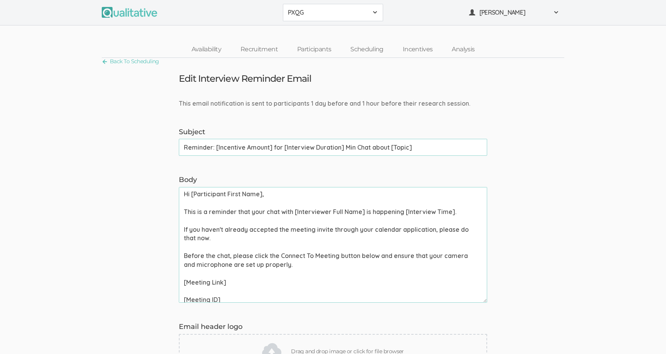
click at [382, 143] on input "Reminder: [Incentive Amount] for [Interview Duration] Min Chat about [Topic]" at bounding box center [333, 147] width 308 height 17
paste input "Activities on"
type input "Reminder: [Incentive Amount] for [Interview Duration] Min Activities on [Topic]"
click at [341, 197] on textarea "Hi [Participant First Name], This is a reminder that your chat with [Interviewe…" at bounding box center [333, 245] width 308 height 116
paste textarea "session with [Interviewer Full Name] at [Interviewer Organization] is happening…"
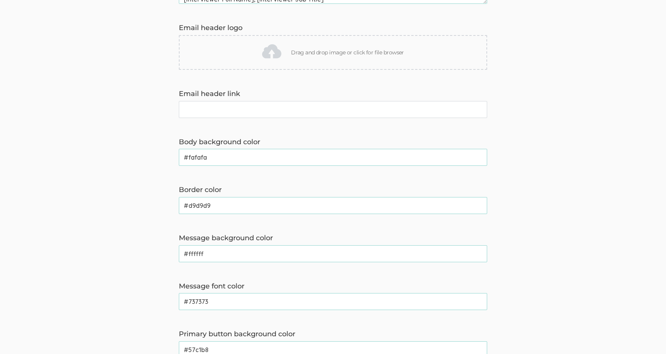
scroll to position [503, 0]
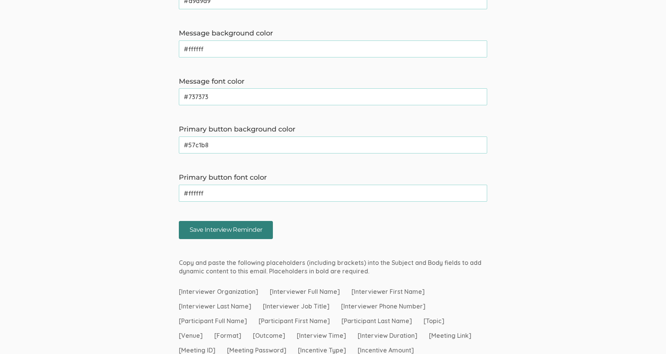
type textarea "Hi [Participant First Name], This is a reminder that your session with [Intervi…"
click at [238, 225] on input "Save Interview Reminder" at bounding box center [226, 230] width 94 height 18
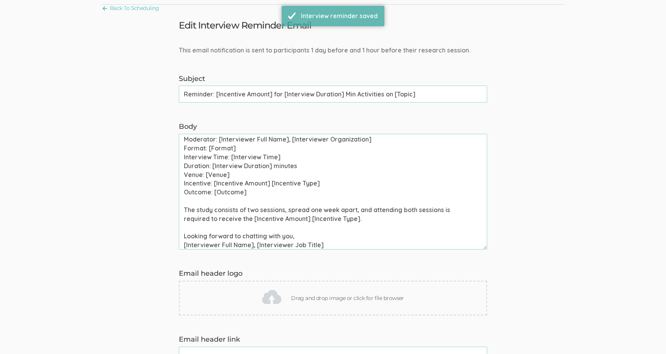
scroll to position [0, 0]
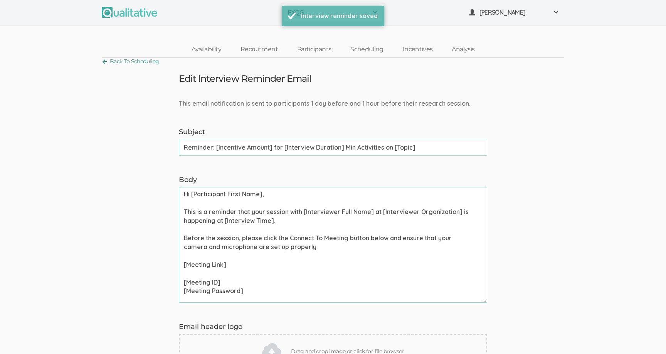
click at [144, 62] on link "Back To Scheduling" at bounding box center [130, 61] width 57 height 10
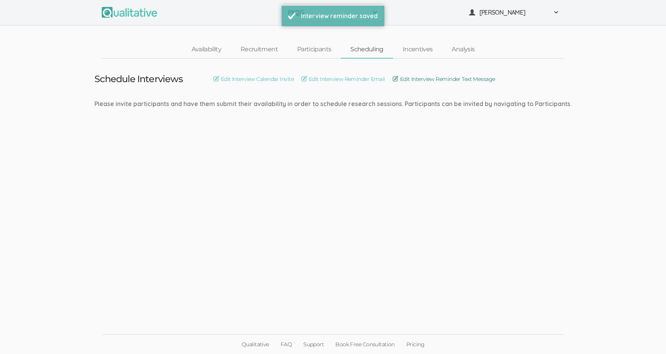
click at [435, 79] on link "Edit Interview Reminder Text Message" at bounding box center [444, 79] width 102 height 8
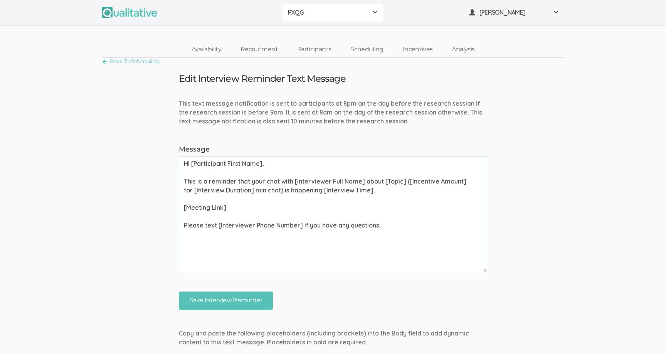
click at [346, 173] on textarea "Hi [Participant First Name], This is a reminder that your chat with [Interviewe…" at bounding box center [333, 214] width 308 height 116
paste textarea "first session with [Interviewer Full Name] about [Topic] ([Incentive Amount] fo…"
drag, startPoint x: 251, startPoint y: 181, endPoint x: 277, endPoint y: 182, distance: 25.8
click at [277, 182] on textarea "Hi [Participant First Name], This is a reminder that your first session with [I…" at bounding box center [333, 214] width 308 height 116
click at [285, 208] on textarea "Hi [Participant First Name], This is a reminder that this session with [Intervi…" at bounding box center [333, 214] width 308 height 116
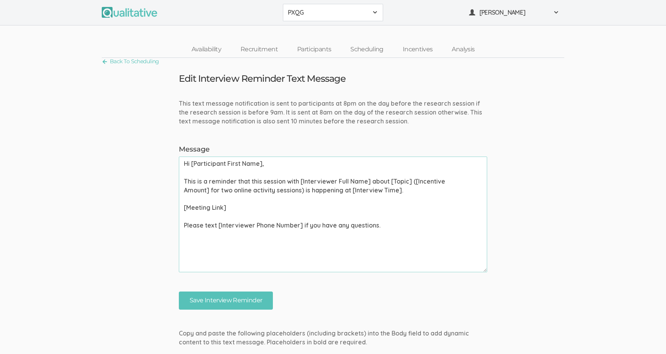
click at [287, 236] on textarea "Hi [Participant First Name], This is a reminder that this session with [Intervi…" at bounding box center [333, 214] width 308 height 116
type textarea "Hi [Participant First Name], This is a reminder that this session with [Intervi…"
click at [230, 299] on input "Save Interview Reminder" at bounding box center [226, 300] width 94 height 18
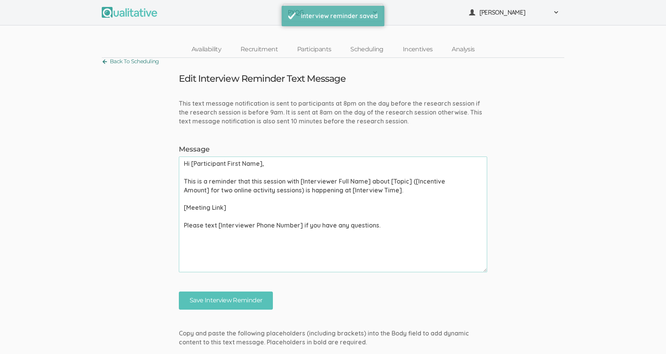
click at [138, 61] on link "Back To Scheduling" at bounding box center [130, 61] width 57 height 10
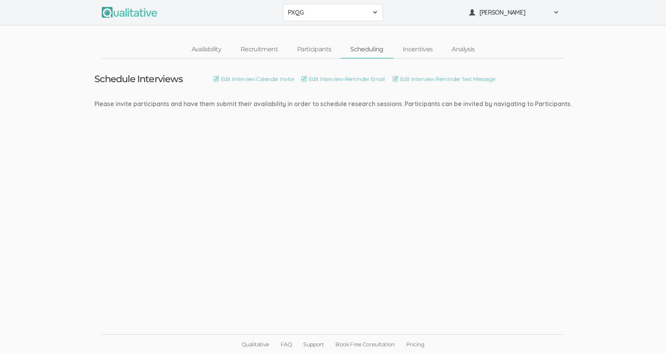
click at [320, 104] on div "Please invite participants and have them submit their availability in order to …" at bounding box center [332, 103] width 477 height 9
click at [332, 104] on div "Please invite participants and have them submit their availability in order to …" at bounding box center [332, 103] width 477 height 9
click at [489, 27] on ui-view "Availability Recruitment Participants Scheduling Incentives Analysis" at bounding box center [333, 41] width 666 height 33
click at [440, 79] on link "Edit Interview Reminder Text Message" at bounding box center [444, 79] width 102 height 8
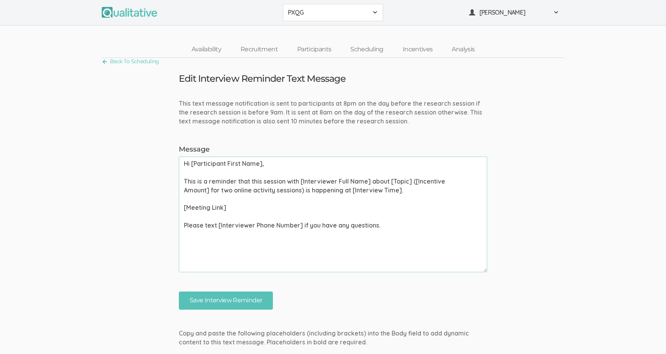
drag, startPoint x: 248, startPoint y: 181, endPoint x: 282, endPoint y: 183, distance: 33.6
click at [282, 183] on textarea "Hi [Participant First Name], This is a reminder that this session with [Intervi…" at bounding box center [333, 214] width 308 height 116
click at [282, 198] on textarea "Hi [Participant First Name], This is a reminder that this session with [Intervi…" at bounding box center [333, 214] width 308 height 116
click at [258, 182] on textarea "Hi [Participant First Name], This is a reminder that this session with [Intervi…" at bounding box center [333, 214] width 308 height 116
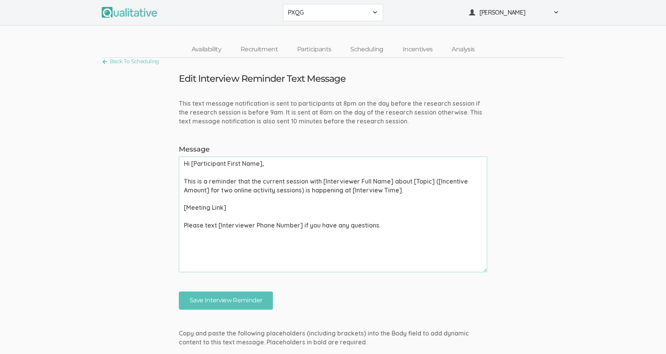
click at [260, 202] on textarea "Hi [Participant First Name], This is a reminder that the current session with […" at bounding box center [333, 214] width 308 height 116
type textarea "Hi [Participant First Name], This is a reminder that the current session with […"
click at [246, 292] on input "Save Interview Reminder" at bounding box center [226, 300] width 94 height 18
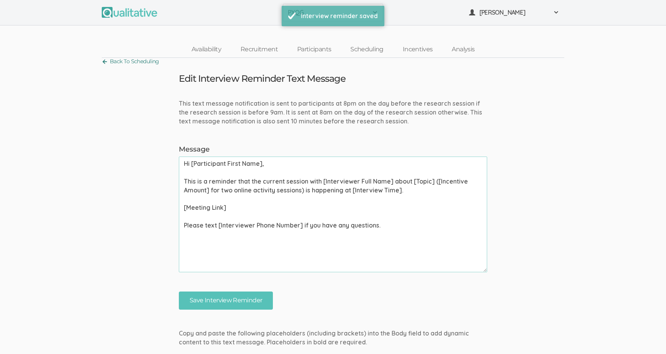
click at [140, 60] on link "Back To Scheduling" at bounding box center [130, 61] width 57 height 10
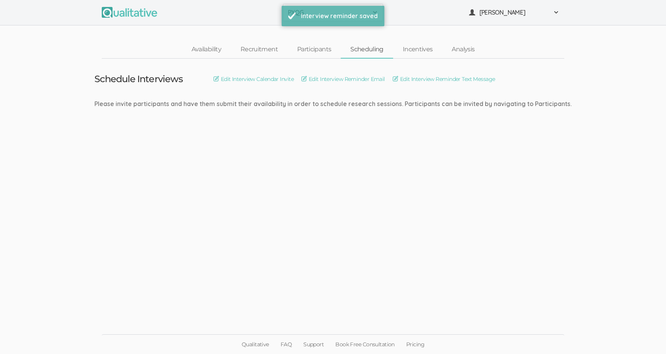
click at [336, 66] on td "Schedule Interviews Edit Interview Calendar Invite Edit Interview Reminder Emai…" at bounding box center [333, 84] width 489 height 50
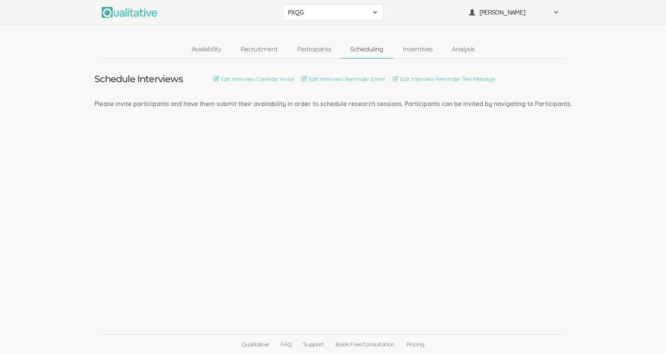
click at [331, 66] on td "Schedule Interviews Edit Interview Calendar Invite Edit Interview Reminder Emai…" at bounding box center [333, 84] width 489 height 50
drag, startPoint x: 331, startPoint y: 66, endPoint x: 335, endPoint y: 106, distance: 41.1
click at [335, 106] on td "Schedule Interviews Edit Interview Calendar Invite Edit Interview Reminder Emai…" at bounding box center [333, 84] width 489 height 50
click at [331, 113] on ui-view "Schedule Interviews Edit Interview Calendar Invite Edit Interview Reminder Emai…" at bounding box center [333, 177] width 666 height 237
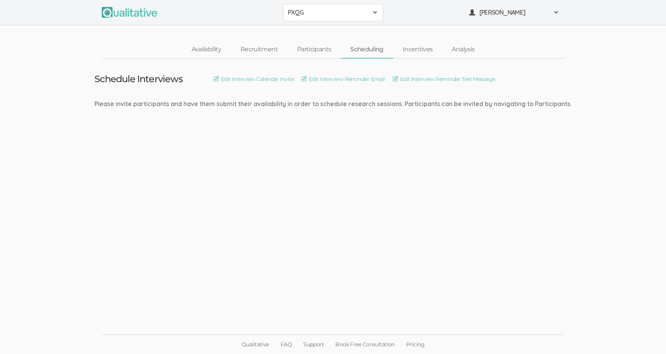
click at [332, 123] on ui-view "Schedule Interviews Edit Interview Calendar Invite Edit Interview Reminder Emai…" at bounding box center [333, 177] width 666 height 237
click at [481, 17] on button "[PERSON_NAME]" at bounding box center [514, 12] width 100 height 17
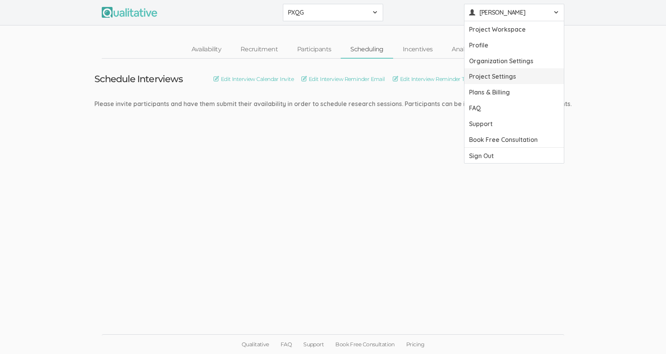
click at [490, 79] on link "Project Settings" at bounding box center [513, 76] width 99 height 16
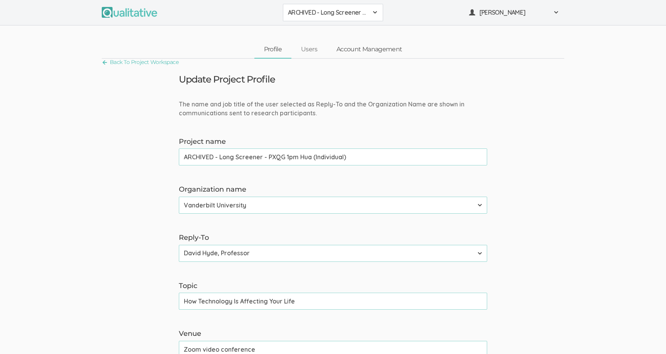
click at [367, 54] on link "Account Management" at bounding box center [369, 49] width 85 height 17
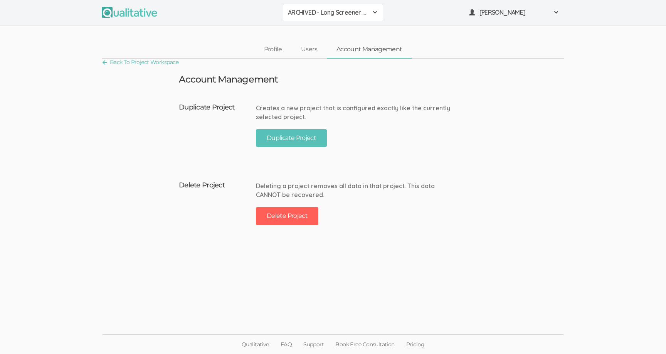
click at [347, 11] on span "ARCHIVED - Long Screener - PXQG 1pm Hua (Individual)" at bounding box center [328, 12] width 80 height 9
click at [347, 25] on span "PXQG" at bounding box center [333, 29] width 90 height 9
click at [347, 25] on ui-view "Profile Users Account Management" at bounding box center [333, 41] width 666 height 33
click at [327, 25] on div "PXQG ARCHIVED - Long Screener - PXQG 1pm Hua (Individual) PXQG Create Project D…" at bounding box center [333, 12] width 666 height 25
click at [334, 108] on div "Creates a new project that is configured exactly like the currently selected pr…" at bounding box center [354, 113] width 197 height 18
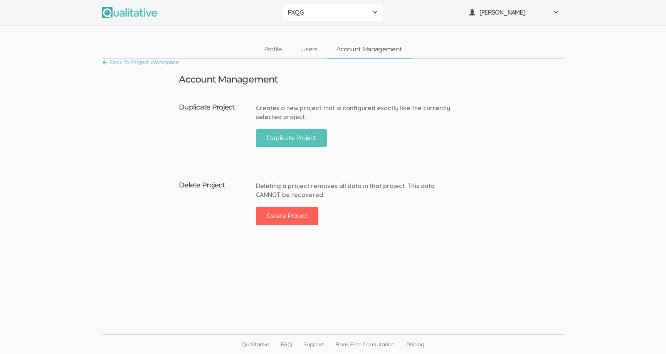
click at [334, 108] on div "Creates a new project that is configured exactly like the currently selected pr…" at bounding box center [354, 113] width 197 height 18
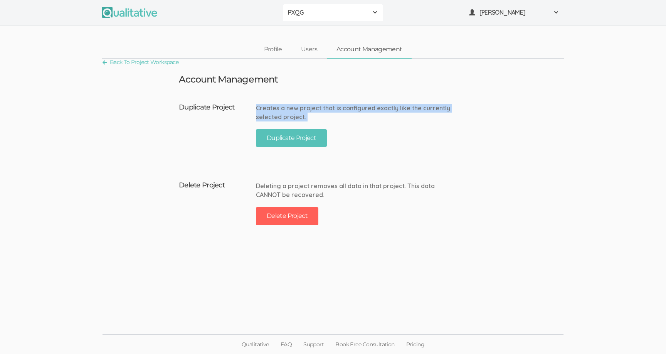
click at [334, 108] on div "Creates a new project that is configured exactly like the currently selected pr…" at bounding box center [354, 113] width 197 height 18
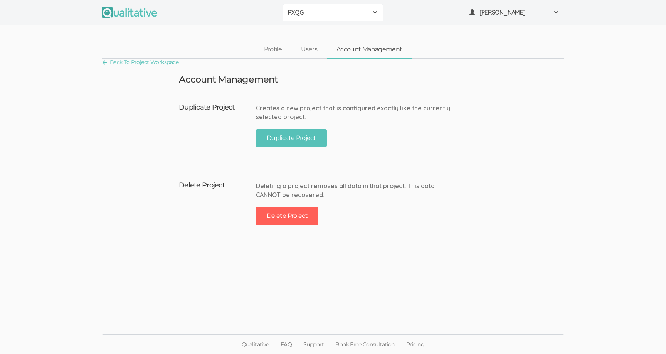
click at [338, 192] on div "Deleting a project removes all data in that project. This data CANNOT be recove…" at bounding box center [354, 190] width 197 height 18
click at [172, 64] on link "Back To Project Workspace" at bounding box center [140, 62] width 77 height 10
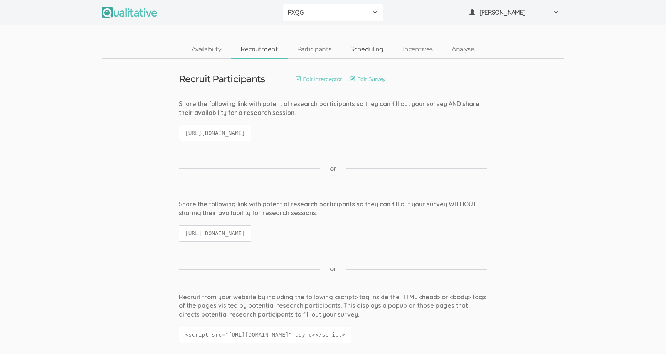
click at [360, 49] on link "Scheduling" at bounding box center [367, 49] width 52 height 17
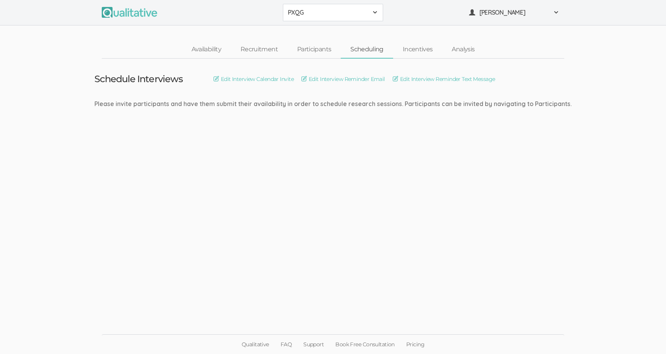
click at [320, 104] on div "Please invite participants and have them submit their availability in order to …" at bounding box center [332, 103] width 477 height 9
click at [319, 104] on div "Please invite participants and have them submit their availability in order to …" at bounding box center [332, 103] width 477 height 9
click at [320, 104] on div "Please invite participants and have them submit their availability in order to …" at bounding box center [332, 103] width 477 height 9
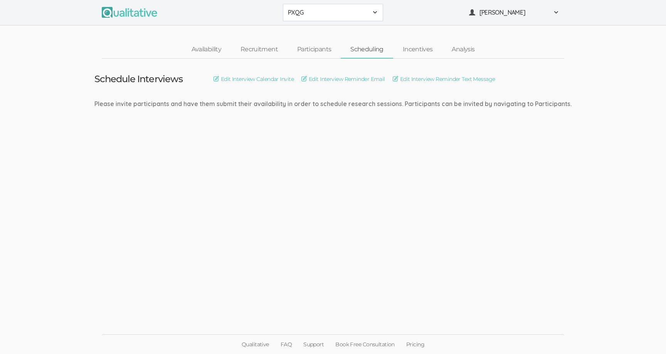
click at [320, 104] on div "Please invite participants and have them submit their availability in order to …" at bounding box center [332, 103] width 477 height 9
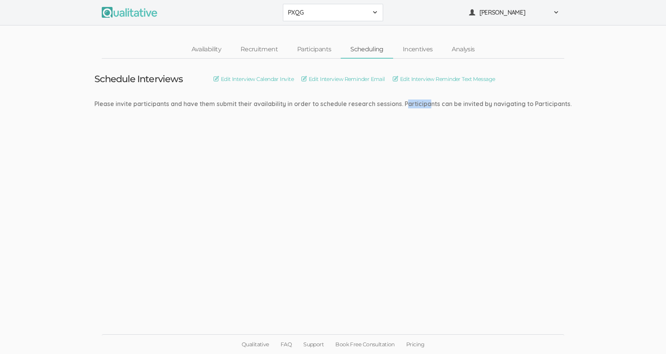
click at [320, 104] on div "Please invite participants and have them submit their availability in order to …" at bounding box center [332, 103] width 477 height 9
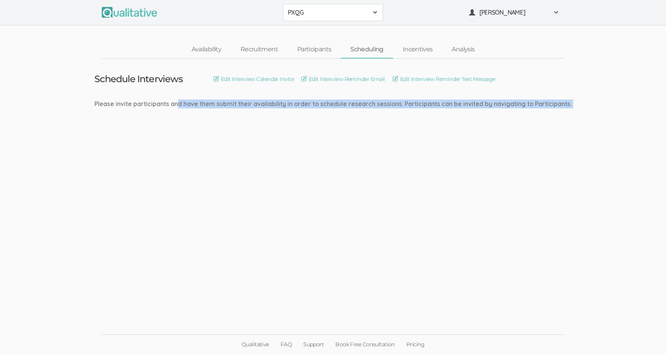
click at [320, 104] on div "Please invite participants and have them submit their availability in order to …" at bounding box center [332, 103] width 477 height 9
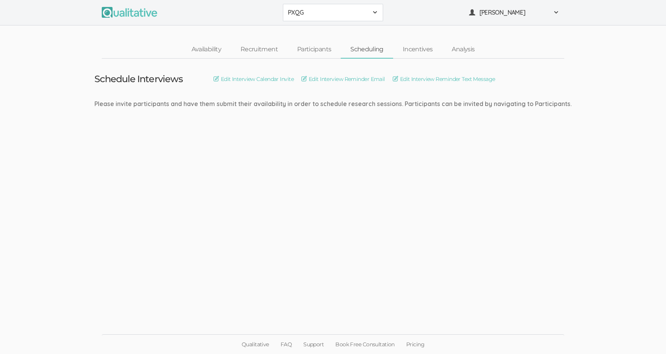
click at [320, 104] on div "Please invite participants and have them submit their availability in order to …" at bounding box center [332, 103] width 477 height 9
click at [309, 55] on link "Participants" at bounding box center [313, 49] width 53 height 17
click at [272, 50] on link "Recruitment" at bounding box center [259, 49] width 57 height 17
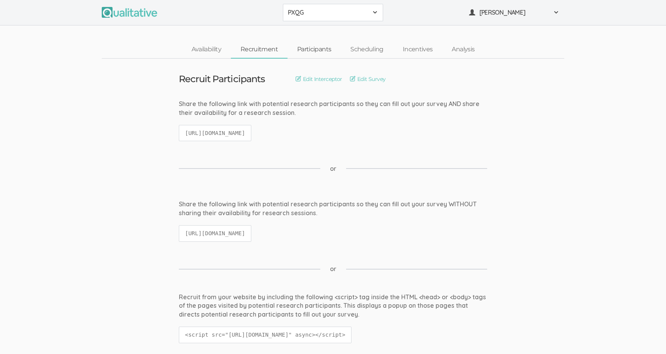
click at [303, 49] on link "Participants" at bounding box center [313, 49] width 53 height 17
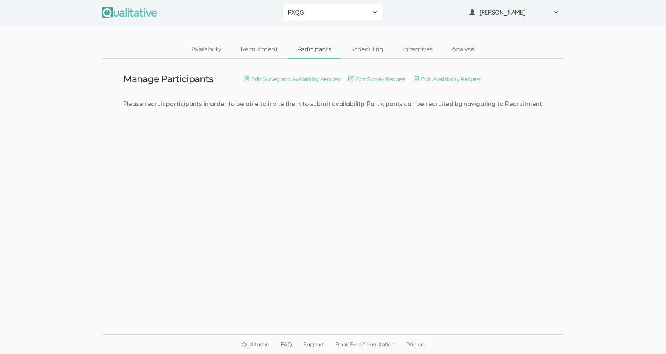
click at [342, 23] on div "PXQG ARCHIVED - Long Screener - PXQG 1pm Hua (Individual) PXQG Create Project D…" at bounding box center [333, 12] width 666 height 25
click at [314, 15] on span "PXQG" at bounding box center [328, 12] width 80 height 9
click at [480, 20] on button "[PERSON_NAME]" at bounding box center [514, 12] width 100 height 17
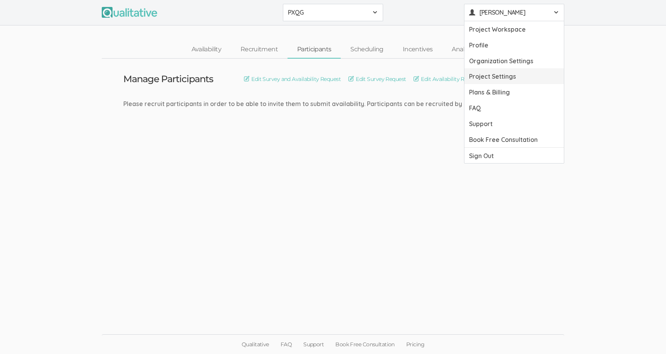
click at [492, 78] on link "Project Settings" at bounding box center [513, 76] width 99 height 16
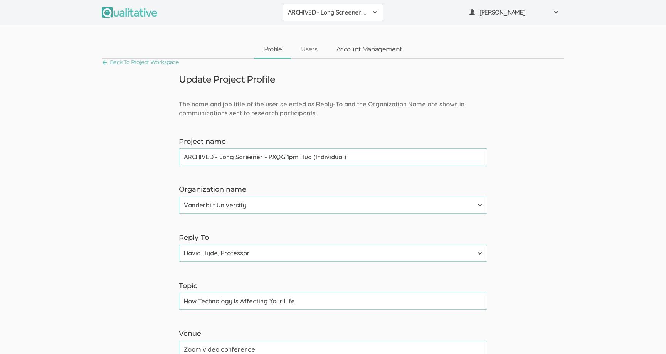
click at [362, 43] on link "Account Management" at bounding box center [369, 49] width 85 height 17
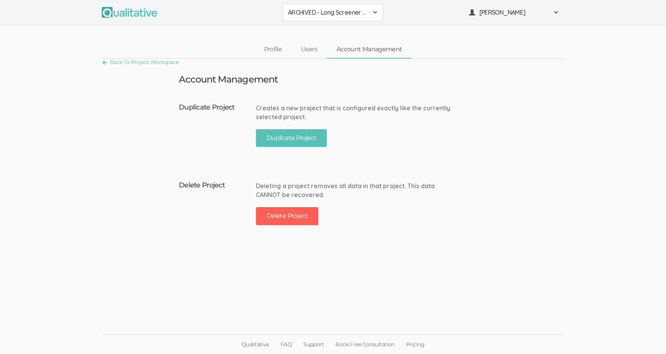
click at [340, 3] on div "ARCHIVED - Long Screener - PXQG 1pm Hua (Individual) ARCHIVED - Long Screener -…" at bounding box center [333, 12] width 666 height 25
click at [340, 12] on span "ARCHIVED - Long Screener - PXQG 1pm Hua (Individual)" at bounding box center [328, 12] width 80 height 9
click at [339, 25] on span "PXQG" at bounding box center [333, 29] width 90 height 9
click at [303, 139] on button "Duplicate Project" at bounding box center [291, 138] width 71 height 18
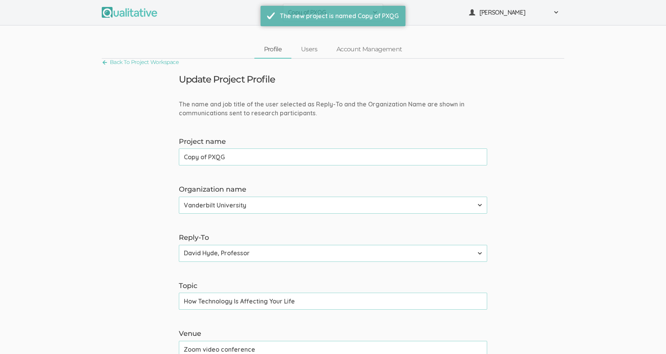
click at [302, 155] on input "Copy of PXQG" at bounding box center [333, 156] width 308 height 17
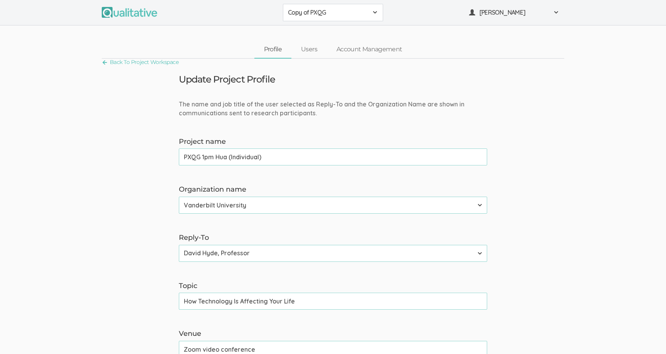
type input "PXQG 1pm Hua (Individual)"
click at [350, 55] on link "Account Management" at bounding box center [369, 49] width 85 height 17
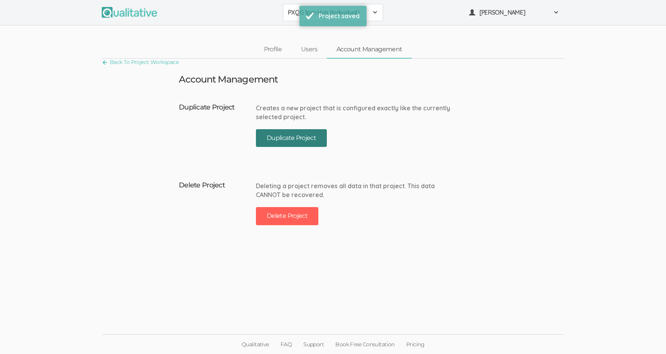
click at [312, 142] on button "Duplicate Project" at bounding box center [291, 138] width 71 height 18
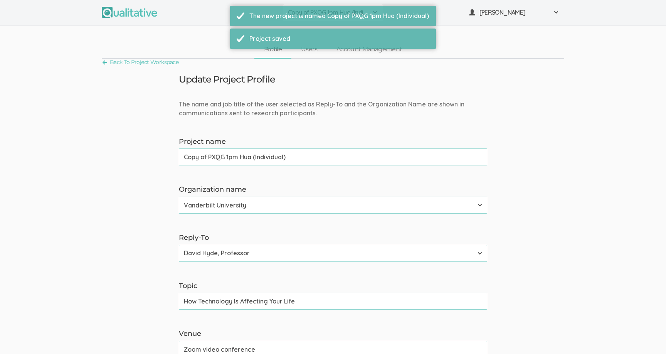
click at [285, 146] on label "Project name" at bounding box center [333, 142] width 308 height 10
click at [285, 148] on input "Copy of PXQG 1pm Hua (Individual)" at bounding box center [333, 156] width 308 height 17
click at [272, 158] on input "Copy of PXQG 1pm Hua (Individual)" at bounding box center [333, 156] width 308 height 17
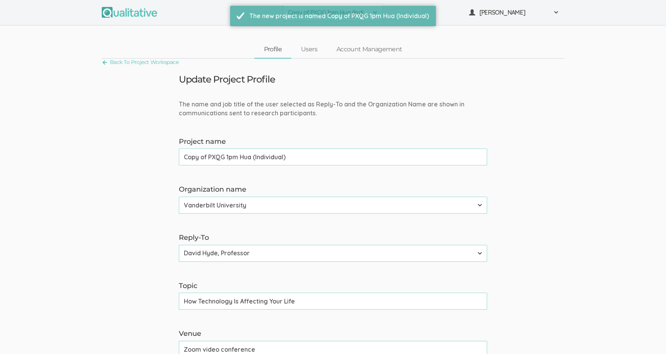
paste input "text"
click at [204, 158] on input "PXQG 1pm Hua (Individual)" at bounding box center [333, 156] width 308 height 17
click at [237, 152] on input "PXQG 2pm Hua (Individual)" at bounding box center [333, 156] width 308 height 17
click at [237, 156] on input "PXQG 2pm Hua (Individual)" at bounding box center [333, 156] width 308 height 17
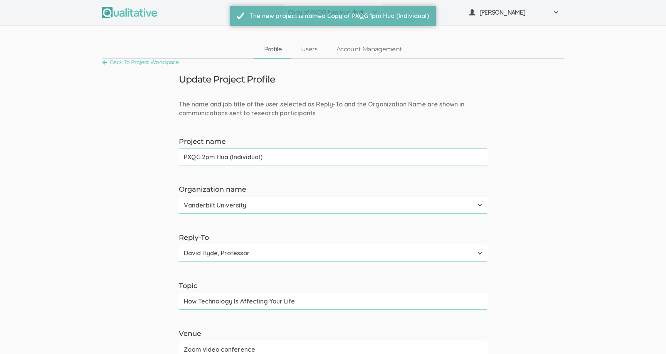
click at [237, 156] on input "PXQG 2pm Hua (Individual)" at bounding box center [333, 156] width 308 height 17
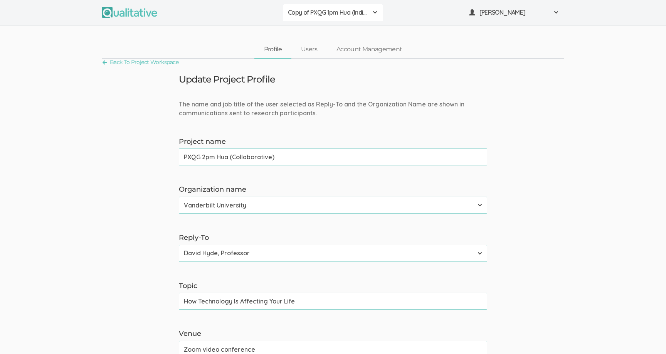
type input "PXQG 2pm Hua (Collaborative)"
click at [353, 49] on link "Account Management" at bounding box center [369, 49] width 85 height 17
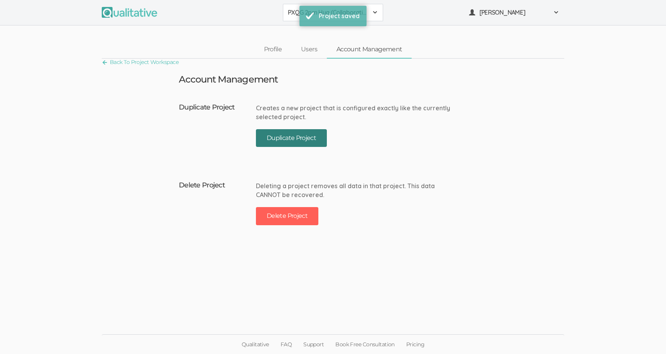
click at [313, 132] on button "Duplicate Project" at bounding box center [291, 138] width 71 height 18
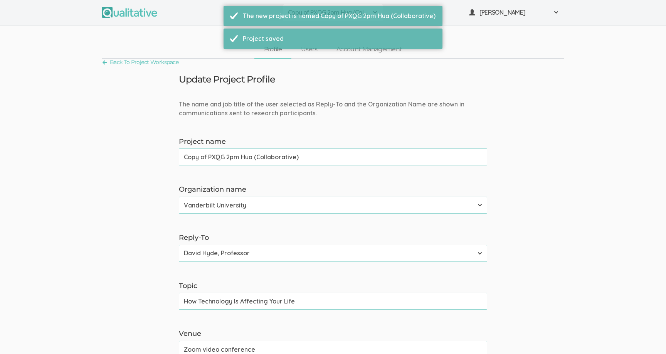
click at [260, 155] on input "Copy of PXQG 2pm Hua (Collaborative)" at bounding box center [333, 156] width 308 height 17
click at [203, 158] on input "PXQG 1pm Hua (Individual)" at bounding box center [333, 156] width 308 height 17
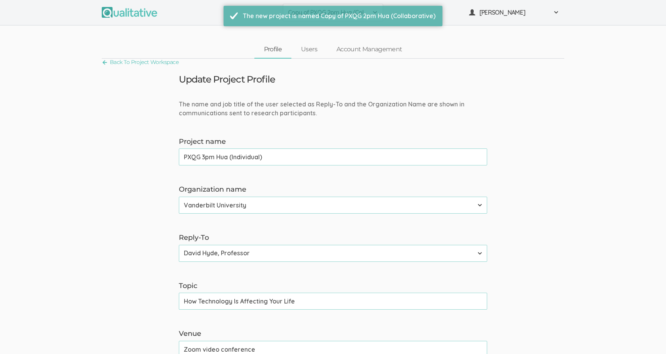
type input "PXQG 3pm Hua (Individual)"
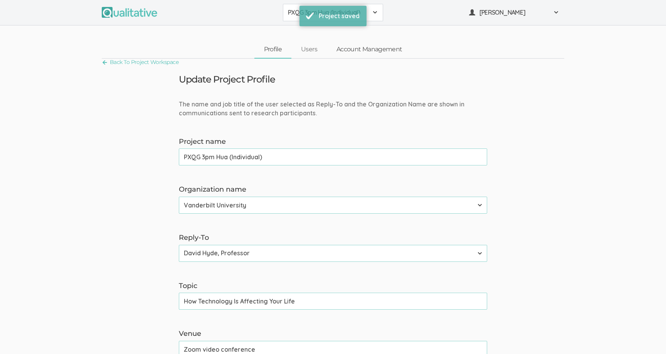
click at [351, 55] on link "Account Management" at bounding box center [369, 49] width 85 height 17
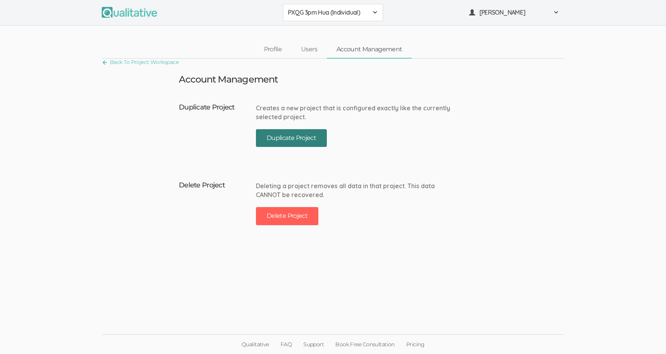
click at [292, 146] on button "Duplicate Project" at bounding box center [291, 138] width 71 height 18
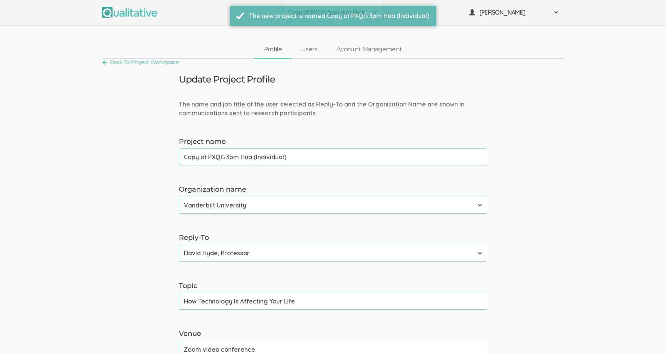
click at [282, 153] on input "Copy of PXQG 3pm Hua (Individual)" at bounding box center [333, 156] width 308 height 17
click at [206, 157] on input "PXQG 1pm Hua (Individual)" at bounding box center [333, 156] width 308 height 17
click at [227, 158] on input "PXQG 4pm Hua (Individual)" at bounding box center [333, 156] width 308 height 17
click at [234, 158] on input "PXQG 4pm Hua (Individual)" at bounding box center [333, 156] width 308 height 17
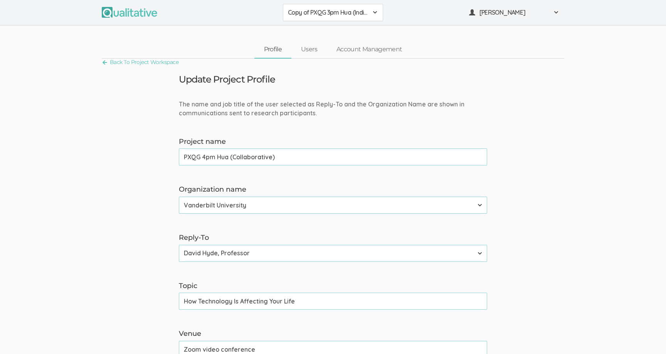
type input "PXQG 4pm Hua (Collaborative)"
click at [350, 54] on link "Account Management" at bounding box center [369, 49] width 85 height 17
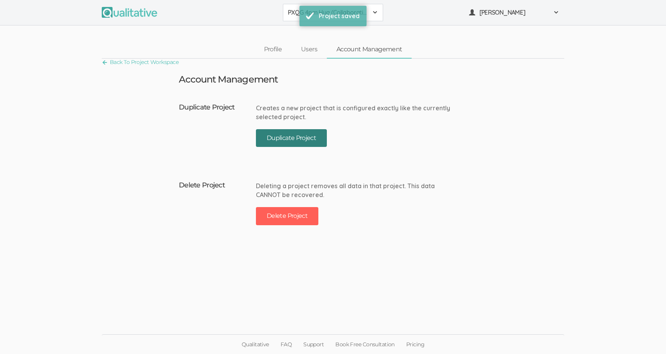
click at [283, 142] on button "Duplicate Project" at bounding box center [291, 138] width 71 height 18
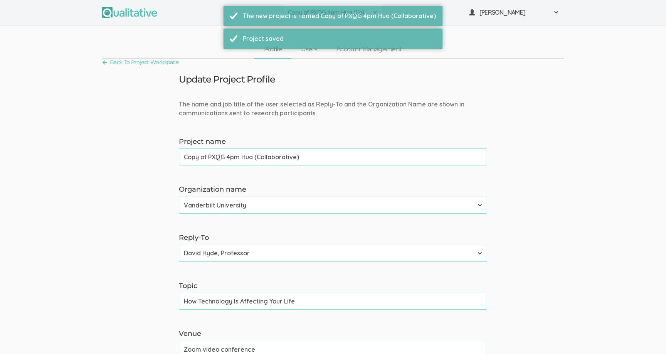
click at [264, 161] on input "Copy of PXQG 4pm Hua (Collaborative)" at bounding box center [333, 156] width 308 height 17
click at [225, 159] on input "PXQG 1pm Hua (Individual)" at bounding box center [333, 156] width 308 height 17
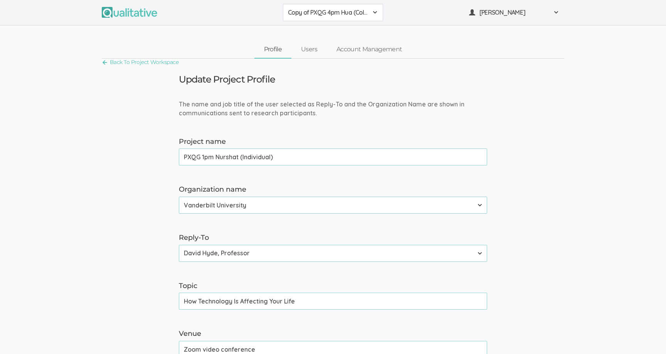
click at [256, 158] on input "PXQG 1pm Nurshat (Individual)" at bounding box center [333, 156] width 308 height 17
type input "PXQG 1pm Nurshat (Individual)"
click at [363, 52] on link "Account Management" at bounding box center [369, 49] width 85 height 17
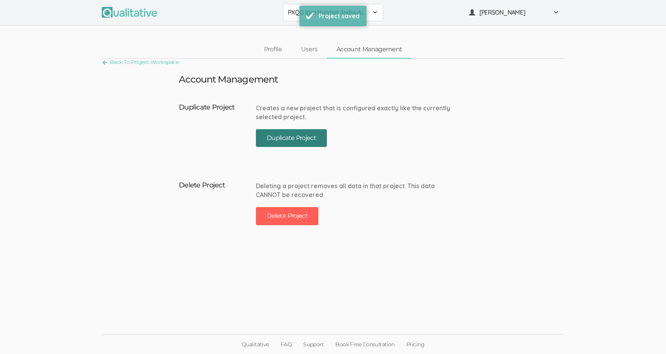
click at [299, 144] on button "Duplicate Project" at bounding box center [291, 138] width 71 height 18
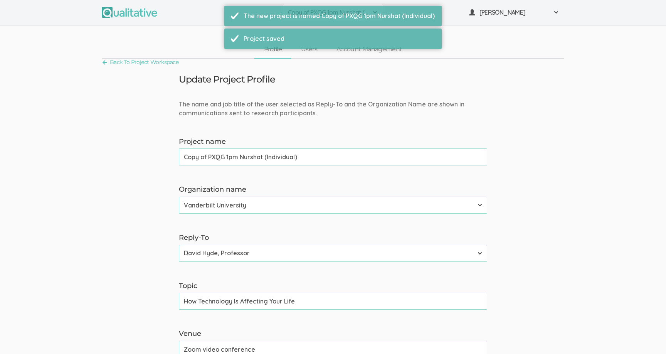
click at [238, 155] on input "Copy of PXQG 1pm Nurshat (Individual)" at bounding box center [333, 156] width 308 height 17
click at [205, 158] on input "PXQG 1pm Nurshat (Individual)" at bounding box center [333, 156] width 308 height 17
click at [262, 154] on input "PXQG 2pm Nurshat (Individual)" at bounding box center [333, 156] width 308 height 17
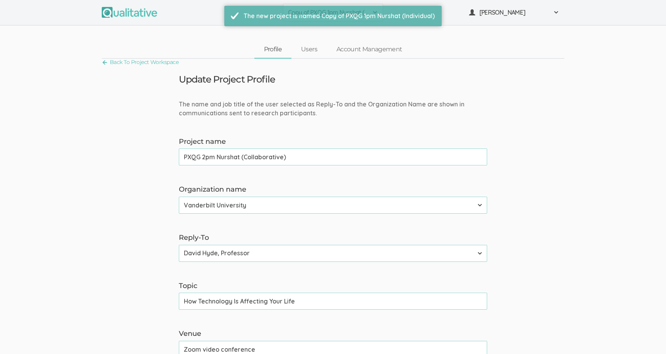
type input "PXQG 2pm Nurshat (Collaborative)"
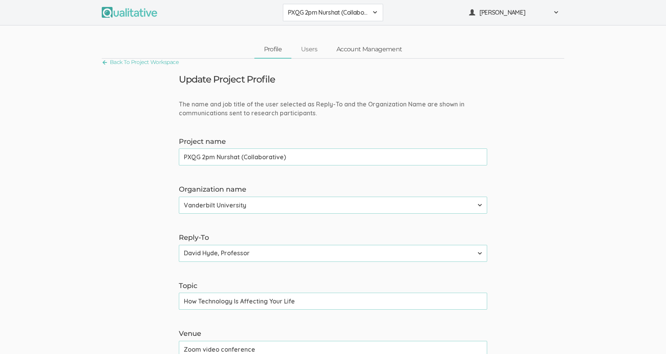
click at [358, 47] on link "Account Management" at bounding box center [369, 49] width 85 height 17
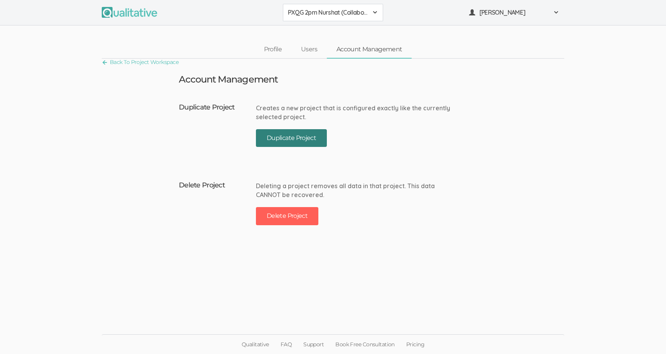
click at [282, 139] on button "Duplicate Project" at bounding box center [291, 138] width 71 height 18
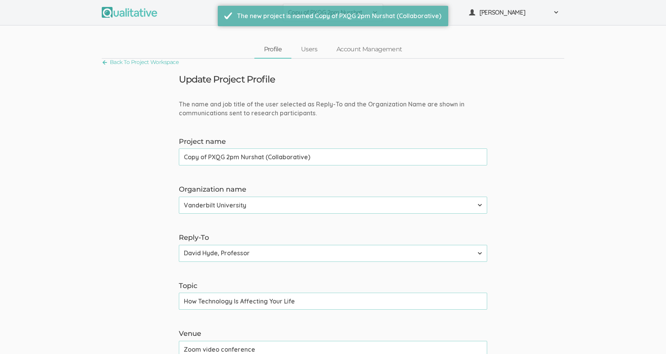
click at [255, 154] on input "Copy of PXQG 2pm Nurshat (Collaborative)" at bounding box center [333, 156] width 308 height 17
click at [205, 159] on input "PXQG 1pm Nurshat (Individual)" at bounding box center [333, 156] width 308 height 17
type input "PXQG 3pm Nurshat (Individual)"
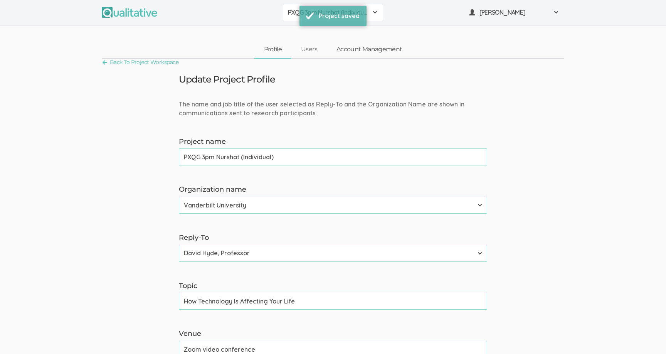
click at [361, 55] on link "Account Management" at bounding box center [369, 49] width 85 height 17
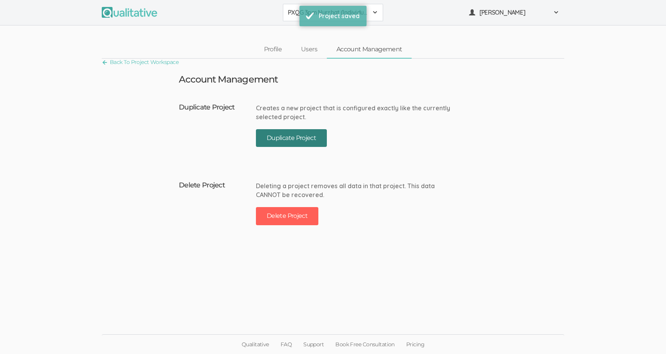
click at [291, 136] on button "Duplicate Project" at bounding box center [291, 138] width 71 height 18
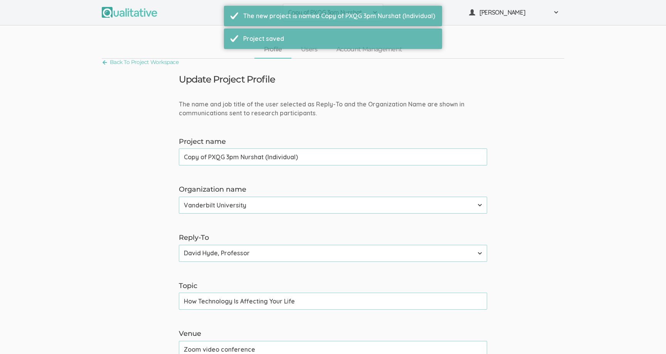
click at [260, 155] on input "Copy of PXQG 3pm Nurshat (Individual)" at bounding box center [333, 156] width 308 height 17
click at [206, 158] on input "PXQG 1pm Nurshat (Individual)" at bounding box center [333, 156] width 308 height 17
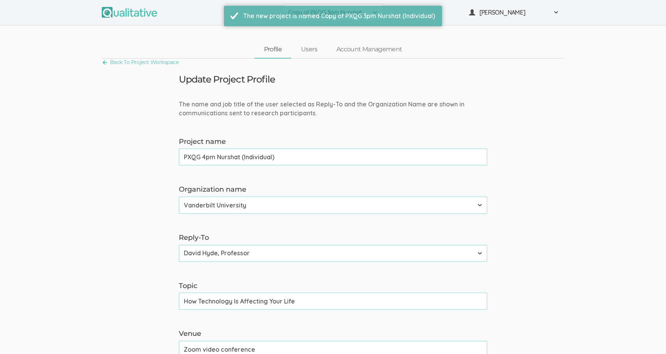
click at [255, 158] on input "PXQG 4pm Nurshat (Individual)" at bounding box center [333, 156] width 308 height 17
type input "PXQG 4pm Nurshat (Collaborative)"
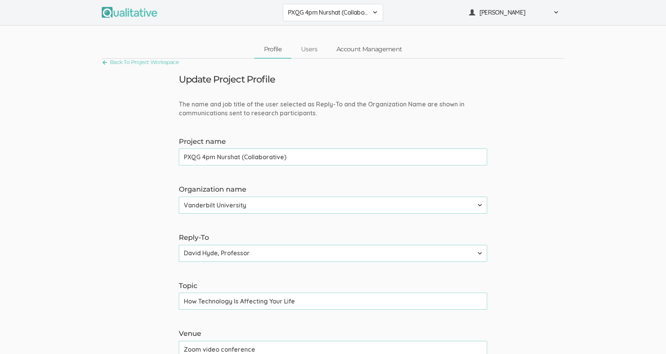
click at [365, 53] on link "Account Management" at bounding box center [369, 49] width 85 height 17
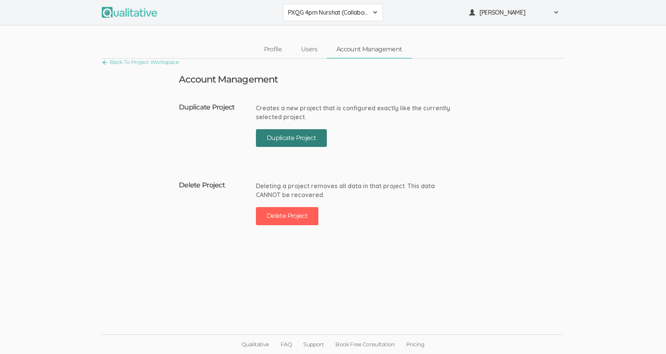
click at [282, 137] on button "Duplicate Project" at bounding box center [291, 138] width 71 height 18
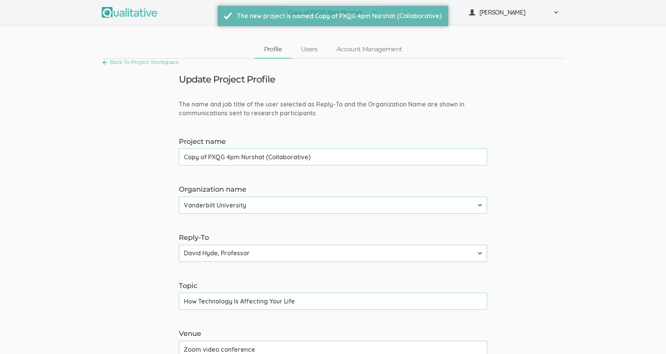
click at [267, 150] on input "Copy of PXQG 4pm Nurshat (Collaborative)" at bounding box center [333, 156] width 308 height 17
click at [256, 158] on input "Copy of PXQG 4pm Nurshat (Collaborative)" at bounding box center [333, 156] width 308 height 17
click at [229, 160] on input "PXQG 1pm Nurshat (Individual)" at bounding box center [333, 156] width 308 height 17
type input "PXQG 1pm Bibek (Individual)"
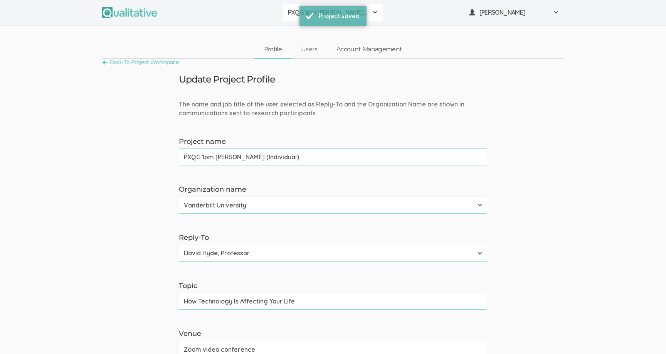
click at [346, 53] on link "Account Management" at bounding box center [369, 49] width 85 height 17
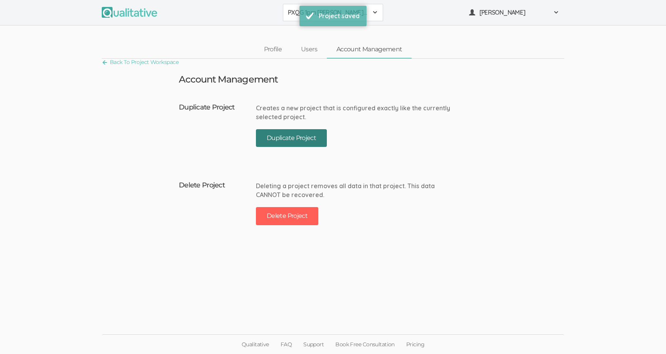
click at [270, 139] on button "Duplicate Project" at bounding box center [291, 138] width 71 height 18
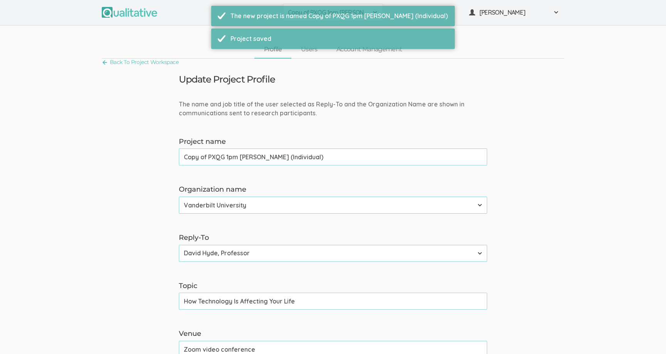
click at [243, 158] on input "Copy of PXQG 1pm Bibek (Individual)" at bounding box center [333, 156] width 308 height 17
click at [204, 156] on input "PXQG 1pm Bibek (Individual)" at bounding box center [333, 156] width 308 height 17
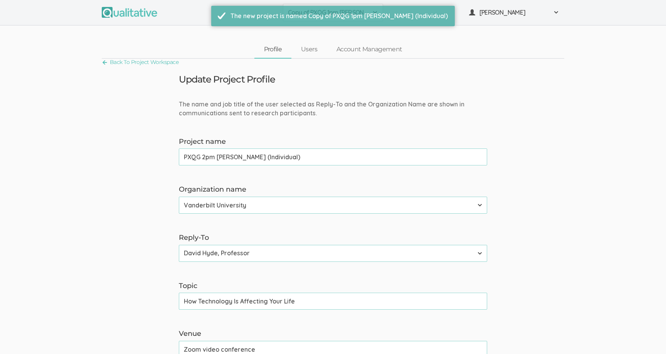
click at [246, 150] on input "PXQG 2pm Bibek (Individual)" at bounding box center [333, 156] width 308 height 17
click at [246, 161] on input "PXQG 2pm Bibek (Individual)" at bounding box center [333, 156] width 308 height 17
click at [247, 159] on input "PXQG 2pm Bibek (Individual)" at bounding box center [333, 156] width 308 height 17
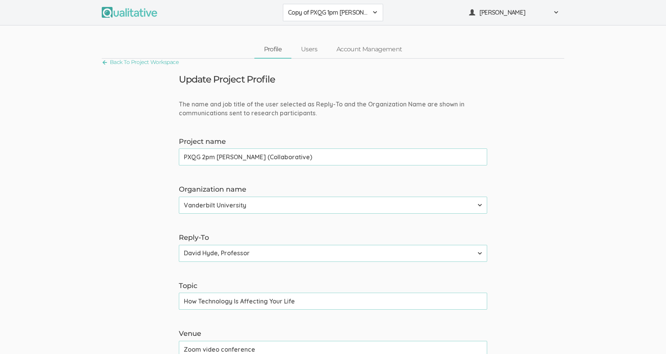
type input "PXQG 2pm Bibek (Collaborative)"
click at [349, 54] on link "Account Management" at bounding box center [369, 49] width 85 height 17
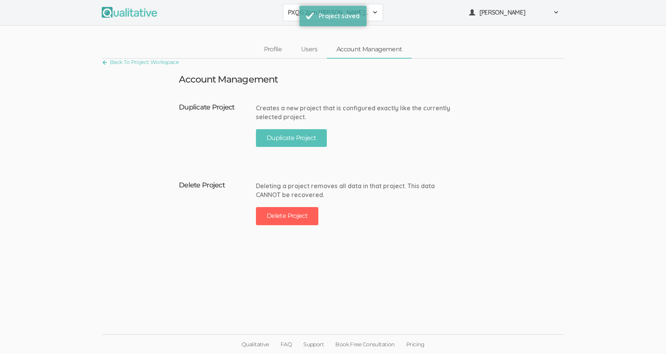
click at [304, 126] on div "Creates a new project that is configured exactly like the currently selected pr…" at bounding box center [354, 127] width 197 height 55
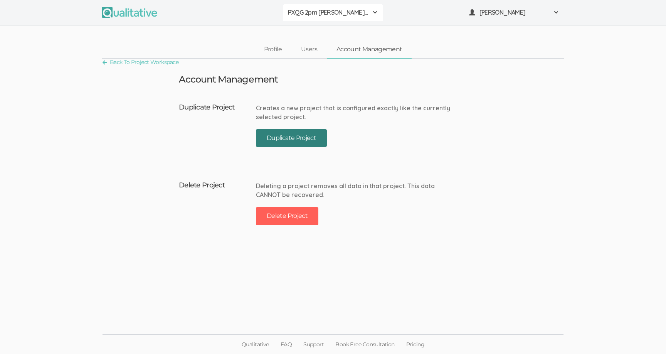
click at [300, 141] on button "Duplicate Project" at bounding box center [291, 138] width 71 height 18
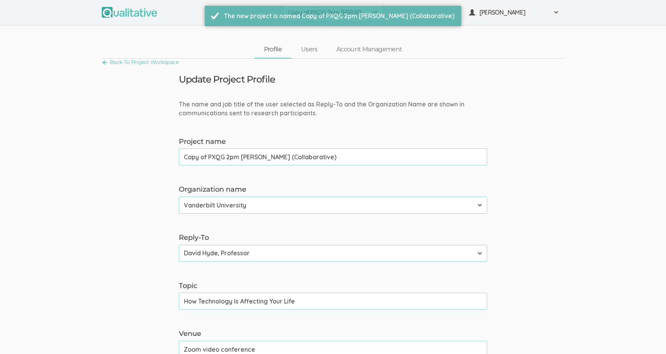
click at [249, 155] on input "Copy of PXQG 2pm Bibek (Collaborative)" at bounding box center [333, 156] width 308 height 17
click at [204, 158] on input "PXQG 1pm Bibek (Individual)" at bounding box center [333, 156] width 308 height 17
type input "PXQG 3pm Bibek (Individual)"
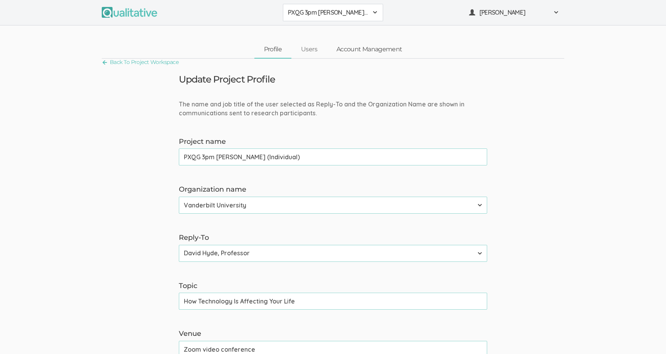
click at [349, 51] on link "Account Management" at bounding box center [369, 49] width 85 height 17
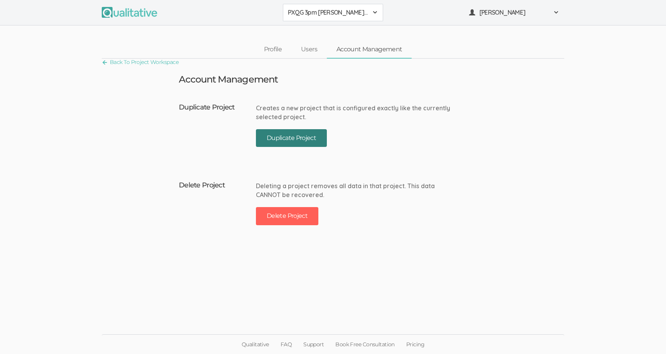
click at [303, 134] on button "Duplicate Project" at bounding box center [291, 138] width 71 height 18
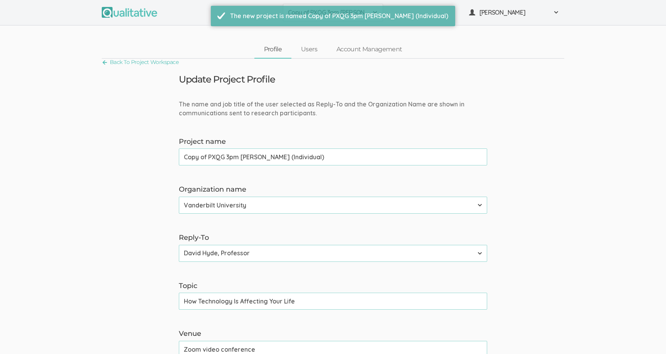
click at [258, 158] on input "Copy of PXQG 3pm Bibek (Individual)" at bounding box center [333, 156] width 308 height 17
click at [242, 161] on input "PXQG 1pm Bibek (Individual)" at bounding box center [333, 156] width 308 height 17
click at [204, 157] on input "PXQG 1pm Bibek (Individual)" at bounding box center [333, 156] width 308 height 17
click at [247, 158] on input "PXQG 4pm Bibek (Individual)" at bounding box center [333, 156] width 308 height 17
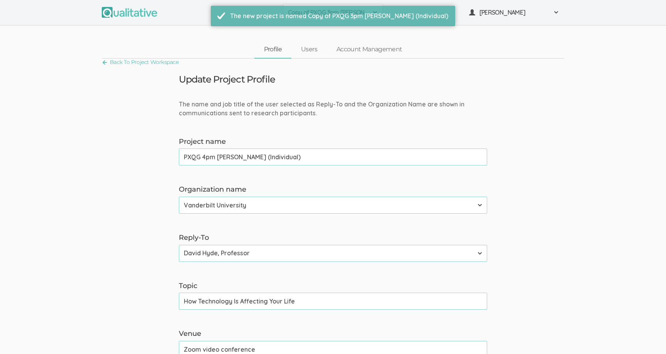
click at [247, 158] on input "PXQG 4pm Bibek (Individual)" at bounding box center [333, 156] width 308 height 17
click at [247, 157] on input "PXQG 4pm Bibek (Individual)" at bounding box center [333, 156] width 308 height 17
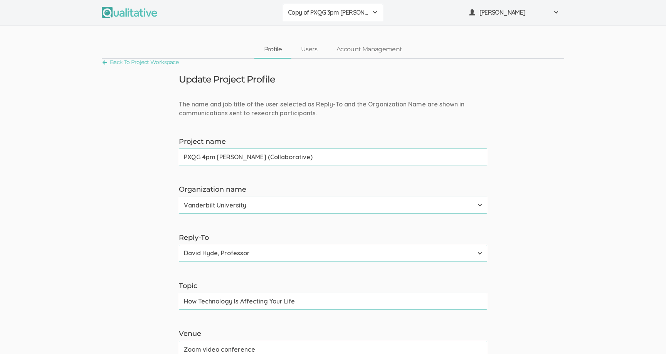
type input "PXQG 4pm Bibek (Collaborative)"
click at [360, 45] on link "Account Management" at bounding box center [369, 49] width 85 height 17
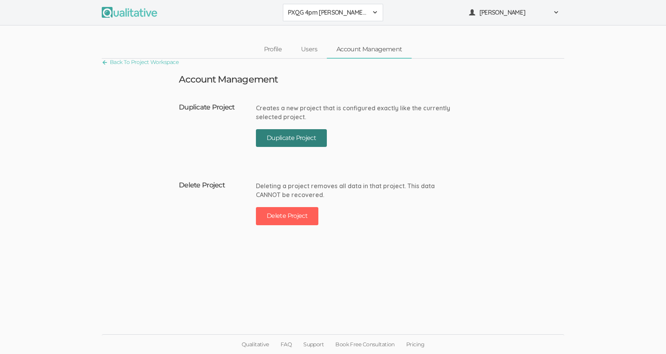
click at [275, 139] on button "Duplicate Project" at bounding box center [291, 138] width 71 height 18
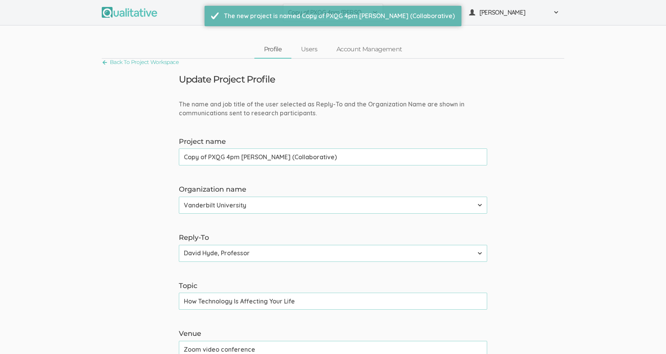
click at [247, 156] on input "Copy of PXQG 4pm Bibek (Collaborative)" at bounding box center [333, 156] width 308 height 17
click at [225, 158] on input "PXQG 1pm Bibek (Individual)" at bounding box center [333, 156] width 308 height 17
type input "PXQG 1pm Shihan (Individual)"
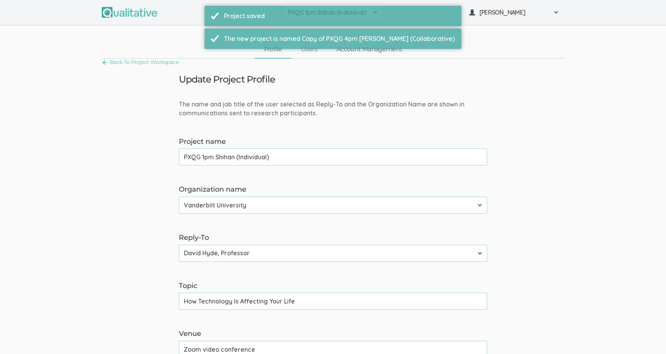
click at [349, 57] on link "Account Management" at bounding box center [369, 49] width 85 height 17
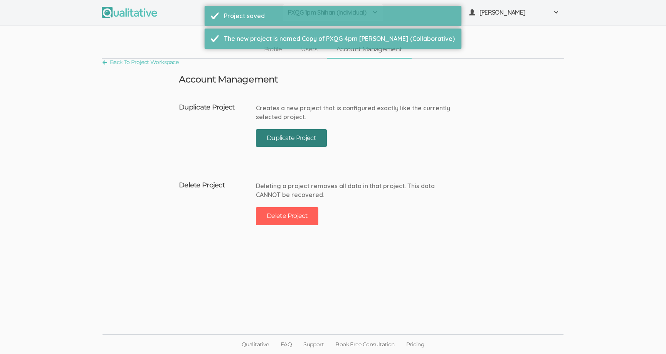
click at [275, 139] on button "Duplicate Project" at bounding box center [291, 138] width 71 height 18
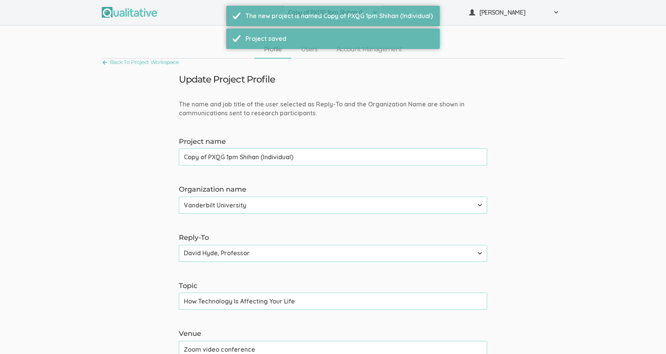
click at [248, 157] on input "Copy of PXQG 1pm Shihan (Individual)" at bounding box center [333, 156] width 308 height 17
click at [205, 159] on input "PXQG 1pm Shihan (Individual)" at bounding box center [333, 156] width 308 height 17
click at [240, 155] on input "PXQG 2pm Shihan (Individual)" at bounding box center [333, 156] width 308 height 17
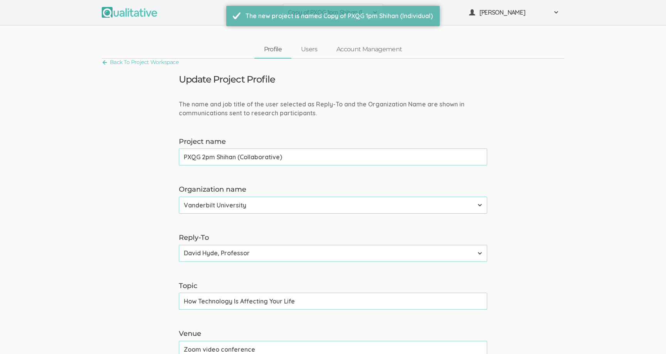
type input "PXQG 2pm Shihan (Collaborative)"
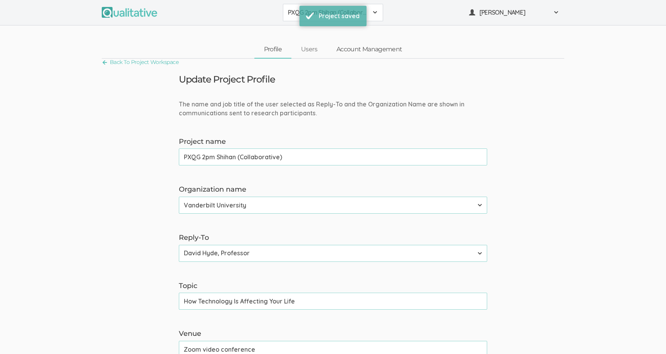
click at [350, 46] on link "Account Management" at bounding box center [369, 49] width 85 height 17
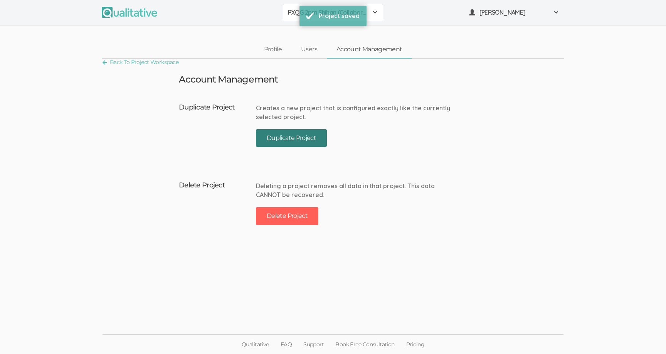
click at [256, 142] on button "Duplicate Project" at bounding box center [291, 138] width 71 height 18
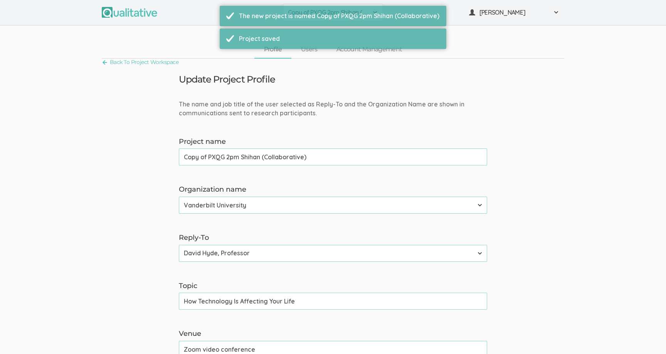
click at [254, 156] on input "Copy of PXQG 2pm Shihan (Collaborative)" at bounding box center [333, 156] width 308 height 17
click at [203, 158] on input "PXQG 1pm Shihan (Individual)" at bounding box center [333, 156] width 308 height 17
type input "PXQG 3pm Shihan (Individual)"
click at [348, 53] on link "Account Management" at bounding box center [369, 49] width 85 height 17
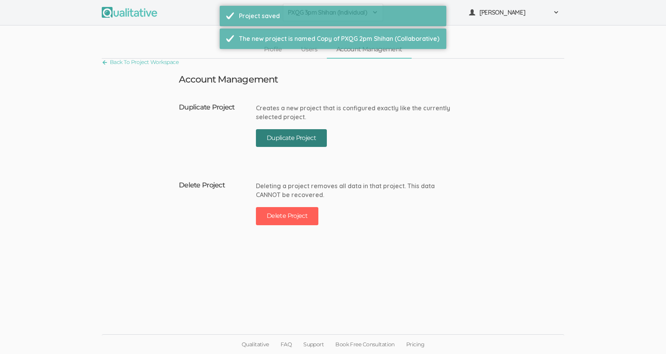
click at [308, 134] on button "Duplicate Project" at bounding box center [291, 138] width 71 height 18
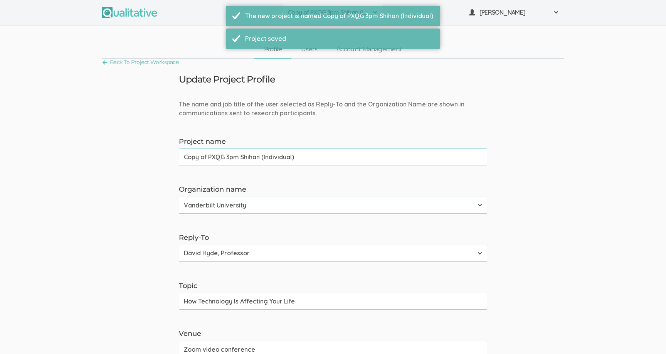
click at [235, 155] on input "Copy of PXQG 3pm Shihan (Individual)" at bounding box center [333, 156] width 308 height 17
click at [205, 156] on input "PXQG 1pm Shihan (Individual)" at bounding box center [333, 156] width 308 height 17
click at [256, 158] on input "PXQG 4pm Shihan (Individual)" at bounding box center [333, 156] width 308 height 17
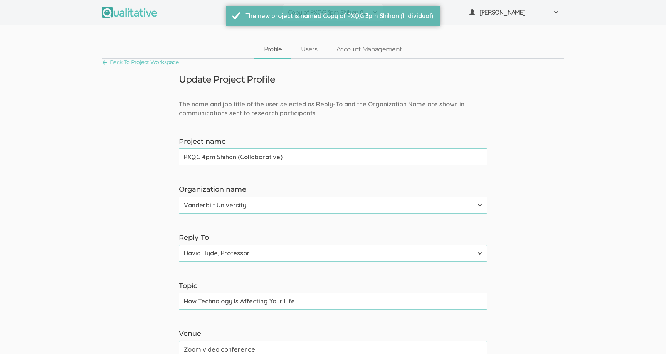
type input "PXQG 4pm Shihan (Collaborative)"
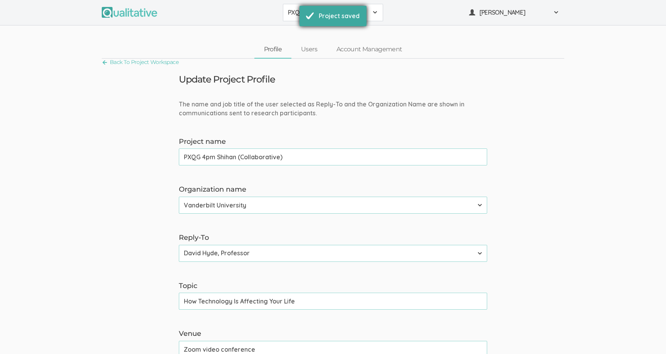
click at [303, 13] on div "Project saved" at bounding box center [332, 16] width 67 height 20
click at [296, 13] on span "PXQG 4pm Shihan (Collaborative)" at bounding box center [328, 12] width 80 height 9
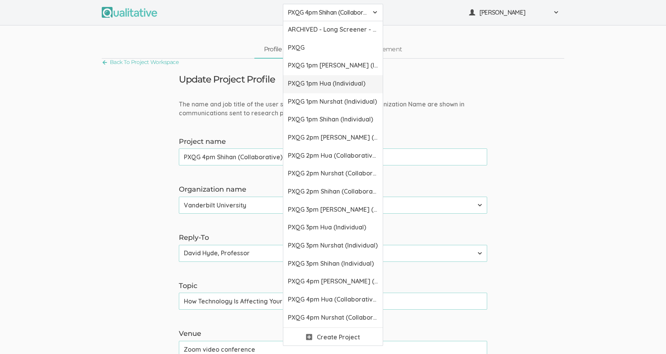
click at [314, 83] on span "PXQG 1pm Hua (Individual)" at bounding box center [333, 83] width 90 height 9
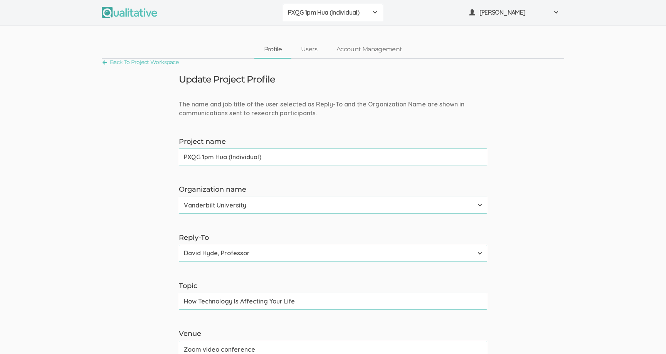
click at [314, 83] on div "Update Project Profile" at bounding box center [333, 79] width 320 height 10
click at [345, 55] on link "Account Management" at bounding box center [369, 49] width 85 height 17
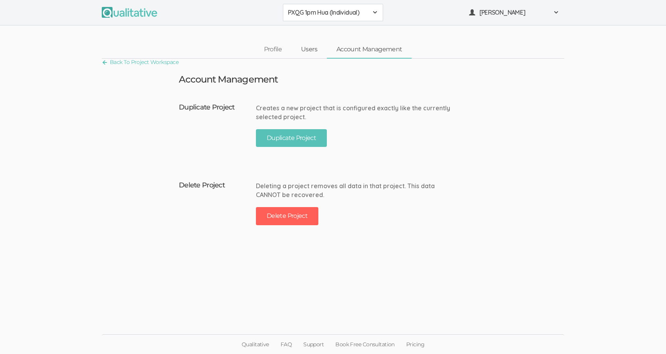
click at [316, 53] on link "Users" at bounding box center [308, 49] width 35 height 17
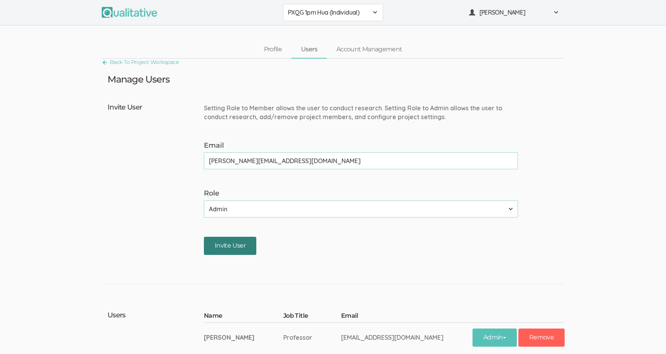
type input "neal@qualitative.io"
click at [233, 247] on input "Invite User" at bounding box center [230, 246] width 52 height 18
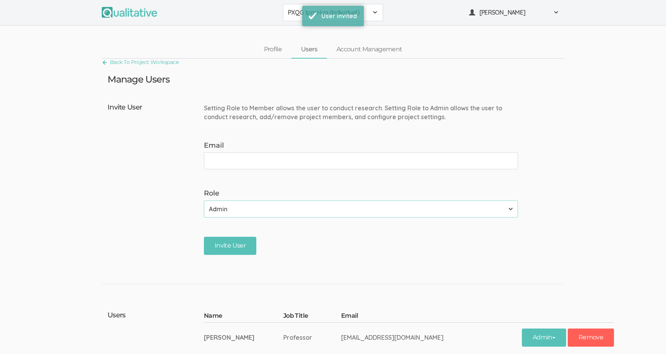
drag, startPoint x: 298, startPoint y: 20, endPoint x: 294, endPoint y: 17, distance: 4.6
click at [294, 17] on button "PXQG 1pm Hua (Individual)" at bounding box center [333, 12] width 100 height 17
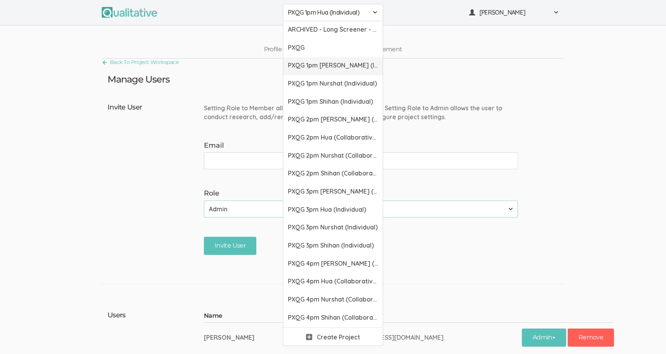
click at [306, 71] on link "PXQG 1pm Bibek (Individual)" at bounding box center [332, 66] width 99 height 18
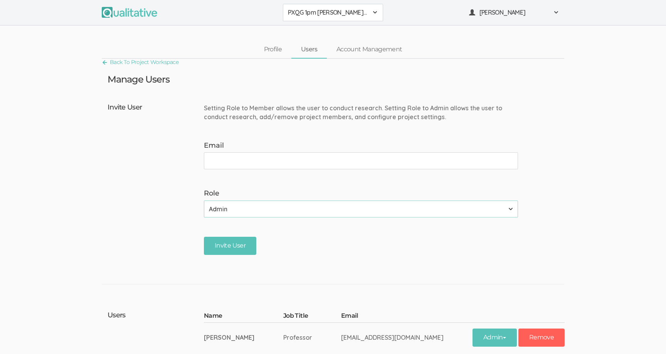
click at [285, 153] on input "Email" at bounding box center [361, 160] width 314 height 17
type input "neal@qualitative.io"
click at [235, 239] on input "Invite User" at bounding box center [230, 246] width 52 height 18
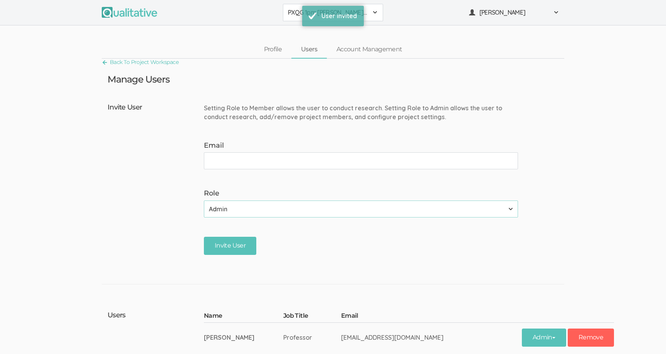
click at [291, 11] on span "PXQG 1pm Bibek (Individual)" at bounding box center [328, 12] width 80 height 9
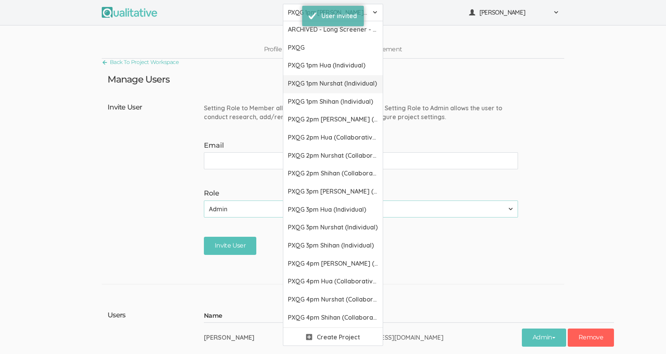
click at [299, 86] on span "PXQG 1pm Nurshat (Individual)" at bounding box center [333, 83] width 90 height 9
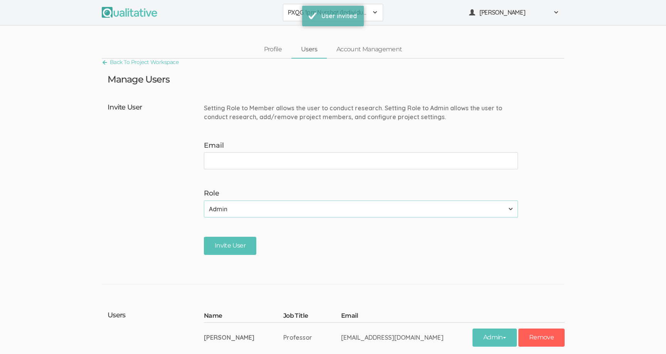
click at [279, 157] on input "Email" at bounding box center [361, 160] width 314 height 17
type input "neal@qualitative.io"
click at [232, 242] on input "Invite User" at bounding box center [230, 246] width 52 height 18
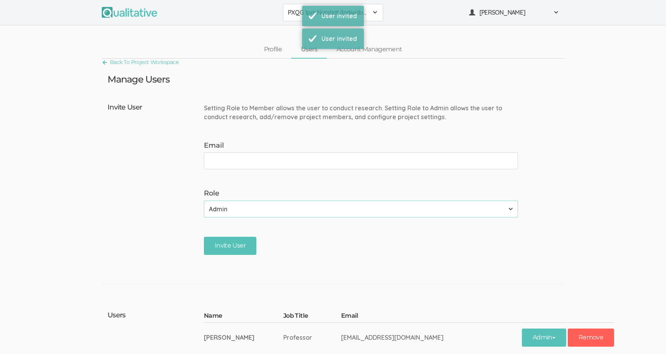
click at [290, 15] on span "PXQG 1pm Nurshat (Individual)" at bounding box center [328, 12] width 80 height 9
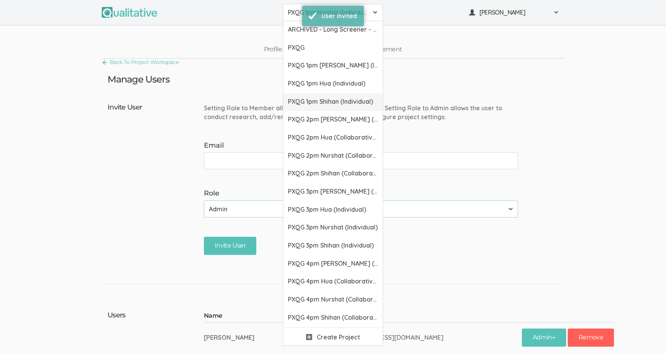
click at [297, 94] on link "PXQG 1pm Shihan (Individual)" at bounding box center [332, 102] width 99 height 18
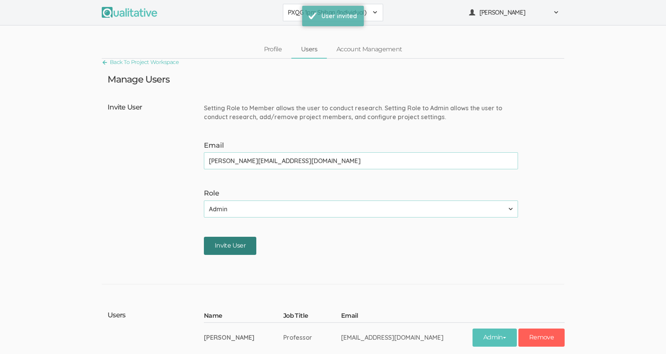
type input "neal@qualitative.io"
click at [245, 240] on input "Invite User" at bounding box center [230, 246] width 52 height 18
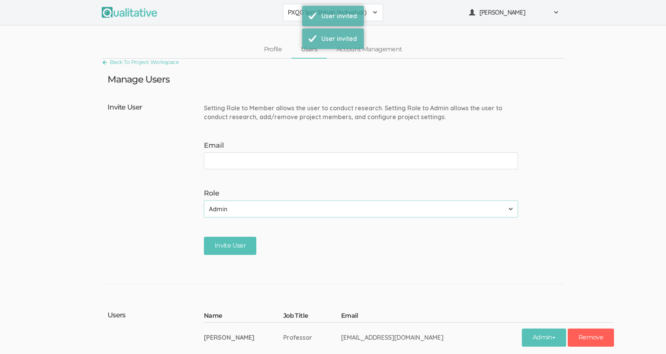
click at [297, 20] on button "PXQG 1pm Shihan (Individual)" at bounding box center [333, 12] width 100 height 17
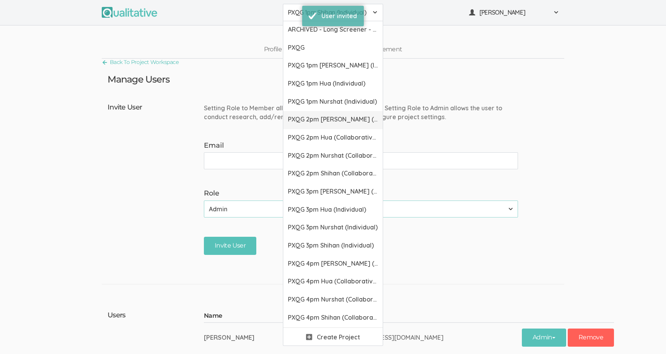
click at [308, 118] on span "PXQG 2pm Bibek (Collaborative)" at bounding box center [333, 119] width 90 height 9
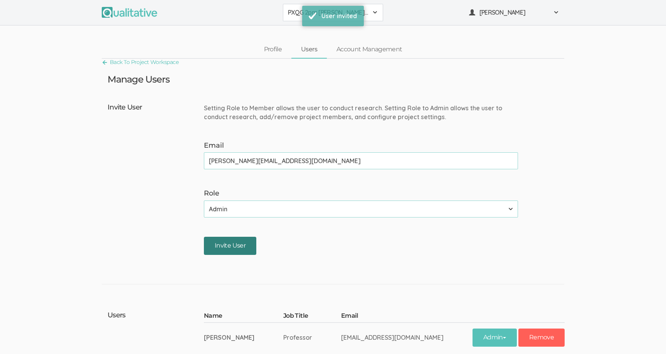
type input "neal@qualitative.io"
click at [246, 238] on input "Invite User" at bounding box center [230, 246] width 52 height 18
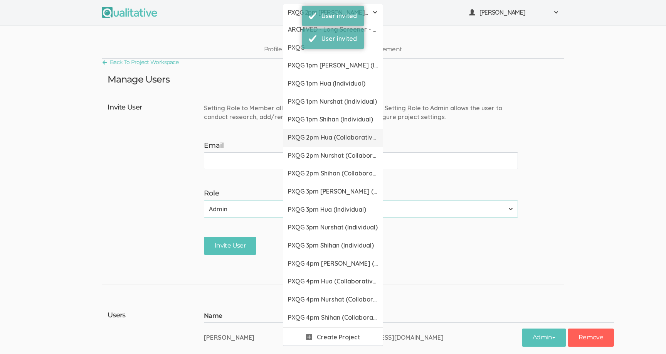
click at [304, 136] on span "PXQG 2pm Hua (Collaborative)" at bounding box center [333, 137] width 90 height 9
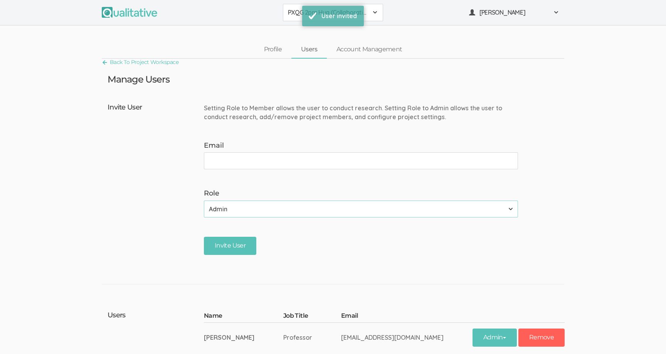
click at [301, 164] on input "Email" at bounding box center [361, 160] width 314 height 17
type input "neal@qualitative.io"
click at [227, 247] on input "Invite User" at bounding box center [230, 246] width 52 height 18
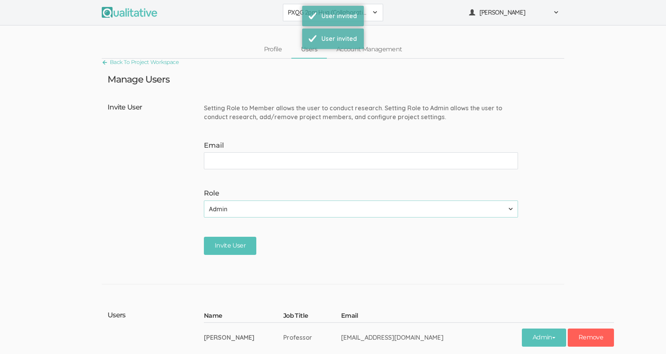
click at [292, 21] on button "PXQG 2pm Hua (Collaborative)" at bounding box center [333, 12] width 100 height 17
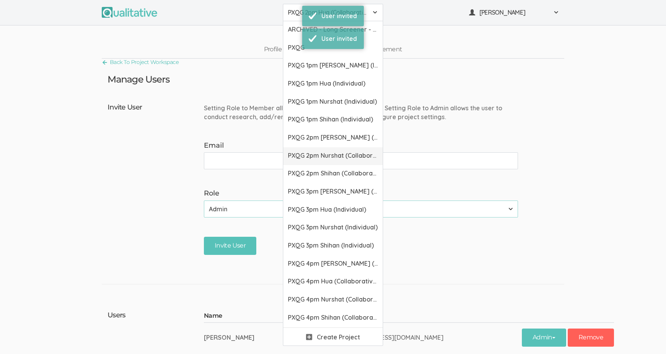
click at [311, 158] on span "PXQG 2pm Nurshat (Collaborative)" at bounding box center [333, 155] width 90 height 9
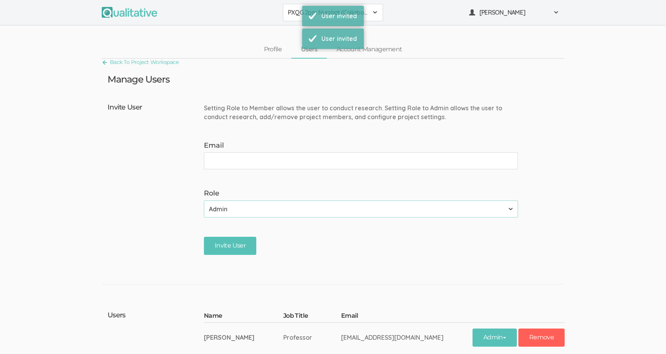
click at [308, 168] on input "Email" at bounding box center [361, 160] width 314 height 17
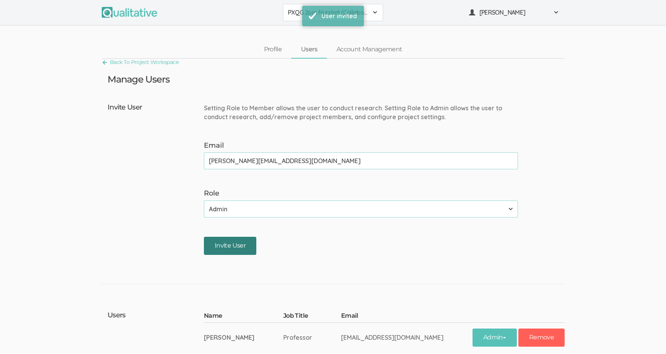
type input "neal@qualitative.io"
click at [236, 247] on input "Invite User" at bounding box center [230, 246] width 52 height 18
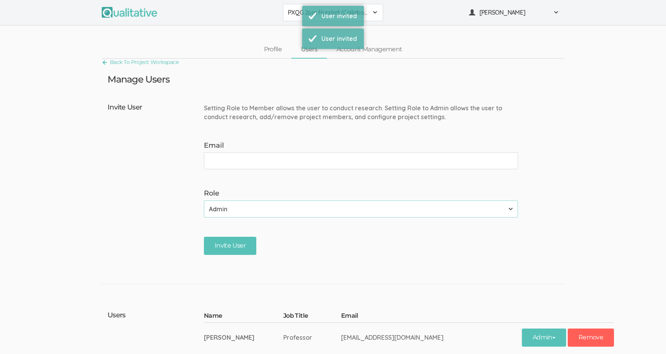
click at [297, 20] on button "PXQG 2pm Nurshat (Collaborative)" at bounding box center [333, 12] width 100 height 17
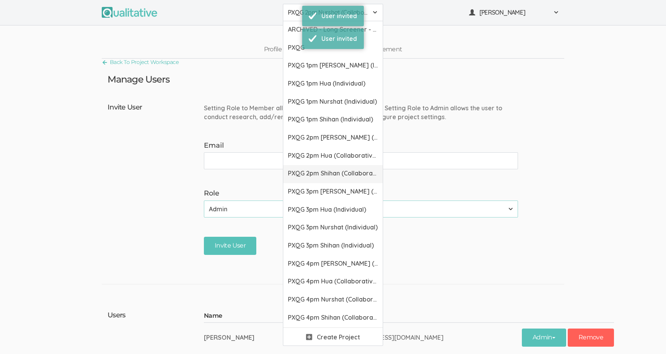
click at [303, 171] on span "PXQG 2pm Shihan (Collaborative)" at bounding box center [333, 173] width 90 height 9
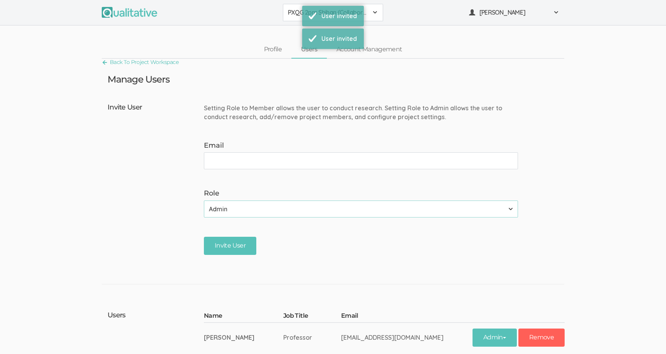
click at [282, 159] on input "Email" at bounding box center [361, 160] width 314 height 17
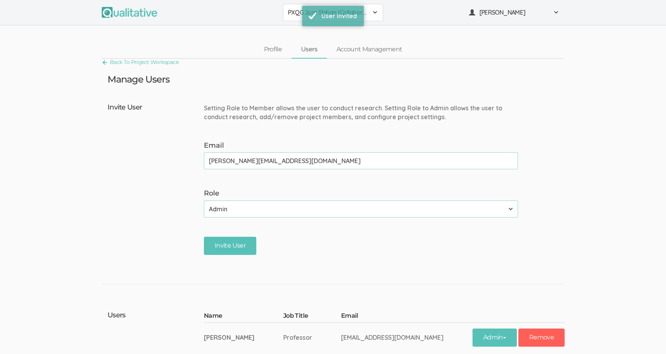
type input "neal@qualitative.io"
click at [238, 254] on form "Setting Role to Member allows the user to conduct research. Setting Role to Adm…" at bounding box center [364, 180] width 320 height 161
click at [245, 247] on input "Invite User" at bounding box center [230, 246] width 52 height 18
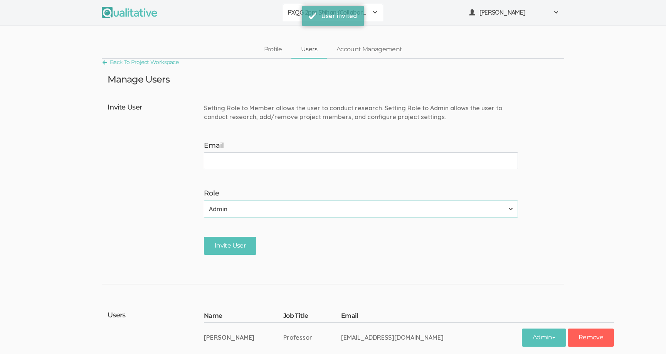
click at [298, 14] on span "PXQG 2pm Shihan (Collaborative)" at bounding box center [328, 12] width 80 height 9
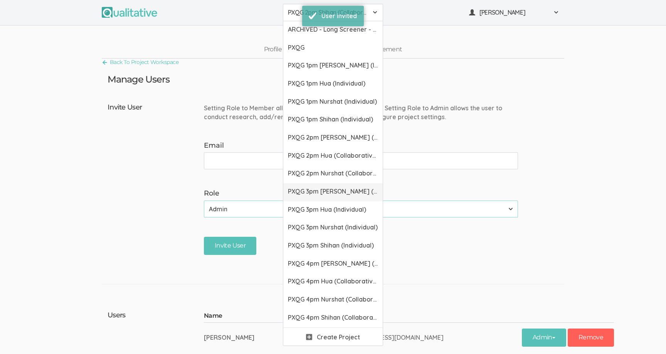
click at [302, 195] on span "PXQG 3pm Bibek (Individual)" at bounding box center [333, 191] width 90 height 9
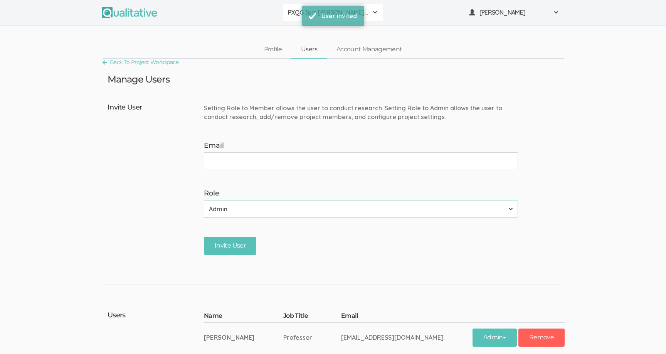
click at [291, 174] on form "Setting Role to Member allows the user to conduct research. Setting Role to Adm…" at bounding box center [364, 180] width 320 height 161
click at [283, 169] on input "Email" at bounding box center [361, 160] width 314 height 17
paste input "neal@qualitative.io"
type input "neal@qualitative.io"
click at [234, 249] on input "Invite User" at bounding box center [230, 246] width 52 height 18
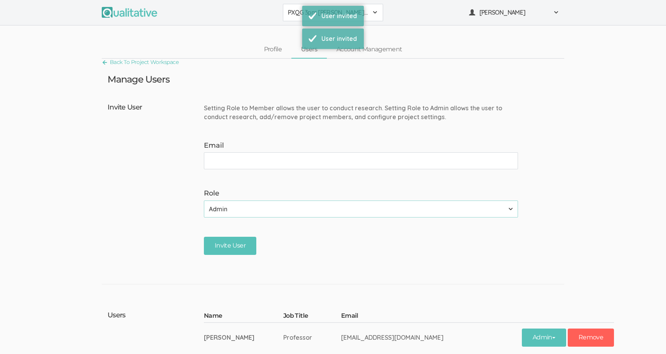
click at [296, 16] on span "PXQG 3pm Bibek (Individual)" at bounding box center [328, 12] width 80 height 9
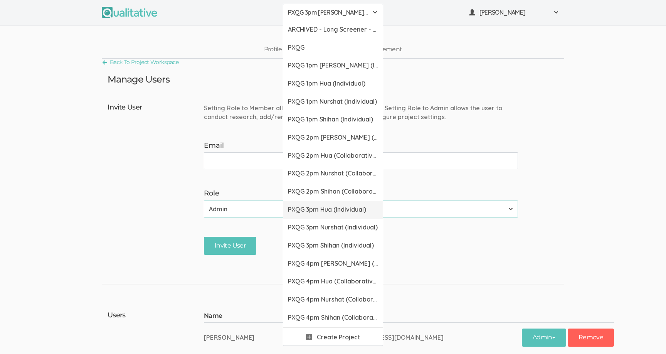
click at [306, 207] on span "PXQG 3pm Hua (Individual)" at bounding box center [333, 209] width 90 height 9
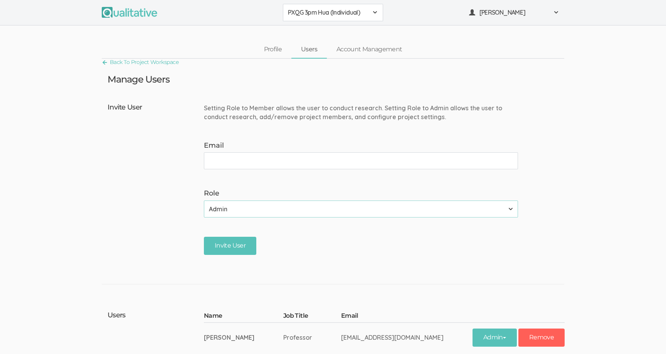
click at [282, 163] on input "Email" at bounding box center [361, 160] width 314 height 17
type input "neal@qualitative.io"
click at [233, 242] on input "Invite User" at bounding box center [230, 246] width 52 height 18
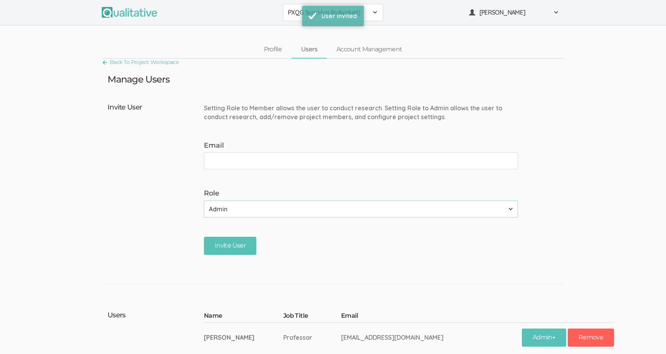
click at [299, 14] on span "PXQG 3pm Hua (Individual)" at bounding box center [328, 12] width 80 height 9
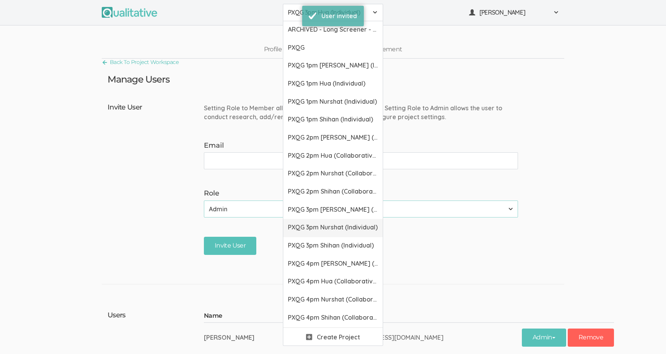
click at [300, 222] on link "PXQG 3pm Nurshat (Individual)" at bounding box center [332, 228] width 99 height 18
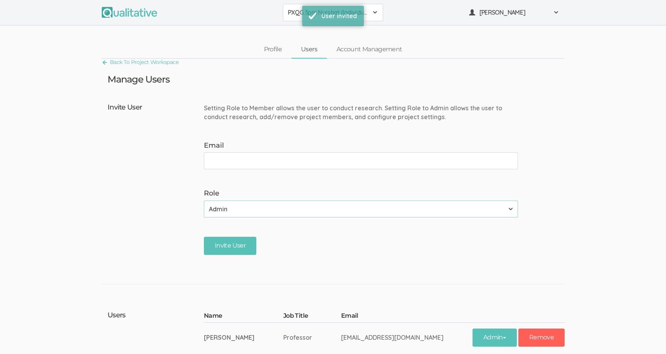
click at [265, 169] on form "Setting Role to Member allows the user to conduct research. Setting Role to Adm…" at bounding box center [364, 180] width 320 height 161
click at [259, 163] on input "Email" at bounding box center [361, 160] width 314 height 17
paste input "neal@qualitative.io"
type input "neal@qualitative.io"
click at [236, 245] on input "Invite User" at bounding box center [230, 246] width 52 height 18
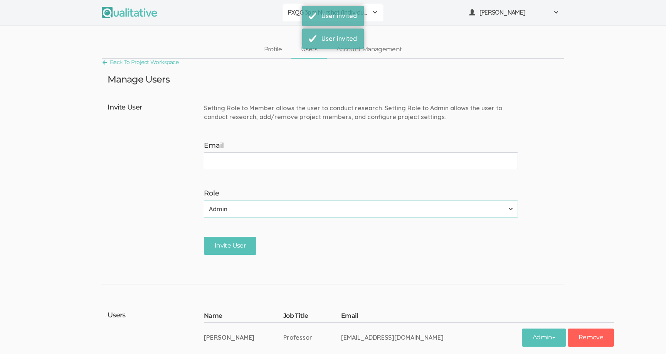
click at [295, 16] on span "PXQG 3pm Nurshat (Individual)" at bounding box center [328, 12] width 80 height 9
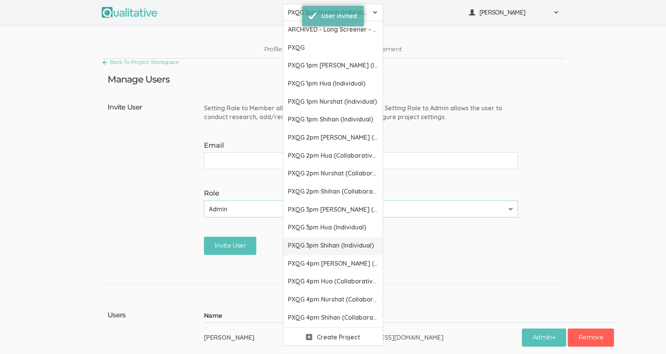
click at [310, 245] on span "PXQG 3pm Shihan (Individual)" at bounding box center [333, 245] width 90 height 9
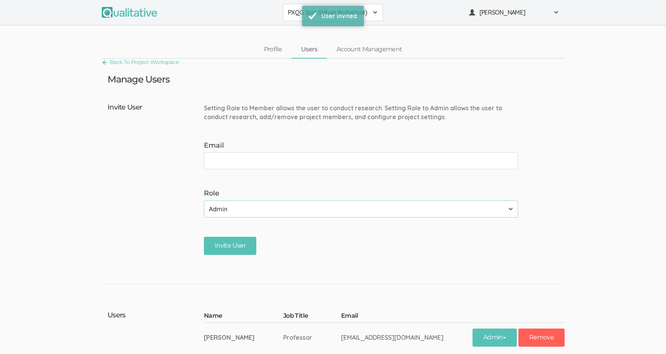
click at [261, 168] on input "Email" at bounding box center [361, 160] width 314 height 17
type input "neal@qualitative.io"
click at [240, 242] on input "Invite User" at bounding box center [230, 246] width 52 height 18
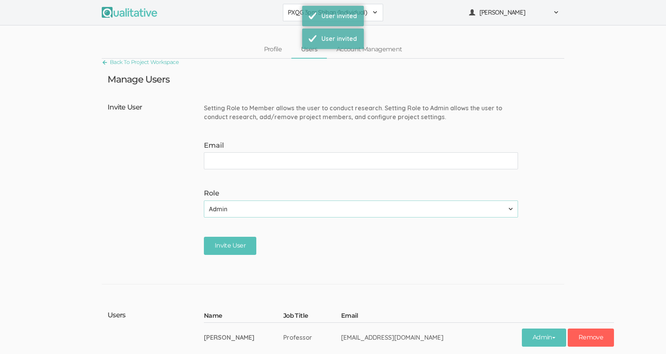
click at [298, 13] on span "PXQG 3pm Shihan (Individual)" at bounding box center [328, 12] width 80 height 9
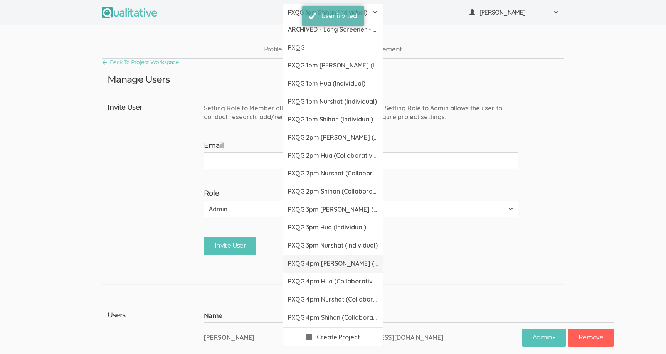
click at [311, 263] on span "PXQG 4pm Bibek (Collaborative)" at bounding box center [333, 263] width 90 height 9
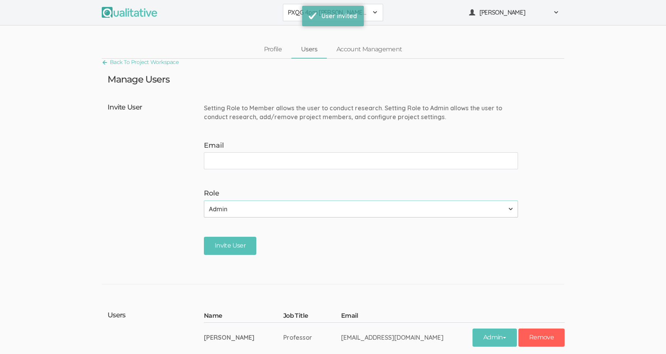
click at [266, 175] on form "Setting Role to Member allows the user to conduct research. Setting Role to Adm…" at bounding box center [364, 180] width 320 height 161
click at [260, 167] on input "Email" at bounding box center [361, 160] width 314 height 17
paste input "neal@qualitative.io"
type input "neal@qualitative.io"
click at [242, 244] on input "Invite User" at bounding box center [230, 246] width 52 height 18
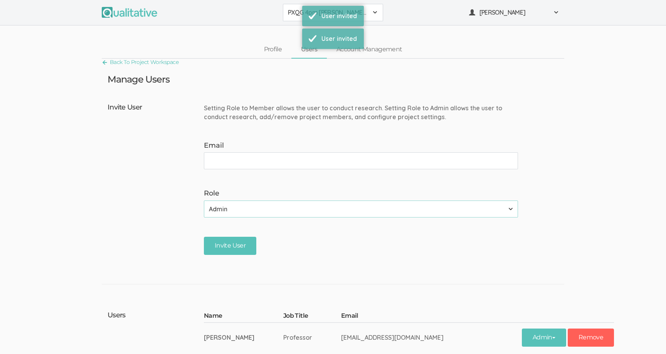
click at [296, 19] on button "PXQG 4pm Bibek (Collaborative)" at bounding box center [333, 12] width 100 height 17
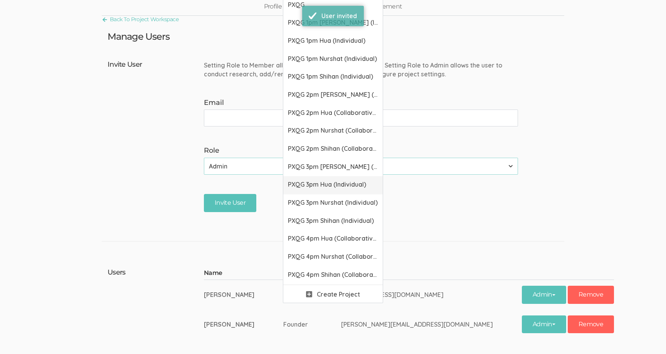
scroll to position [71, 0]
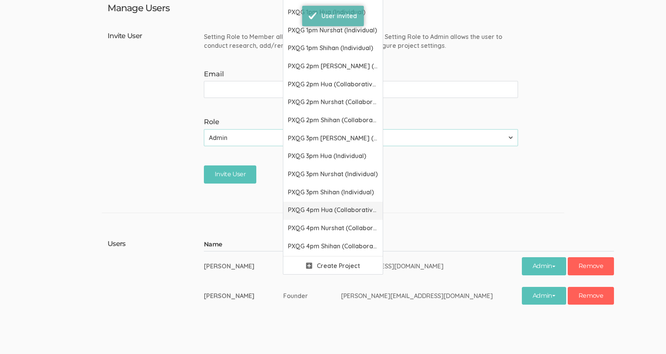
click at [297, 210] on span "PXQG 4pm Hua (Collaborative)" at bounding box center [333, 209] width 90 height 9
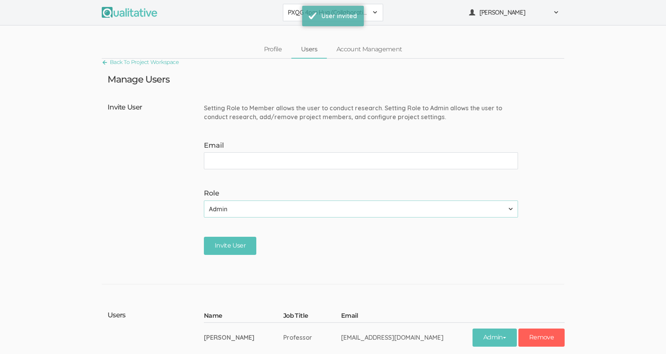
click at [249, 165] on input "Email" at bounding box center [361, 160] width 314 height 17
type input "neal@qualitative.io"
click at [240, 240] on input "Invite User" at bounding box center [230, 246] width 52 height 18
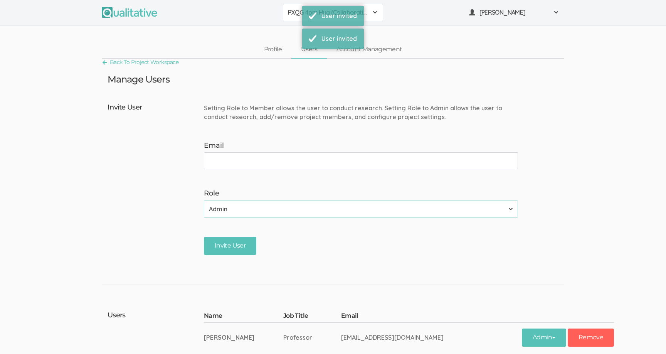
click at [298, 13] on span "PXQG 4pm Hua (Collaborative)" at bounding box center [328, 12] width 80 height 9
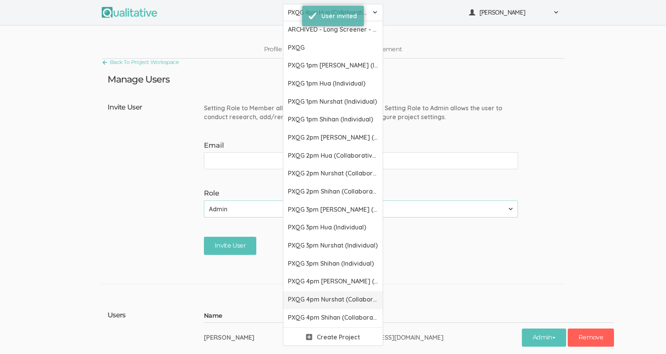
click at [302, 299] on span "PXQG 4pm Nurshat (Collaborative)" at bounding box center [333, 299] width 90 height 9
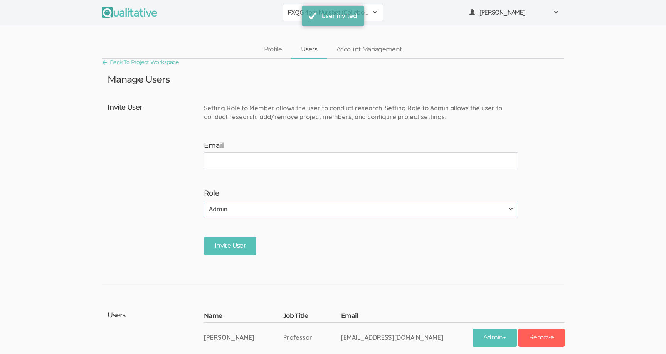
click at [239, 160] on input "Email" at bounding box center [361, 160] width 314 height 17
type input "neal@qualitative.io"
click at [231, 239] on input "Invite User" at bounding box center [230, 246] width 52 height 18
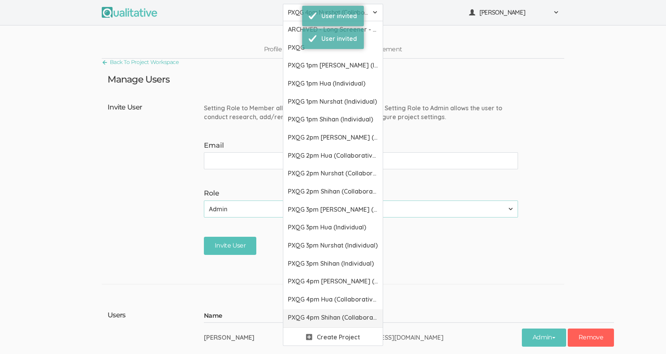
click at [317, 323] on link "PXQG 4pm Shihan (Collaborative)" at bounding box center [332, 318] width 99 height 18
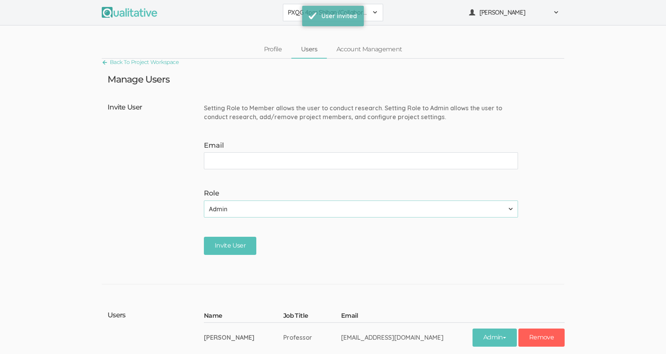
click at [240, 156] on input "Email" at bounding box center [361, 160] width 314 height 17
type input "neal@qualitative.io"
click at [240, 253] on input "Invite User" at bounding box center [230, 246] width 52 height 18
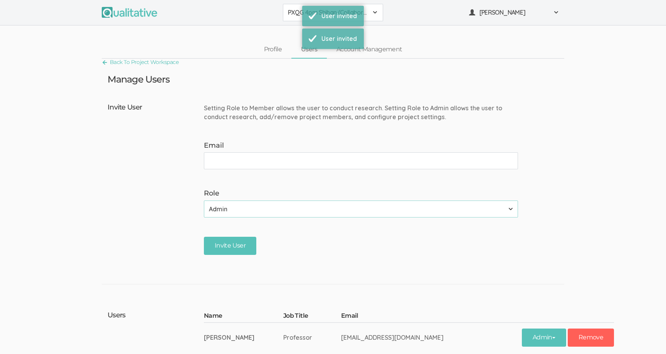
click at [295, 16] on span "PXQG 4pm Shihan (Collaborative)" at bounding box center [328, 12] width 80 height 9
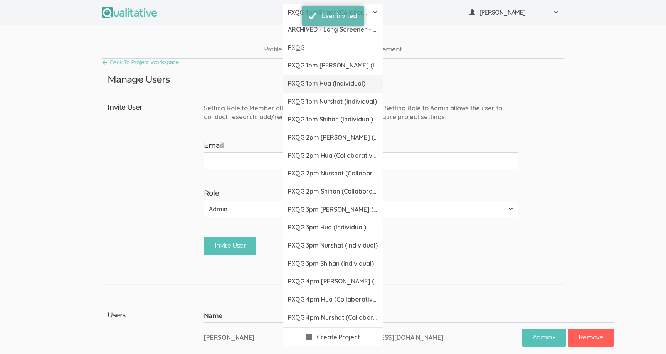
click at [319, 85] on span "PXQG 1pm Hua (Individual)" at bounding box center [333, 83] width 90 height 9
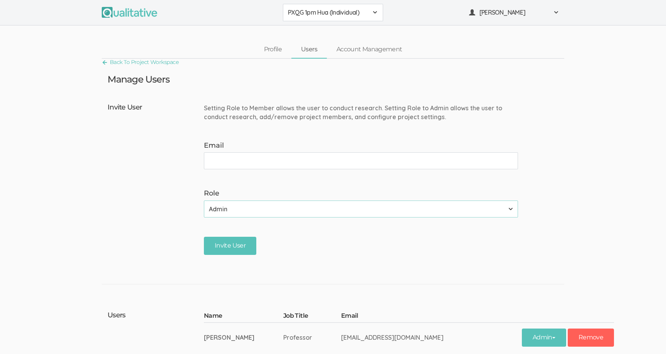
click at [334, 13] on span "PXQG 1pm Hua (Individual)" at bounding box center [328, 12] width 80 height 9
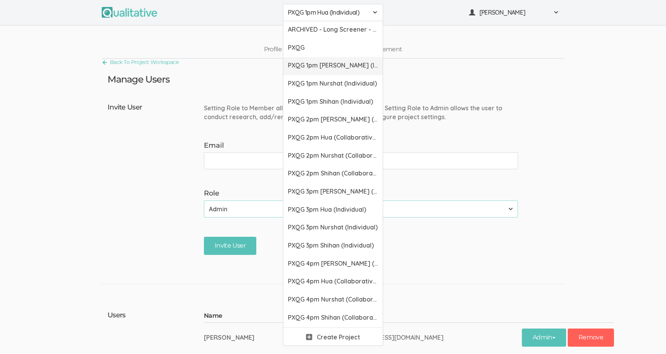
click at [334, 69] on span "PXQG 1pm Bibek (Individual)" at bounding box center [333, 65] width 90 height 9
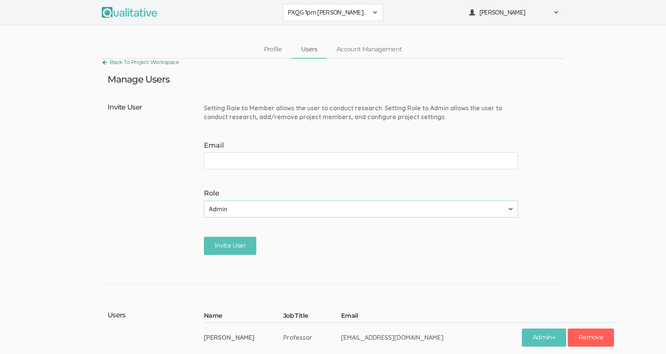
click at [176, 66] on link "Back To Project Workspace" at bounding box center [140, 62] width 77 height 10
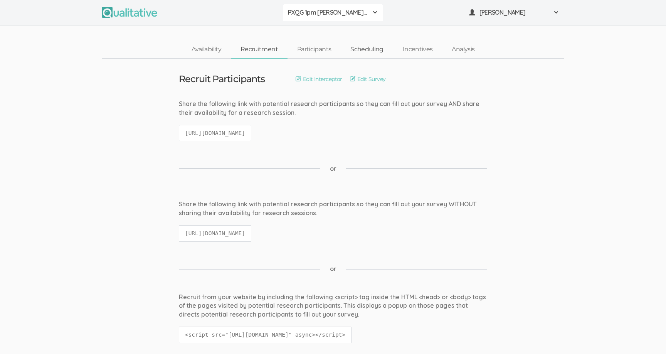
click at [376, 52] on link "Scheduling" at bounding box center [367, 49] width 52 height 17
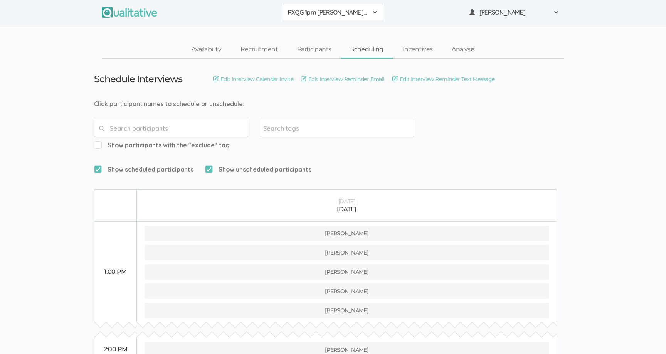
click at [328, 10] on span "PXQG 1pm Bibek (Individual)" at bounding box center [328, 12] width 80 height 9
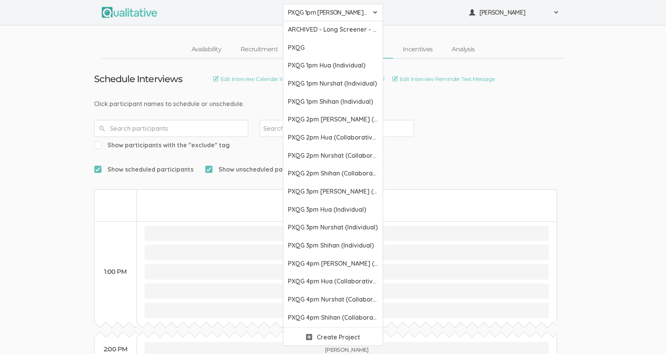
click at [418, 161] on form "Show scheduled participants Show unscheduled participants" at bounding box center [333, 169] width 478 height 17
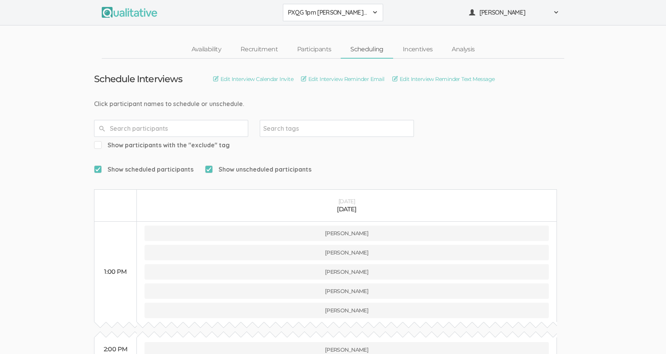
click at [418, 161] on form "Show scheduled participants Show unscheduled participants" at bounding box center [333, 169] width 478 height 17
click at [419, 161] on form "Show scheduled participants Show unscheduled participants" at bounding box center [333, 169] width 478 height 17
click at [343, 161] on form "Show scheduled participants Show unscheduled participants" at bounding box center [333, 169] width 478 height 17
click at [489, 21] on div "PXQG 1pm Bibek (Individual) ARCHIVED - Long Screener - PXQG 1pm Hua (Individual…" at bounding box center [333, 12] width 666 height 25
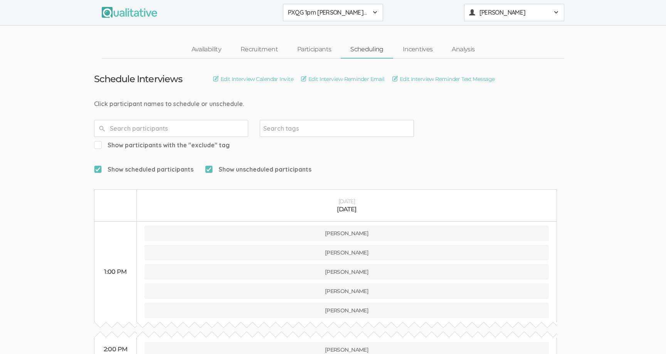
click at [487, 17] on span "[PERSON_NAME]" at bounding box center [513, 12] width 69 height 9
click at [486, 78] on link "Project Settings" at bounding box center [513, 76] width 99 height 16
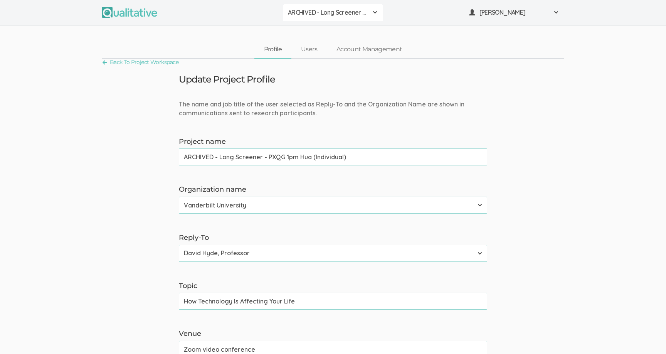
click at [327, 15] on span "ARCHIVED - Long Screener - PXQG 1pm Hua (Individual)" at bounding box center [328, 12] width 80 height 9
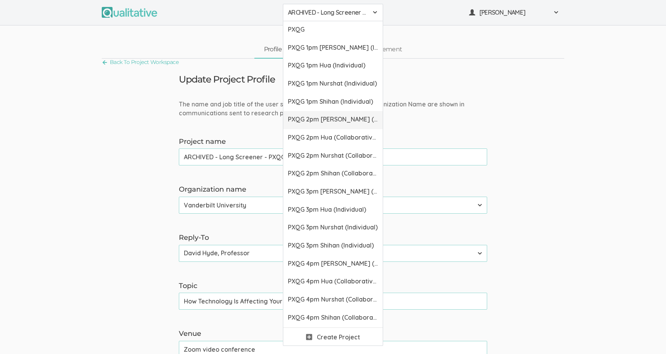
click at [334, 124] on span "PXQG 2pm Bibek (Collaborative)" at bounding box center [333, 119] width 90 height 9
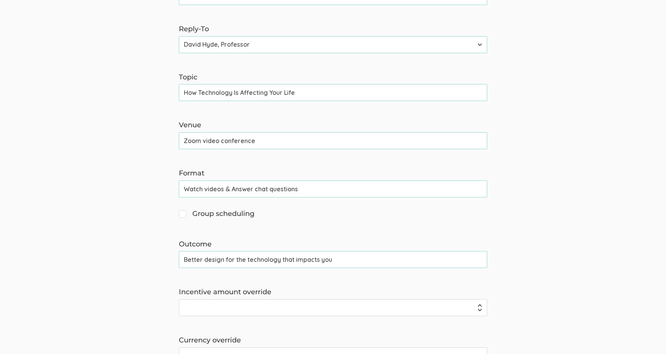
scroll to position [212, 0]
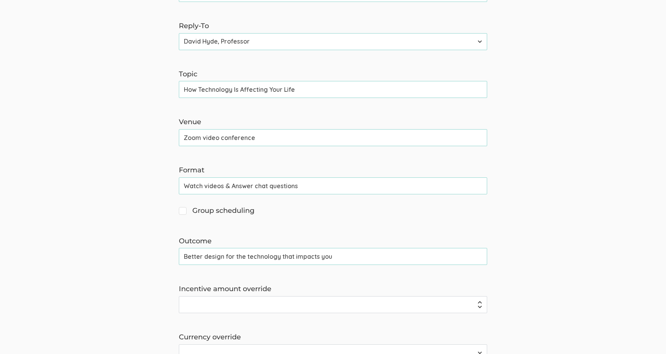
click at [183, 211] on input "Group scheduling" at bounding box center [181, 209] width 5 height 5
checkbox input "true"
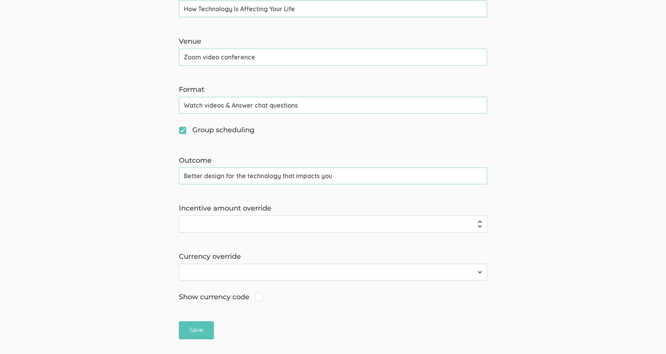
scroll to position [341, 0]
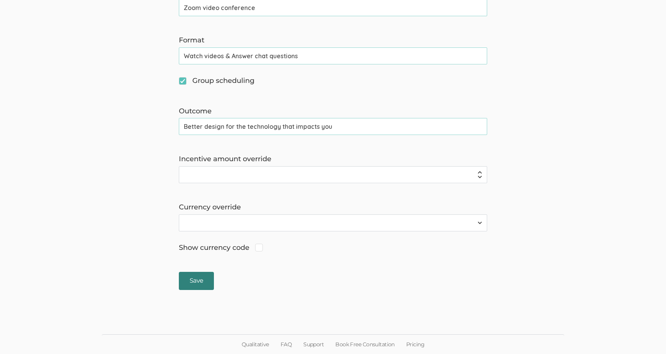
click at [198, 274] on input "Save" at bounding box center [196, 281] width 35 height 18
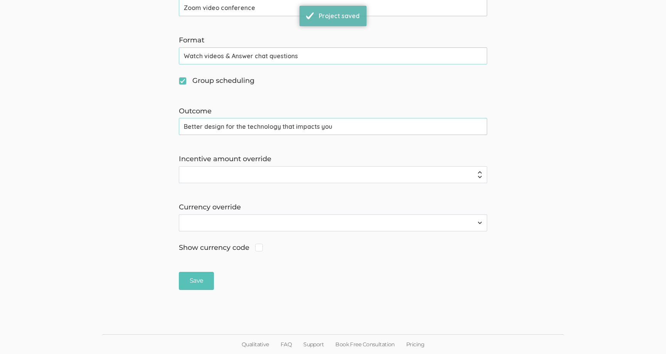
scroll to position [0, 0]
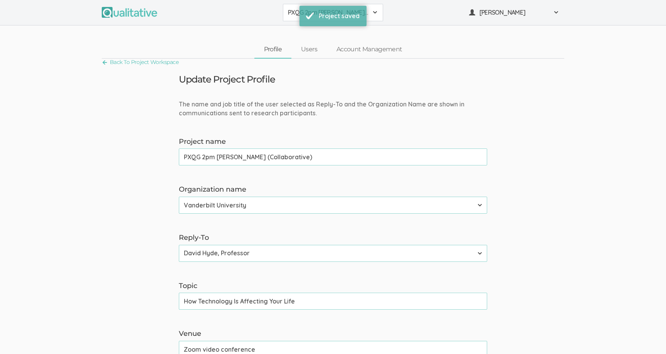
click at [294, 13] on span "PXQG 2pm Bibek (Collaborative)" at bounding box center [328, 12] width 80 height 9
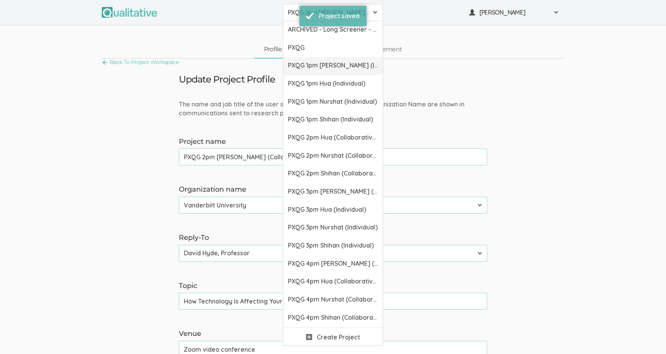
click at [304, 66] on span "PXQG 1pm Bibek (Individual)" at bounding box center [333, 65] width 90 height 9
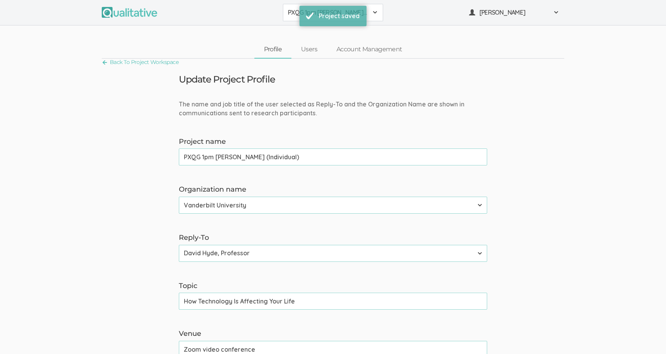
scroll to position [341, 0]
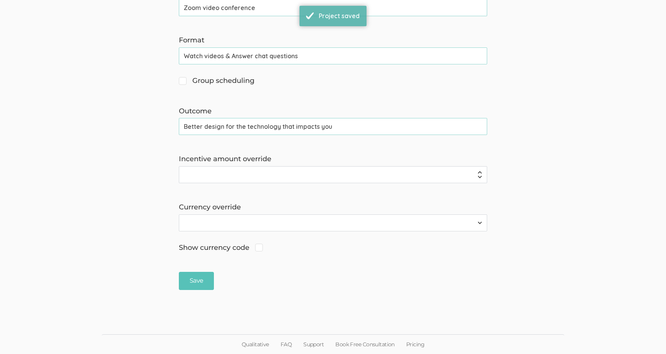
click at [182, 82] on span "Group scheduling" at bounding box center [217, 81] width 76 height 10
click at [182, 82] on input "Group scheduling" at bounding box center [181, 79] width 5 height 5
checkbox input "true"
click at [203, 285] on input "Save" at bounding box center [196, 281] width 35 height 18
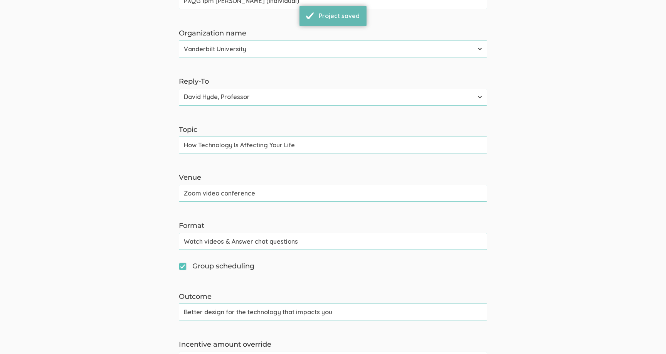
scroll to position [0, 0]
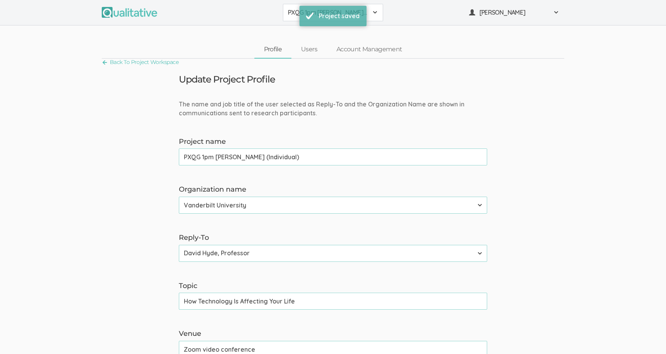
click at [287, 17] on button "PXQG 1pm Bibek (Individual)" at bounding box center [333, 12] width 100 height 17
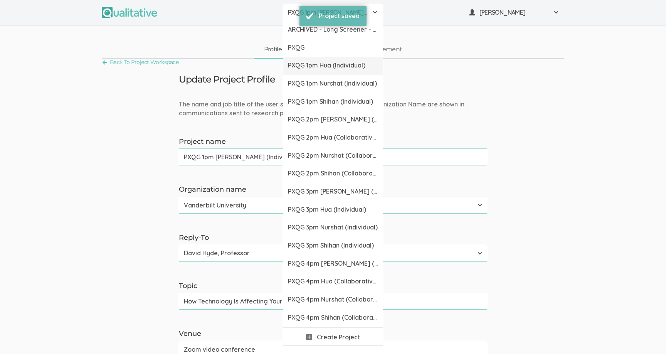
click at [297, 64] on span "PXQG 1pm Hua (Individual)" at bounding box center [333, 65] width 90 height 9
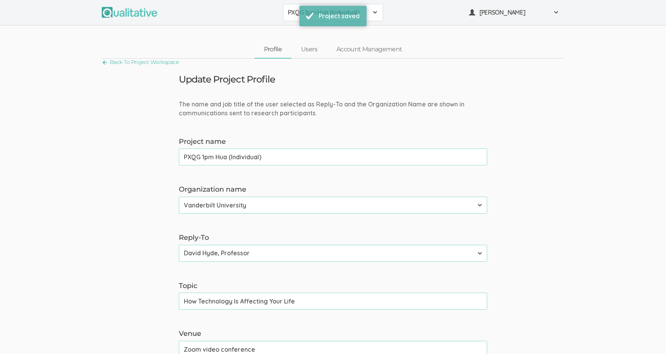
scroll to position [341, 0]
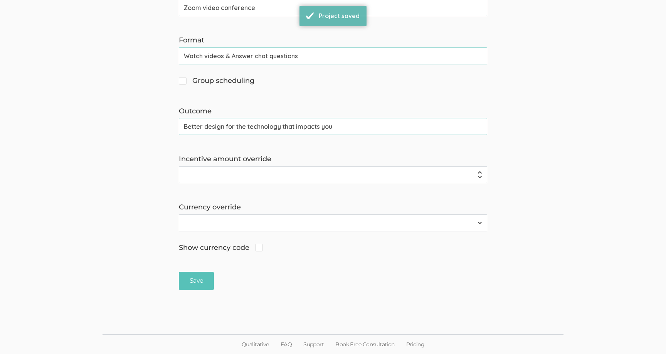
click at [181, 79] on input "Group scheduling" at bounding box center [181, 79] width 5 height 5
checkbox input "true"
click at [187, 275] on input "Save" at bounding box center [196, 281] width 35 height 18
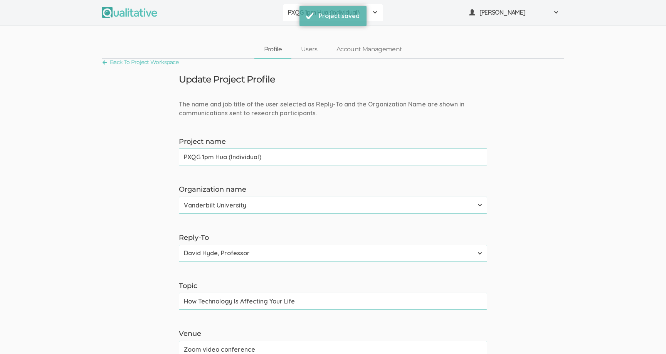
click at [291, 18] on button "PXQG 1pm Hua (Individual)" at bounding box center [333, 12] width 100 height 17
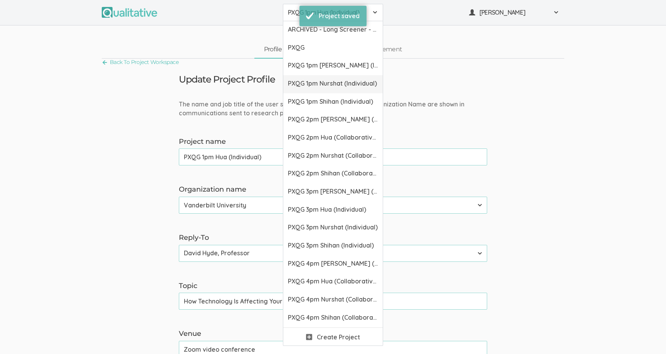
click at [304, 82] on span "PXQG 1pm Nurshat (Individual)" at bounding box center [333, 83] width 90 height 9
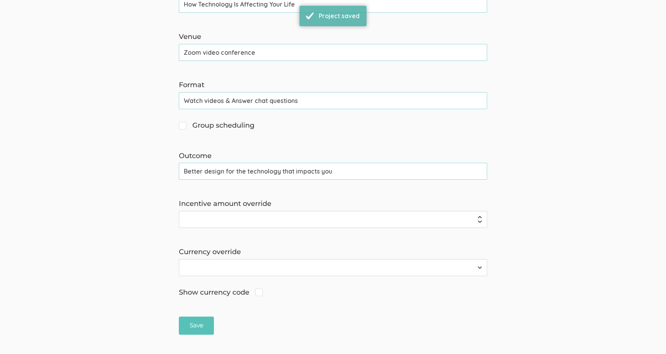
scroll to position [341, 0]
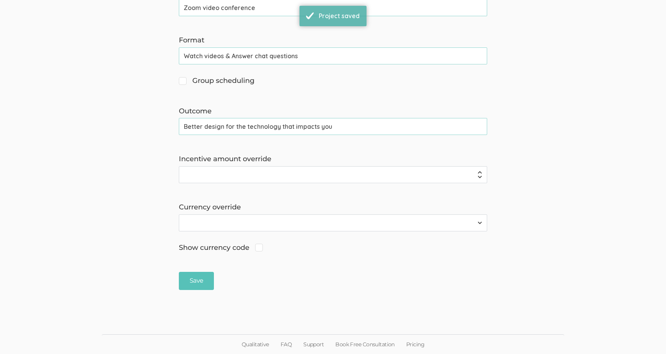
click at [183, 78] on input "Group scheduling" at bounding box center [181, 79] width 5 height 5
checkbox input "true"
click at [199, 282] on input "Save" at bounding box center [196, 281] width 35 height 18
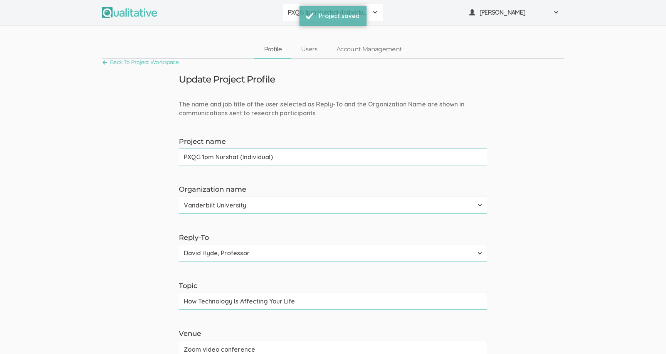
click at [289, 10] on span "PXQG 1pm Nurshat (Individual)" at bounding box center [328, 12] width 80 height 9
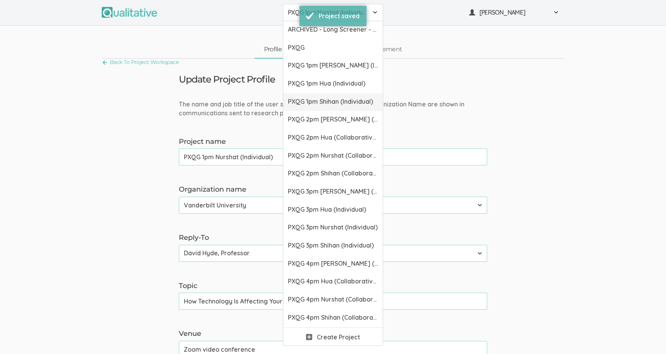
click at [299, 94] on link "PXQG 1pm Shihan (Individual)" at bounding box center [332, 102] width 99 height 18
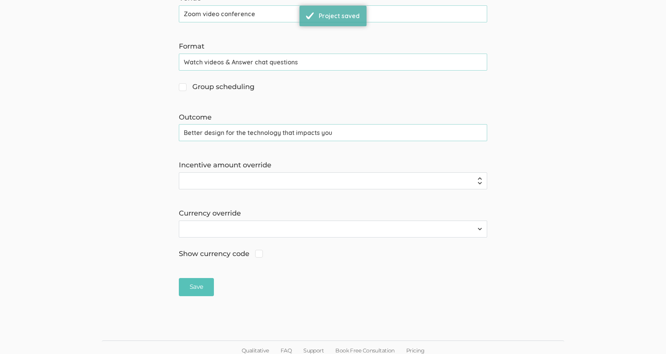
scroll to position [341, 0]
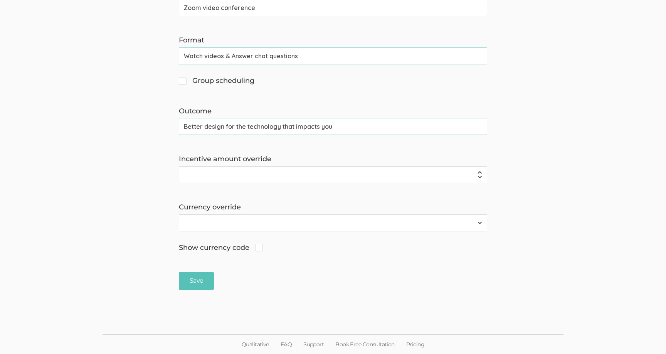
click at [182, 80] on input "Group scheduling" at bounding box center [181, 79] width 5 height 5
checkbox input "true"
click at [203, 280] on input "Save" at bounding box center [196, 281] width 35 height 18
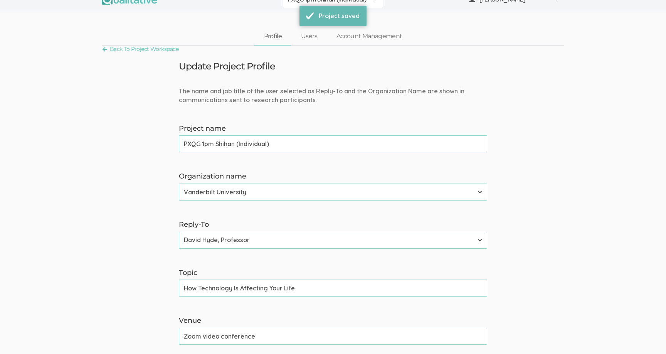
scroll to position [0, 0]
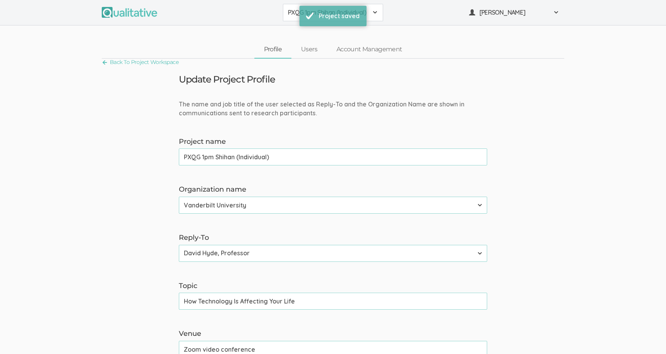
click at [296, 8] on span "PXQG 1pm Shihan (Individual)" at bounding box center [328, 12] width 80 height 9
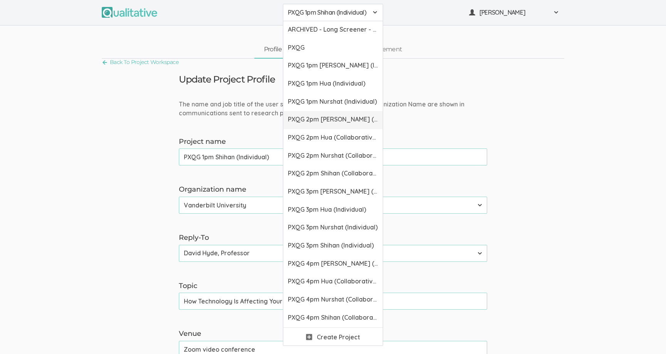
click at [297, 118] on span "PXQG 2pm Bibek (Collaborative)" at bounding box center [333, 119] width 90 height 9
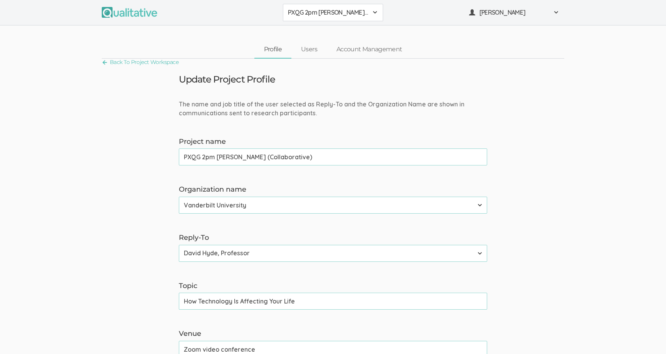
click at [289, 11] on span "PXQG 2pm Bibek (Collaborative)" at bounding box center [328, 12] width 80 height 9
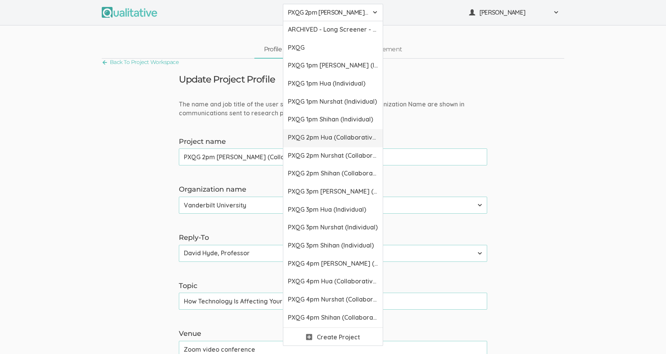
click at [304, 139] on span "PXQG 2pm Hua (Collaborative)" at bounding box center [333, 137] width 90 height 9
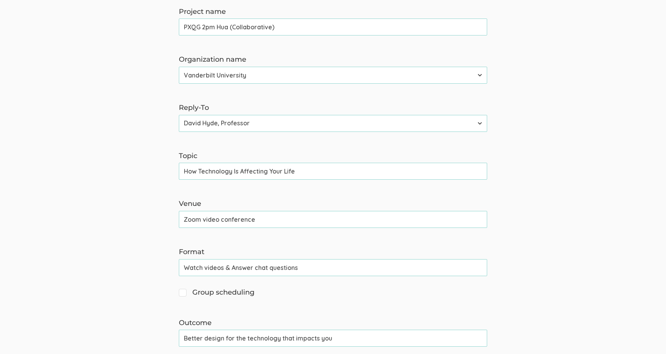
click at [184, 292] on span "Group scheduling" at bounding box center [217, 292] width 76 height 10
click at [184, 292] on input "Group scheduling" at bounding box center [181, 291] width 5 height 5
checkbox input "true"
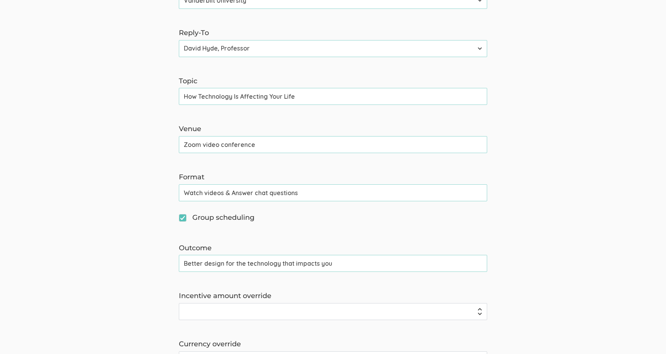
scroll to position [341, 0]
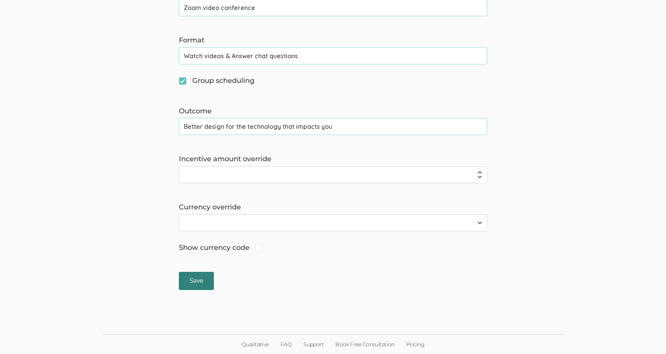
click at [191, 281] on input "Save" at bounding box center [196, 281] width 35 height 18
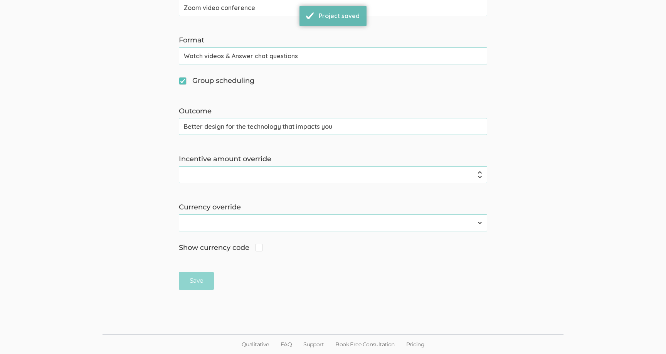
scroll to position [0, 0]
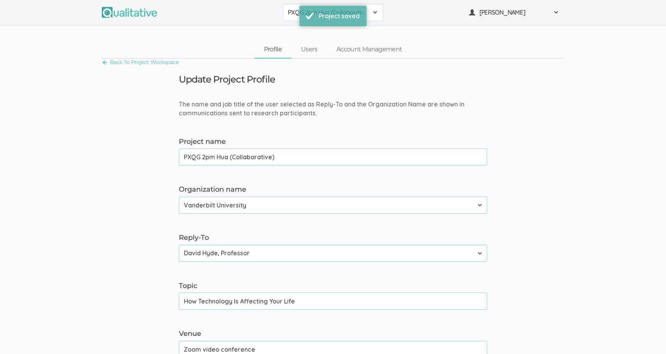
click at [296, 17] on button "PXQG 2pm Hua (Collaborative)" at bounding box center [333, 12] width 100 height 17
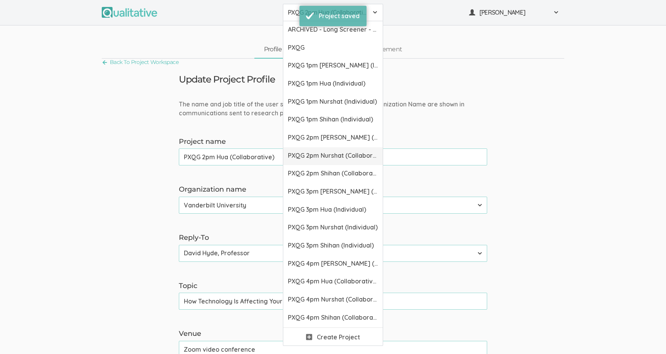
click at [299, 157] on span "PXQG 2pm Nurshat (Collaborative)" at bounding box center [333, 155] width 90 height 9
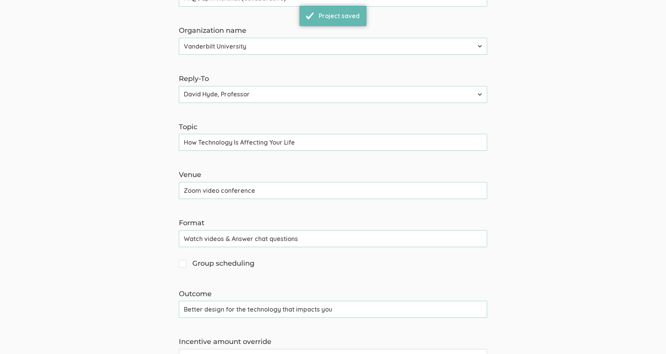
scroll to position [256, 0]
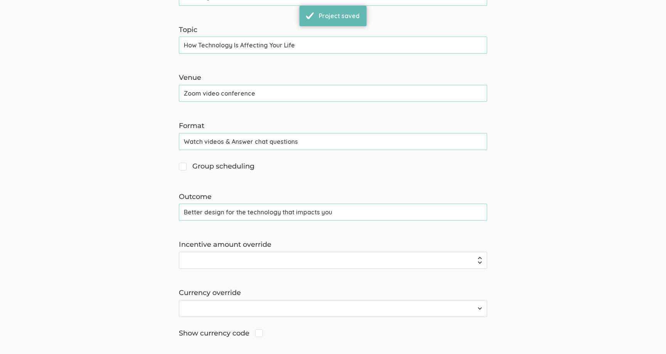
click at [180, 164] on input "Group scheduling" at bounding box center [181, 165] width 5 height 5
checkbox input "true"
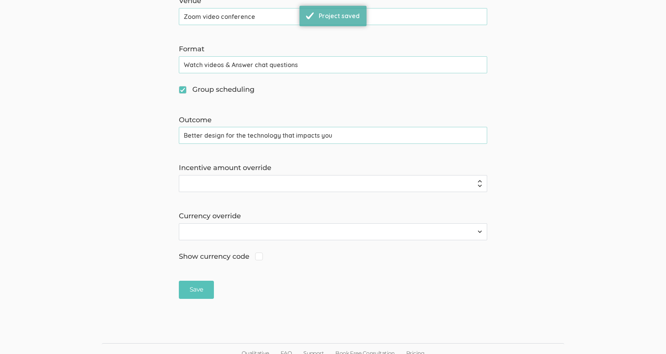
scroll to position [341, 0]
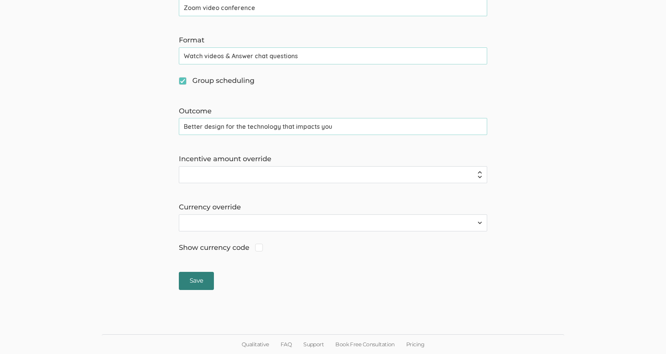
click at [193, 272] on input "Save" at bounding box center [196, 281] width 35 height 18
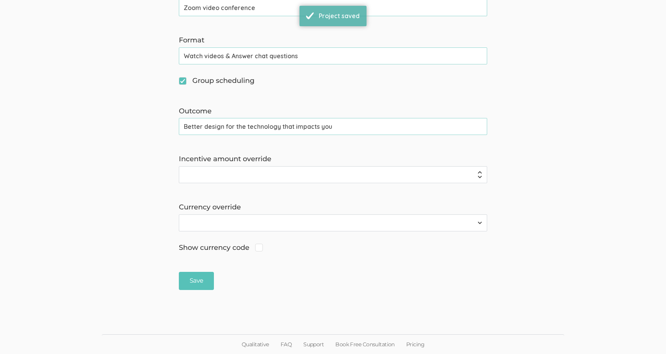
scroll to position [0, 0]
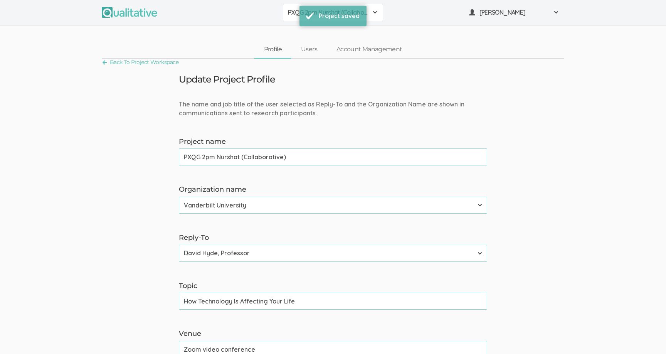
click at [296, 15] on span "PXQG 2pm Nurshat (Collaborative)" at bounding box center [328, 12] width 80 height 9
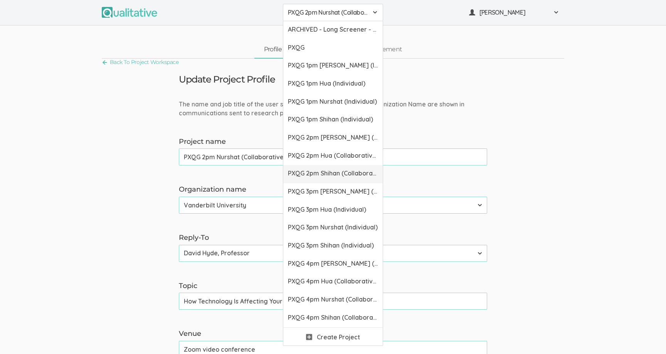
click at [293, 178] on link "PXQG 2pm Shihan (Collaborative)" at bounding box center [332, 174] width 99 height 18
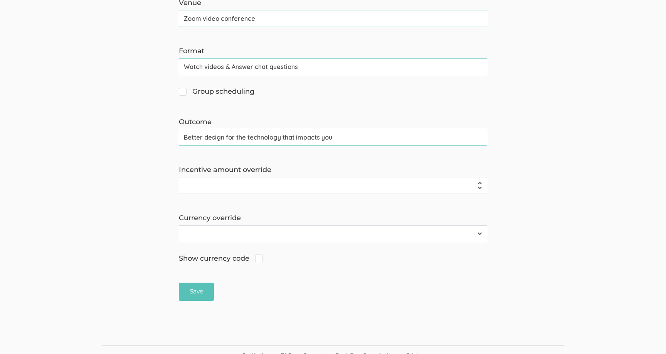
scroll to position [341, 0]
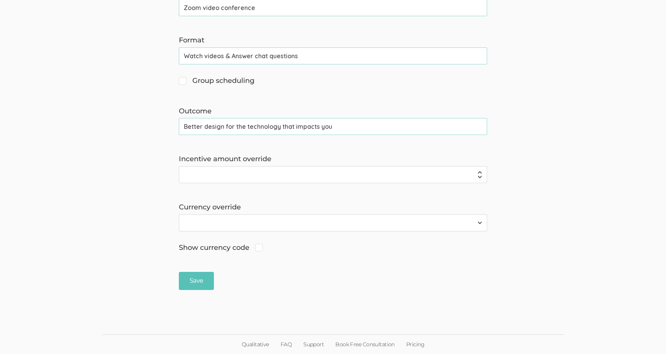
click at [183, 79] on input "Group scheduling" at bounding box center [181, 79] width 5 height 5
checkbox input "true"
click at [198, 287] on input "Save" at bounding box center [196, 281] width 35 height 18
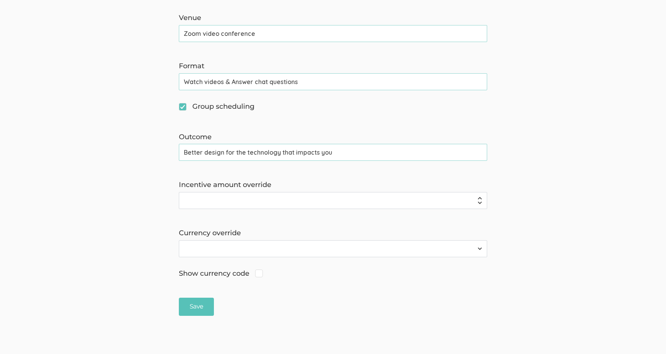
scroll to position [338, 0]
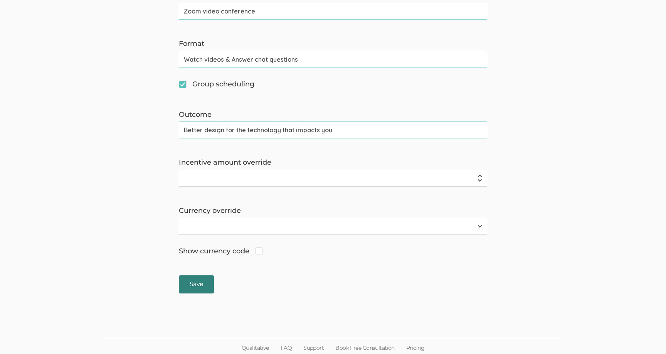
click at [195, 279] on input "Save" at bounding box center [196, 284] width 35 height 18
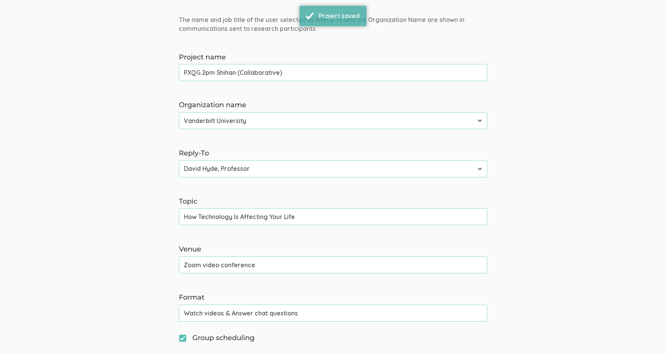
scroll to position [0, 0]
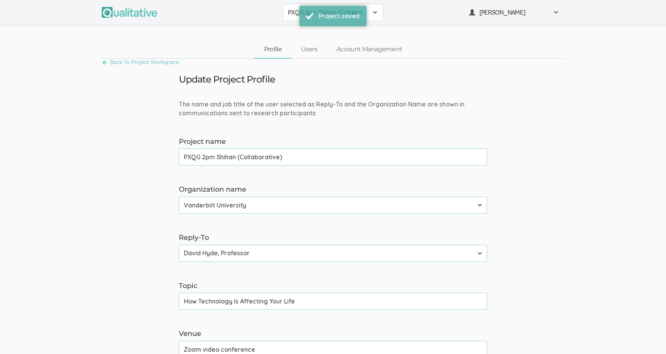
click at [297, 19] on button "PXQG 2pm Shihan (Collaborative)" at bounding box center [333, 12] width 100 height 17
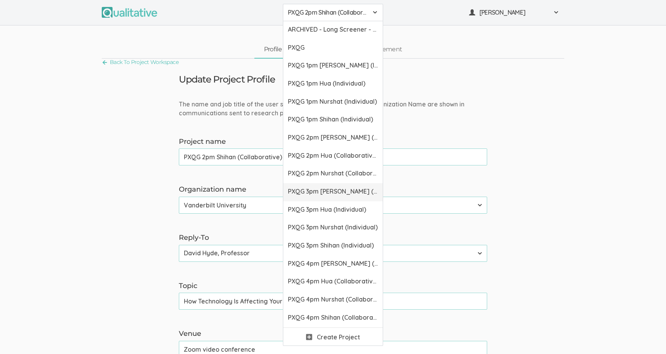
click at [305, 186] on link "PXQG 3pm Bibek (Individual)" at bounding box center [332, 192] width 99 height 18
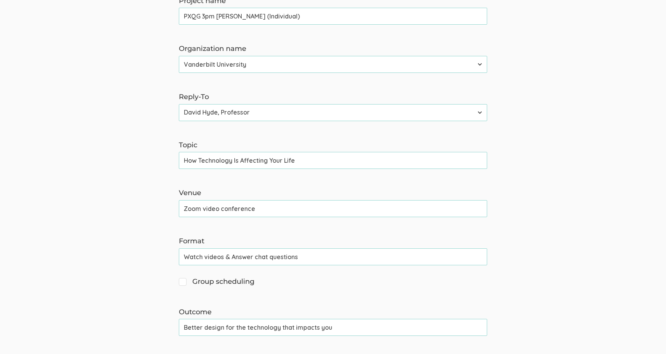
click at [181, 282] on input "Group scheduling" at bounding box center [181, 280] width 5 height 5
checkbox input "true"
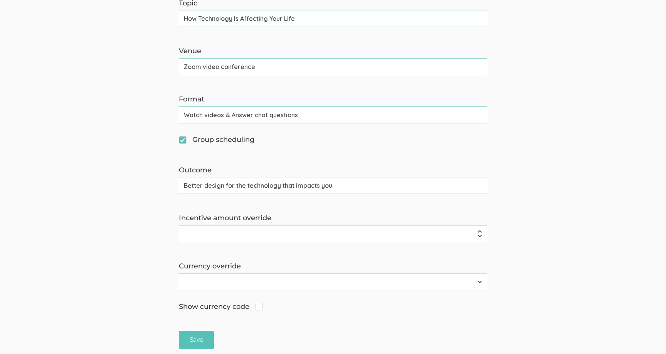
scroll to position [341, 0]
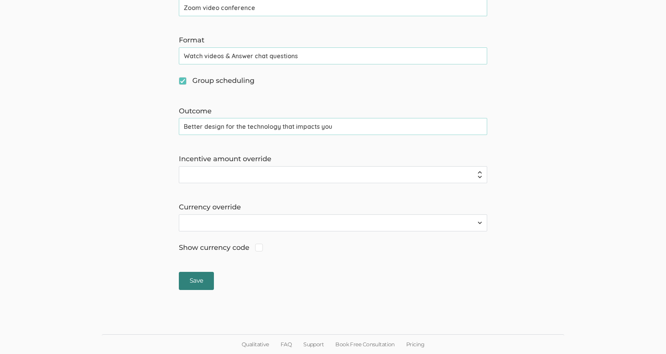
click at [196, 279] on input "Save" at bounding box center [196, 281] width 35 height 18
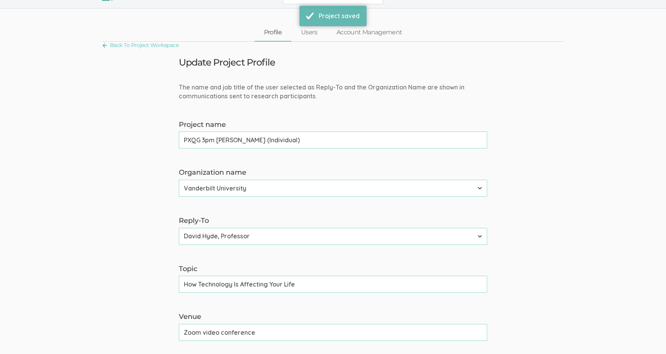
scroll to position [0, 0]
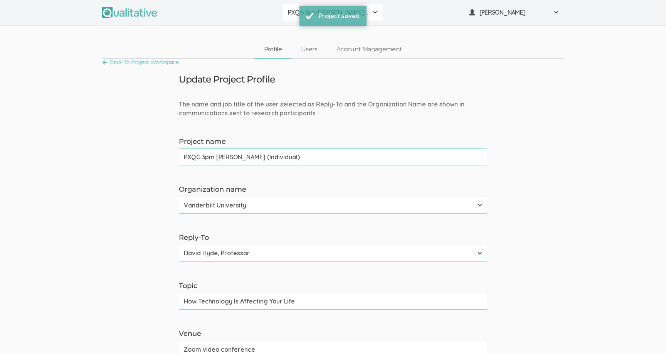
click at [292, 13] on span "PXQG 3pm Bibek (Individual)" at bounding box center [328, 12] width 80 height 9
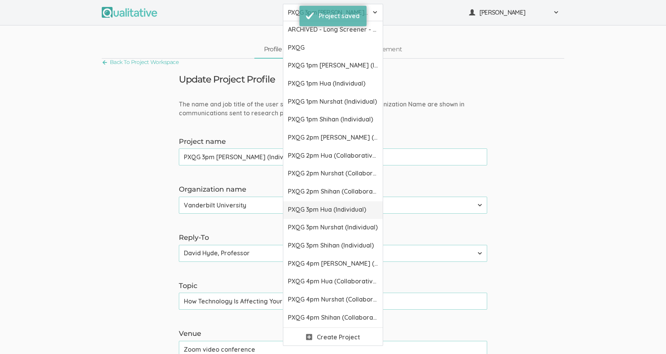
click at [296, 203] on link "PXQG 3pm Hua (Individual)" at bounding box center [332, 210] width 99 height 18
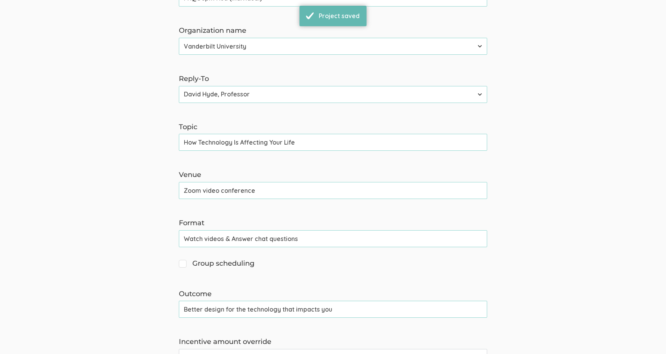
click at [182, 262] on input "Group scheduling" at bounding box center [181, 262] width 5 height 5
checkbox input "true"
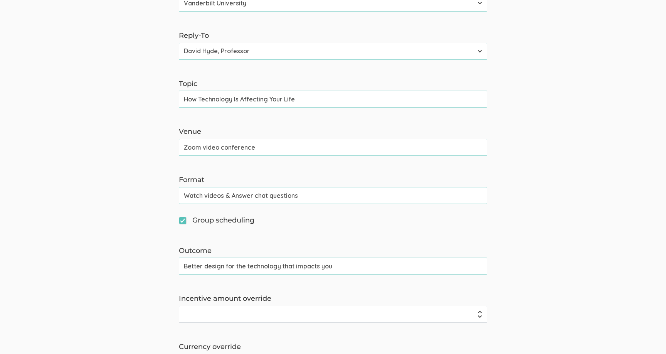
scroll to position [341, 0]
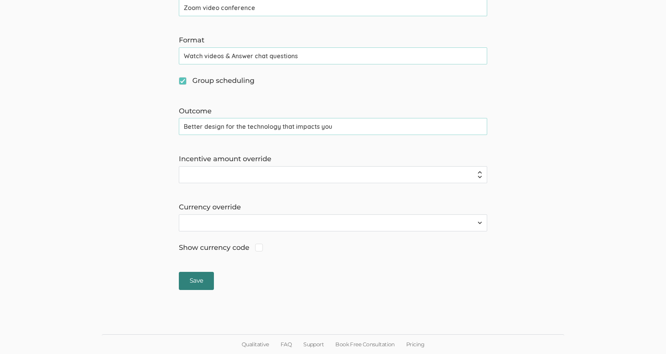
click at [196, 273] on input "Save" at bounding box center [196, 281] width 35 height 18
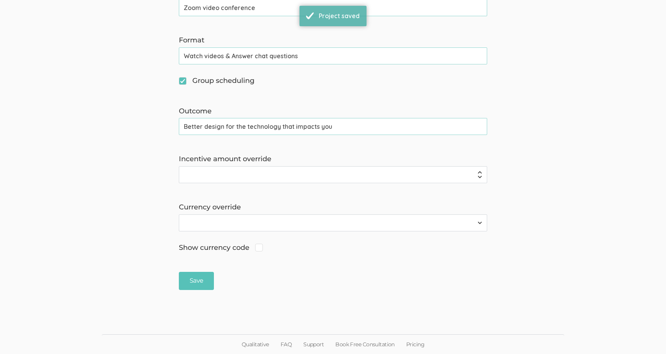
scroll to position [0, 0]
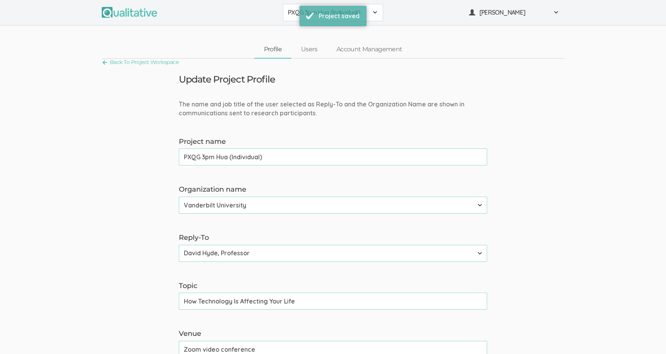
click at [294, 15] on span "PXQG 3pm Hua (Individual)" at bounding box center [328, 12] width 80 height 9
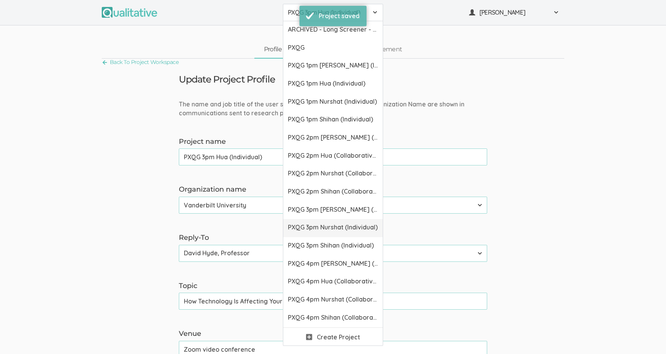
click at [295, 223] on span "PXQG 3pm Nurshat (Individual)" at bounding box center [333, 227] width 90 height 9
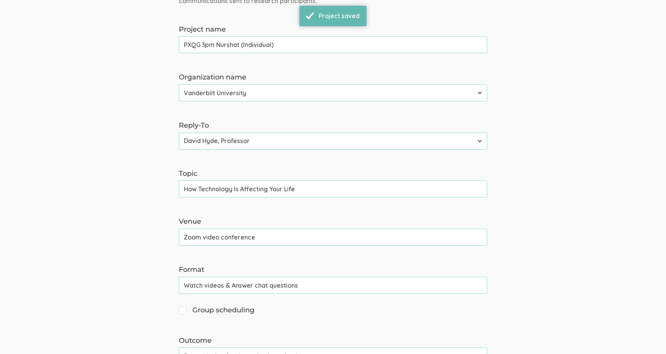
scroll to position [118, 0]
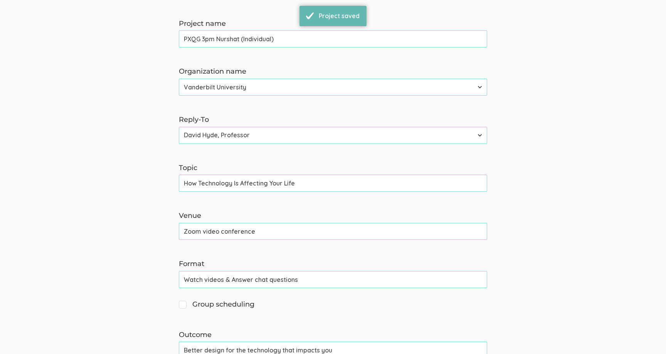
click at [180, 306] on span "Group scheduling" at bounding box center [217, 304] width 76 height 10
click at [180, 306] on input "Group scheduling" at bounding box center [181, 303] width 5 height 5
checkbox input "true"
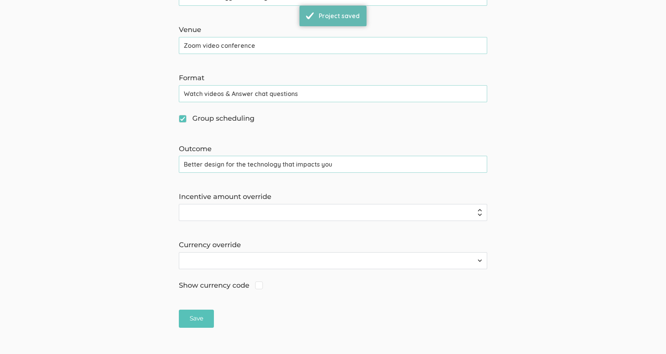
scroll to position [341, 0]
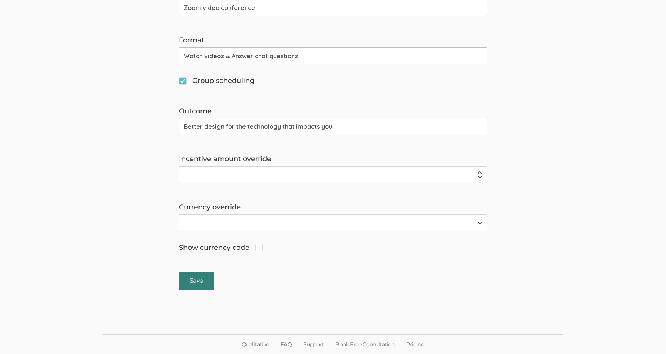
click at [195, 282] on input "Save" at bounding box center [196, 281] width 35 height 18
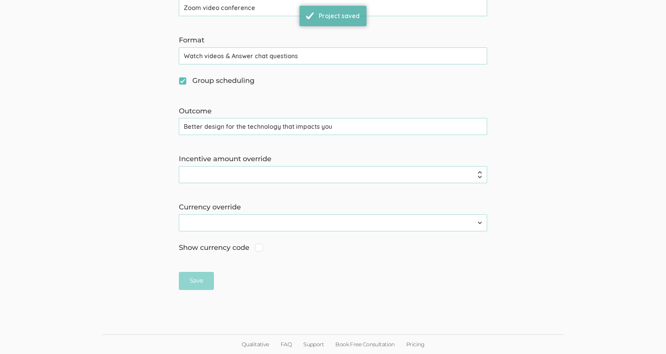
scroll to position [0, 0]
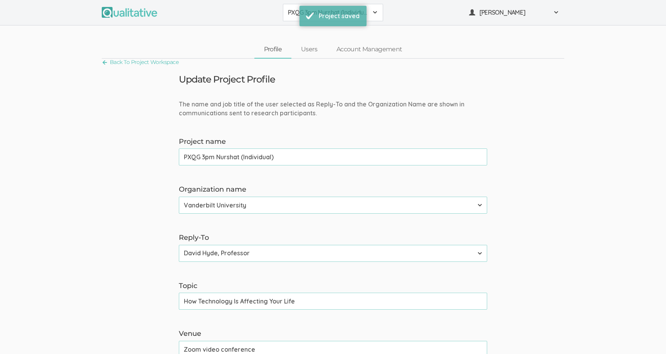
click at [291, 13] on span "PXQG 3pm Nurshat (Individual)" at bounding box center [328, 12] width 80 height 9
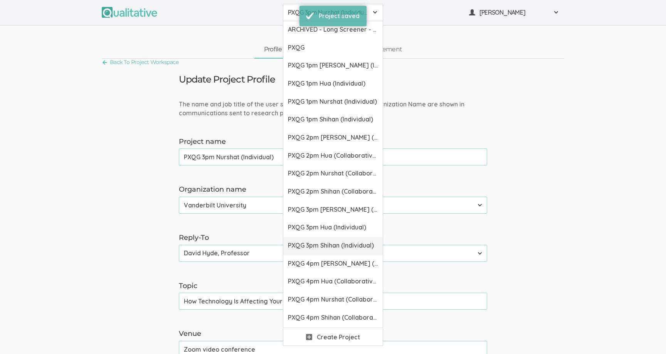
click at [292, 241] on span "PXQG 3pm Shihan (Individual)" at bounding box center [333, 245] width 90 height 9
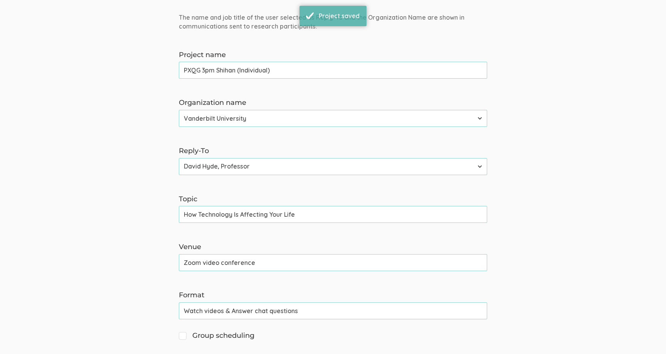
scroll to position [122, 0]
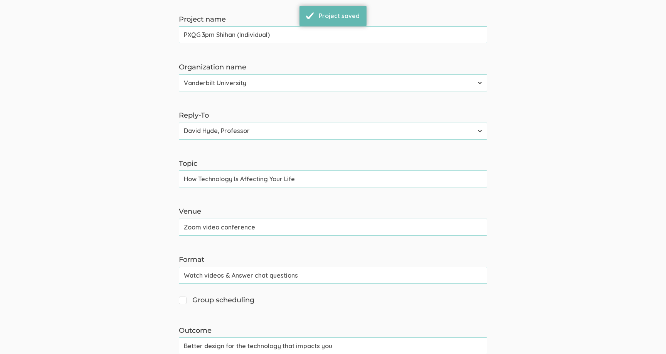
click at [181, 301] on input "Group scheduling" at bounding box center [181, 299] width 5 height 5
checkbox input "true"
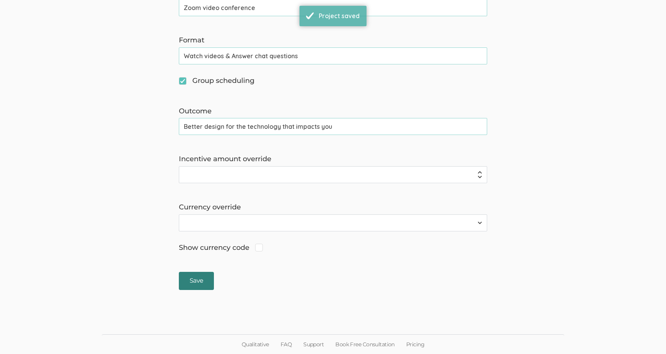
click at [199, 283] on input "Save" at bounding box center [196, 281] width 35 height 18
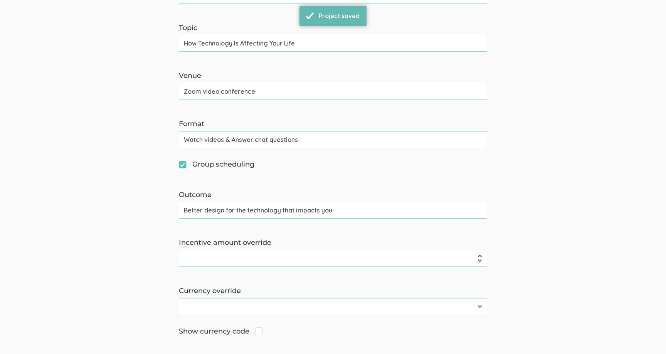
scroll to position [0, 0]
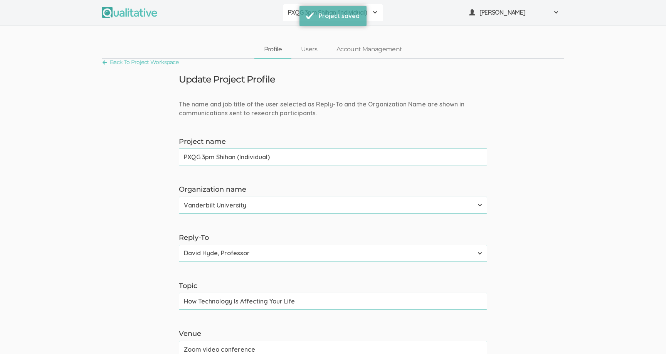
click at [291, 13] on span "PXQG 3pm Shihan (Individual)" at bounding box center [328, 12] width 80 height 9
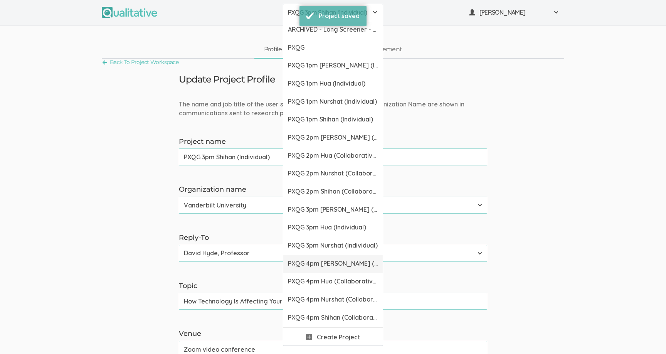
click at [292, 260] on span "PXQG 4pm Bibek (Collaborative)" at bounding box center [333, 263] width 90 height 9
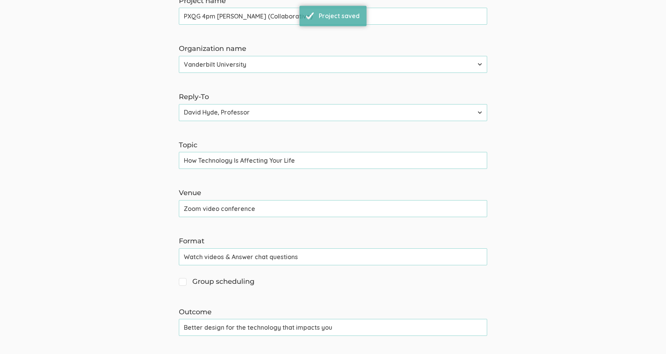
click at [186, 279] on span "Group scheduling" at bounding box center [217, 282] width 76 height 10
click at [184, 279] on input "Group scheduling" at bounding box center [181, 280] width 5 height 5
checkbox input "true"
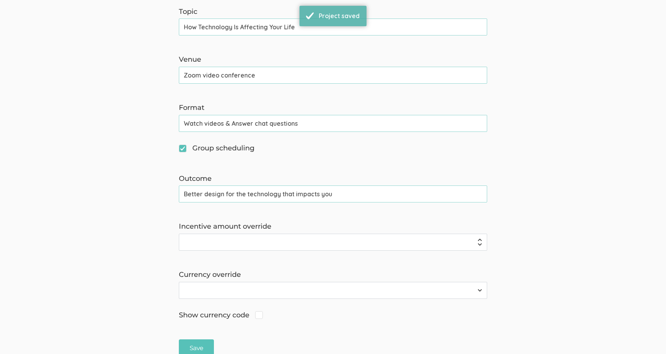
scroll to position [341, 0]
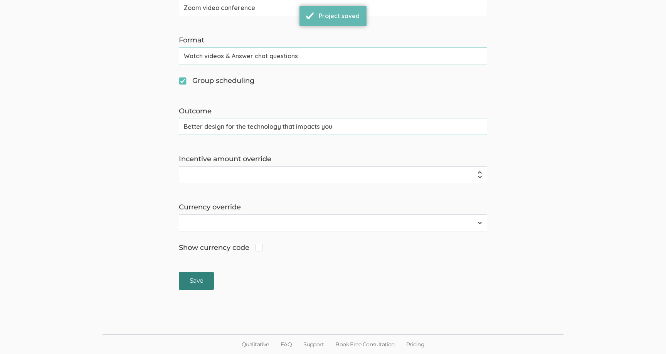
click at [191, 279] on input "Save" at bounding box center [196, 281] width 35 height 18
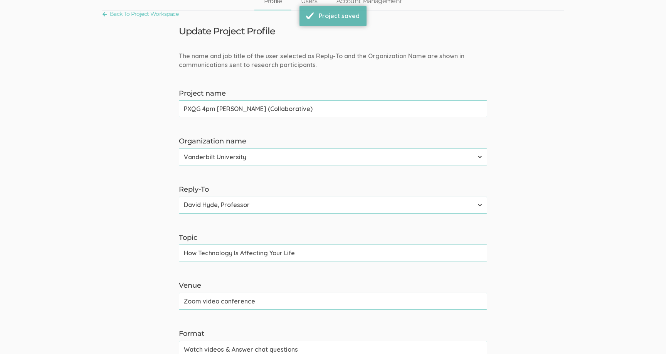
scroll to position [0, 0]
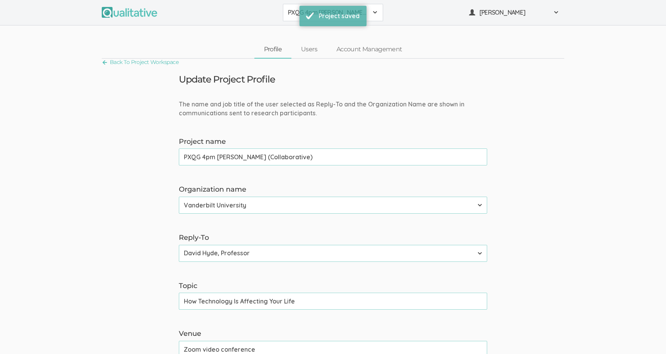
click at [298, 8] on span "PXQG 4pm Bibek (Collaborative)" at bounding box center [328, 12] width 80 height 9
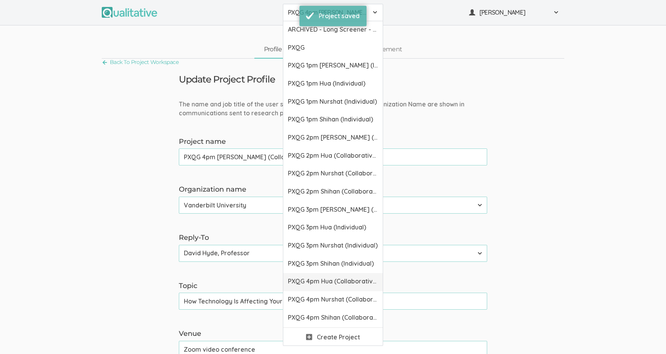
click at [292, 276] on link "PXQG 4pm Hua (Collaborative)" at bounding box center [332, 282] width 99 height 18
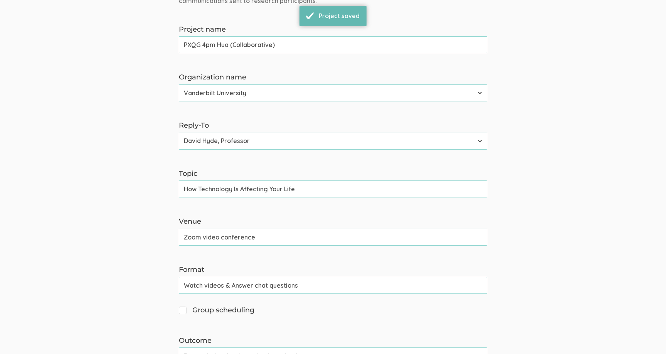
click at [182, 308] on input "Group scheduling" at bounding box center [181, 309] width 5 height 5
checkbox input "true"
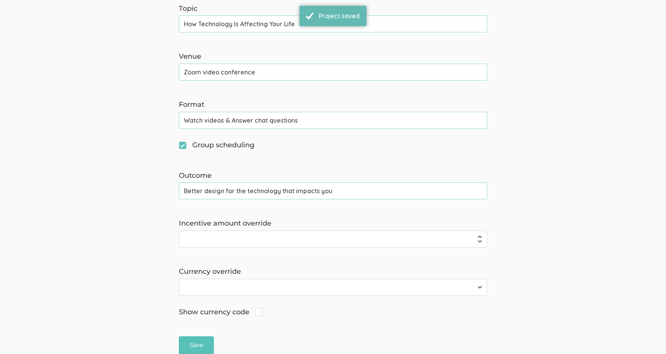
scroll to position [310, 0]
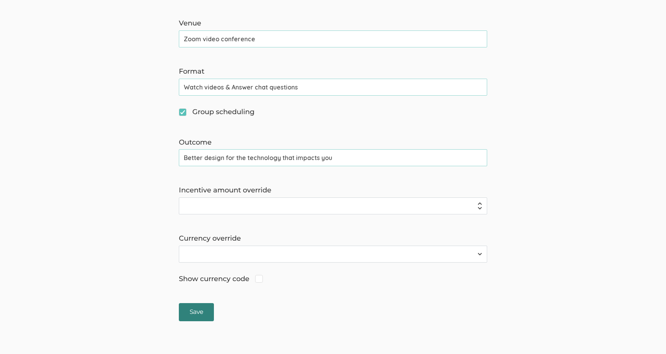
click at [196, 312] on input "Save" at bounding box center [196, 312] width 35 height 18
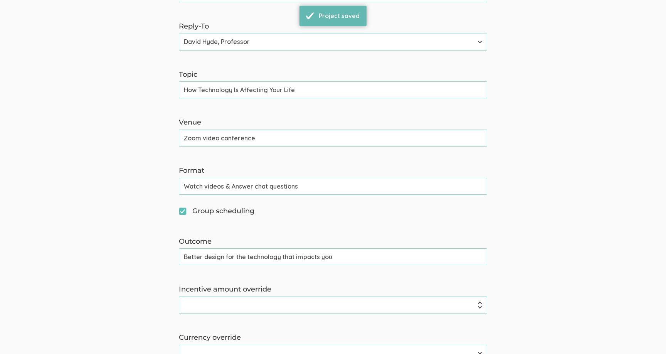
scroll to position [0, 0]
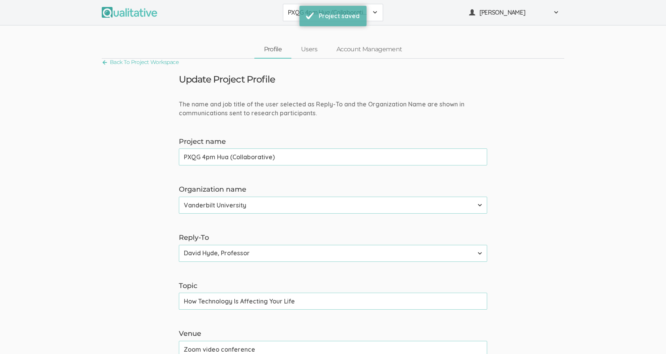
click at [288, 12] on span "PXQG 4pm Hua (Collaborative)" at bounding box center [328, 12] width 80 height 9
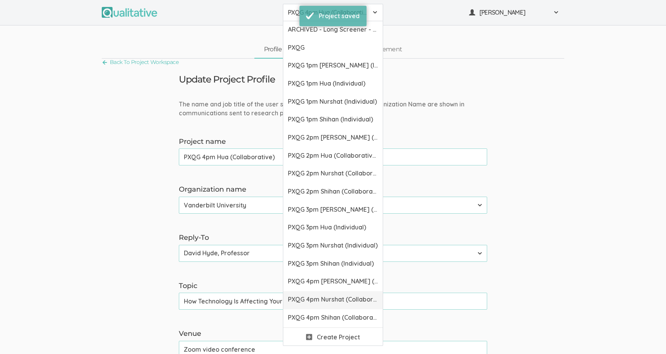
click at [302, 302] on span "PXQG 4pm Nurshat (Collaborative)" at bounding box center [333, 299] width 90 height 9
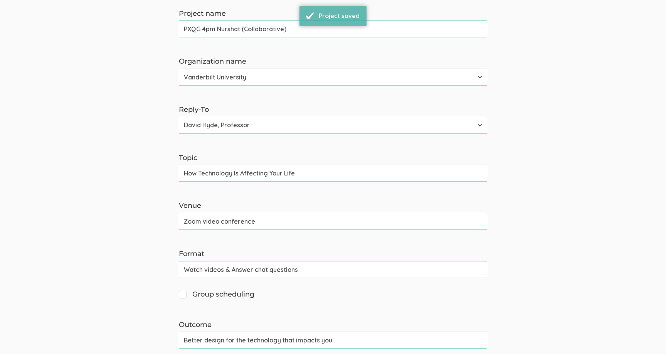
click at [184, 299] on span "Group scheduling" at bounding box center [217, 294] width 76 height 10
click at [184, 296] on input "Group scheduling" at bounding box center [181, 293] width 5 height 5
checkbox input "true"
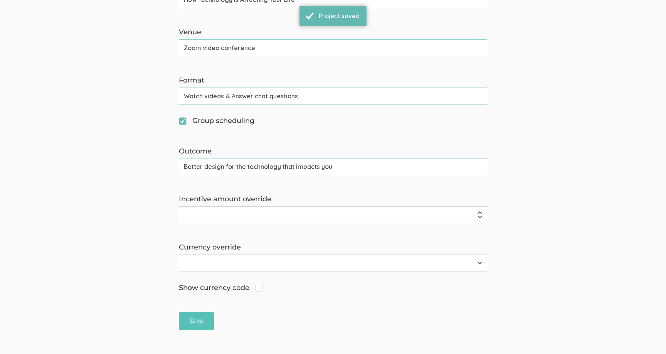
scroll to position [341, 0]
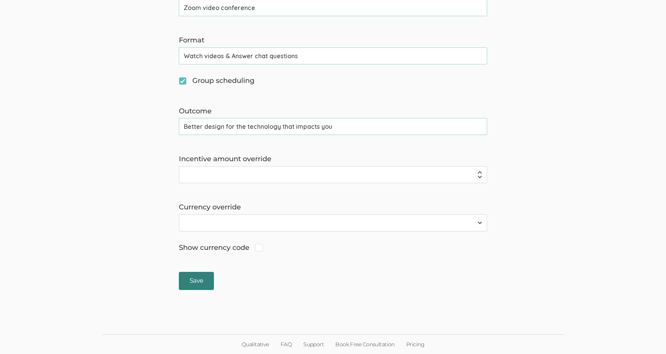
click at [200, 284] on input "Save" at bounding box center [196, 281] width 35 height 18
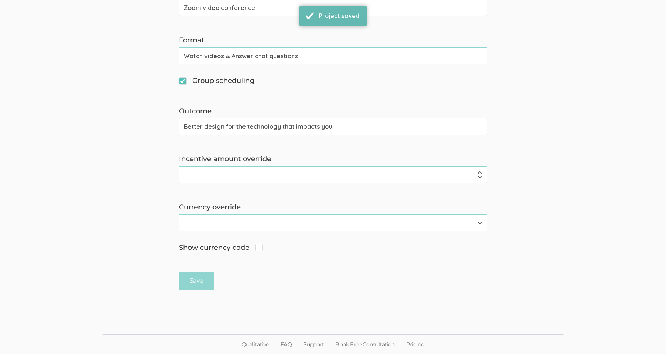
scroll to position [0, 0]
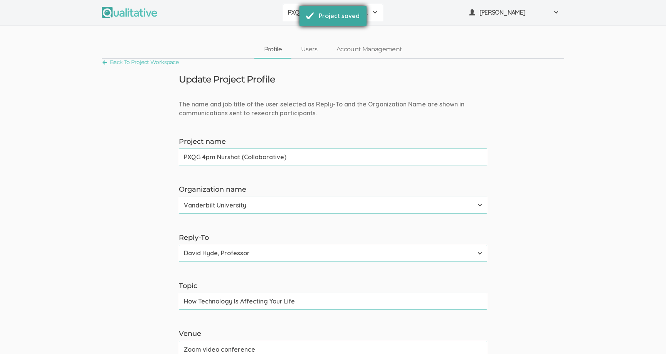
click at [301, 13] on div "Project saved" at bounding box center [332, 16] width 67 height 20
click at [299, 13] on span "PXQG 4pm Nurshat (Collaborative)" at bounding box center [328, 12] width 80 height 9
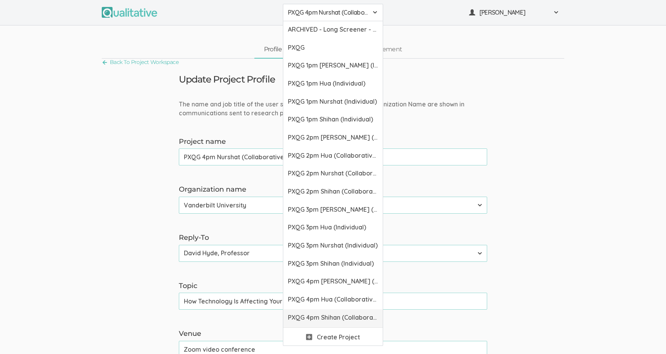
click at [299, 316] on span "PXQG 4pm Shihan (Collaborative)" at bounding box center [333, 317] width 90 height 9
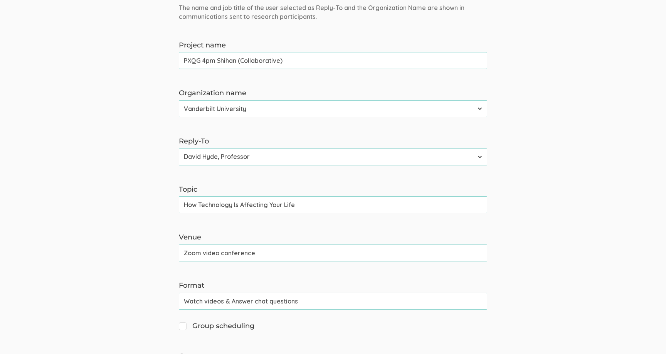
scroll to position [122, 0]
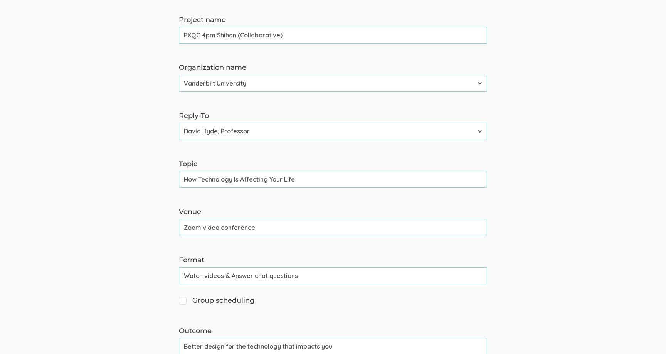
click at [184, 302] on span "Group scheduling" at bounding box center [217, 301] width 76 height 10
click at [184, 302] on input "Group scheduling" at bounding box center [181, 299] width 5 height 5
checkbox input "true"
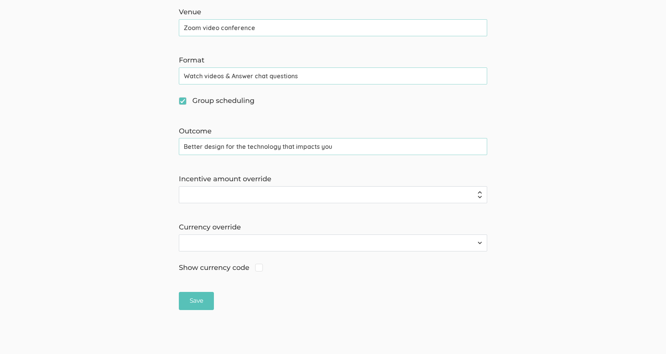
scroll to position [341, 0]
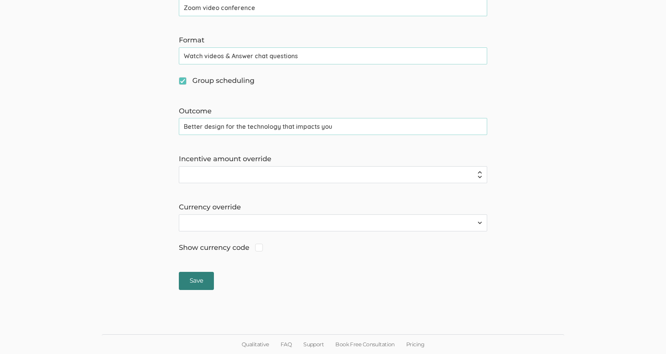
click at [191, 287] on input "Save" at bounding box center [196, 281] width 35 height 18
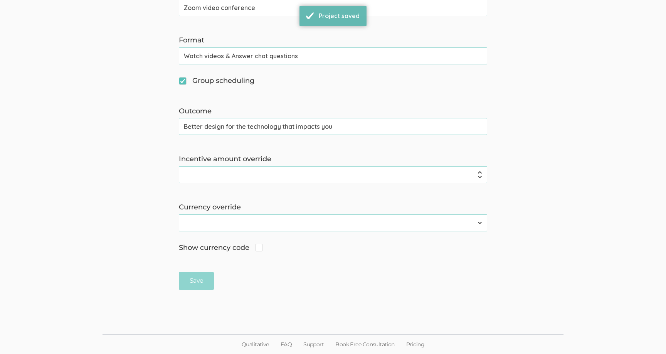
scroll to position [0, 0]
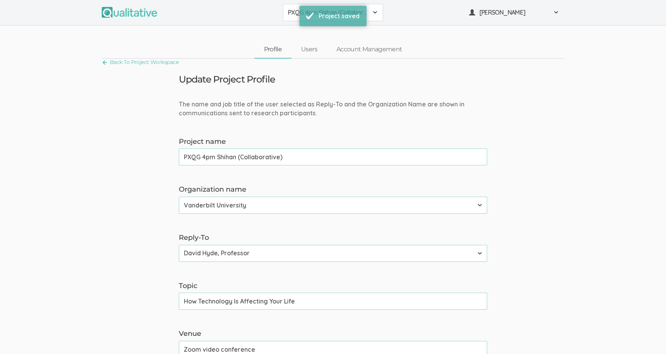
click at [288, 15] on span "PXQG 4pm Shihan (Collaborative)" at bounding box center [328, 12] width 80 height 9
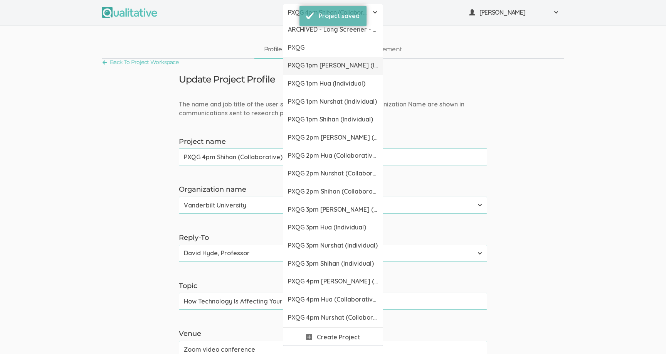
click at [299, 69] on span "PXQG 1pm Bibek (Individual)" at bounding box center [333, 65] width 90 height 9
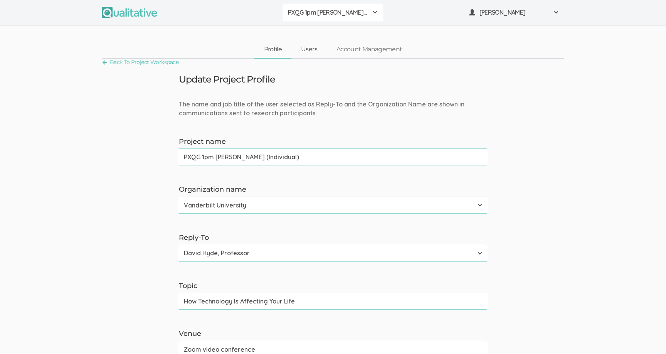
click at [307, 52] on link "Users" at bounding box center [308, 49] width 35 height 17
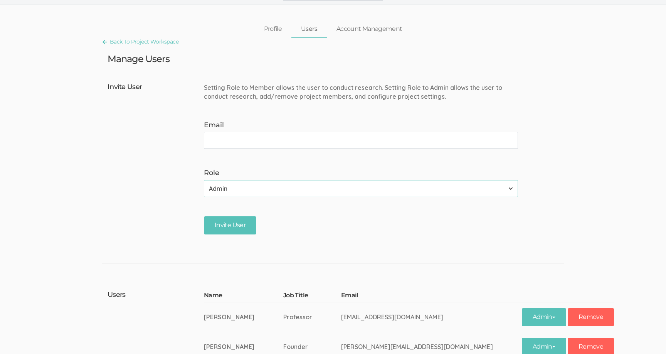
scroll to position [7, 0]
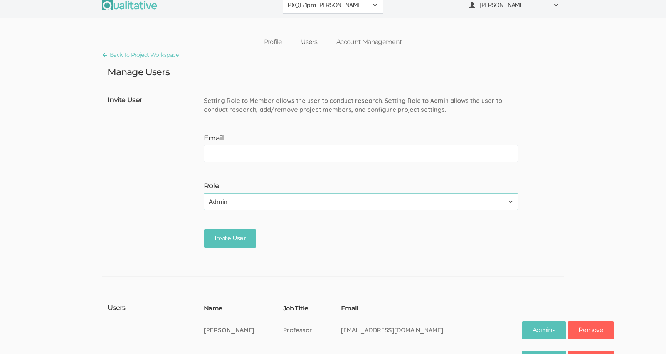
paste input "bibek.dhungana@vanderbilt.edu"
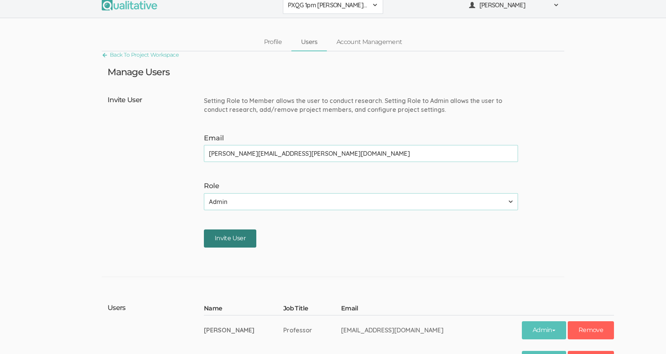
type input "bibek.dhungana@vanderbilt.edu"
click at [243, 231] on input "Invite User" at bounding box center [230, 238] width 52 height 18
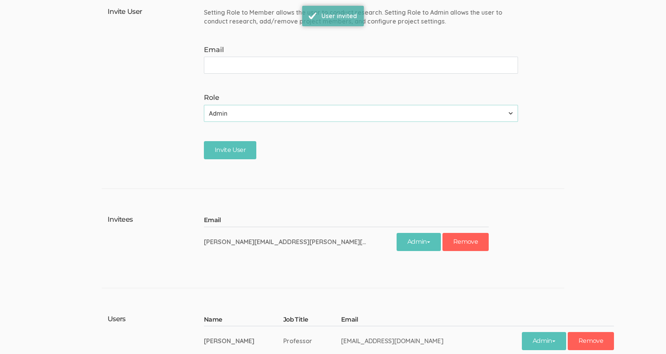
scroll to position [0, 0]
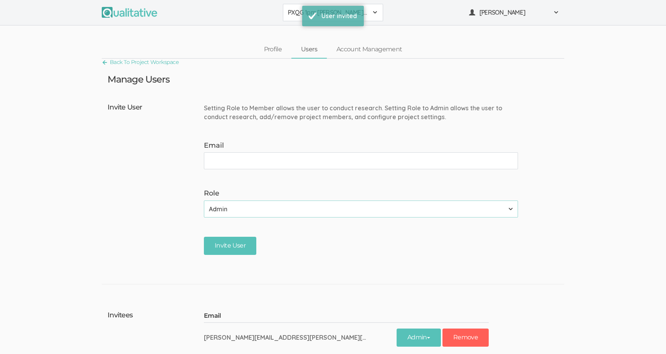
click at [296, 16] on span "PXQG 1pm Bibek (Individual)" at bounding box center [328, 12] width 80 height 9
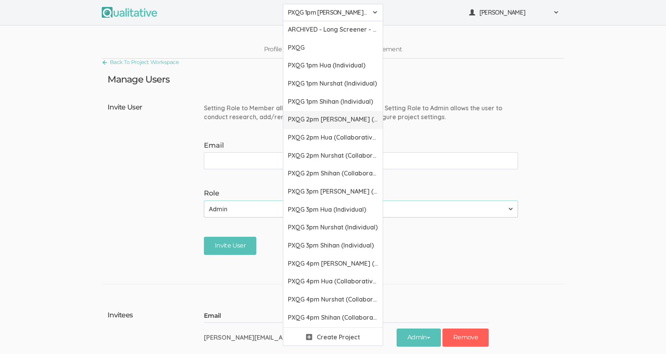
click at [306, 121] on span "PXQG 2pm Bibek (Collaborative)" at bounding box center [333, 119] width 90 height 9
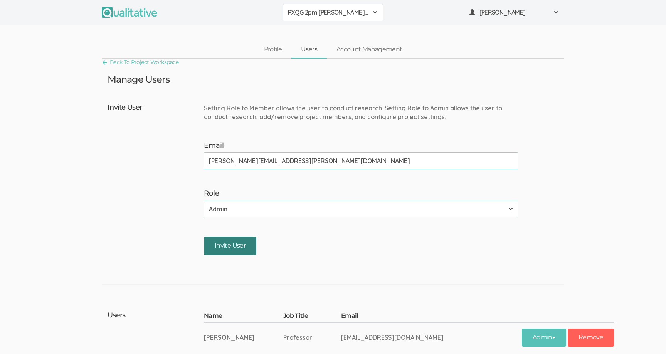
type input "bibek.dhungana@vanderbilt.edu"
click at [229, 246] on input "Invite User" at bounding box center [230, 246] width 52 height 18
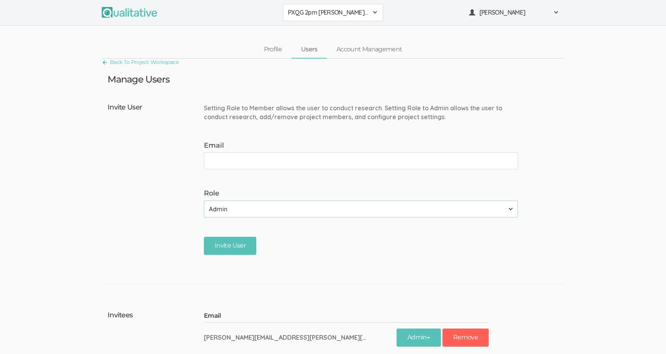
click at [303, 12] on span "PXQG 2pm Bibek (Collaborative)" at bounding box center [328, 12] width 80 height 9
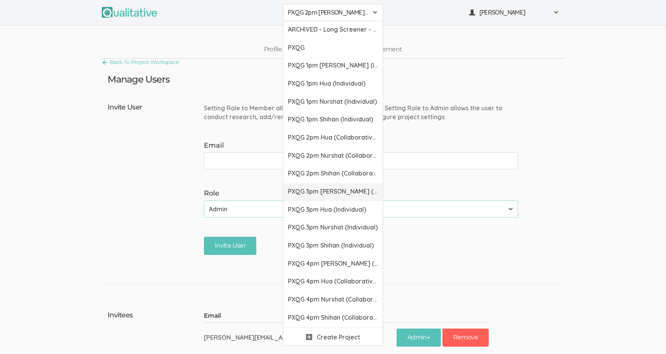
click at [296, 189] on span "PXQG 3pm Bibek (Individual)" at bounding box center [333, 191] width 90 height 9
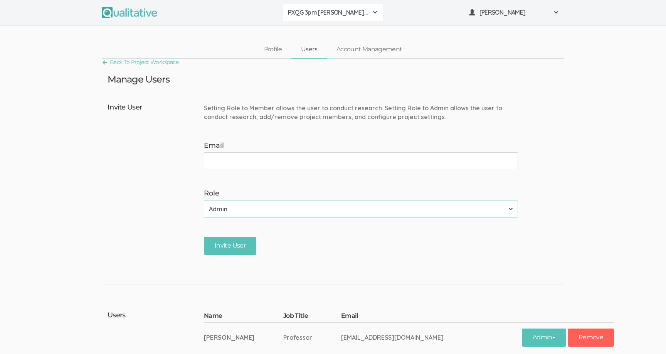
click at [278, 161] on input "Email" at bounding box center [361, 160] width 314 height 17
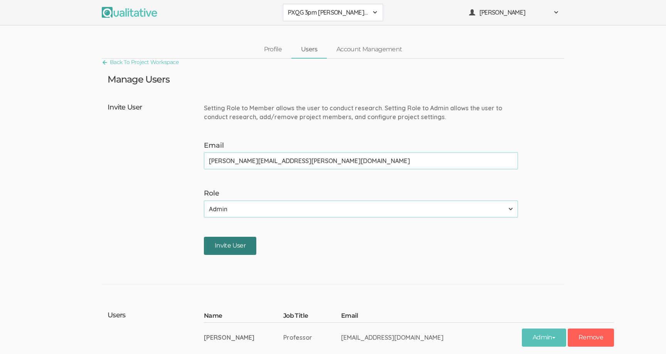
type input "bibek.dhungana@vanderbilt.edu"
click at [238, 242] on input "Invite User" at bounding box center [230, 246] width 52 height 18
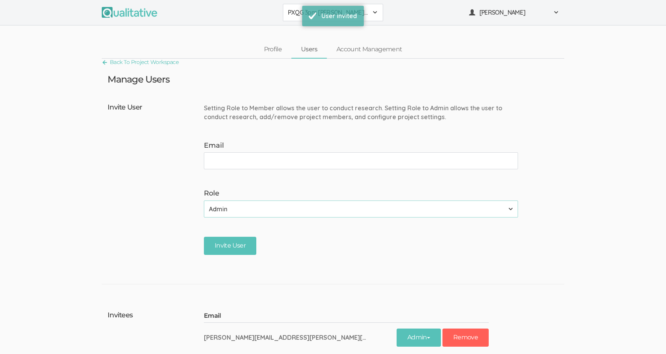
click at [293, 13] on span "PXQG 3pm Bibek (Individual)" at bounding box center [328, 12] width 80 height 9
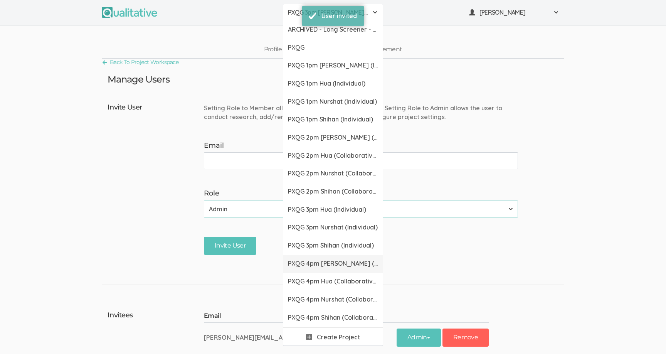
click at [297, 260] on span "PXQG 4pm Bibek (Collaborative)" at bounding box center [333, 263] width 90 height 9
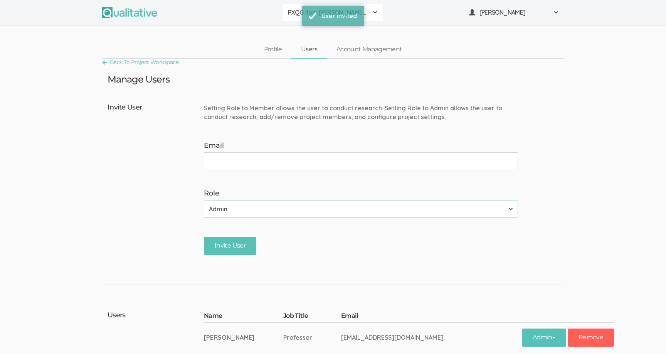
click at [254, 163] on input "Email" at bounding box center [361, 160] width 314 height 17
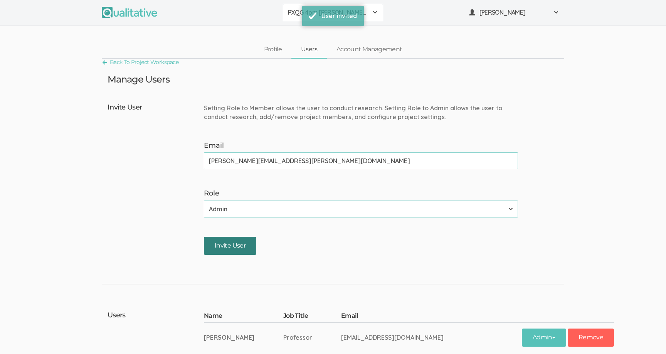
type input "bibek.dhungana@vanderbilt.edu"
click at [238, 239] on input "Invite User" at bounding box center [230, 246] width 52 height 18
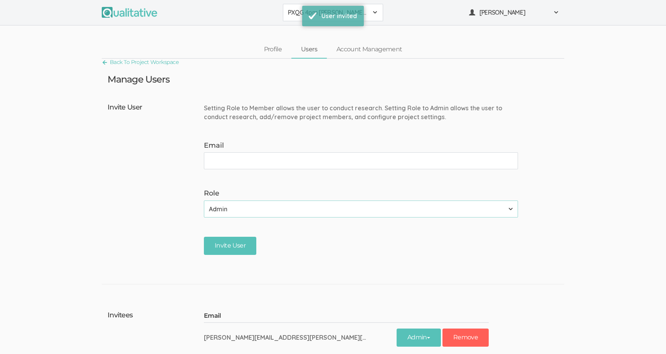
click at [328, 108] on div "Setting Role to Member allows the user to conduct research. Setting Role to Adm…" at bounding box center [364, 113] width 320 height 18
click at [327, 108] on div "Setting Role to Member allows the user to conduct research. Setting Role to Adm…" at bounding box center [364, 113] width 320 height 18
click at [303, 11] on span "PXQG 4pm Bibek (Collaborative)" at bounding box center [328, 12] width 80 height 9
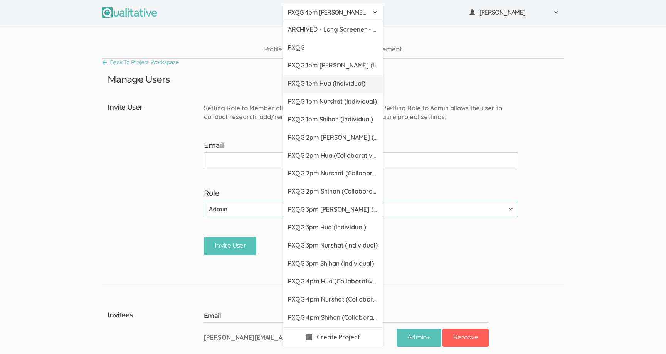
click at [306, 81] on span "PXQG 1pm Hua (Individual)" at bounding box center [333, 83] width 90 height 9
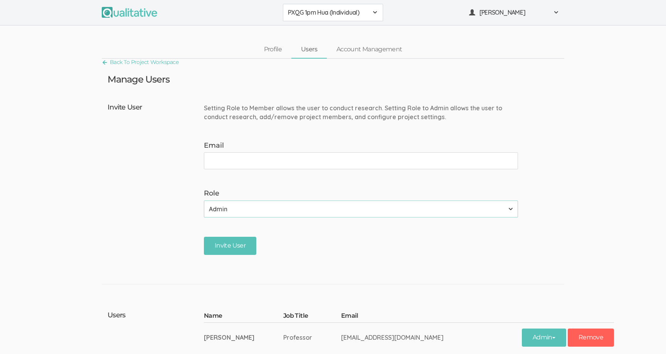
click at [315, 108] on div "Setting Role to Member allows the user to conduct research. Setting Role to Adm…" at bounding box center [364, 113] width 320 height 18
click at [255, 149] on label "Email" at bounding box center [361, 146] width 314 height 10
click at [255, 152] on input "Email" at bounding box center [361, 160] width 314 height 17
paste input "zhi.h.jin@vanderbilt.edu"
type input "zhi.h.jin@vanderbilt.edu"
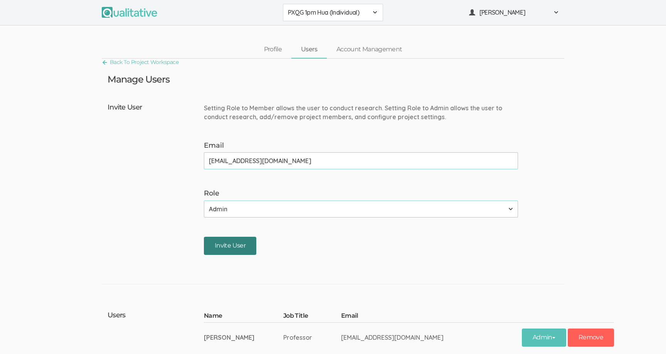
click at [241, 241] on input "Invite User" at bounding box center [230, 246] width 52 height 18
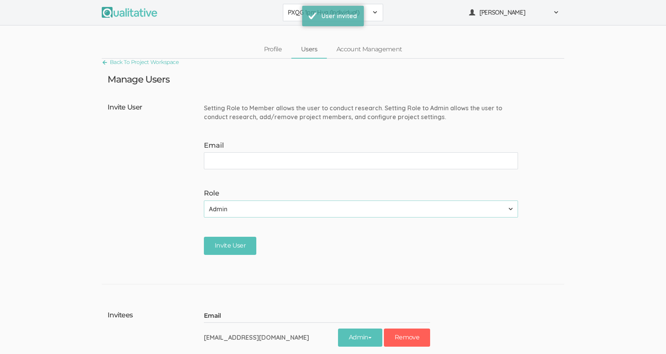
click at [293, 20] on button "PXQG 1pm Hua (Individual)" at bounding box center [333, 12] width 100 height 17
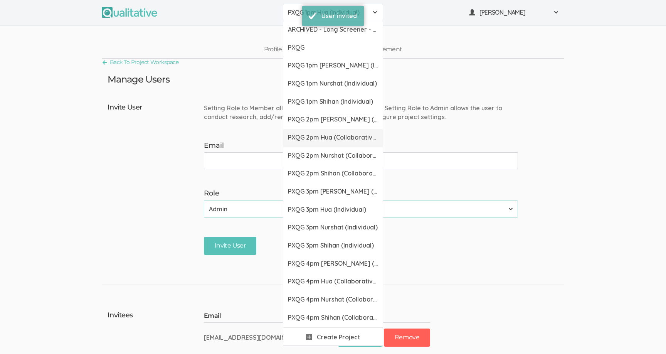
click at [305, 133] on span "PXQG 2pm Hua (Collaborative)" at bounding box center [333, 137] width 90 height 9
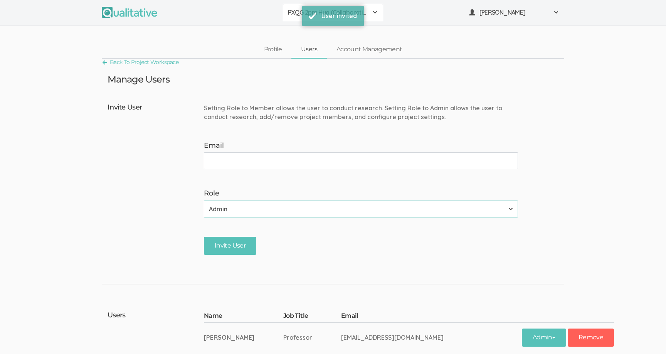
click at [242, 161] on input "Email" at bounding box center [361, 160] width 314 height 17
type input "zhi.h.jin@vanderbilt.edu"
click at [234, 241] on input "Invite User" at bounding box center [230, 246] width 52 height 18
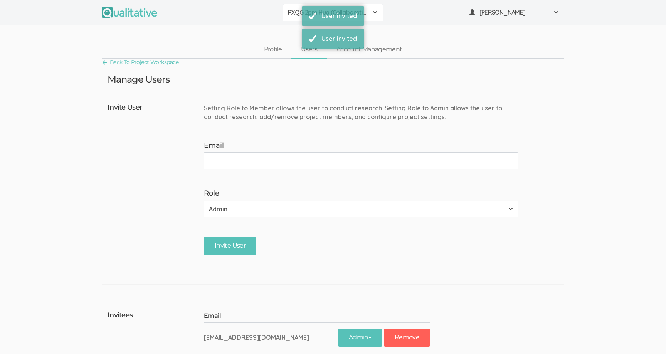
click at [295, 12] on span "PXQG 2pm Hua (Collaborative)" at bounding box center [328, 12] width 80 height 9
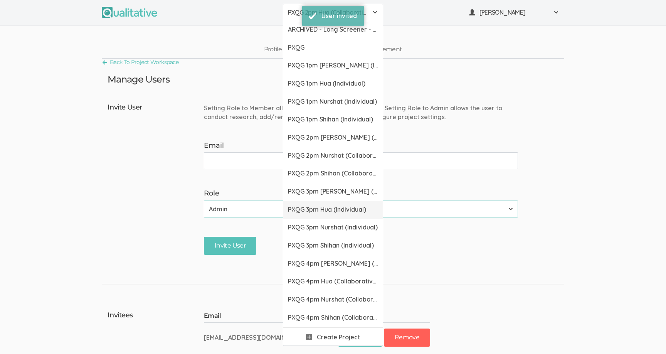
click at [309, 206] on span "PXQG 3pm Hua (Individual)" at bounding box center [333, 209] width 90 height 9
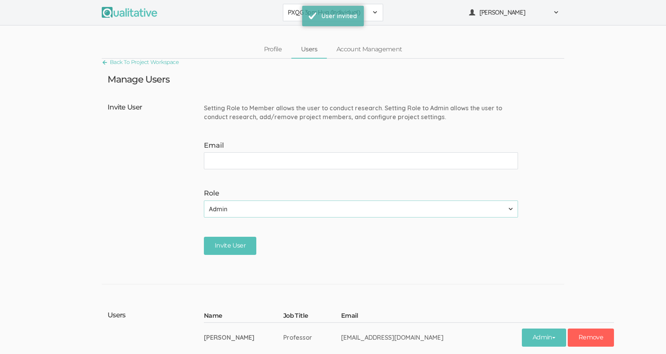
click at [284, 161] on input "Email" at bounding box center [361, 160] width 314 height 17
type input "zhi.h.jin@vanderbilt.edu"
click at [239, 244] on input "Invite User" at bounding box center [230, 246] width 52 height 18
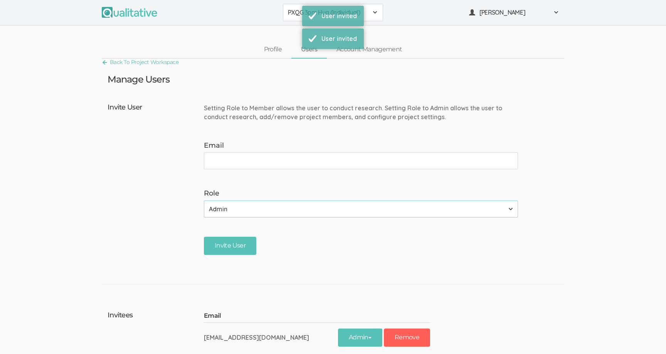
click at [293, 11] on span "PXQG 3pm Hua (Individual)" at bounding box center [328, 12] width 80 height 9
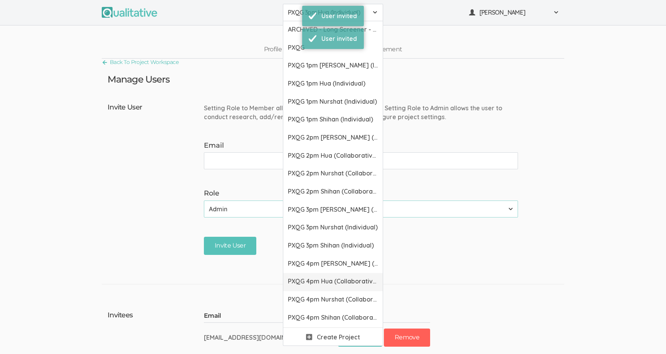
click at [306, 283] on span "PXQG 4pm Hua (Collaborative)" at bounding box center [333, 281] width 90 height 9
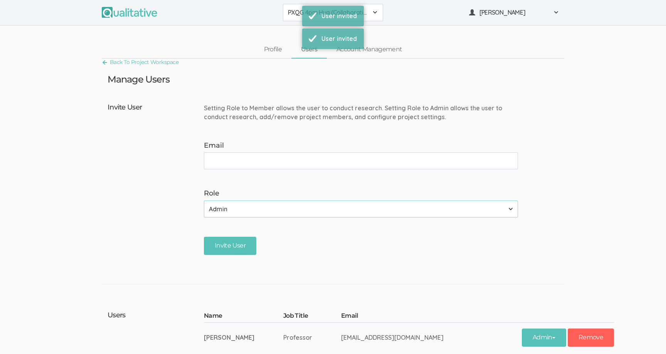
click at [246, 155] on input "Email" at bounding box center [361, 160] width 314 height 17
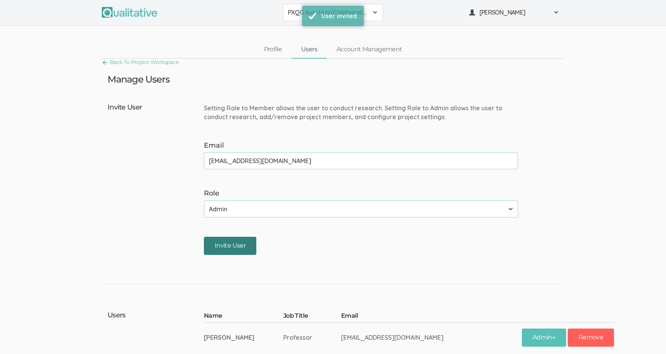
type input "zhi.h.jin@vanderbilt.edu"
click at [233, 243] on input "Invite User" at bounding box center [230, 246] width 52 height 18
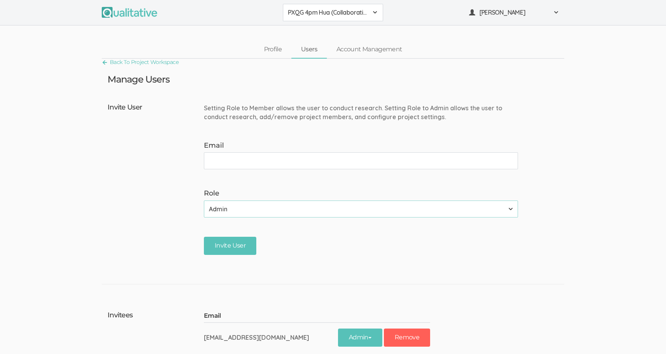
click at [314, 5] on button "PXQG 4pm Hua (Collaborative)" at bounding box center [333, 12] width 100 height 17
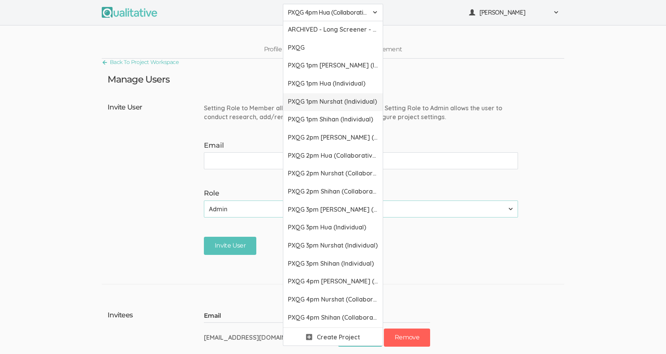
click at [314, 108] on link "PXQG 1pm Nurshat (Individual)" at bounding box center [332, 102] width 99 height 18
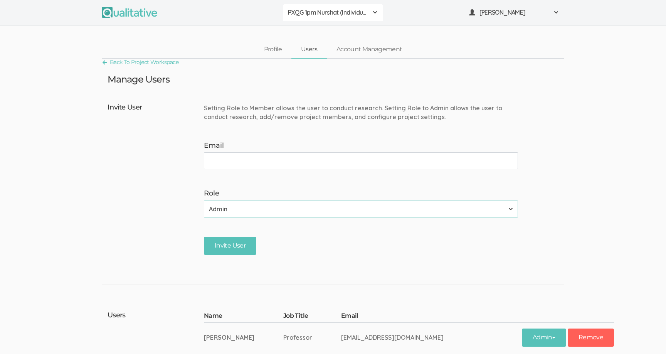
click at [267, 159] on input "Email" at bounding box center [361, 160] width 314 height 17
type input "nulixiati.mangnike@vanderbilt.edu"
click at [242, 244] on input "Invite User" at bounding box center [230, 246] width 52 height 18
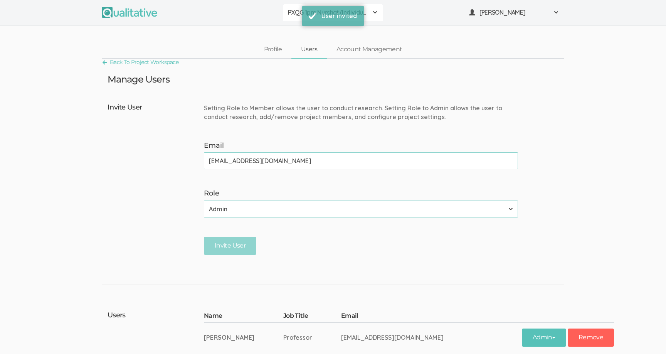
click at [289, 12] on span "PXQG 1pm Nurshat (Individual)" at bounding box center [328, 12] width 80 height 9
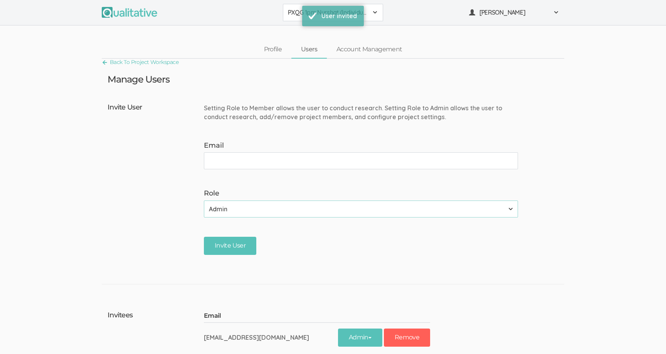
click at [292, 17] on span "PXQG 1pm Nurshat (Individual)" at bounding box center [328, 12] width 80 height 9
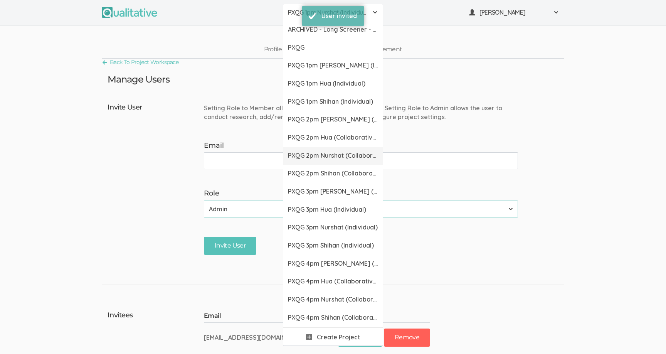
click at [292, 151] on span "PXQG 2pm Nurshat (Collaborative)" at bounding box center [333, 155] width 90 height 9
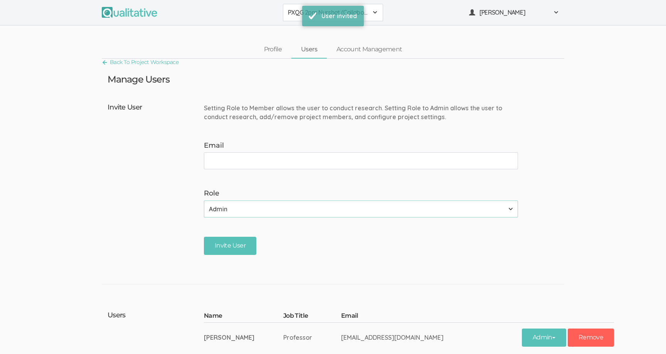
click at [286, 165] on input "Email" at bounding box center [361, 160] width 314 height 17
type input "nulixiati.mangnike@vanderbilt.edu"
click at [244, 242] on input "Invite User" at bounding box center [230, 246] width 52 height 18
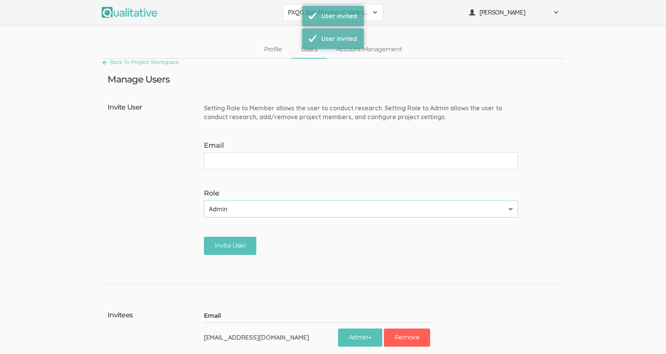
click at [295, 18] on button "PXQG 2pm Nurshat (Collaborative)" at bounding box center [333, 12] width 100 height 17
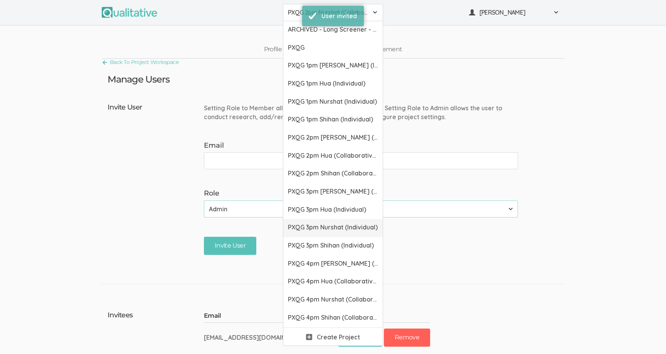
click at [302, 231] on span "PXQG 3pm Nurshat (Individual)" at bounding box center [333, 227] width 90 height 9
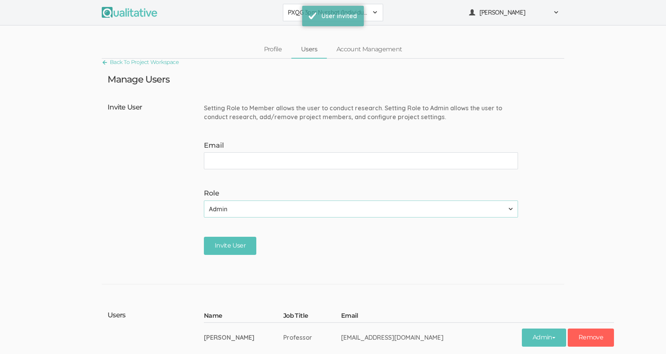
click at [282, 164] on input "Email" at bounding box center [361, 160] width 314 height 17
type input "nulixiati.mangnike@vanderbilt.edu"
click at [242, 244] on input "Invite User" at bounding box center [230, 246] width 52 height 18
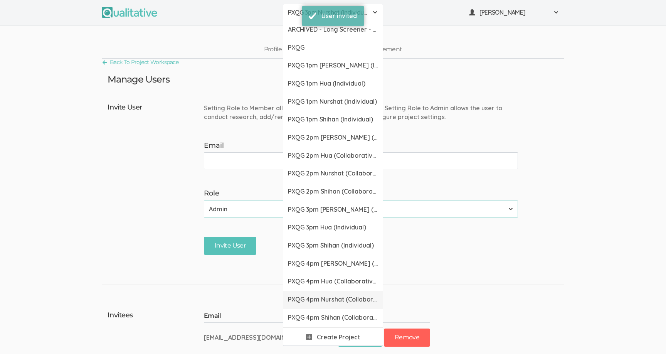
click at [306, 300] on span "PXQG 4pm Nurshat (Collaborative)" at bounding box center [333, 299] width 90 height 9
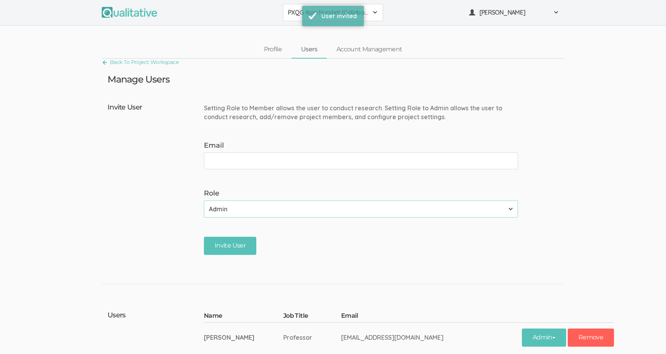
click at [257, 163] on input "Email" at bounding box center [361, 160] width 314 height 17
type input "nulixiati.mangnike@vanderbilt.edu"
click at [230, 243] on input "Invite User" at bounding box center [230, 246] width 52 height 18
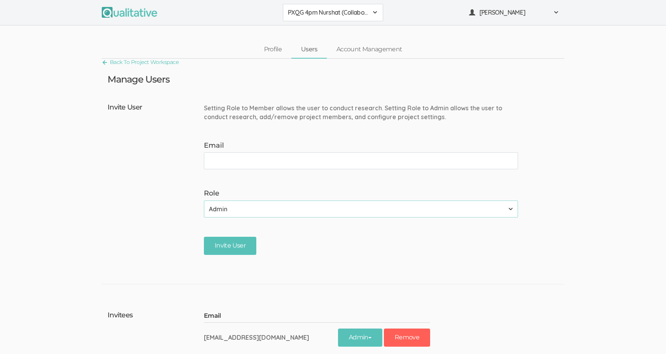
click at [346, 7] on button "PXQG 4pm Nurshat (Collaborative)" at bounding box center [333, 12] width 100 height 17
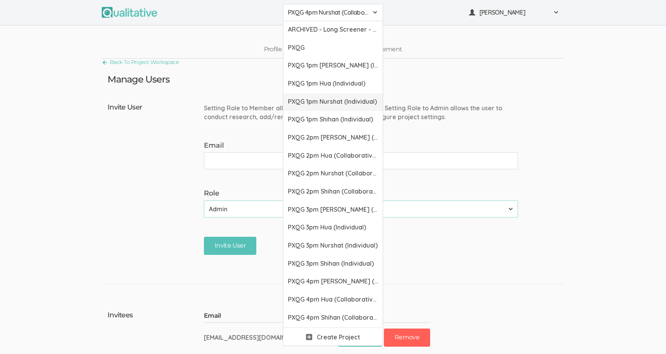
click at [327, 108] on link "PXQG 1pm Nurshat (Individual)" at bounding box center [332, 102] width 99 height 18
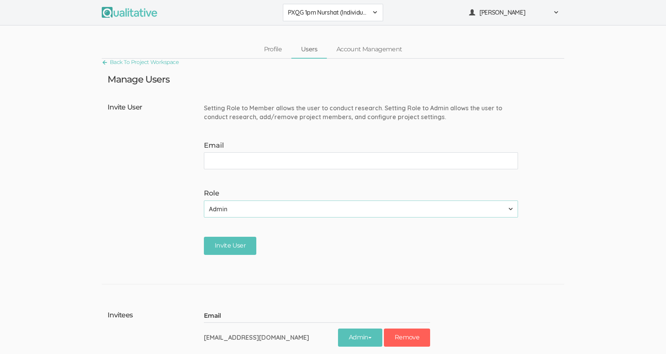
click at [279, 167] on input "Email" at bounding box center [361, 160] width 314 height 17
type input "shihan.cheng@vanderbilt.edu"
click at [230, 258] on form "Setting Role to Member allows the user to conduct research. Setting Role to Adm…" at bounding box center [364, 180] width 320 height 161
click at [229, 236] on form "Setting Role to Member allows the user to conduct research. Setting Role to Adm…" at bounding box center [364, 180] width 320 height 161
click at [229, 242] on input "Invite User" at bounding box center [230, 246] width 52 height 18
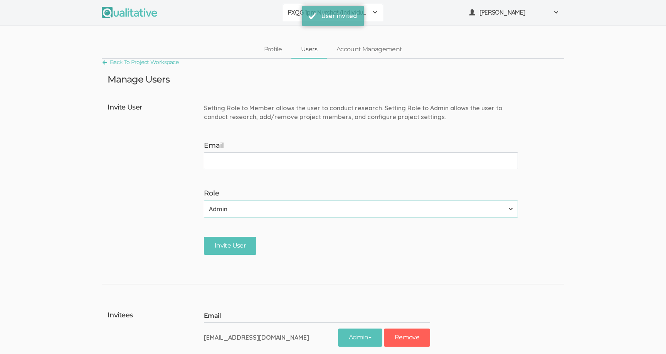
click at [294, 16] on span "PXQG 1pm Nurshat (Individual)" at bounding box center [328, 12] width 80 height 9
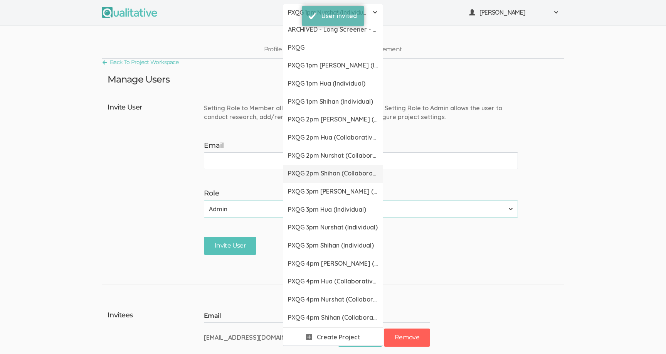
click at [305, 168] on link "PXQG 2pm Shihan (Collaborative)" at bounding box center [332, 174] width 99 height 18
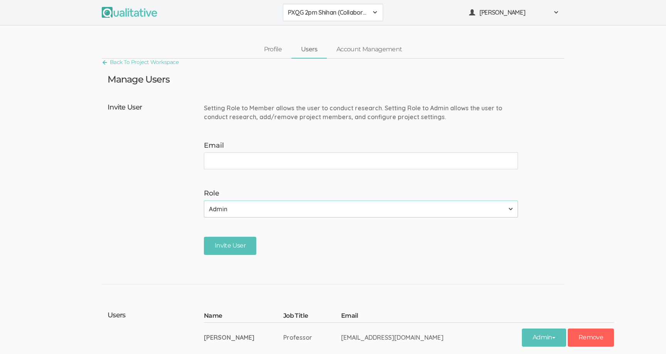
click at [305, 167] on input "Email" at bounding box center [361, 160] width 314 height 17
type input "shihan.cheng@vanderbilt.edu"
click at [233, 249] on input "Invite User" at bounding box center [230, 246] width 52 height 18
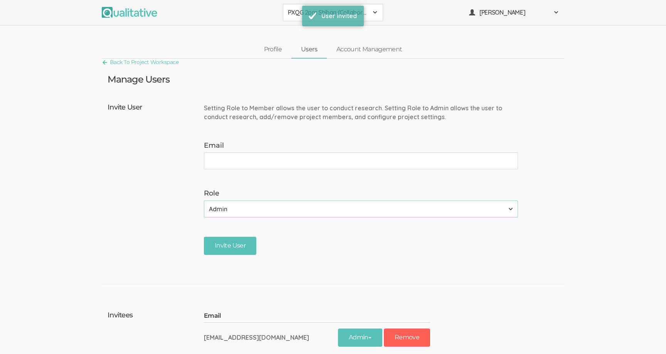
click at [296, 16] on span "PXQG 2pm Shihan (Collaborative)" at bounding box center [328, 12] width 80 height 9
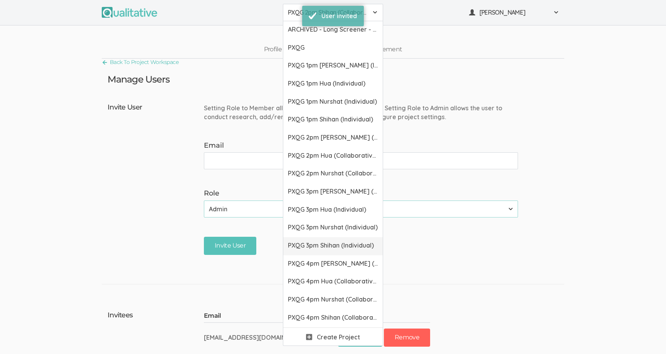
click at [302, 250] on link "PXQG 3pm Shihan (Individual)" at bounding box center [332, 246] width 99 height 18
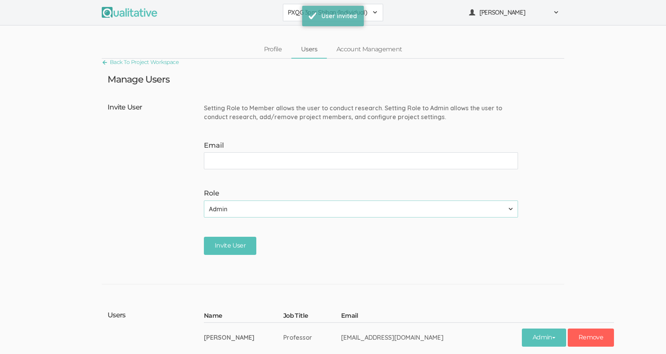
click at [246, 151] on div "Email" at bounding box center [364, 155] width 320 height 29
click at [241, 157] on input "Email" at bounding box center [361, 160] width 314 height 17
paste input "shihan.cheng@vanderbilt.edu"
type input "shihan.cheng@vanderbilt.edu"
click at [228, 241] on input "Invite User" at bounding box center [230, 246] width 52 height 18
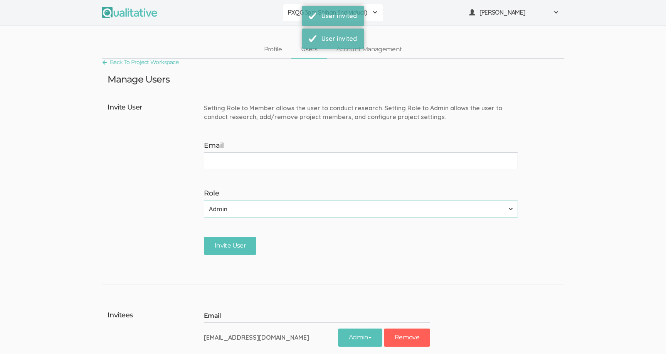
click at [292, 15] on span "PXQG 3pm Shihan (Individual)" at bounding box center [328, 12] width 80 height 9
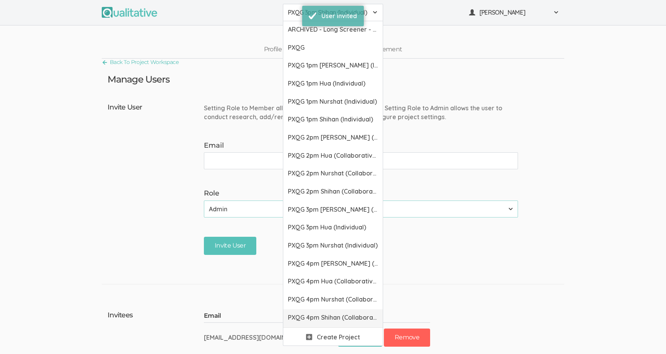
click at [305, 311] on link "PXQG 4pm Shihan (Collaborative)" at bounding box center [332, 318] width 99 height 18
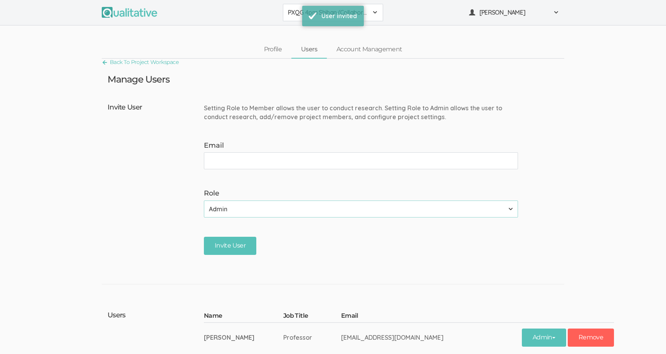
click at [247, 166] on input "Email" at bounding box center [361, 160] width 314 height 17
type input "shihan.cheng@vanderbilt.edu"
click at [230, 238] on input "Invite User" at bounding box center [230, 246] width 52 height 18
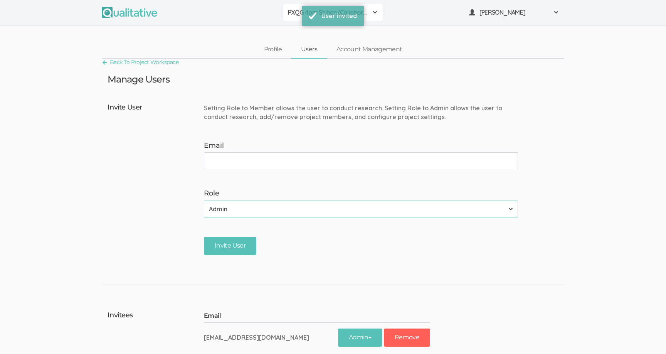
click at [294, 12] on span "PXQG 4pm Shihan (Collaborative)" at bounding box center [328, 12] width 80 height 9
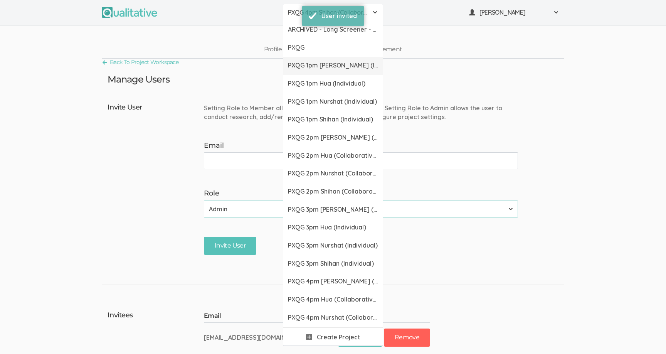
click at [321, 69] on span "PXQG 1pm Bibek (Individual)" at bounding box center [333, 65] width 90 height 9
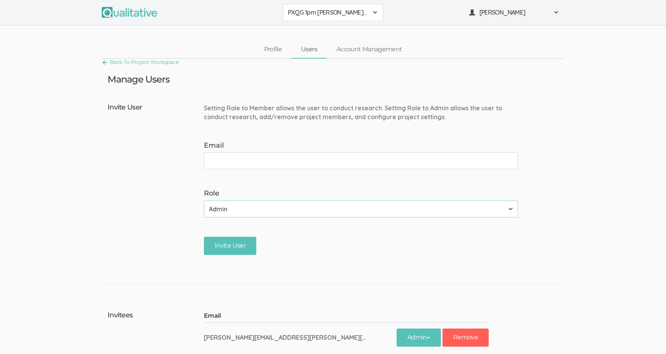
click at [330, 109] on div "Setting Role to Member allows the user to conduct research. Setting Role to Adm…" at bounding box center [364, 113] width 320 height 18
click at [343, 53] on link "Account Management" at bounding box center [369, 49] width 85 height 17
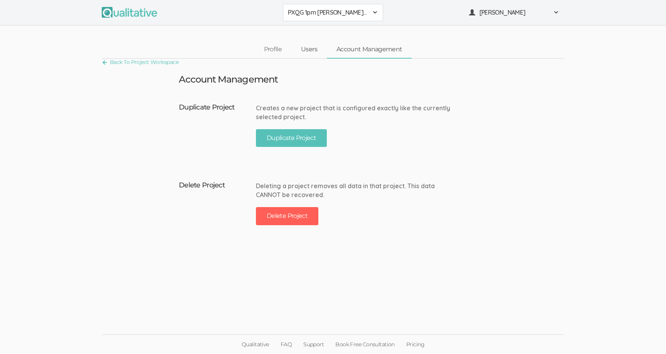
click at [314, 49] on link "Users" at bounding box center [308, 49] width 35 height 17
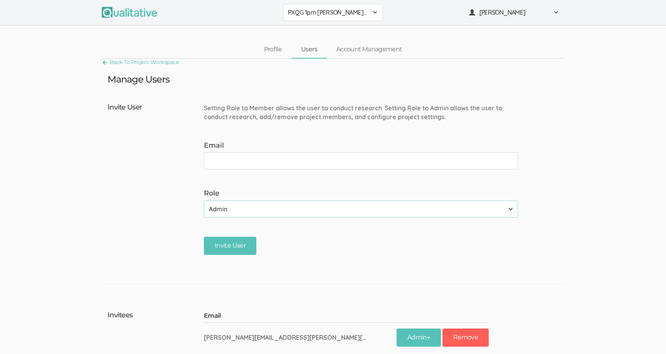
click at [332, 110] on div "Setting Role to Member allows the user to conduct research. Setting Role to Adm…" at bounding box center [364, 113] width 320 height 18
click at [330, 84] on ui-view "Back To Project Workspace Manage Users Invite User Setting Role to Member allow…" at bounding box center [333, 285] width 666 height 453
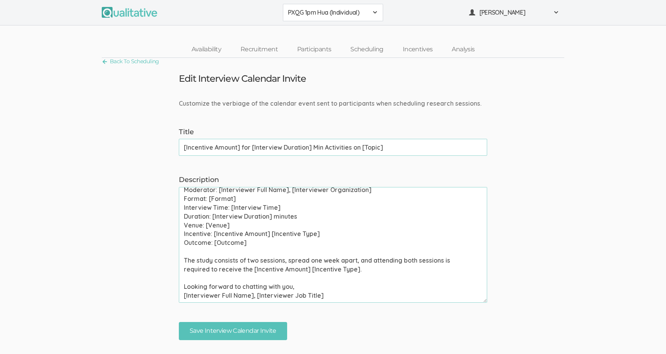
click at [160, 62] on div "Back To Scheduling" at bounding box center [333, 62] width 462 height 9
click at [158, 62] on link "Back To Scheduling" at bounding box center [130, 61] width 57 height 10
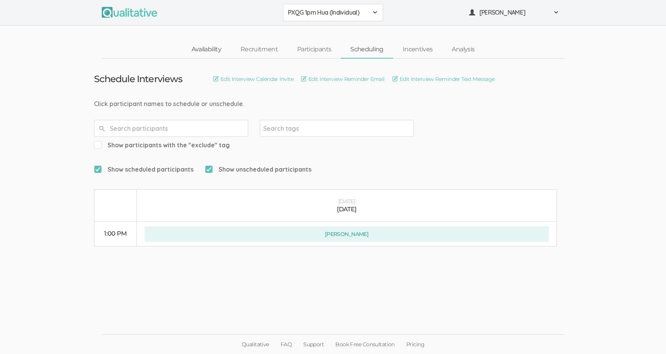
click at [210, 48] on link "Availability" at bounding box center [206, 49] width 49 height 17
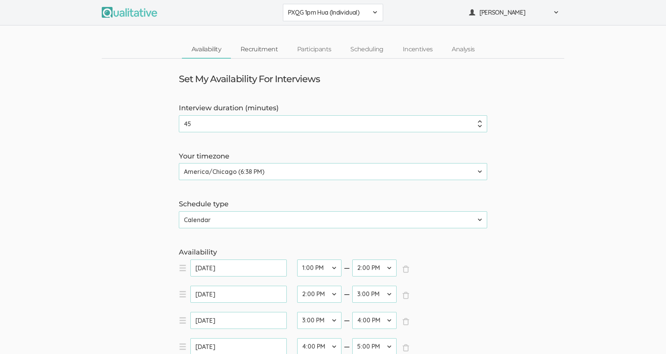
click at [268, 51] on link "Recruitment" at bounding box center [259, 49] width 57 height 17
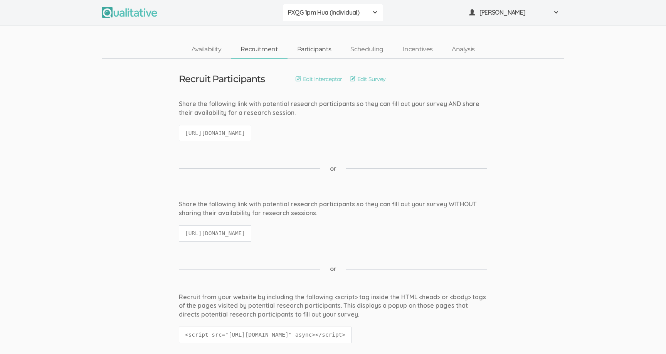
click at [304, 50] on link "Participants" at bounding box center [313, 49] width 53 height 17
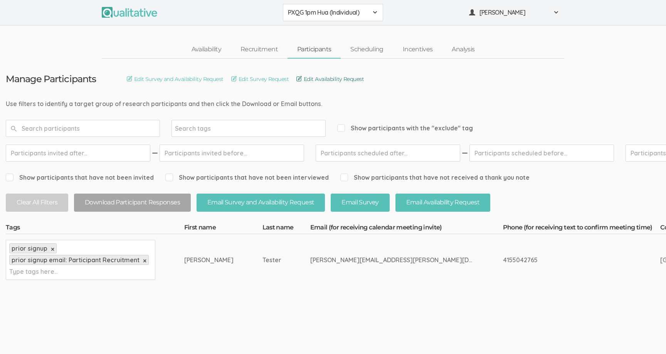
click at [323, 79] on link "Edit Availability Request" at bounding box center [329, 79] width 67 height 8
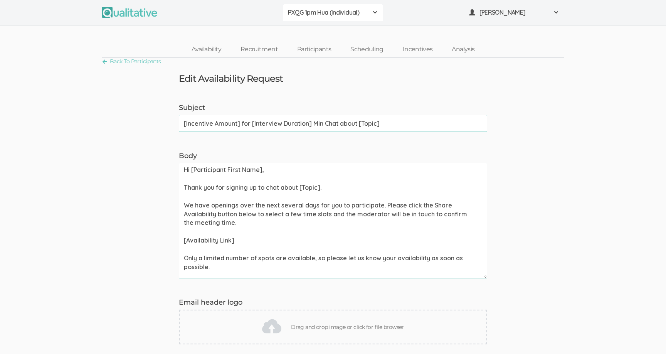
click at [321, 119] on input "[Incentive Amount] for [Interview Duration] Min Chat about [Topic]" at bounding box center [333, 123] width 308 height 17
click at [159, 61] on link "Back To Participants" at bounding box center [131, 61] width 59 height 10
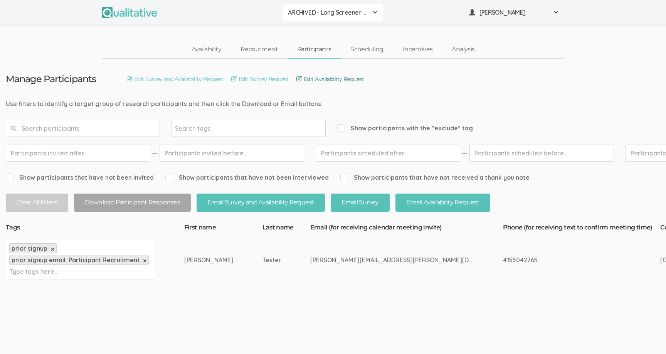
click at [311, 81] on link "Edit Availability Request" at bounding box center [329, 79] width 67 height 8
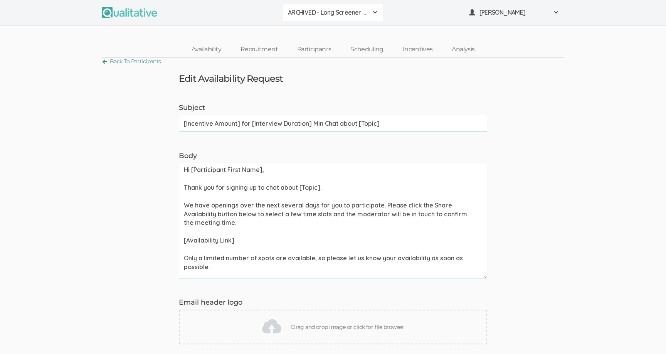
click at [156, 64] on link "Back To Participants" at bounding box center [131, 61] width 59 height 10
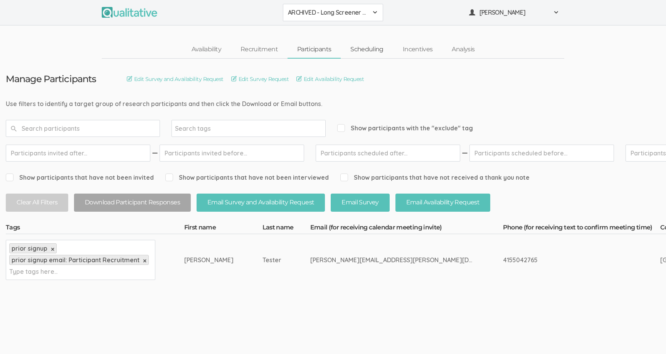
click at [355, 53] on link "Scheduling" at bounding box center [367, 49] width 52 height 17
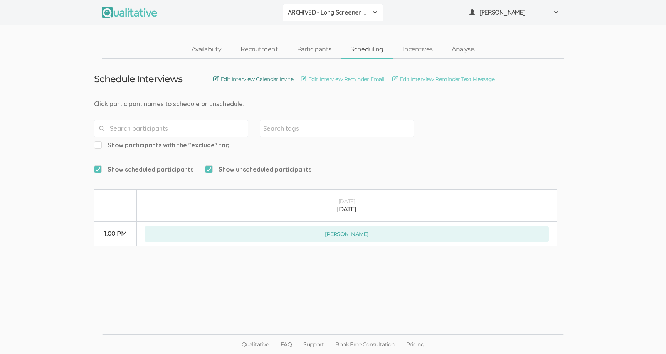
click at [278, 81] on link "Edit Interview Calendar Invite" at bounding box center [253, 79] width 80 height 8
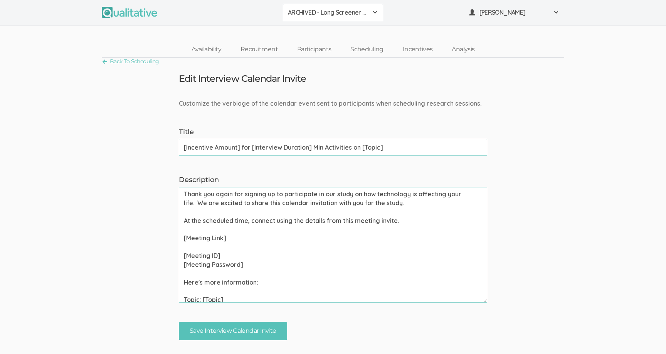
click at [370, 151] on input "[Incentive Amount] for [Interview Duration] Min Activities on [Topic]" at bounding box center [333, 147] width 308 height 17
click at [427, 216] on textarea "Thank you again for signing up to participate in our study on how technology is…" at bounding box center [333, 245] width 308 height 116
click at [117, 60] on link "Back To Scheduling" at bounding box center [130, 61] width 57 height 10
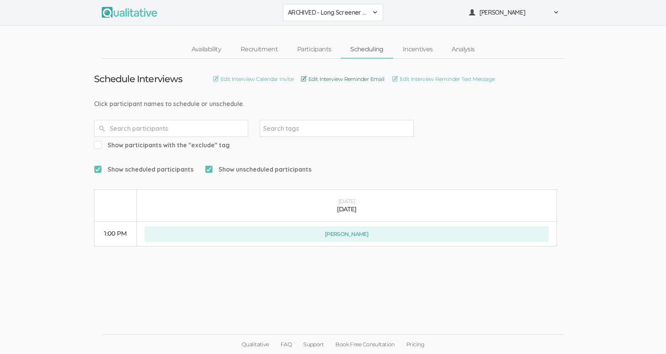
click at [328, 78] on link "Edit Interview Reminder Email" at bounding box center [343, 79] width 84 height 8
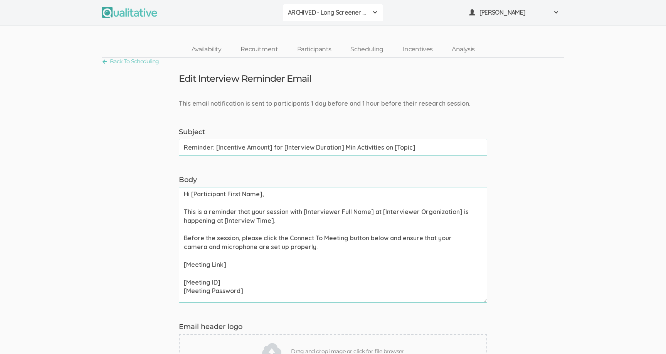
click at [322, 143] on input "Reminder: [Incentive Amount] for [Interview Duration] Min Activities on [Topic]" at bounding box center [333, 147] width 308 height 17
click at [426, 217] on textarea "Hi [Participant First Name], This is a reminder that your session with [Intervi…" at bounding box center [333, 245] width 308 height 116
click at [137, 60] on link "Back To Scheduling" at bounding box center [130, 61] width 57 height 10
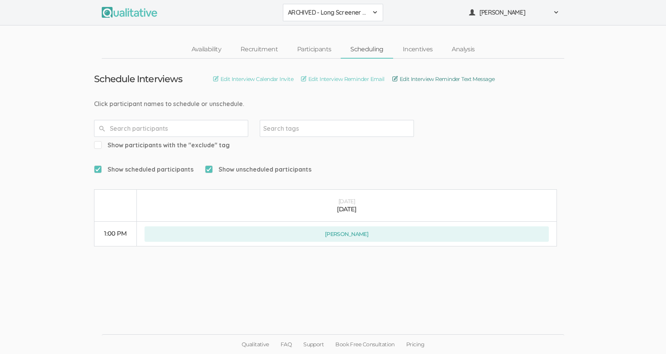
click at [437, 81] on link "Edit Interview Reminder Text Message" at bounding box center [443, 79] width 102 height 8
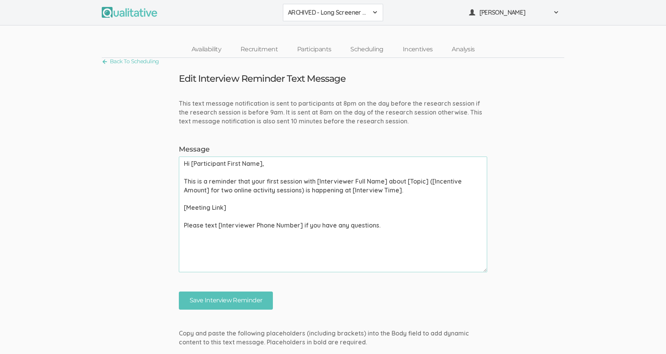
click at [334, 186] on textarea "Hi [Participant First Name], This is a reminder that your first session with [I…" at bounding box center [333, 214] width 308 height 116
